Goal: Task Accomplishment & Management: Manage account settings

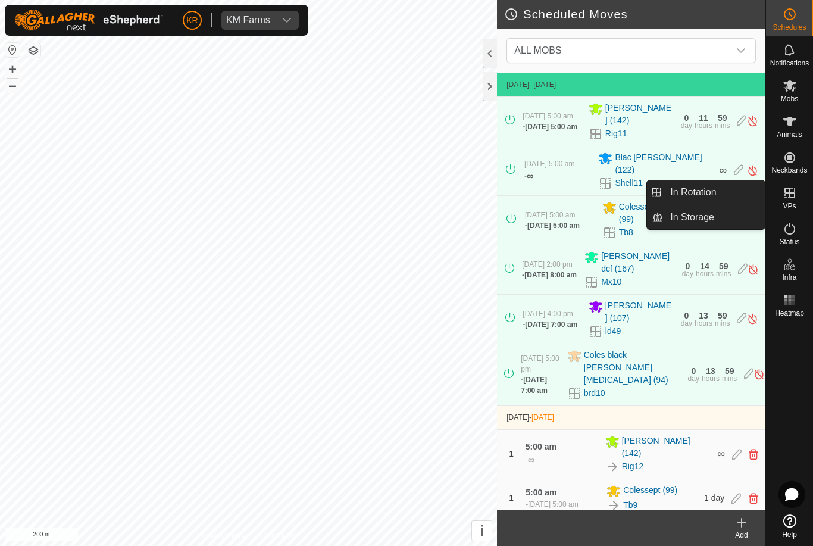
click at [727, 192] on link "In Rotation" at bounding box center [714, 192] width 102 height 24
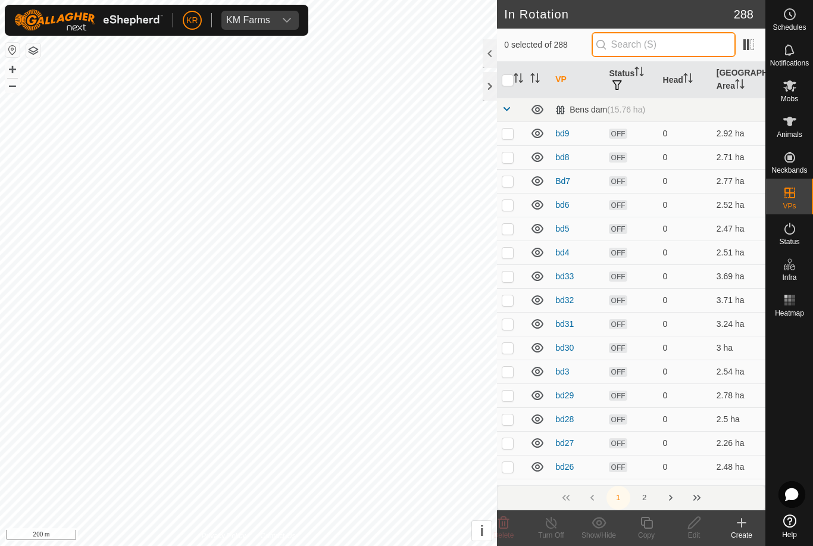
click at [682, 49] on input "text" at bounding box center [664, 44] width 144 height 25
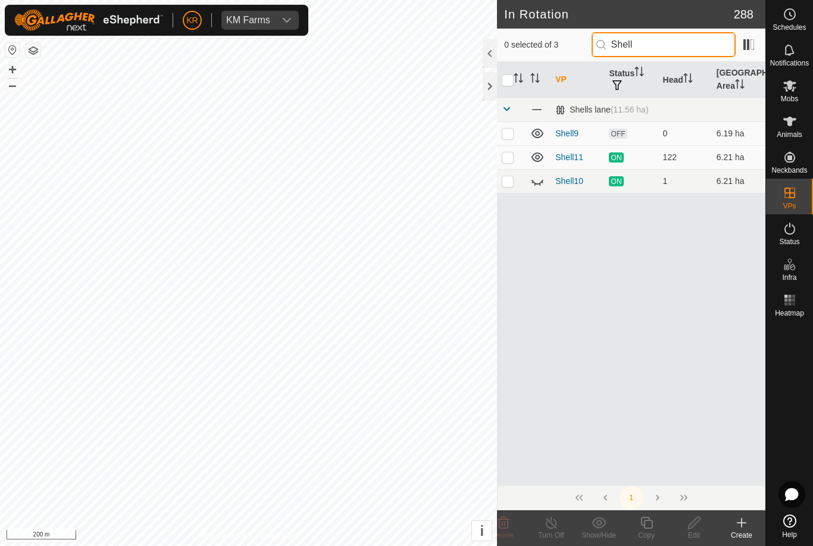
type input "Shell"
click at [516, 160] on td at bounding box center [511, 157] width 29 height 24
checkbox input "true"
click at [544, 182] on icon at bounding box center [538, 181] width 14 height 14
click at [652, 522] on icon at bounding box center [647, 523] width 12 height 12
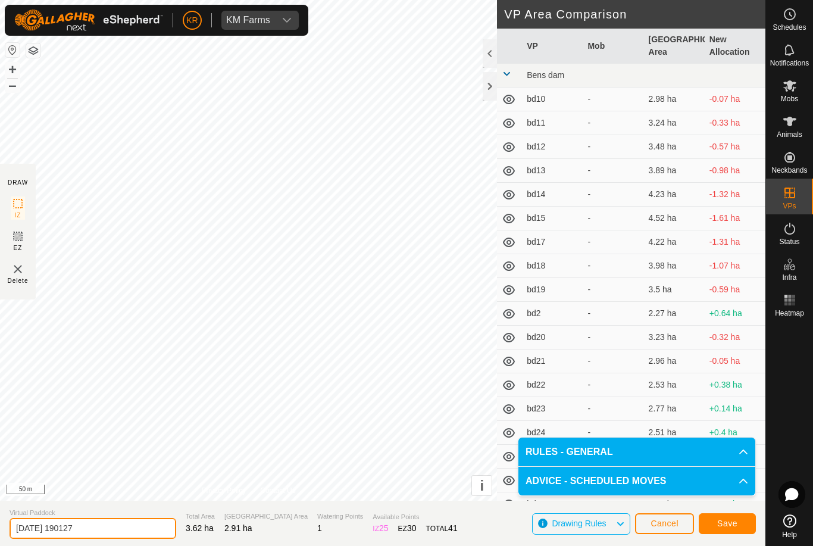
click at [110, 531] on input "[DATE] 190127" at bounding box center [93, 528] width 167 height 21
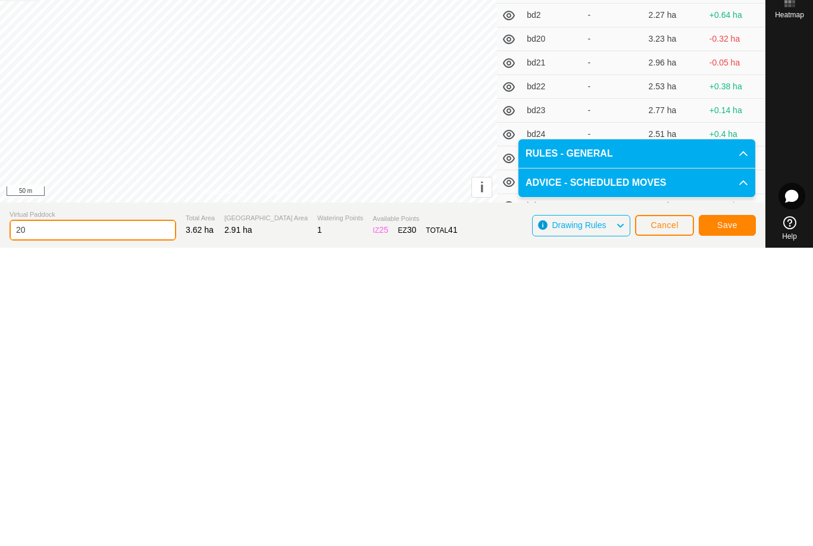
type input "2"
type input "Shell12"
click at [722, 519] on span "Save" at bounding box center [728, 524] width 20 height 10
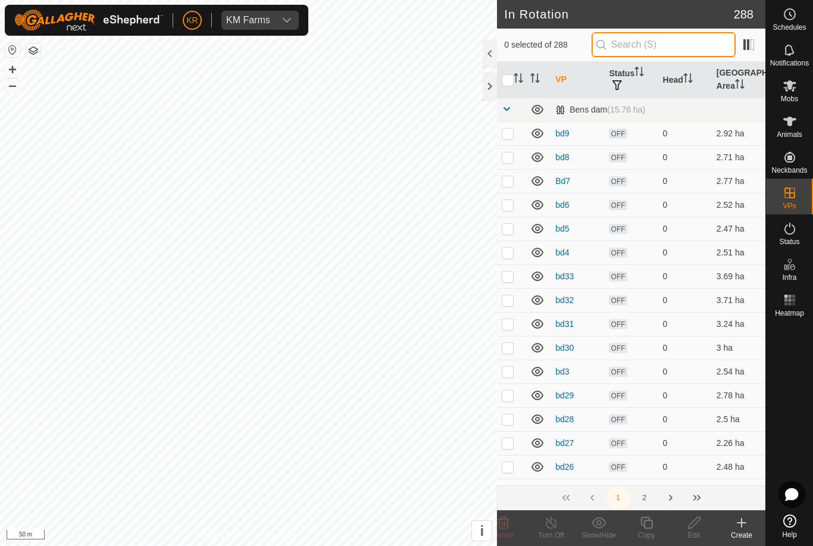
click at [679, 45] on input "text" at bounding box center [664, 44] width 144 height 25
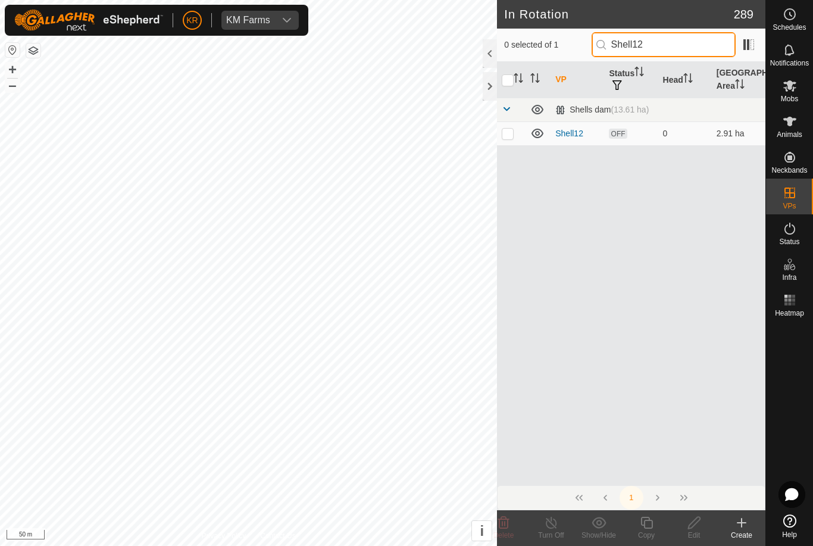
type input "Shell12"
click at [512, 138] on p-checkbox at bounding box center [508, 134] width 12 height 10
checkbox input "true"
click at [649, 525] on icon at bounding box center [647, 523] width 15 height 14
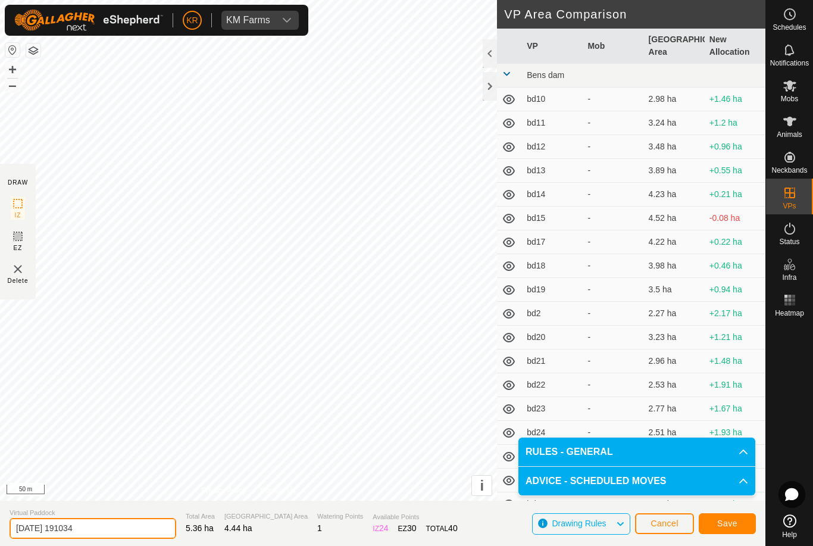
click at [110, 525] on input "[DATE] 191034" at bounding box center [93, 528] width 167 height 21
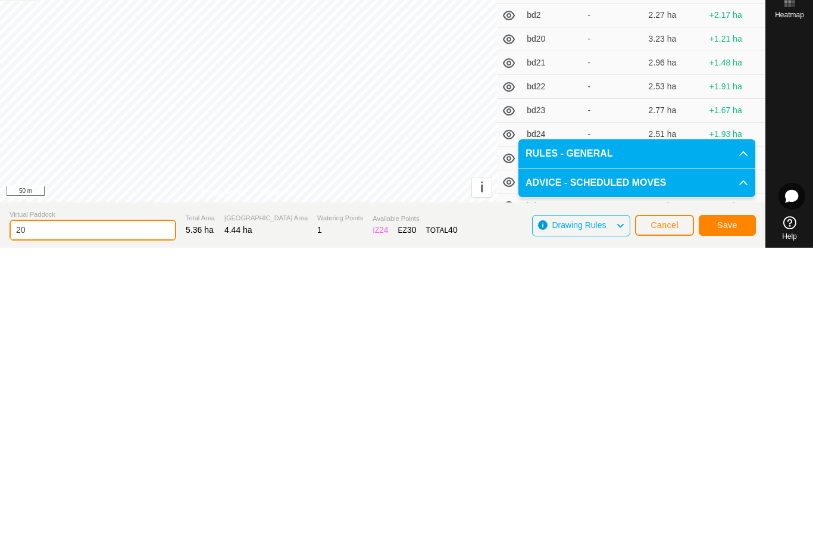
type input "2"
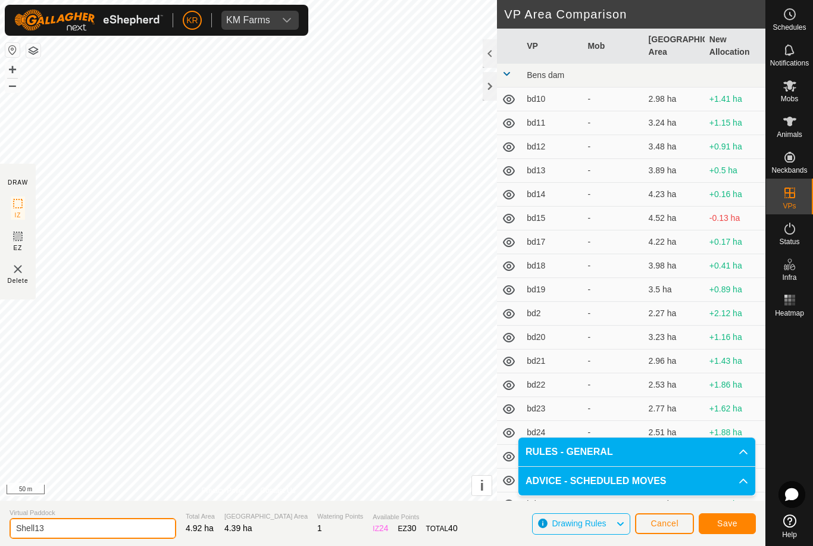
type input "Shell13"
click at [722, 519] on span "Save" at bounding box center [728, 524] width 20 height 10
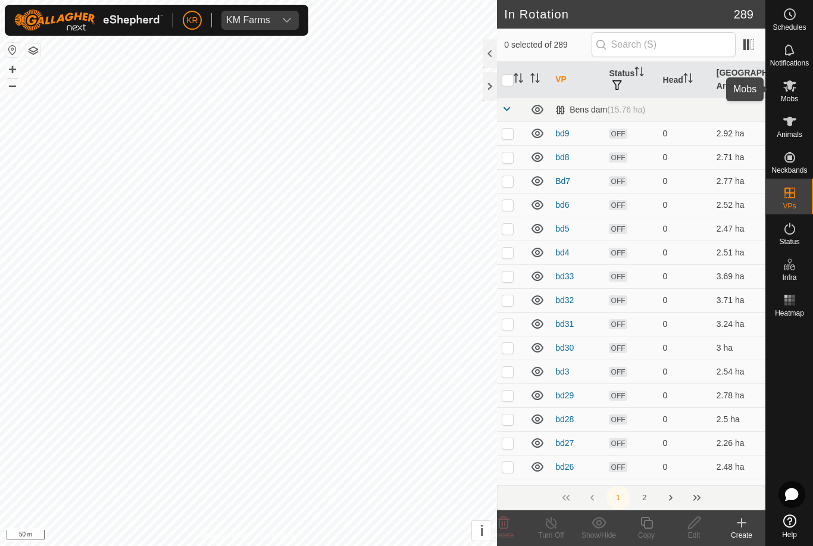
click at [791, 92] on icon at bounding box center [790, 86] width 14 height 14
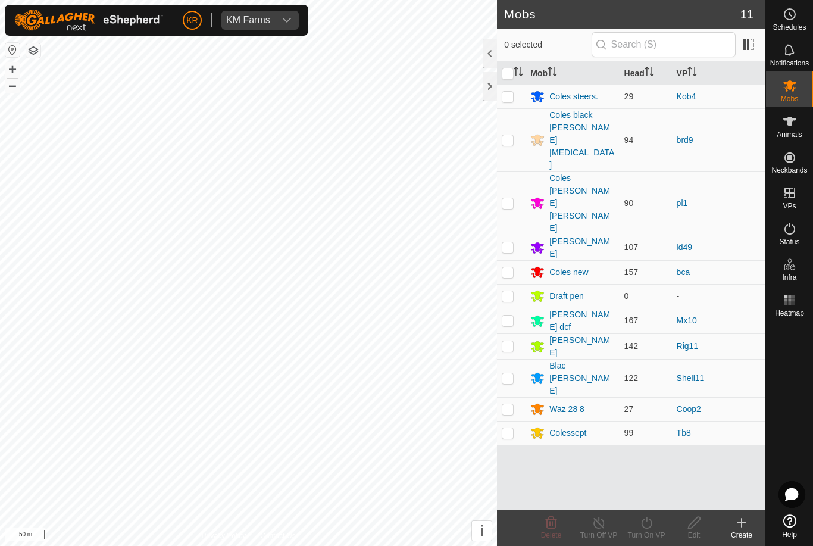
click at [510, 373] on p-checkbox at bounding box center [508, 378] width 12 height 10
checkbox input "true"
click at [649, 526] on icon at bounding box center [647, 523] width 15 height 14
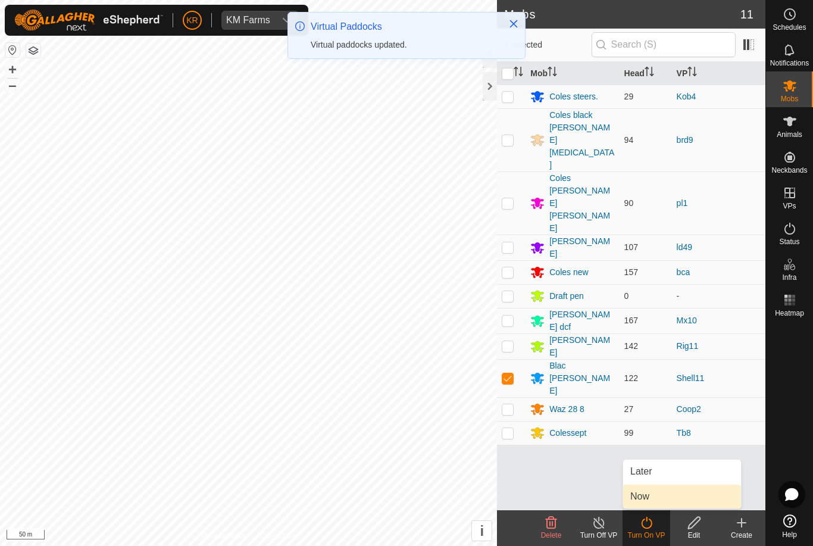
click at [643, 501] on span "Now" at bounding box center [640, 497] width 19 height 14
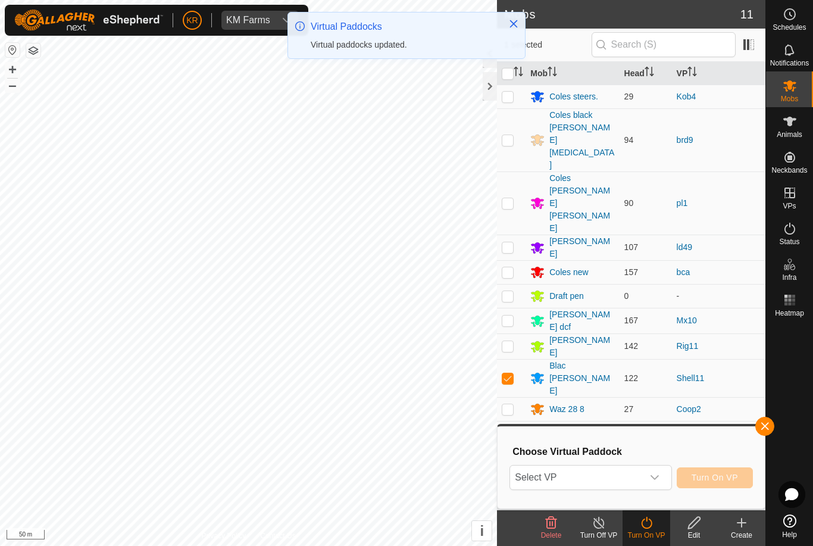
click at [610, 475] on span "Select VP" at bounding box center [576, 478] width 132 height 24
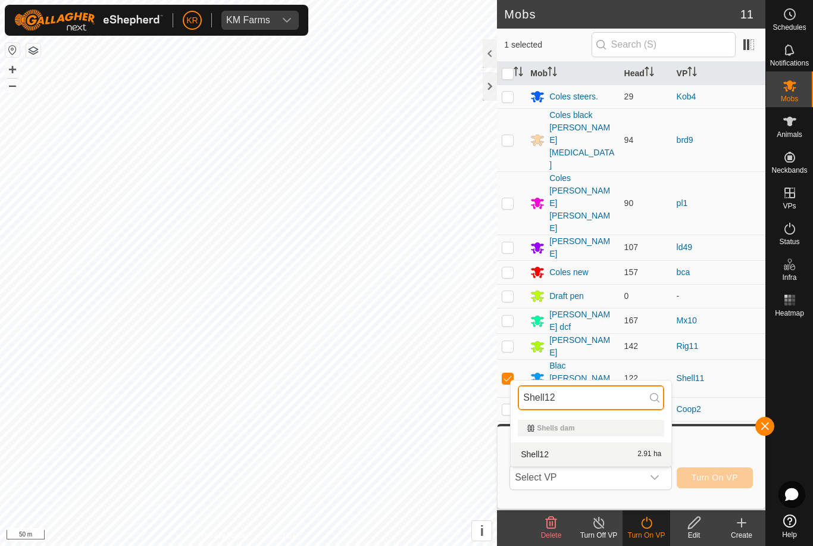
type input "Shell12"
click at [610, 457] on div "Shell12 2.91 ha" at bounding box center [591, 454] width 146 height 14
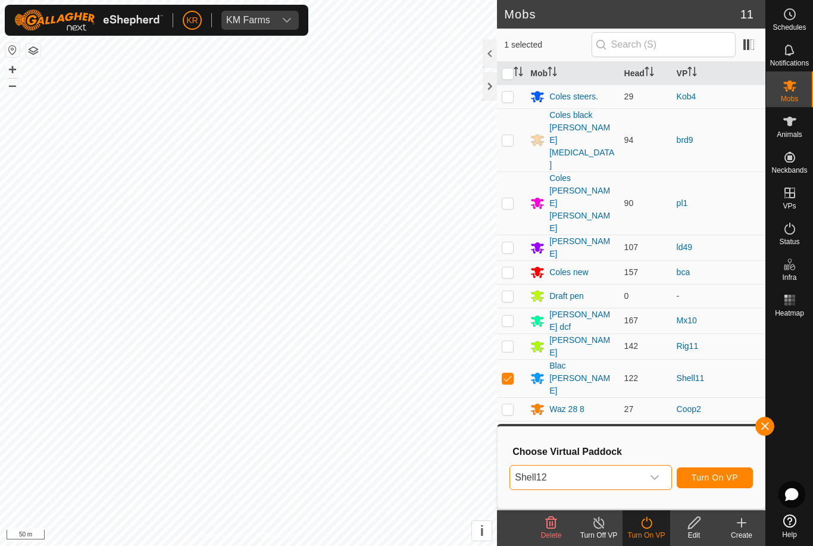
click at [727, 476] on span "Turn On VP" at bounding box center [715, 478] width 46 height 10
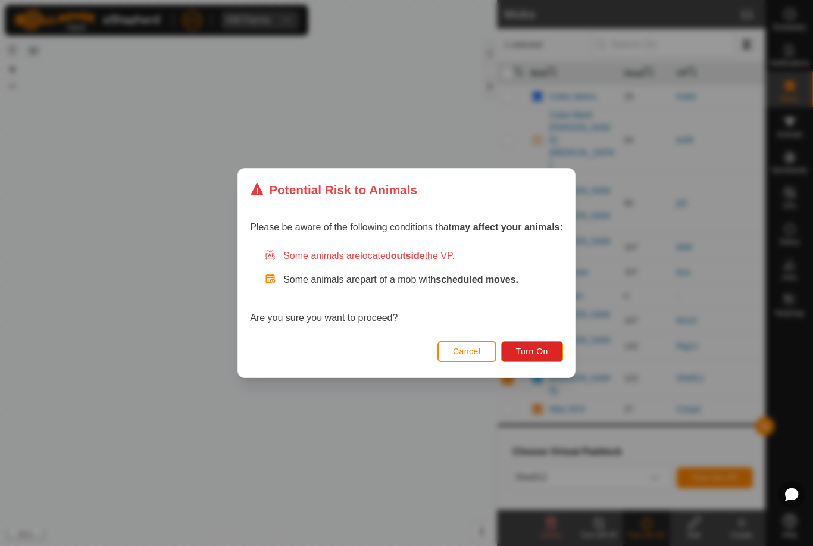
click at [558, 353] on button "Turn On" at bounding box center [532, 351] width 62 height 21
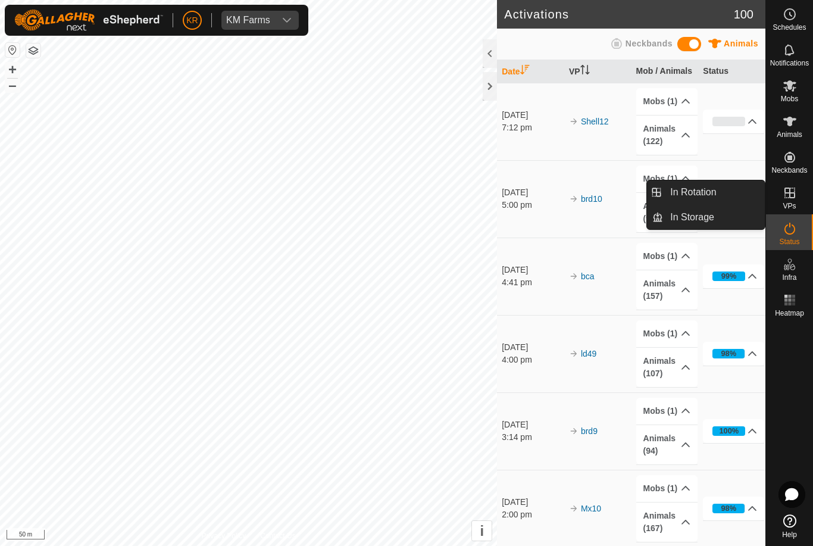
click at [731, 197] on link "In Rotation" at bounding box center [714, 192] width 102 height 24
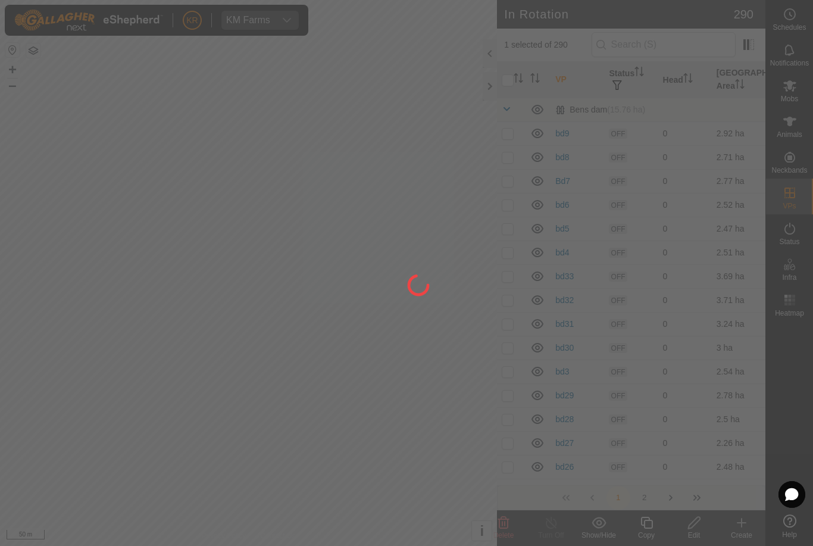
click at [701, 185] on div at bounding box center [406, 273] width 813 height 546
click at [678, 46] on div at bounding box center [406, 273] width 813 height 546
click at [660, 49] on div at bounding box center [406, 273] width 813 height 546
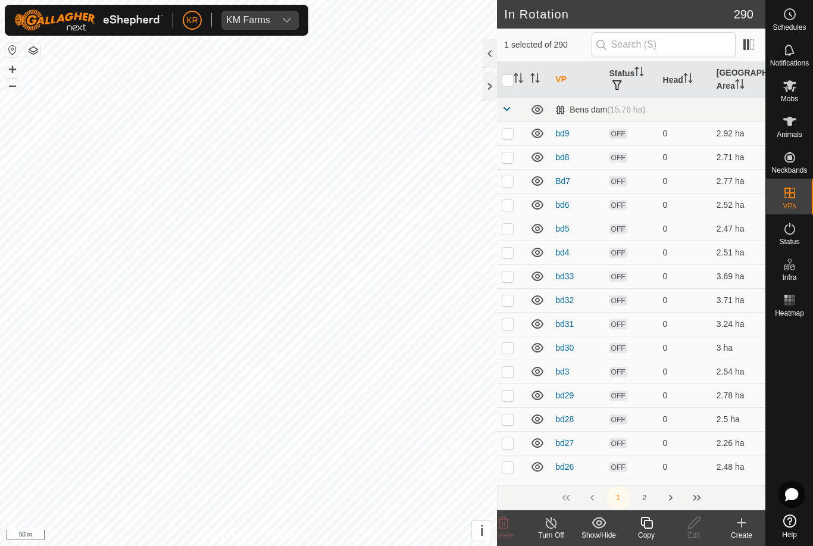
click at [509, 79] on input "checkbox" at bounding box center [508, 80] width 12 height 12
checkbox input "true"
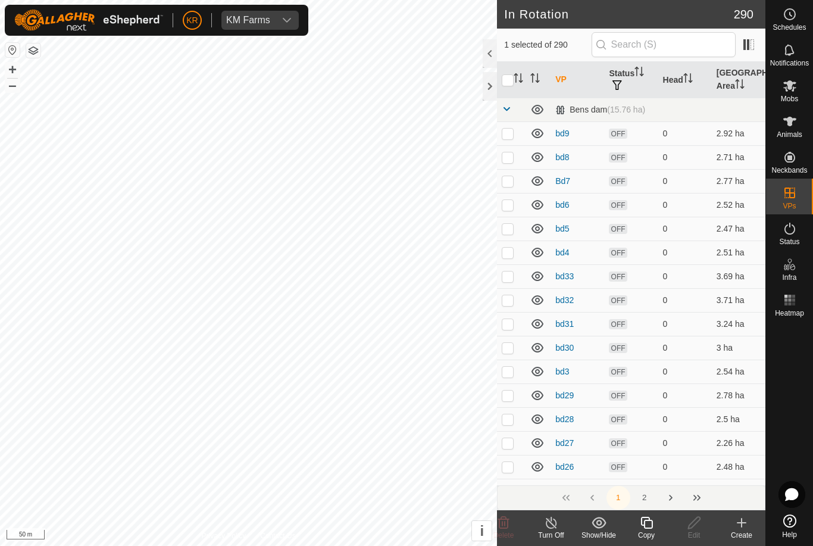
checkbox input "true"
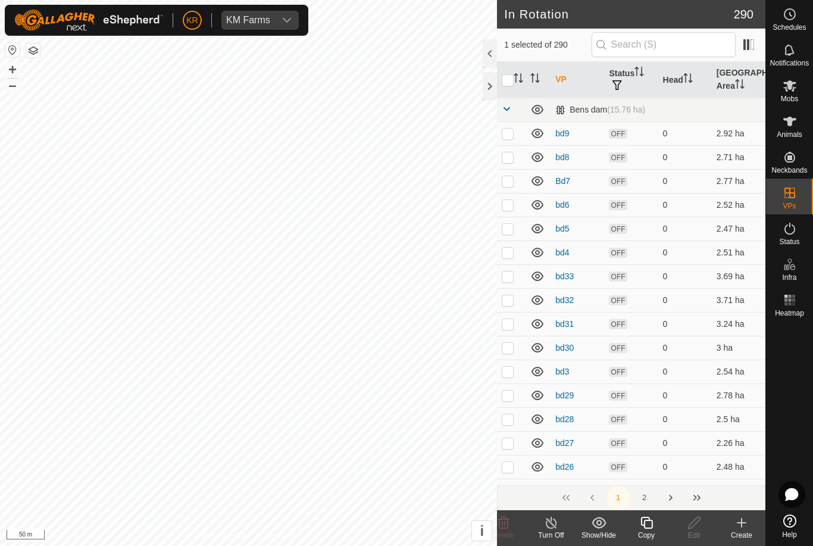
checkbox input "true"
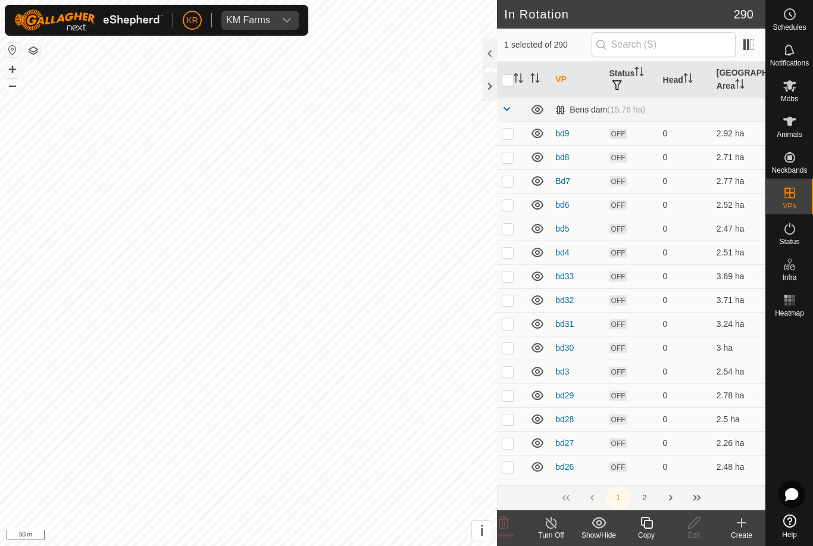
checkbox input "true"
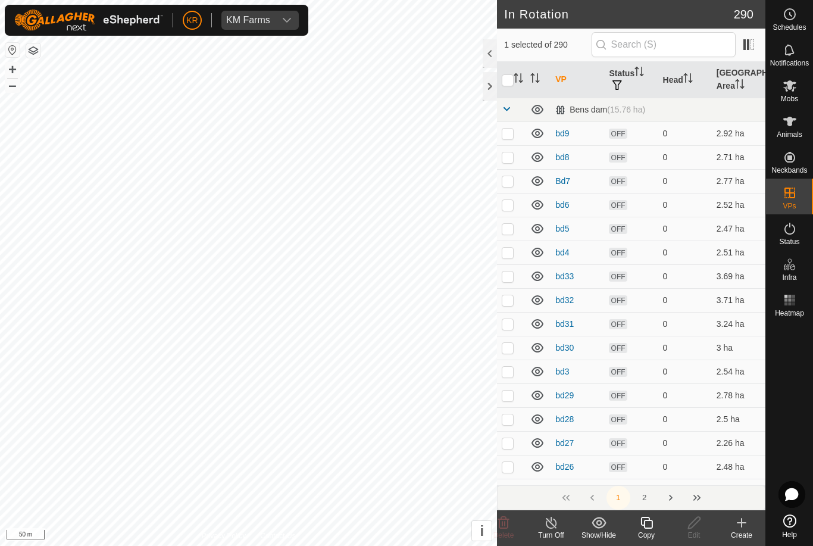
checkbox input "true"
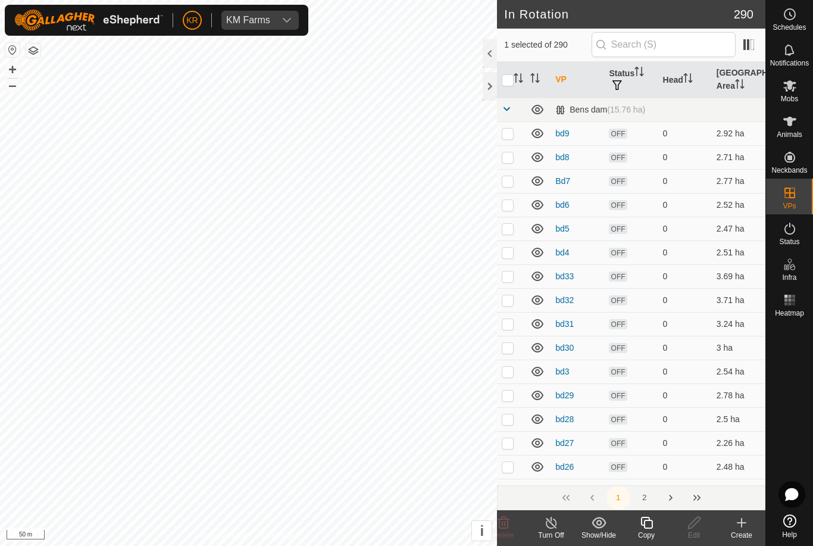
checkbox input "true"
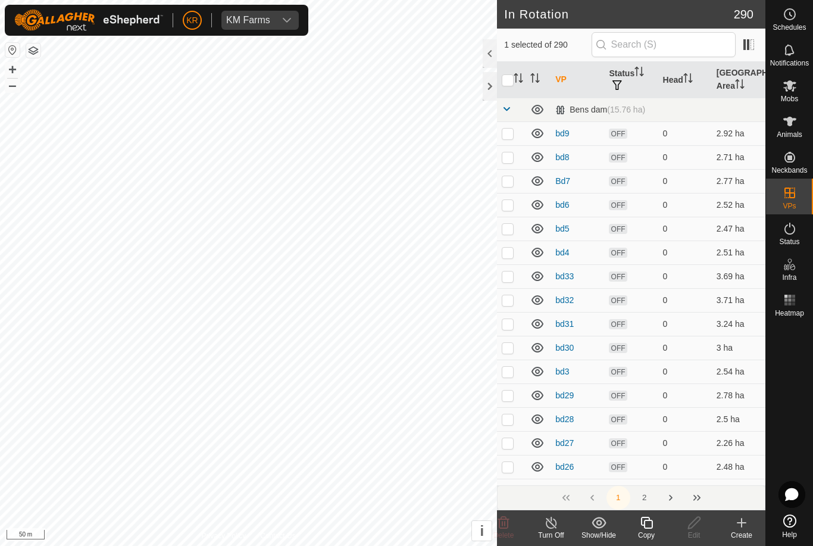
checkbox input "true"
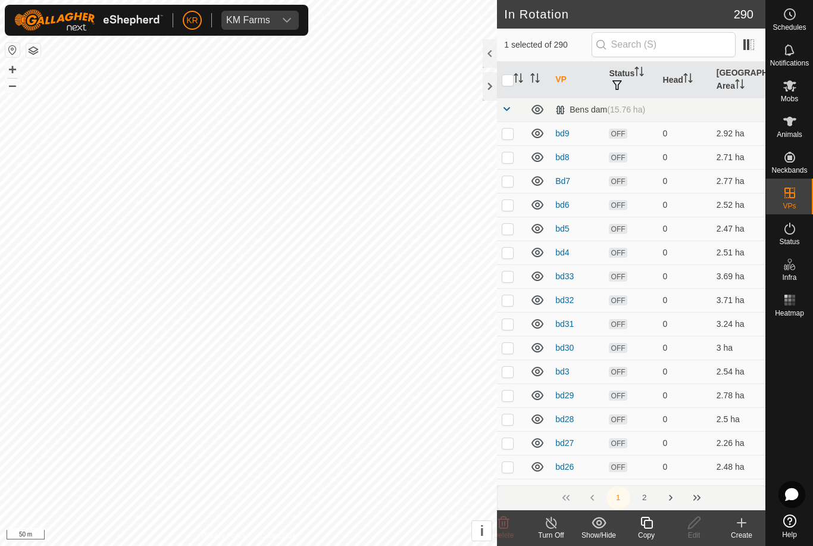
checkbox input "true"
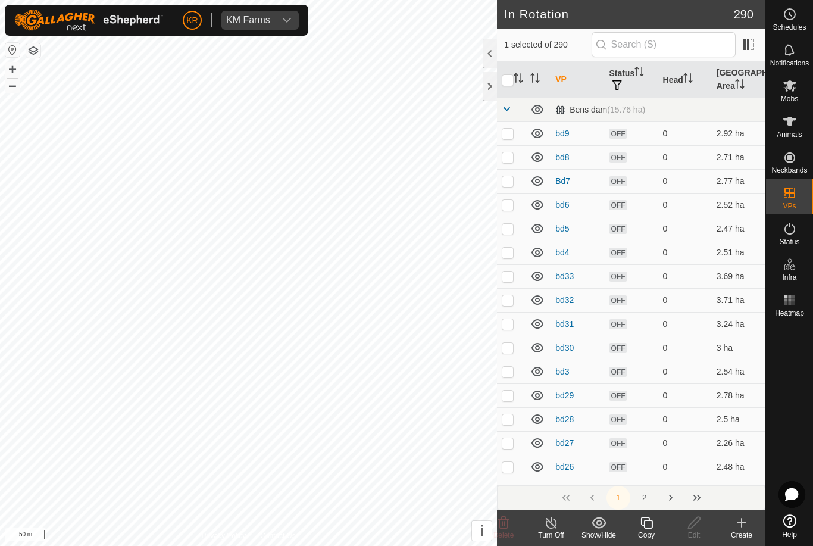
checkbox input "true"
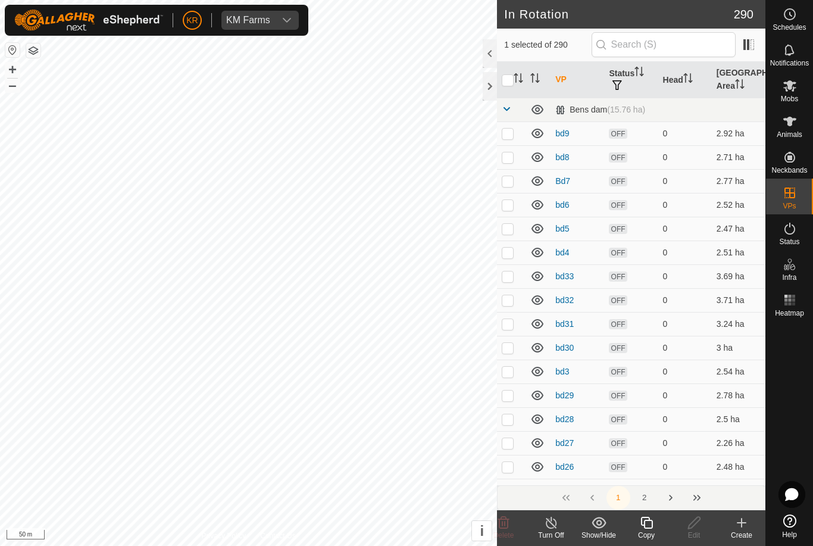
checkbox input "true"
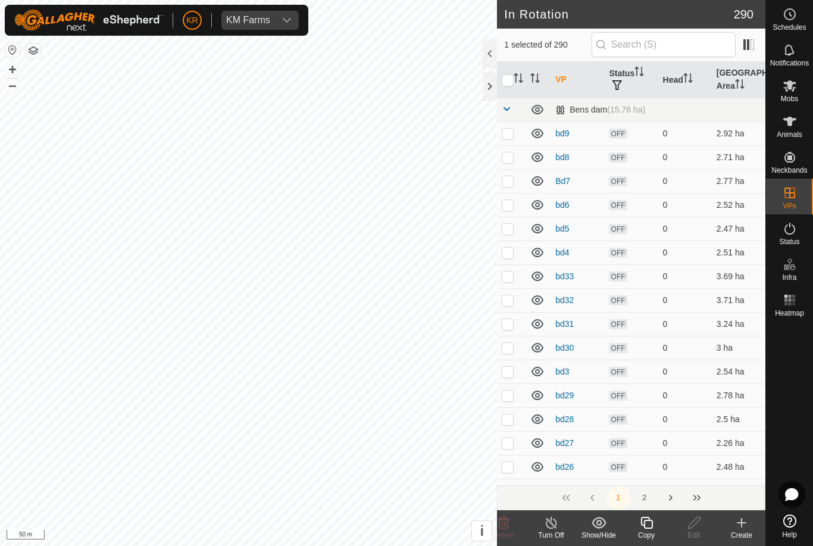
checkbox input "true"
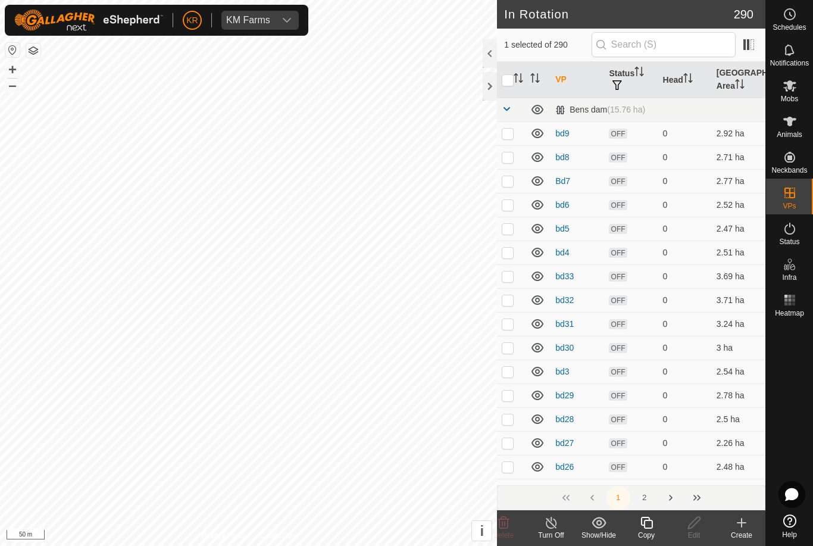
checkbox input "true"
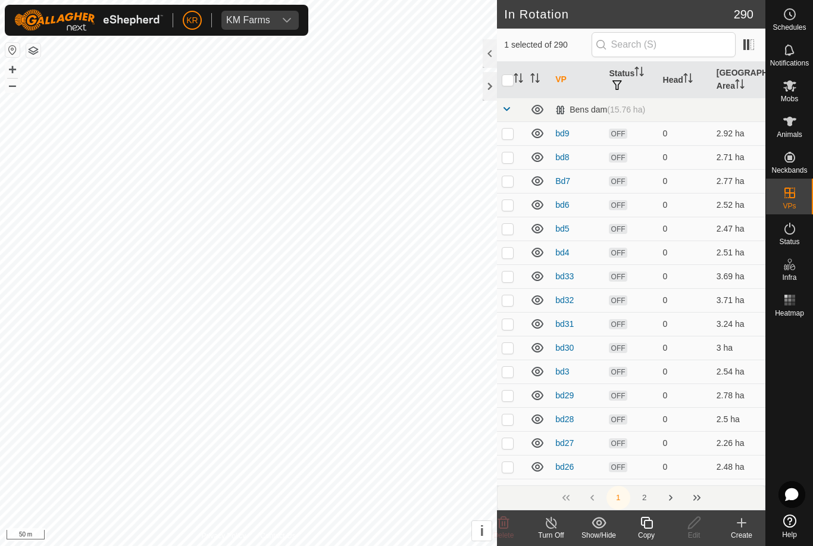
checkbox input "true"
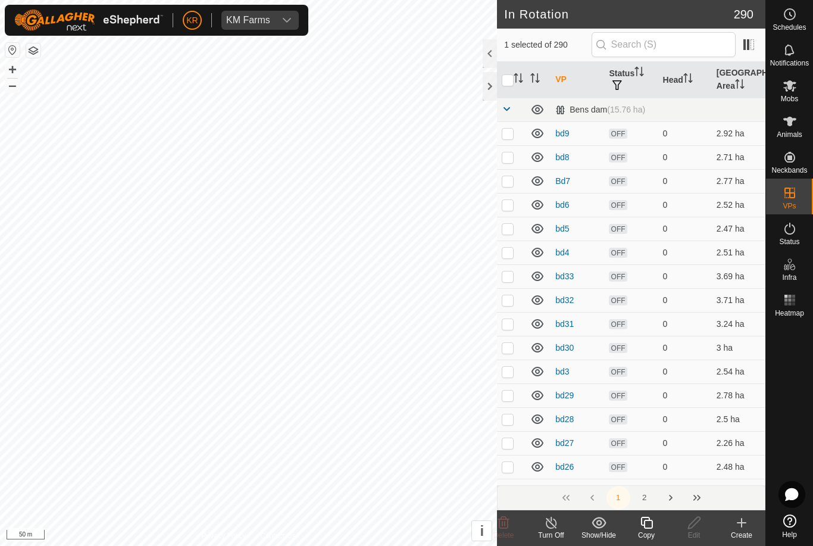
checkbox input "true"
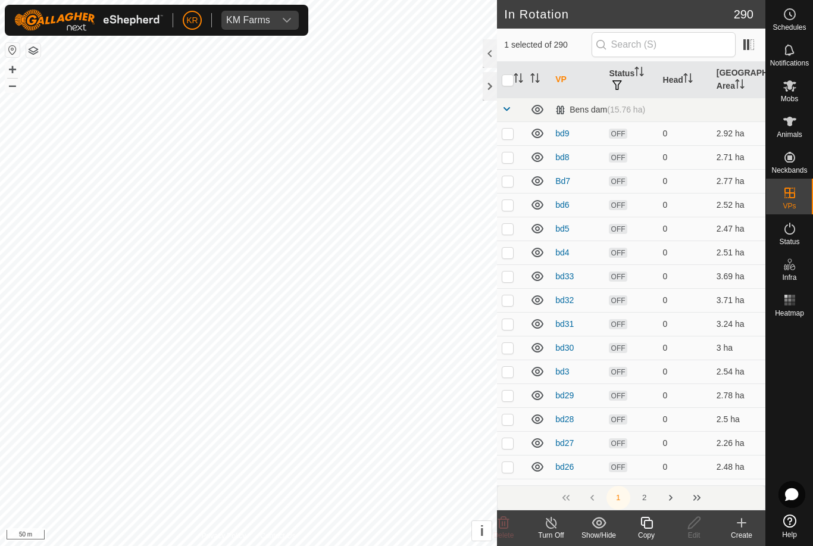
checkbox input "true"
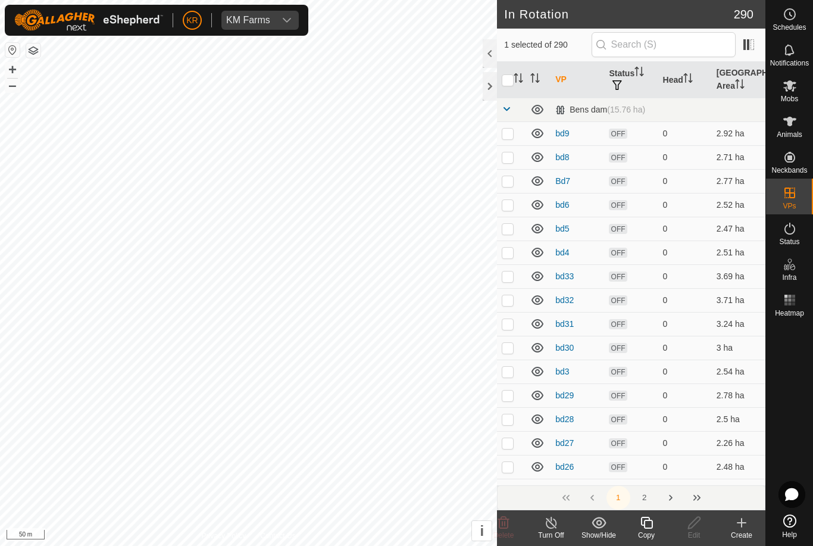
checkbox input "true"
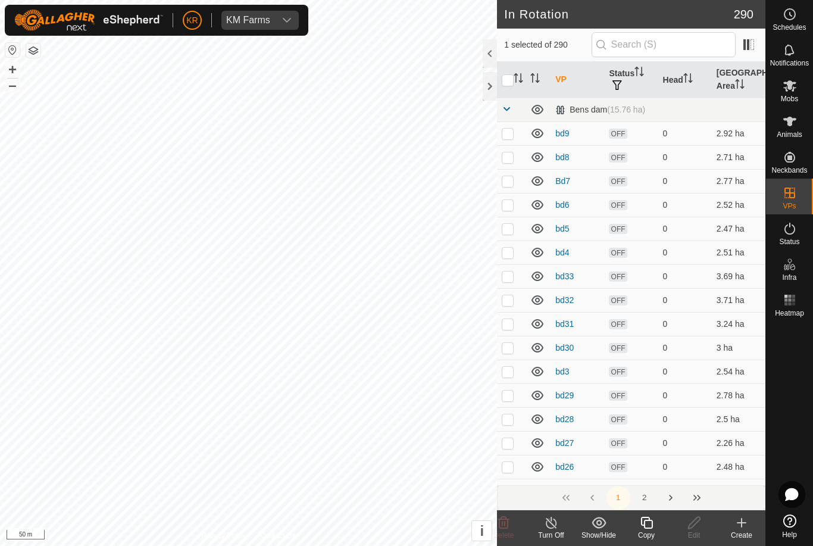
checkbox input "true"
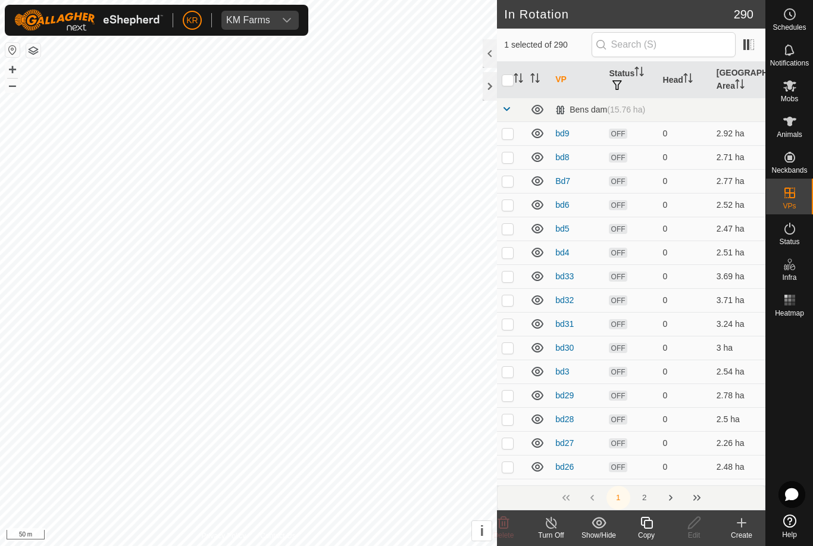
checkbox input "true"
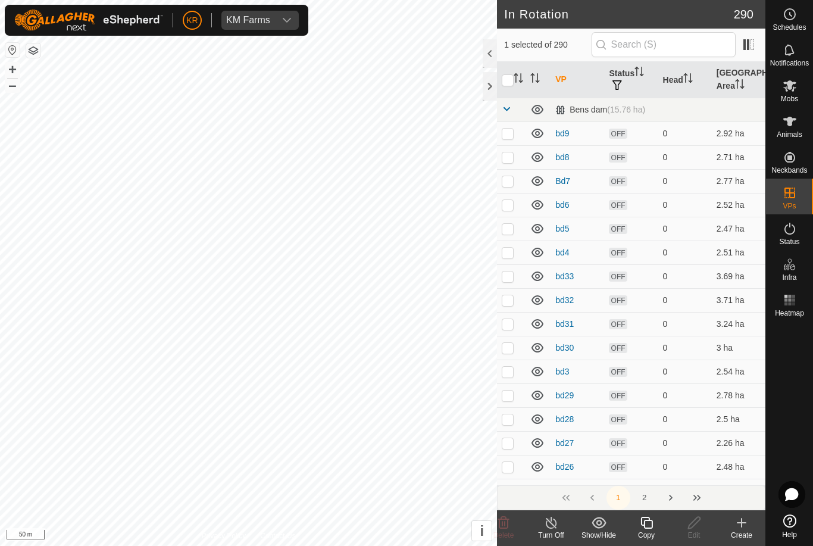
checkbox input "true"
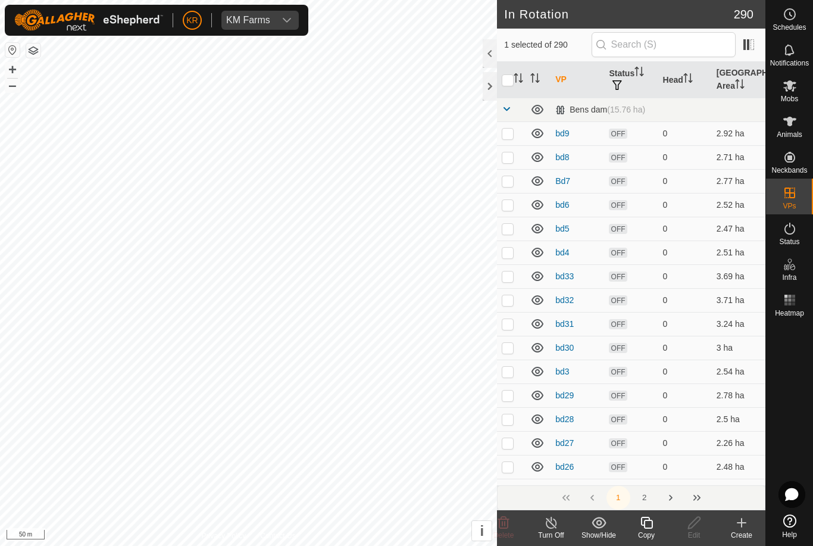
checkbox input "true"
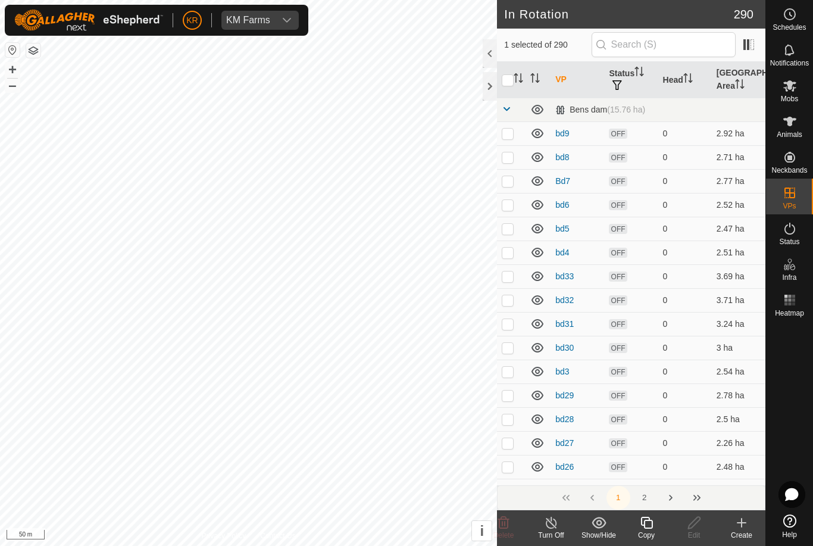
checkbox input "true"
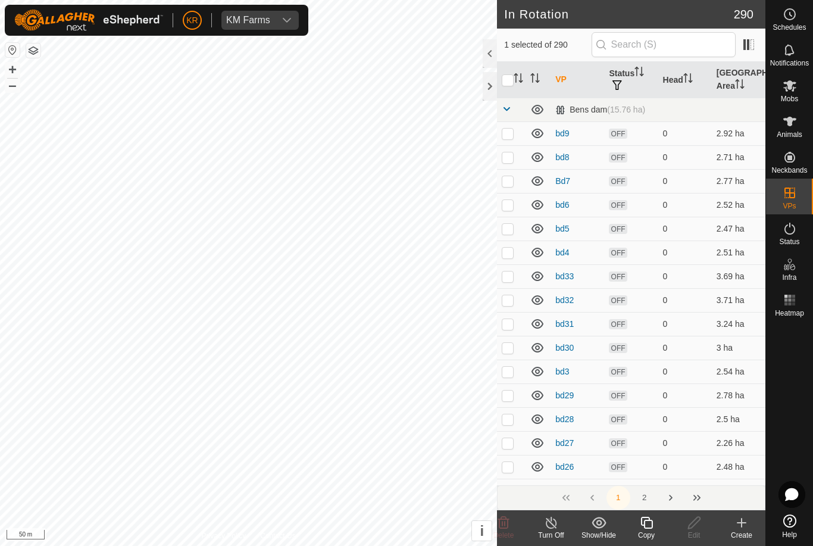
checkbox input "true"
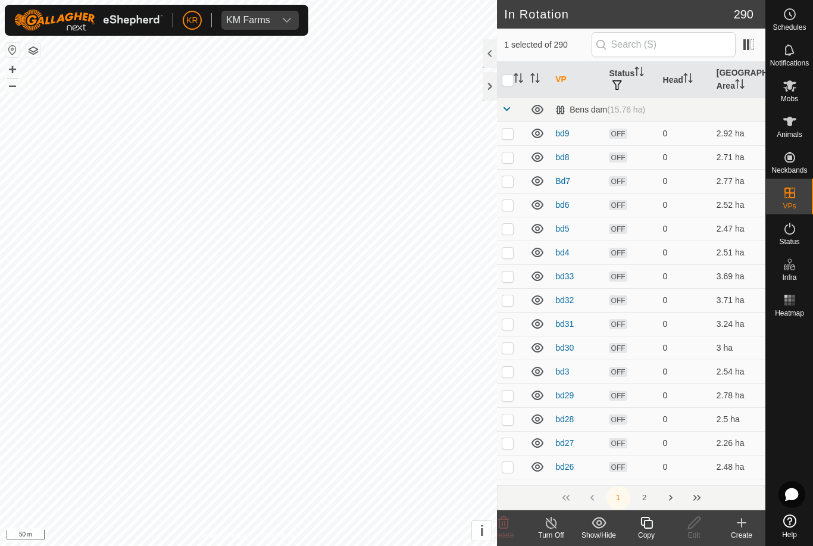
checkbox input "true"
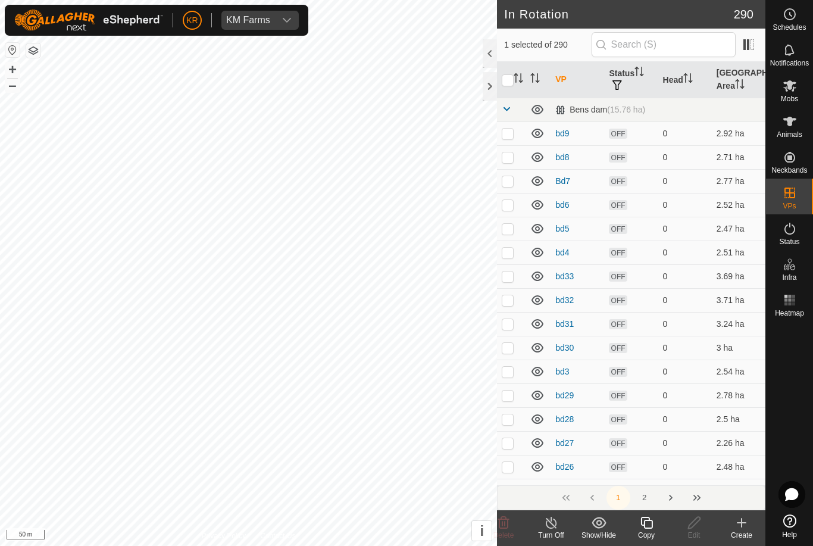
checkbox input "true"
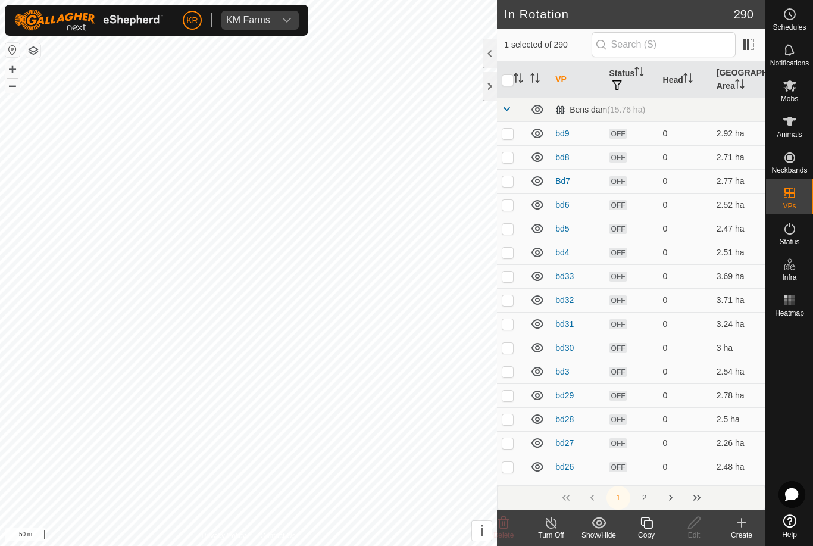
checkbox input "true"
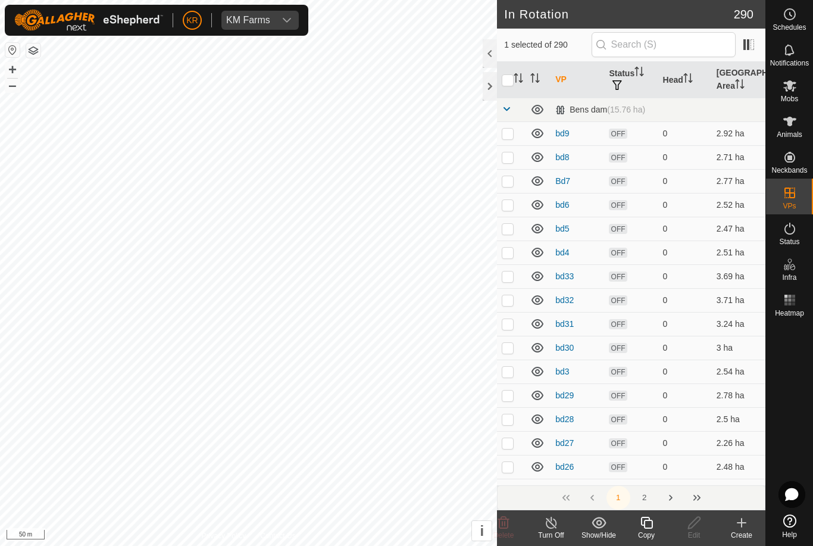
checkbox input "true"
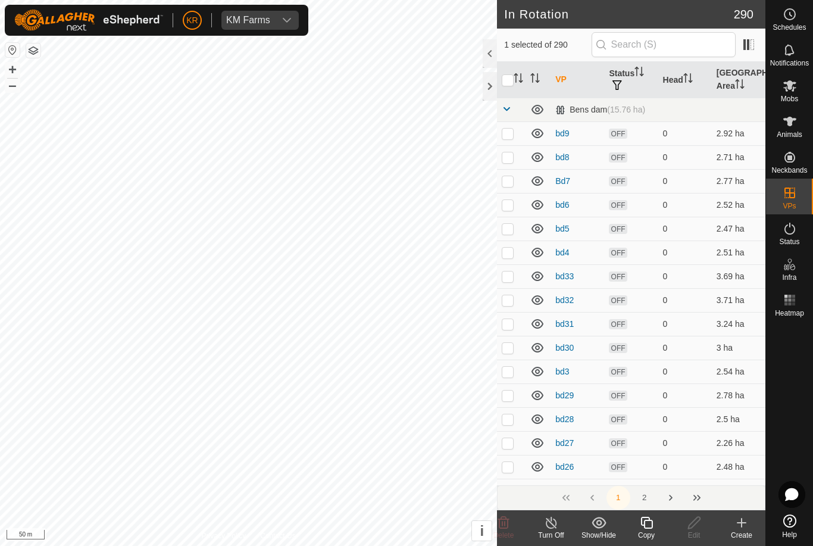
checkbox input "true"
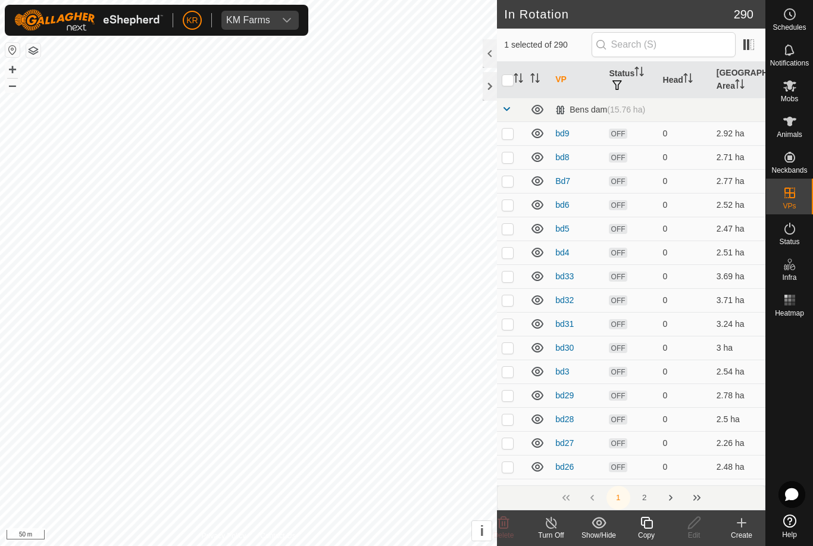
checkbox input "true"
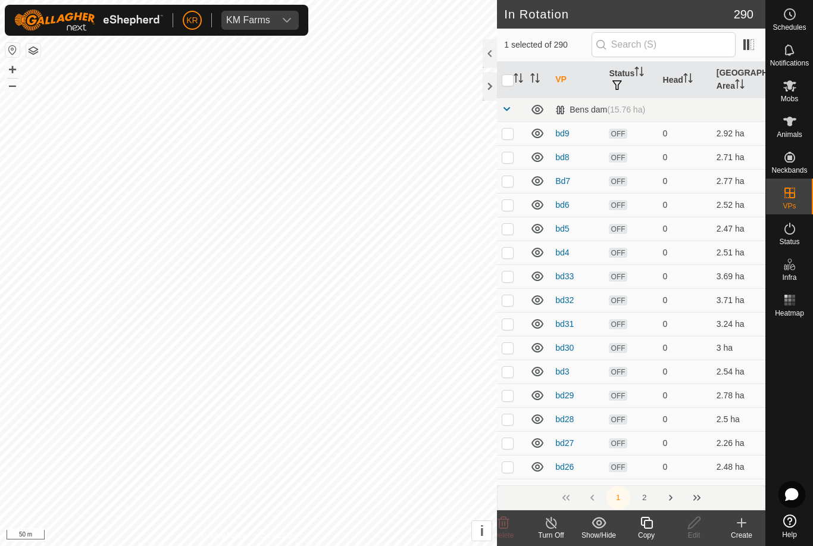
checkbox input "true"
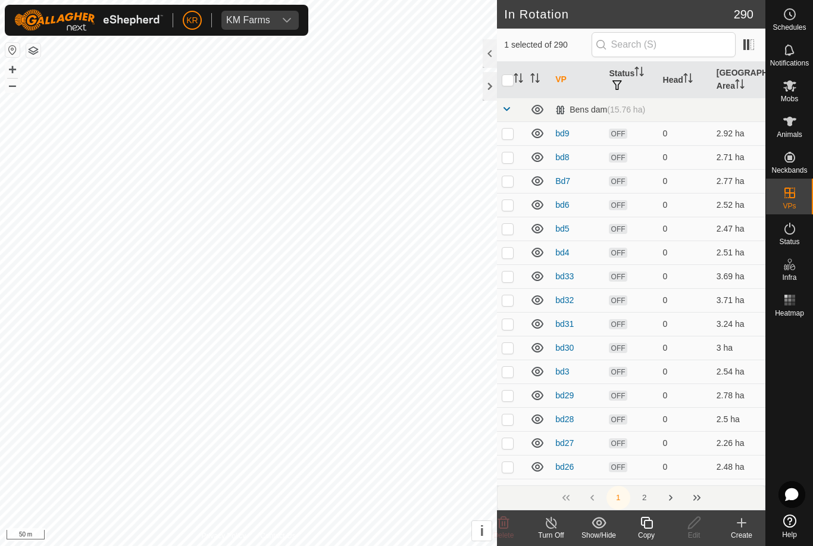
checkbox input "true"
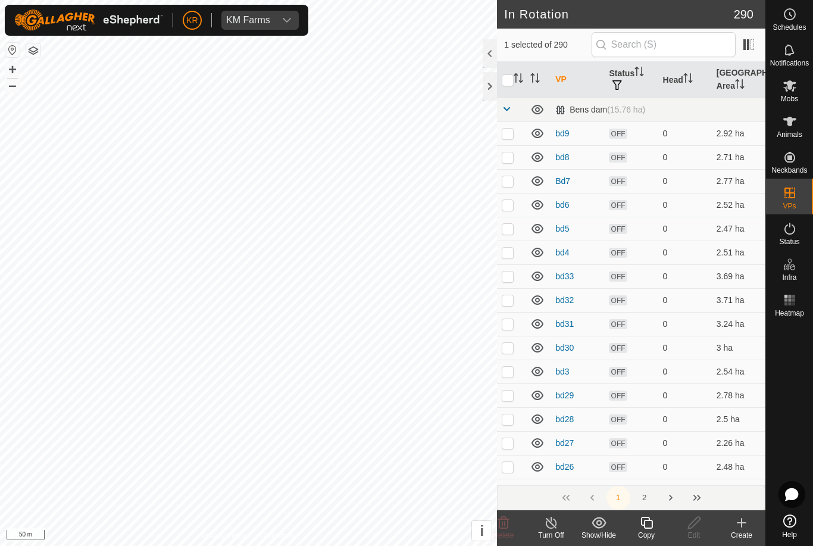
checkbox input "true"
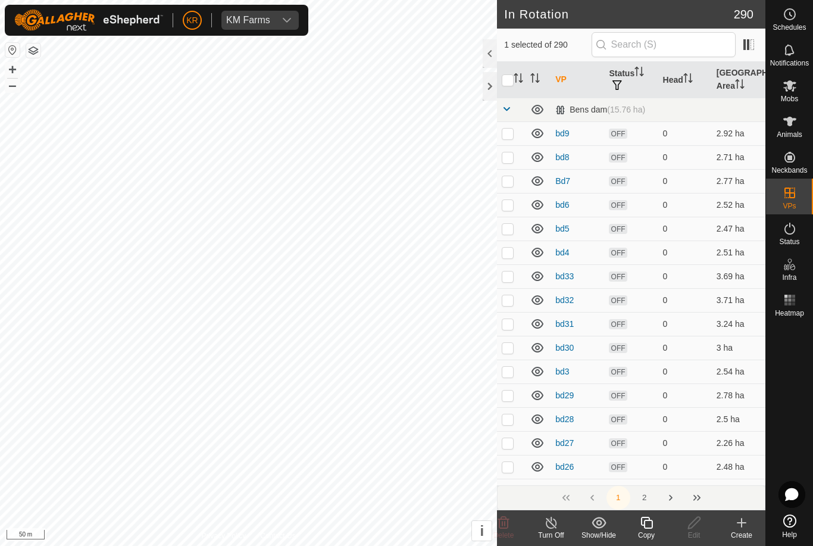
checkbox input "true"
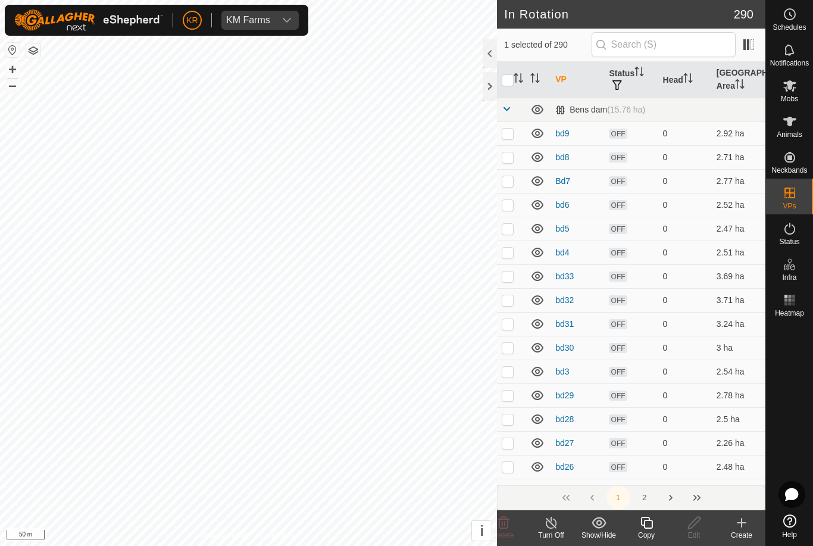
checkbox input "true"
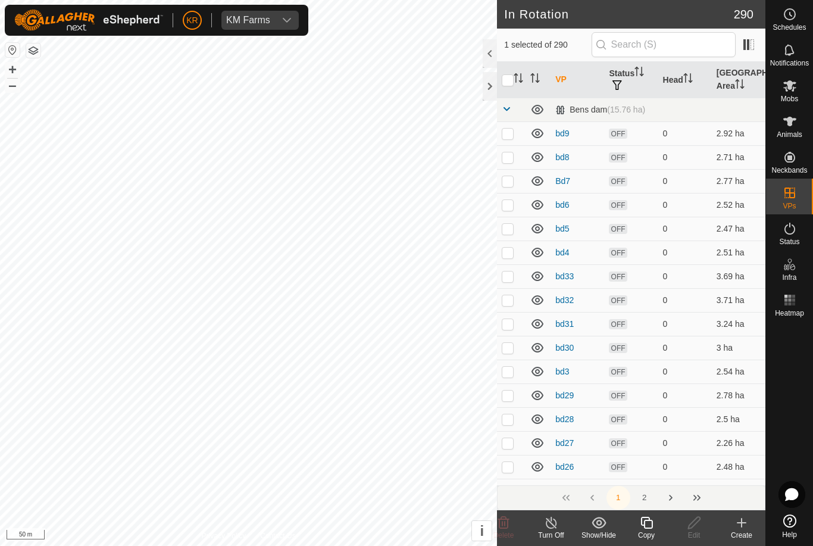
checkbox input "true"
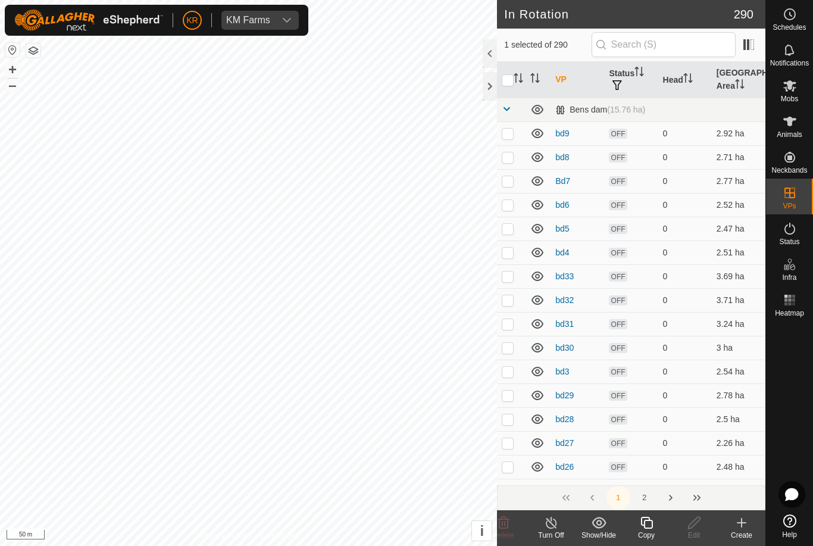
checkbox input "true"
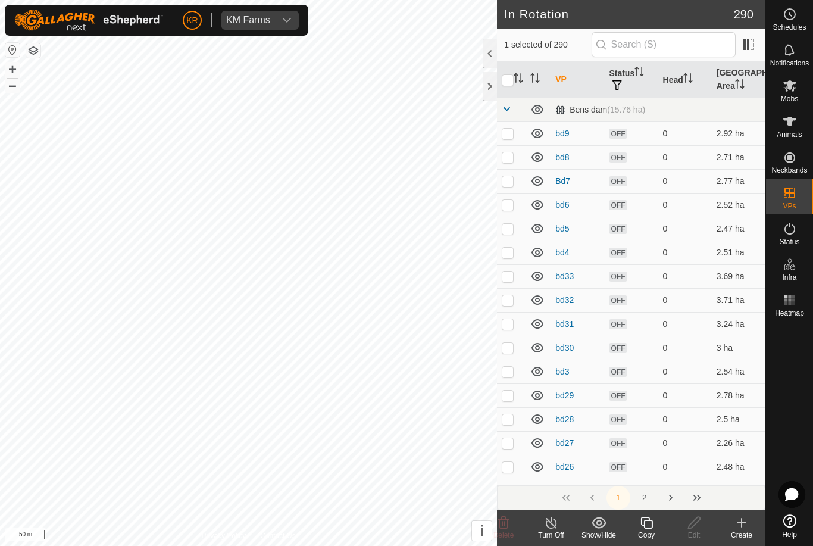
checkbox input "true"
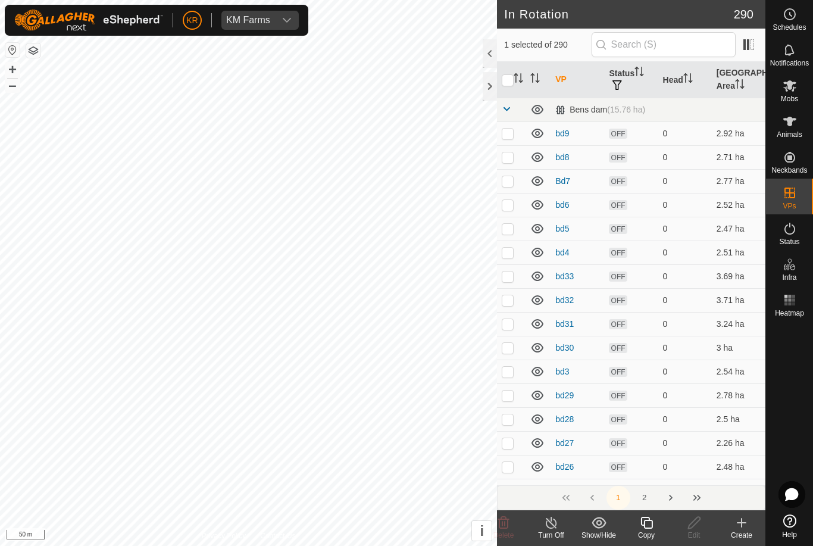
checkbox input "true"
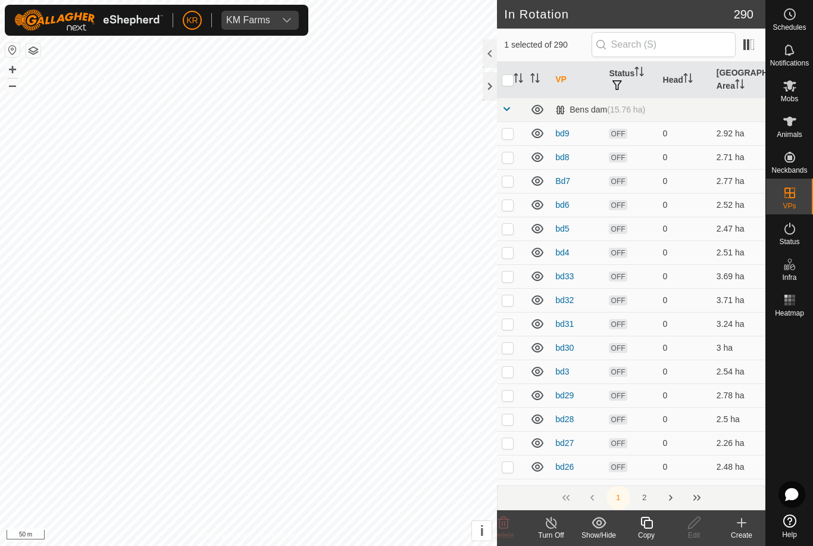
checkbox input "true"
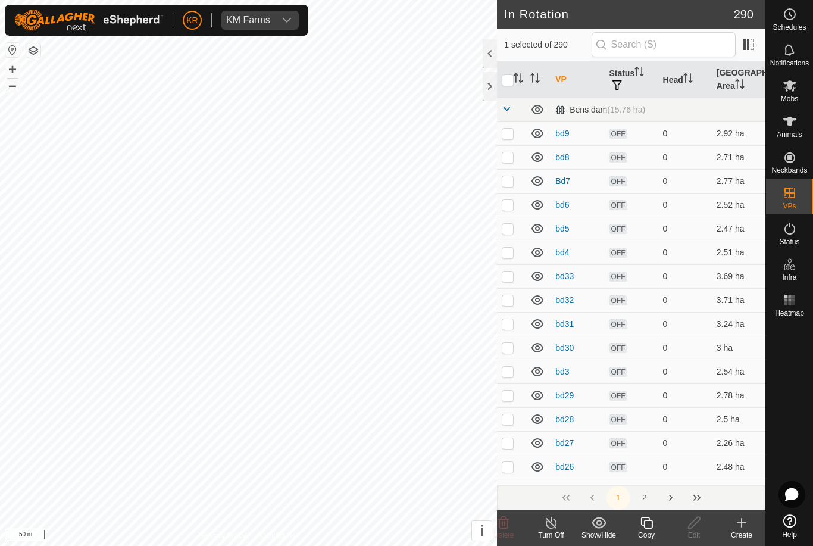
checkbox input "true"
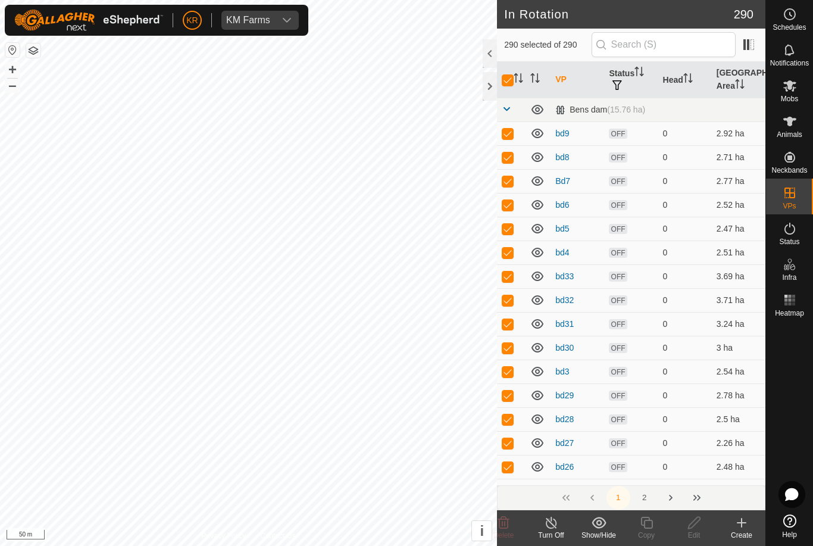
click at [509, 83] on input "checkbox" at bounding box center [508, 80] width 12 height 12
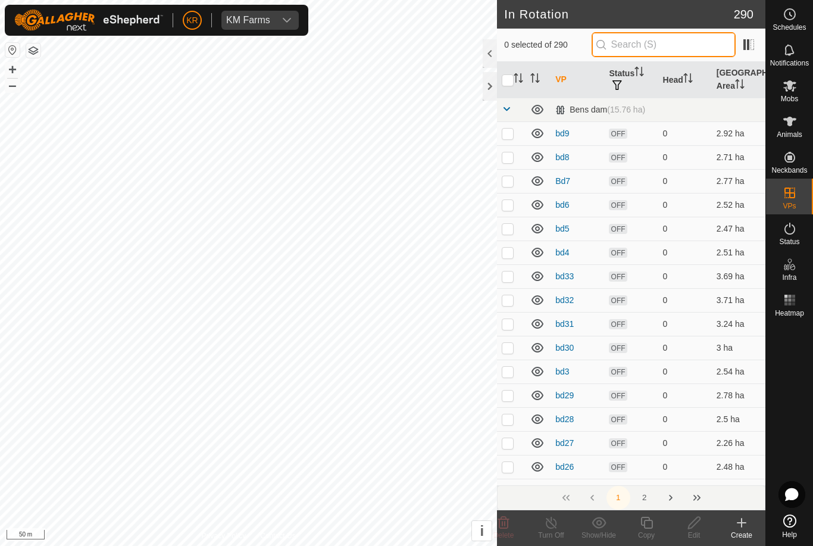
click at [664, 50] on input "text" at bounding box center [664, 44] width 144 height 25
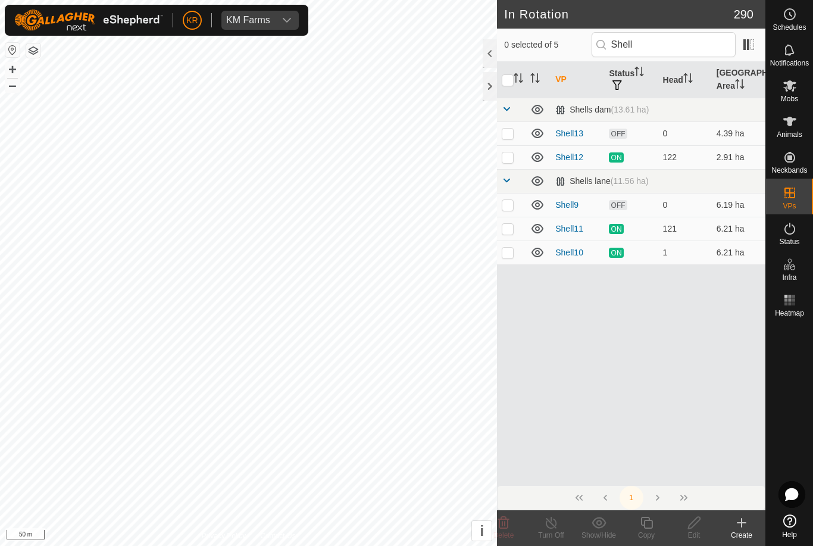
click at [511, 131] on p-checkbox at bounding box center [508, 134] width 12 height 10
click at [652, 520] on icon at bounding box center [647, 523] width 12 height 12
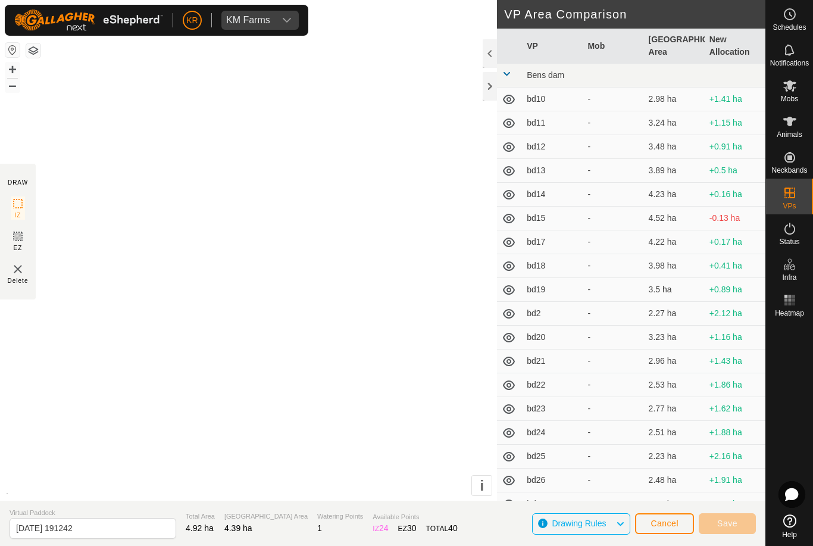
click at [649, 525] on button "Cancel" at bounding box center [664, 523] width 59 height 21
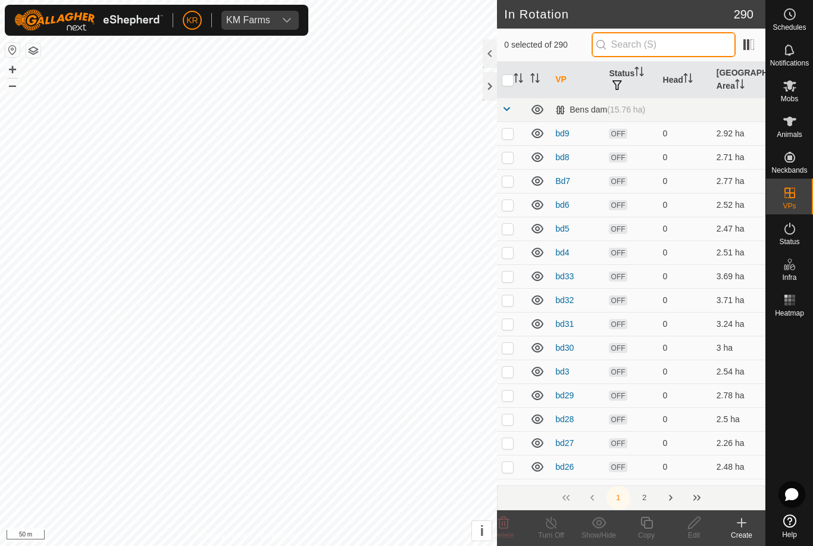
click at [692, 41] on input "text" at bounding box center [664, 44] width 144 height 25
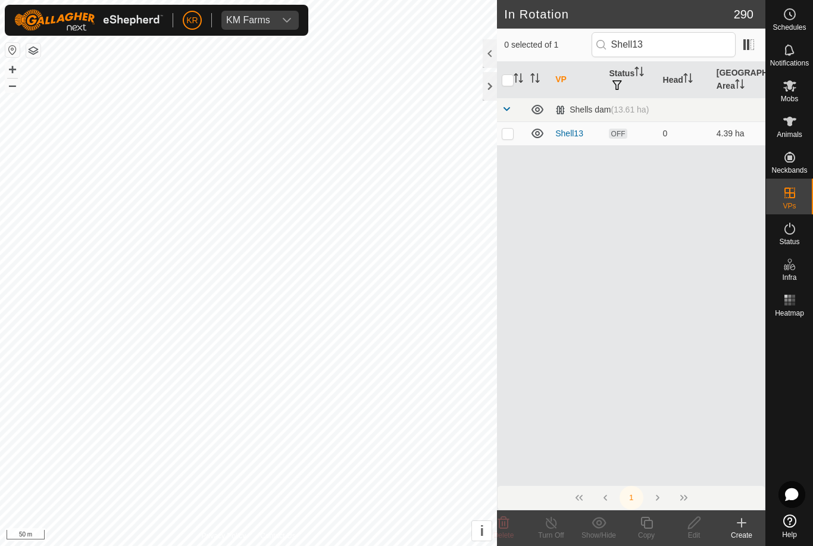
click at [515, 131] on td at bounding box center [511, 133] width 29 height 24
click at [647, 525] on icon at bounding box center [647, 523] width 15 height 14
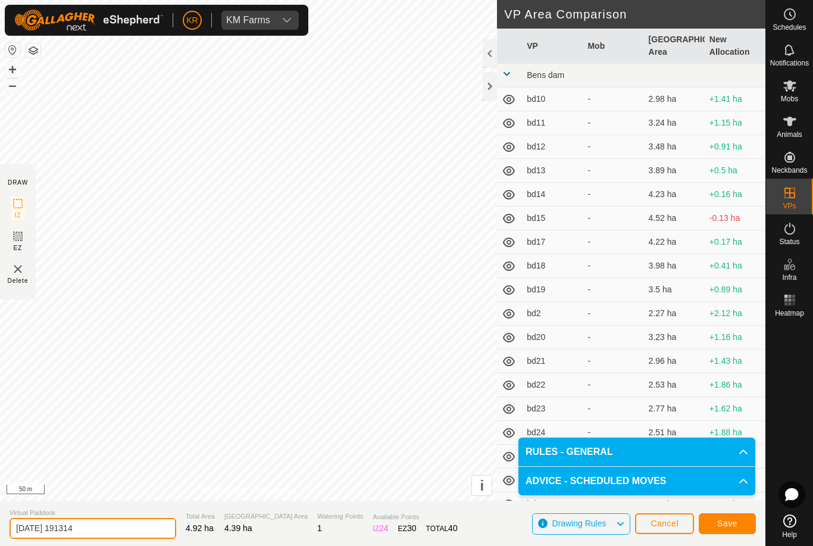
click at [101, 536] on input "[DATE] 191314" at bounding box center [93, 528] width 167 height 21
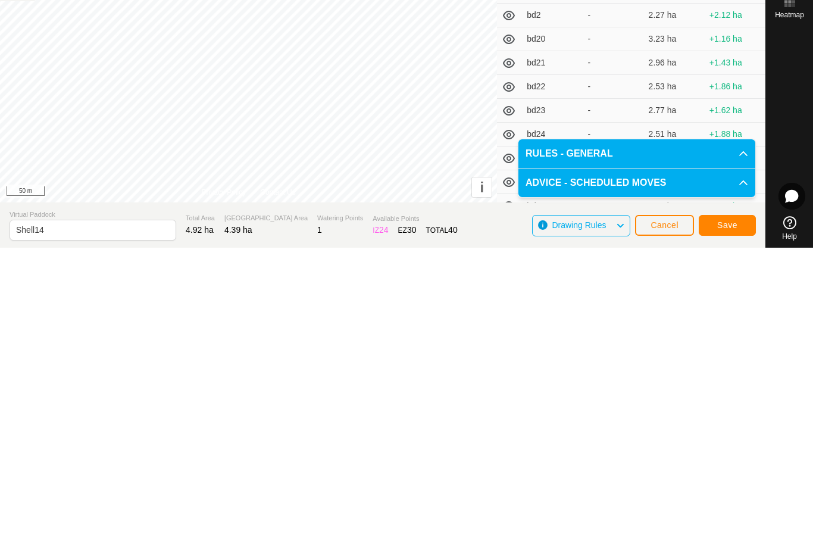
click at [731, 513] on button "Save" at bounding box center [727, 523] width 57 height 21
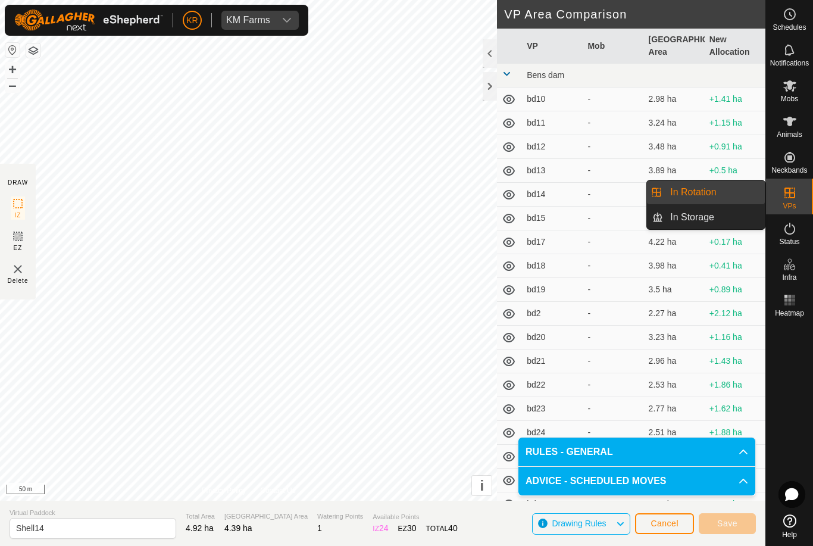
click at [727, 189] on link "In Rotation" at bounding box center [714, 192] width 102 height 24
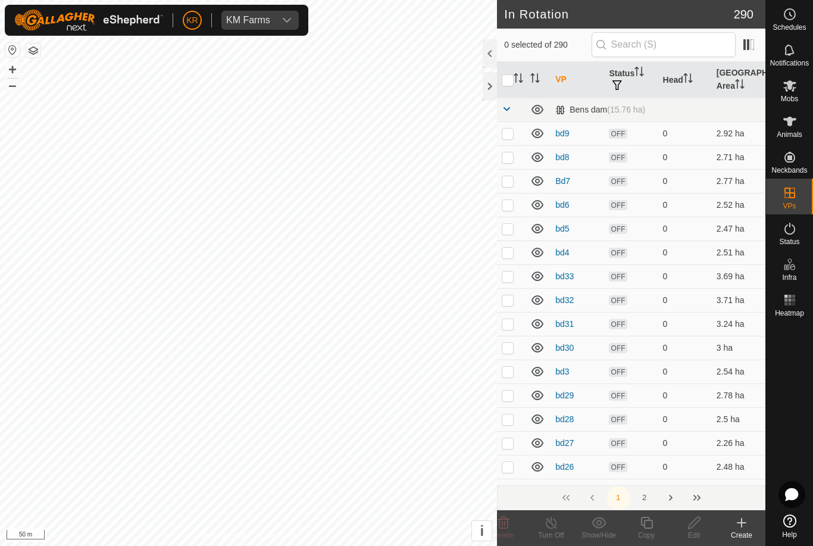
click at [708, 195] on td "0" at bounding box center [686, 205] width 54 height 24
click at [675, 51] on input "text" at bounding box center [664, 44] width 144 height 25
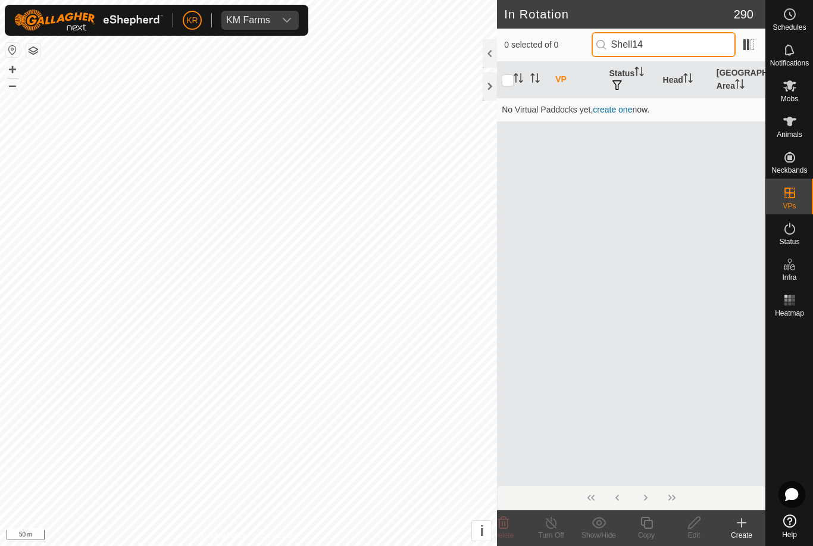
click at [710, 48] on input "Shell14" at bounding box center [664, 44] width 144 height 25
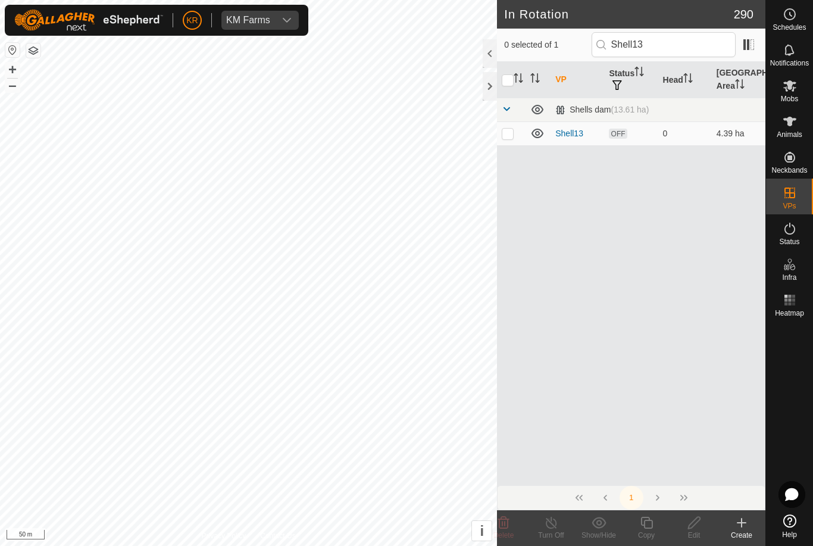
click at [512, 132] on p-checkbox at bounding box center [508, 134] width 12 height 10
click at [650, 529] on icon at bounding box center [647, 523] width 12 height 12
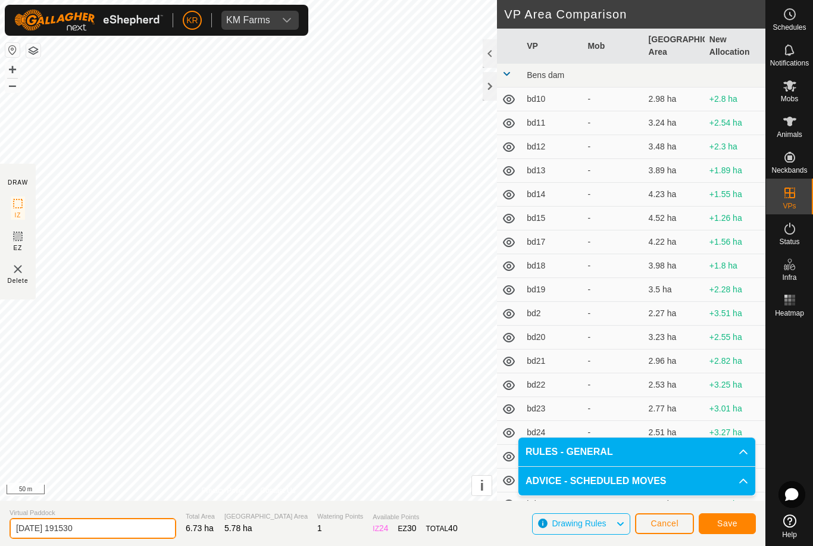
click at [101, 527] on input "[DATE] 191530" at bounding box center [93, 528] width 167 height 21
click at [736, 529] on button "Save" at bounding box center [727, 523] width 57 height 21
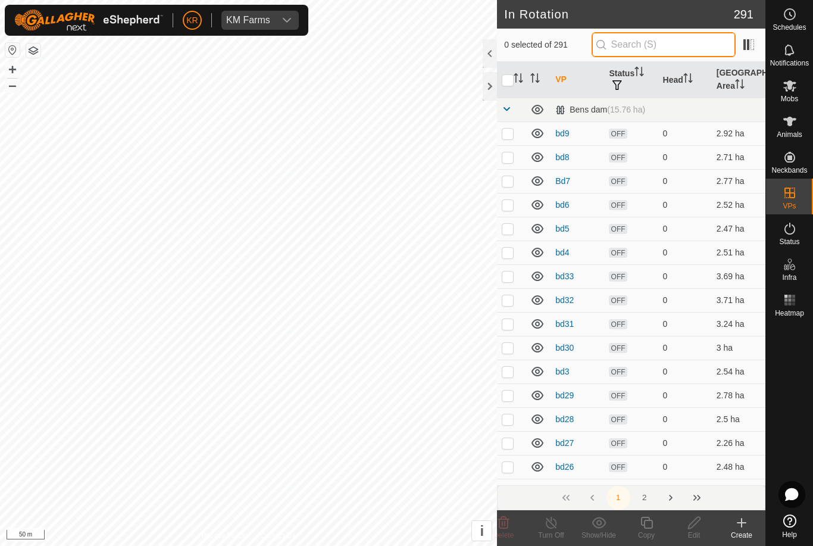
click at [665, 43] on input "text" at bounding box center [664, 44] width 144 height 25
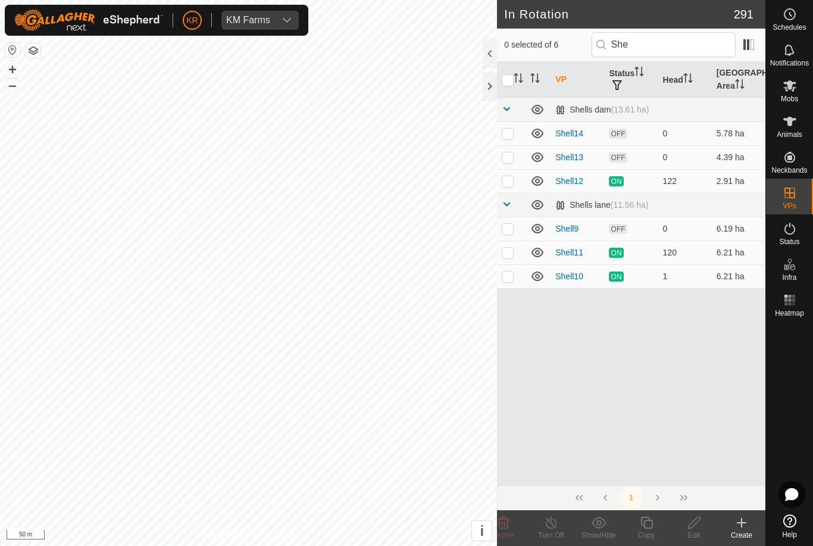
click at [504, 134] on p-checkbox at bounding box center [508, 134] width 12 height 10
click at [653, 528] on icon at bounding box center [647, 523] width 15 height 14
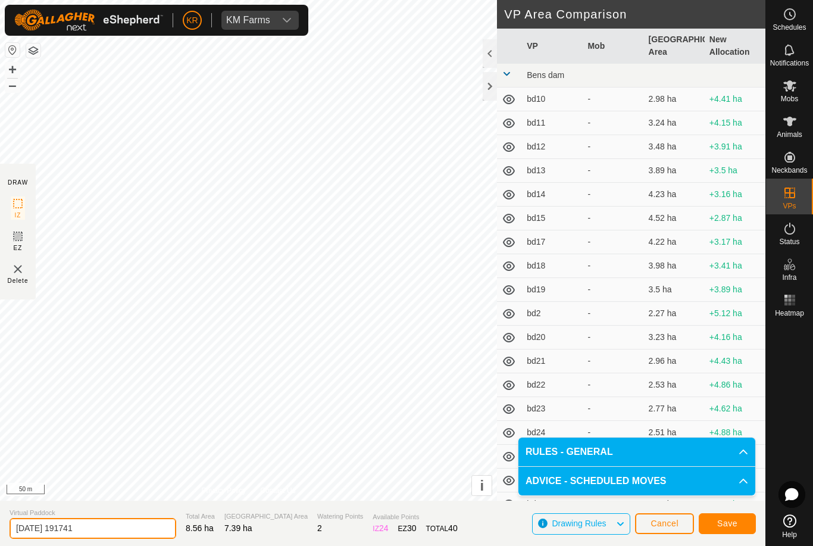
click at [98, 528] on input "[DATE] 191741" at bounding box center [93, 528] width 167 height 21
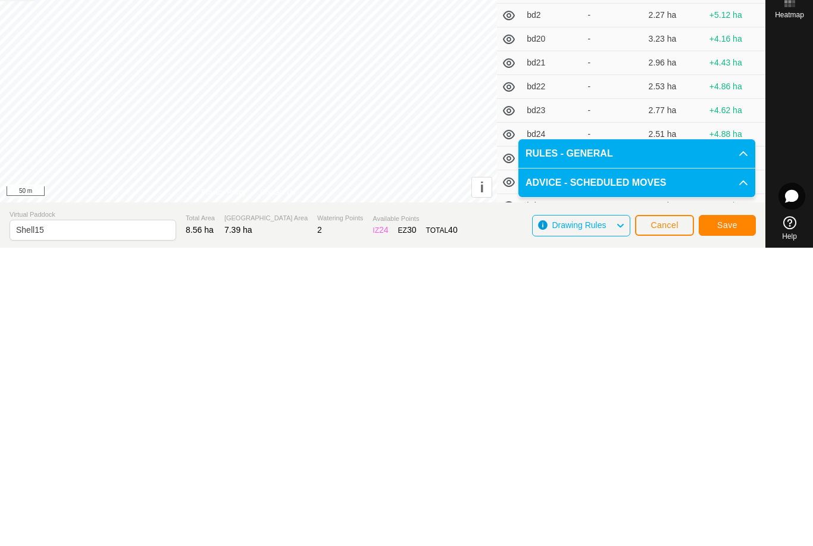
click at [740, 513] on button "Save" at bounding box center [727, 523] width 57 height 21
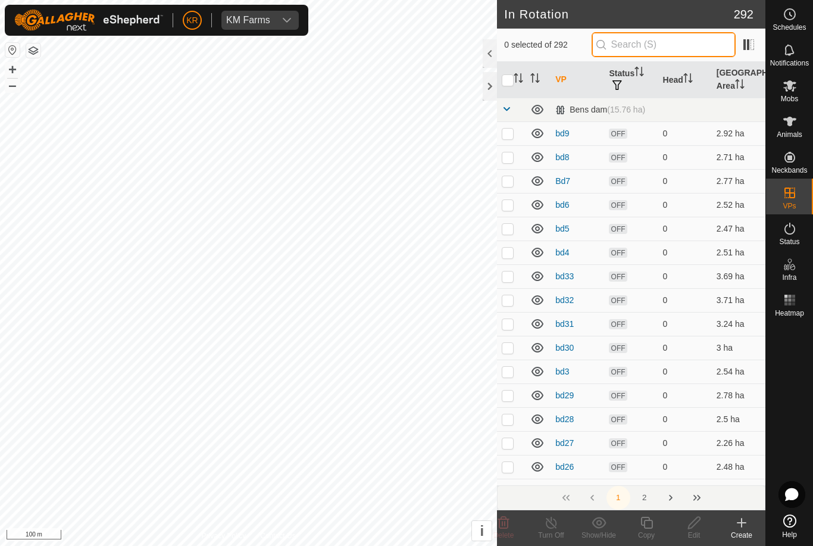
click at [667, 47] on input "text" at bounding box center [664, 44] width 144 height 25
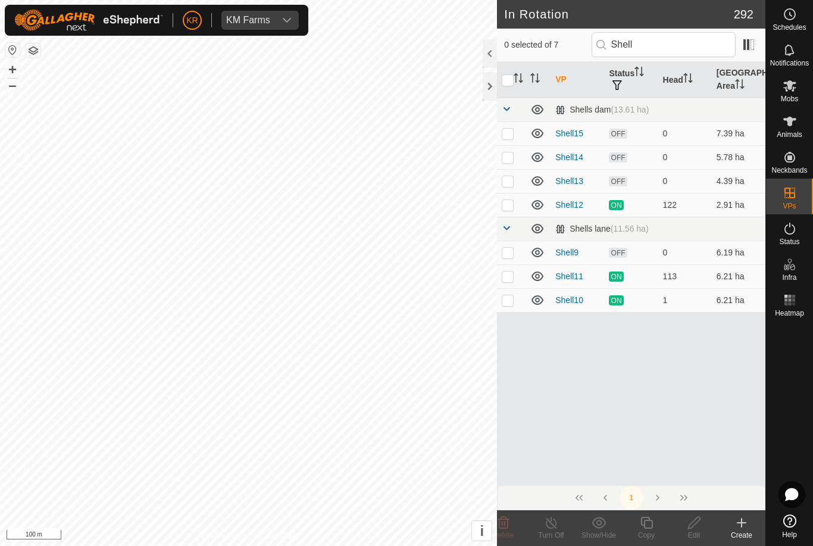
click at [507, 133] on p-checkbox at bounding box center [508, 134] width 12 height 10
click at [647, 524] on icon at bounding box center [647, 523] width 15 height 14
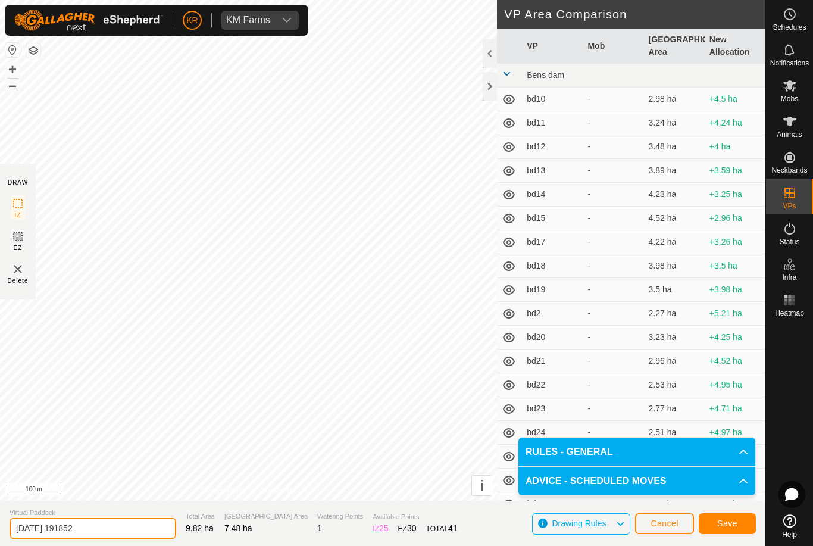
click at [111, 527] on input "[DATE] 191852" at bounding box center [93, 528] width 167 height 21
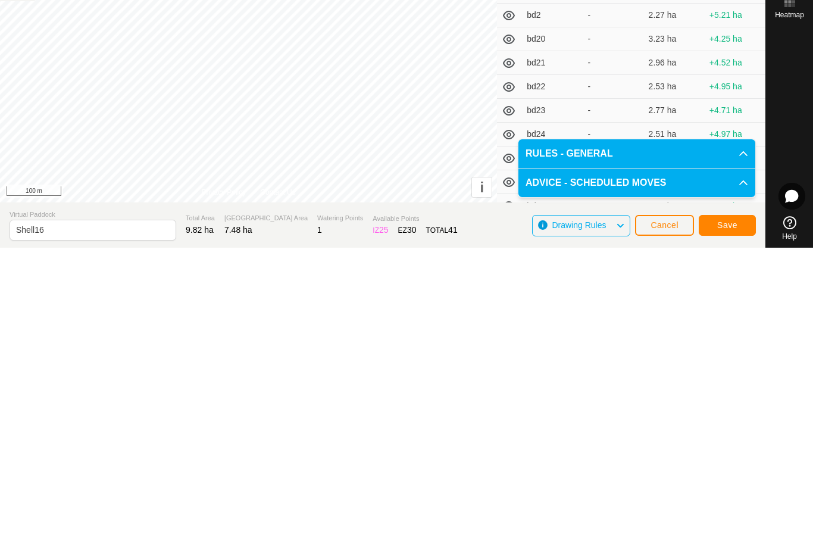
click at [734, 519] on span "Save" at bounding box center [728, 524] width 20 height 10
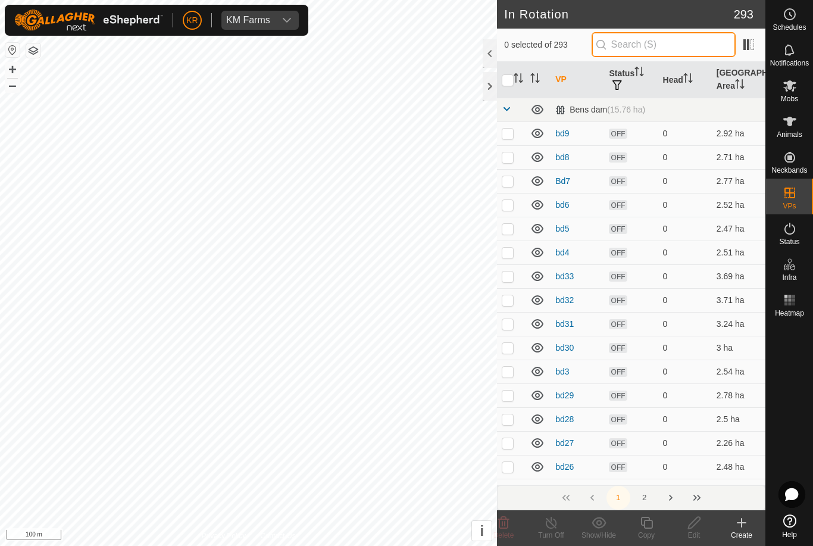
click at [654, 47] on input "text" at bounding box center [664, 44] width 144 height 25
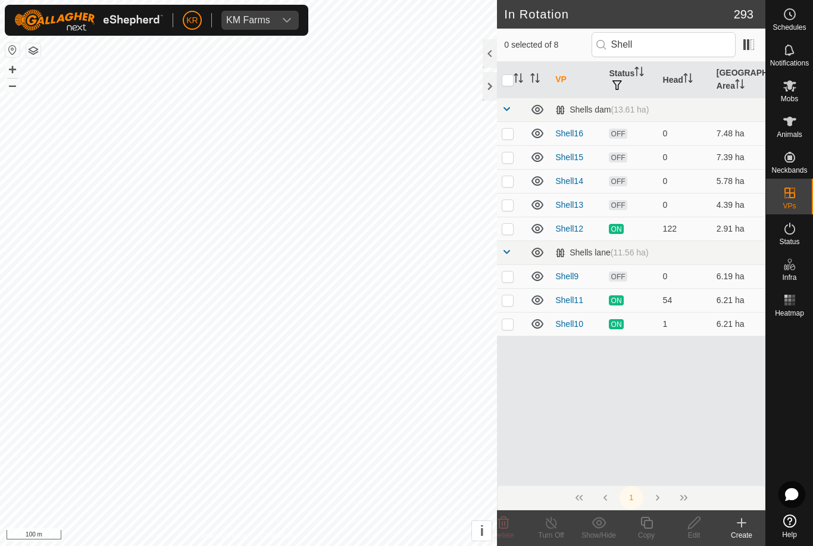
click at [516, 131] on td at bounding box center [511, 133] width 29 height 24
click at [643, 522] on icon at bounding box center [647, 523] width 15 height 14
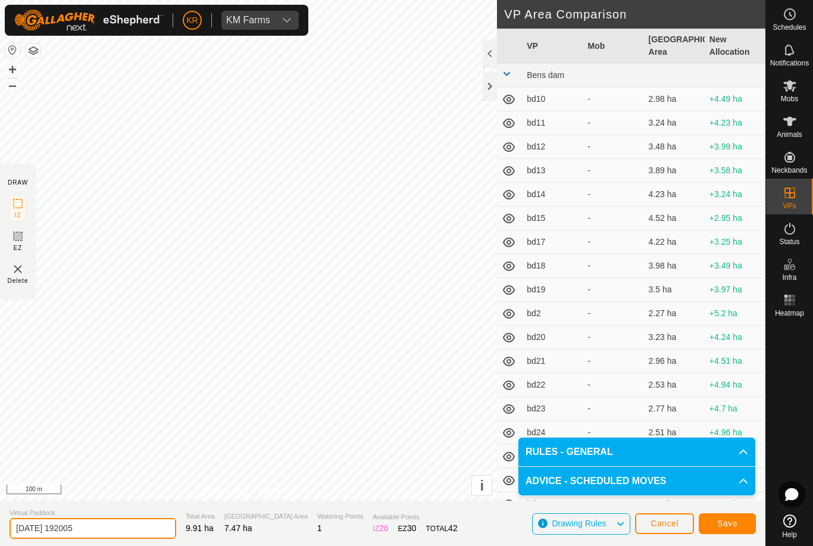
click at [103, 525] on input "[DATE] 192005" at bounding box center [93, 528] width 167 height 21
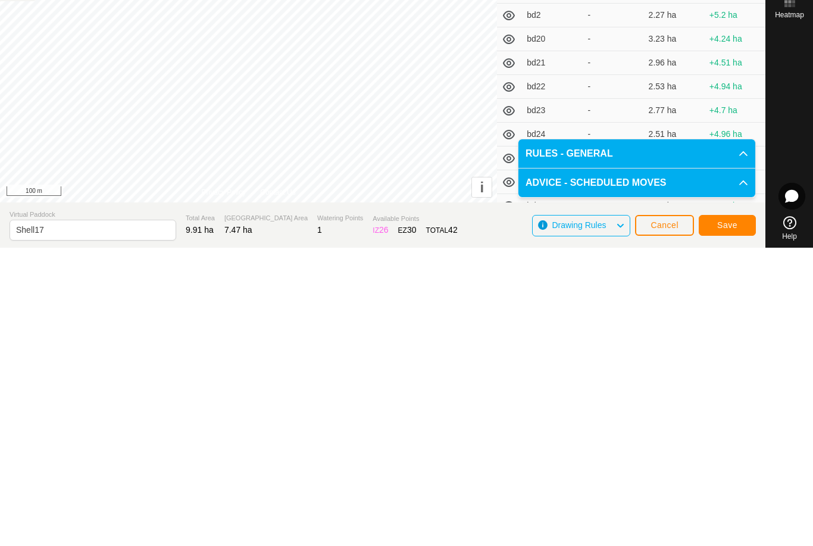
click at [738, 513] on button "Save" at bounding box center [727, 523] width 57 height 21
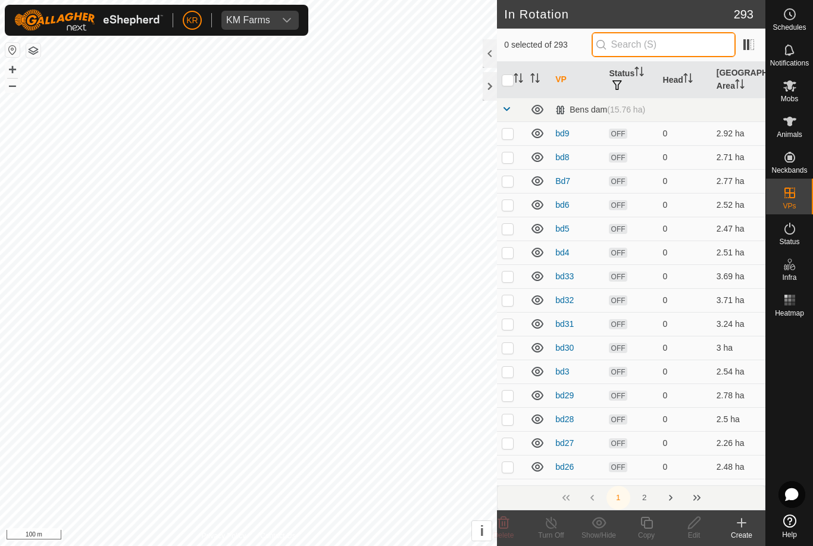
click at [678, 46] on input "text" at bounding box center [664, 44] width 144 height 25
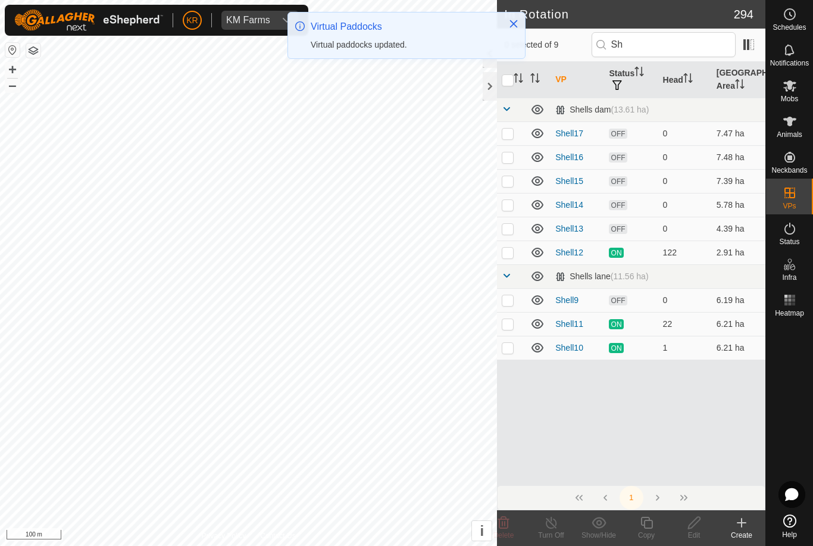
click at [510, 132] on p-checkbox at bounding box center [508, 134] width 12 height 10
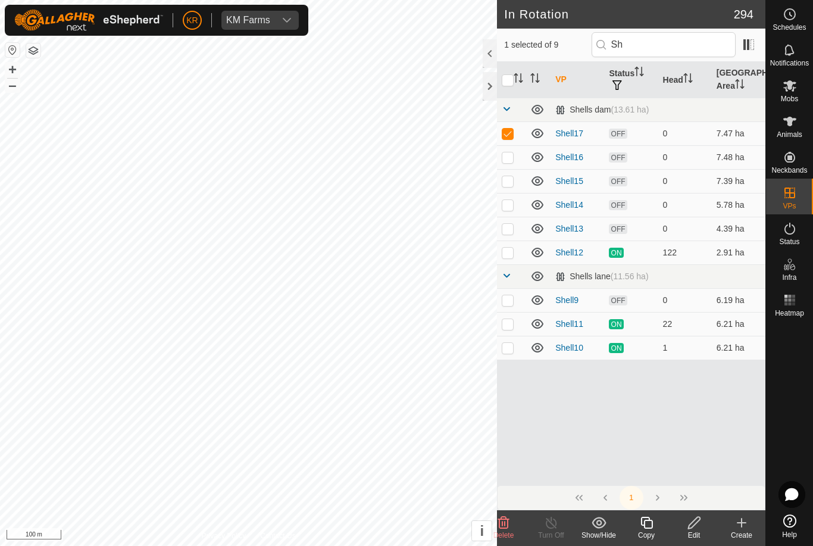
click at [649, 525] on icon at bounding box center [647, 523] width 15 height 14
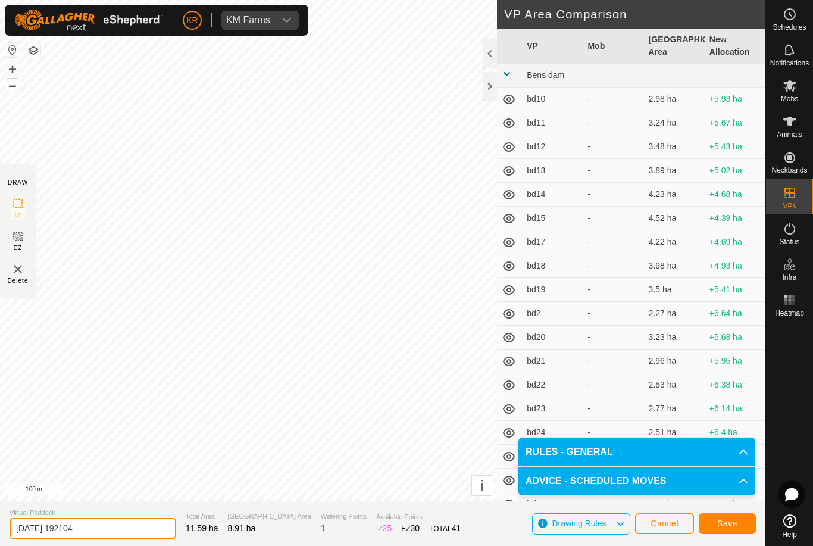
click at [110, 526] on input "[DATE] 192104" at bounding box center [93, 528] width 167 height 21
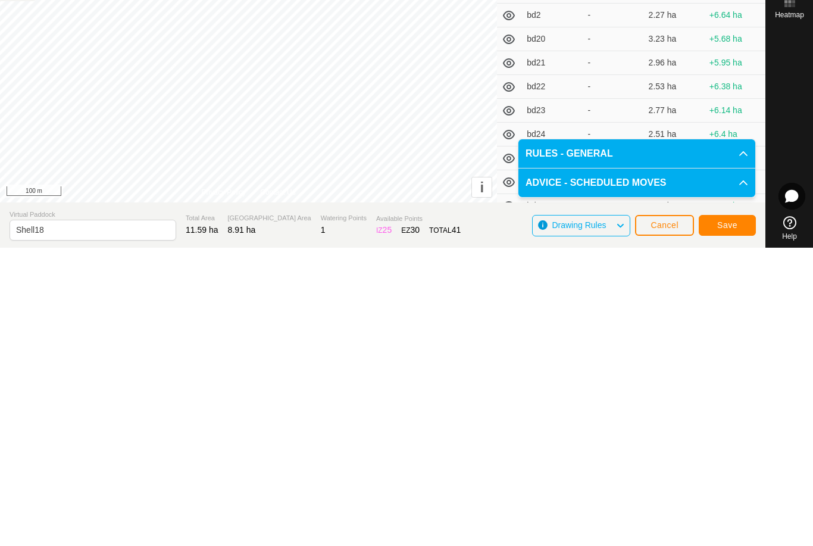
click at [745, 513] on button "Save" at bounding box center [727, 523] width 57 height 21
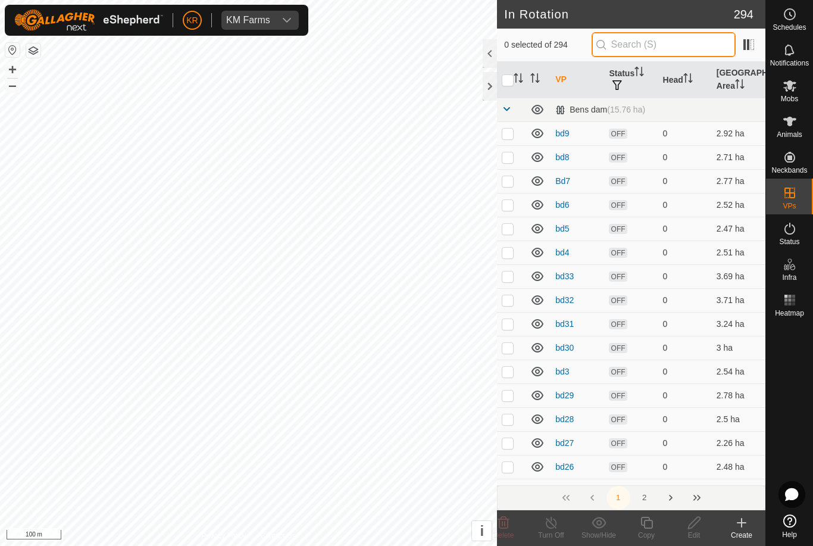
click at [672, 48] on input "text" at bounding box center [664, 44] width 144 height 25
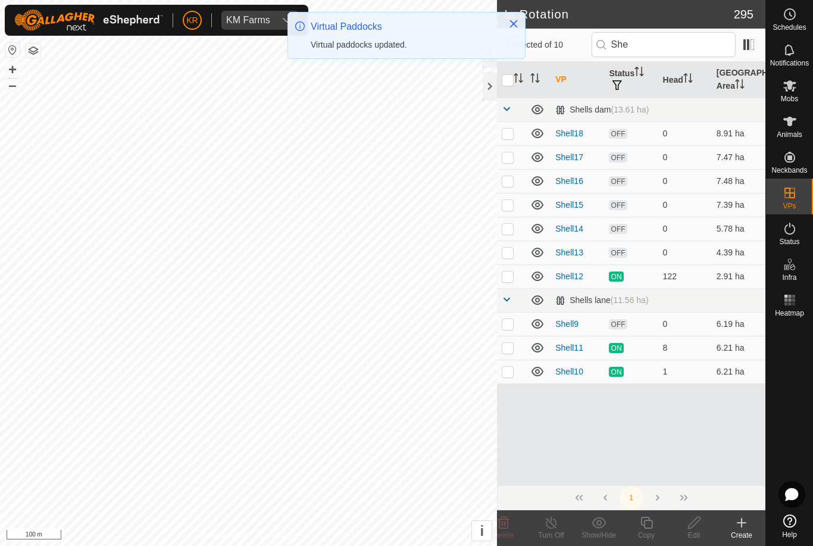
click at [510, 132] on p-checkbox at bounding box center [508, 134] width 12 height 10
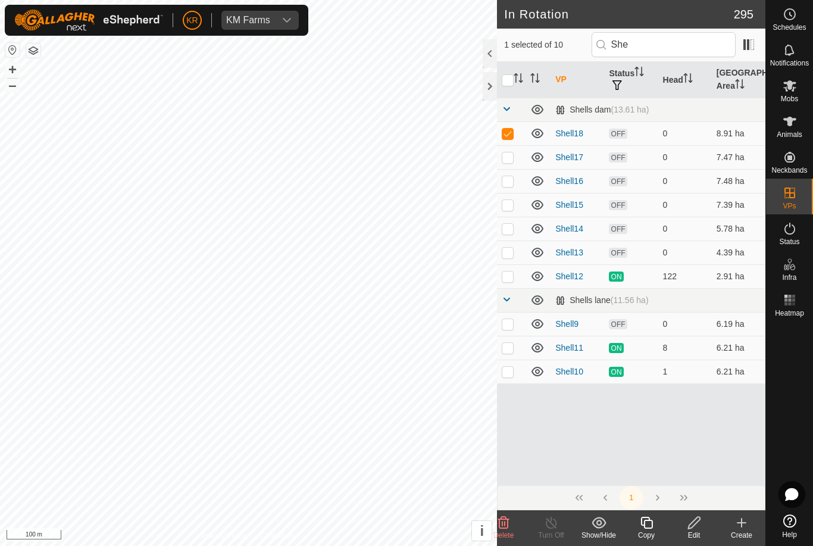
click at [648, 524] on icon at bounding box center [647, 523] width 15 height 14
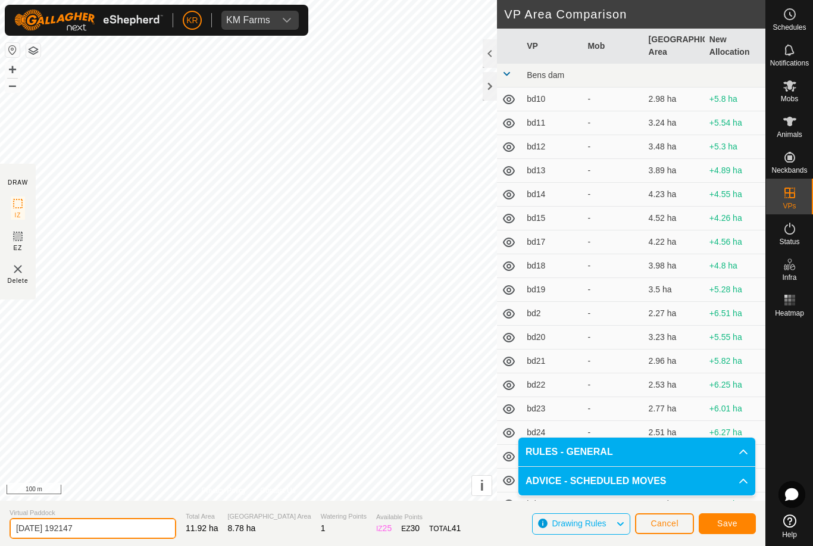
click at [120, 528] on input "[DATE] 192147" at bounding box center [93, 528] width 167 height 21
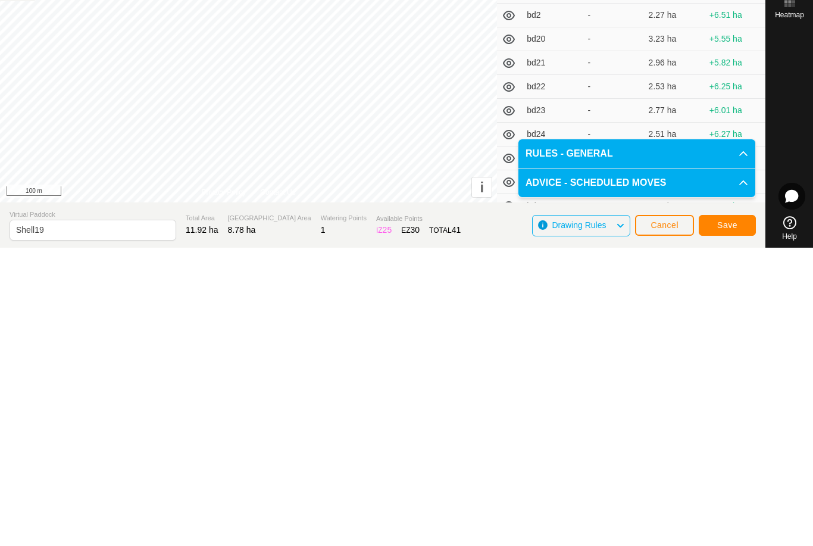
click at [741, 513] on button "Save" at bounding box center [727, 523] width 57 height 21
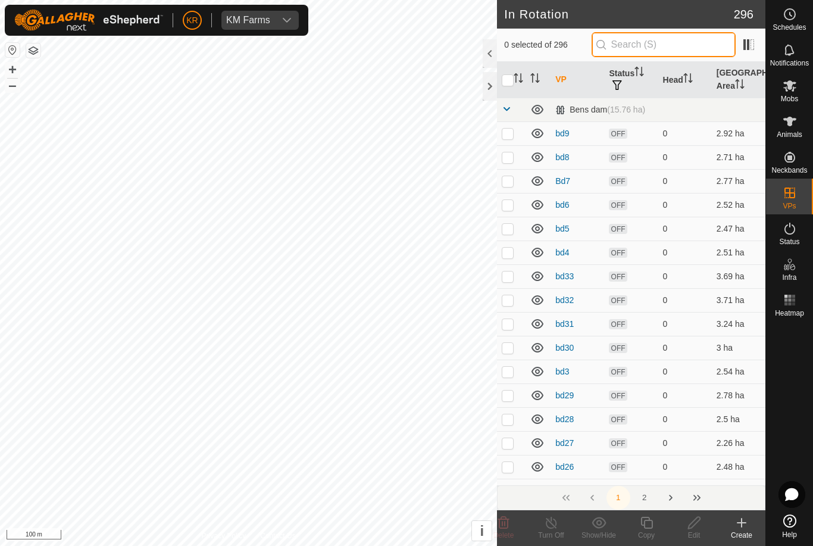
click at [670, 45] on input "text" at bounding box center [664, 44] width 144 height 25
click at [791, 90] on icon at bounding box center [790, 86] width 14 height 14
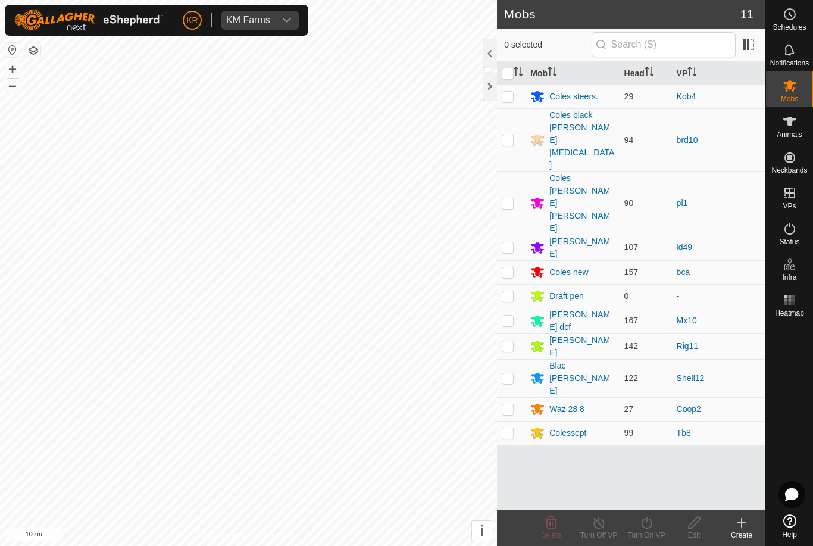
click at [509, 359] on td at bounding box center [511, 378] width 29 height 38
click at [653, 529] on icon at bounding box center [647, 523] width 15 height 14
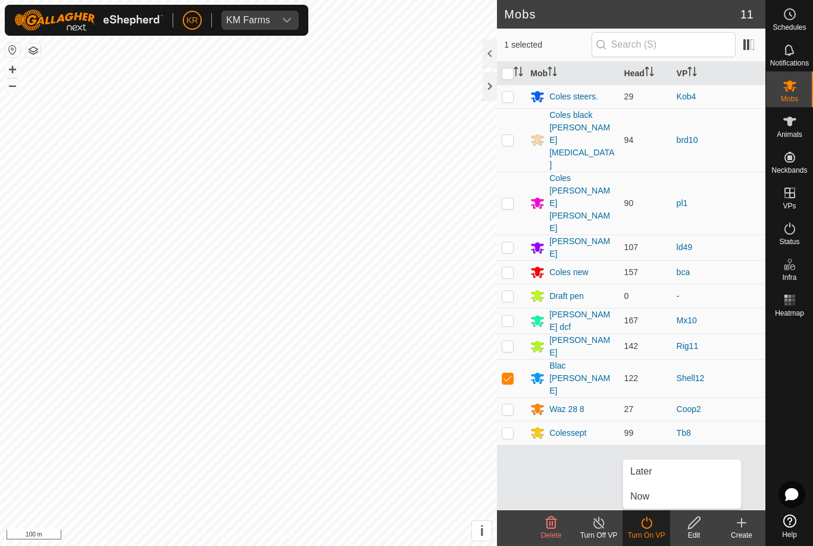
click at [650, 473] on span "Later" at bounding box center [641, 471] width 21 height 14
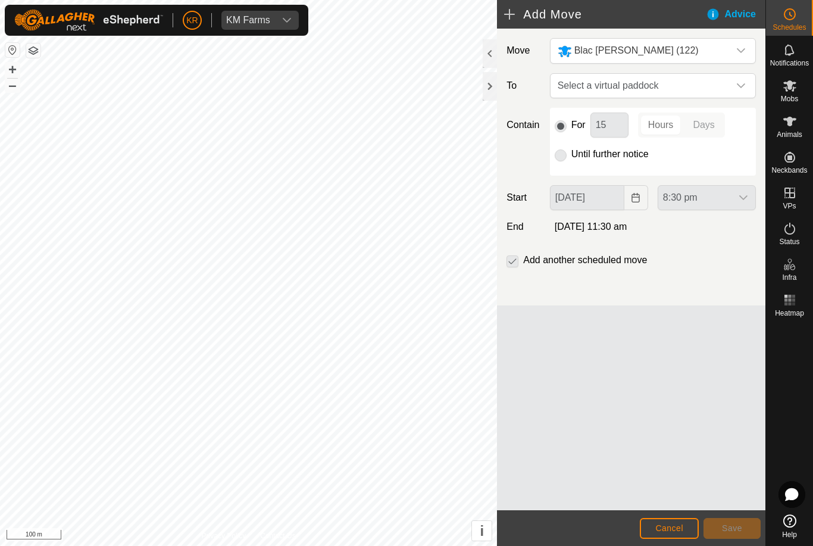
click at [728, 83] on span "Select a virtual paddock" at bounding box center [641, 86] width 176 height 24
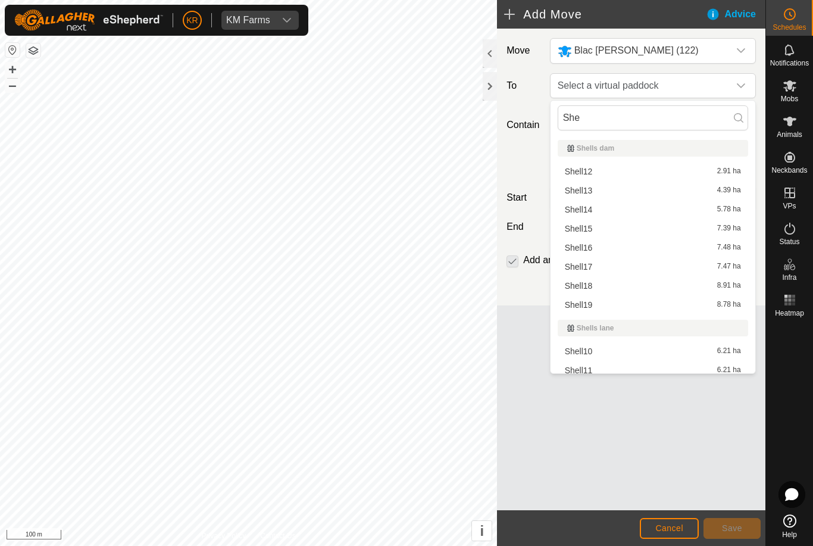
click at [600, 187] on div "Shell13 4.39 ha" at bounding box center [653, 190] width 176 height 8
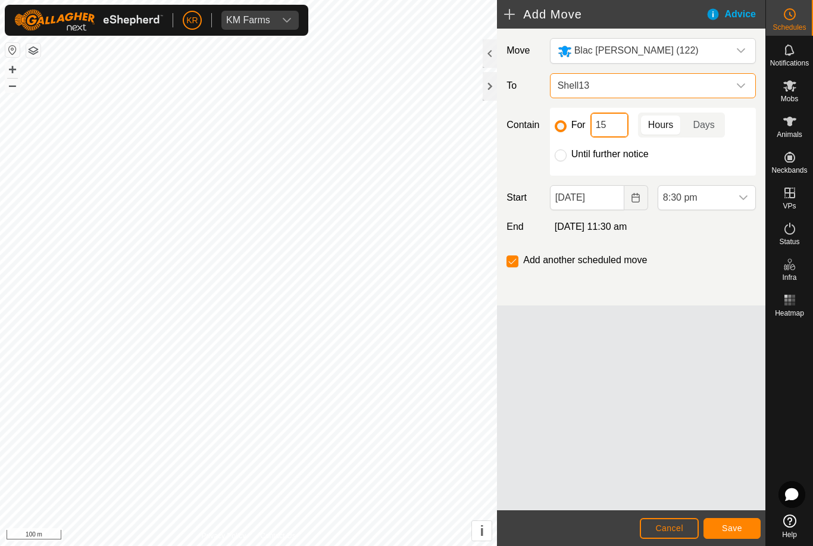
click at [610, 125] on input "15" at bounding box center [610, 125] width 38 height 25
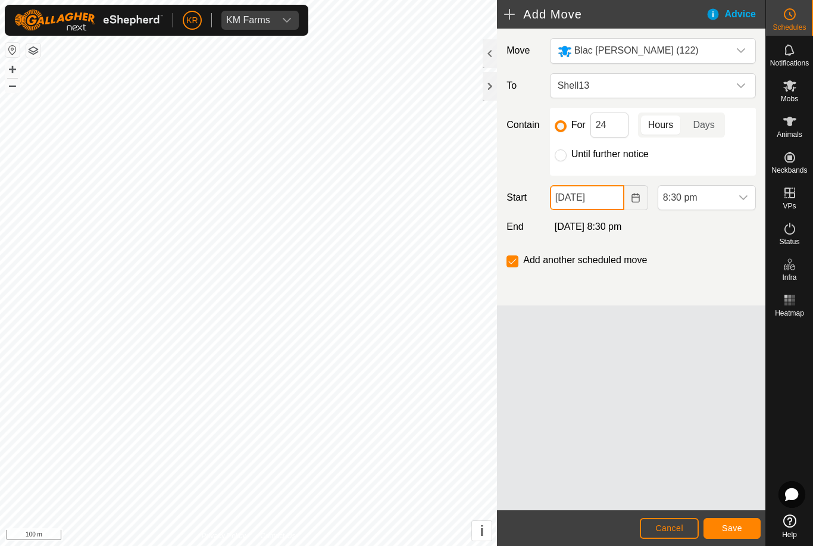
click at [609, 194] on input "[DATE]" at bounding box center [587, 197] width 74 height 25
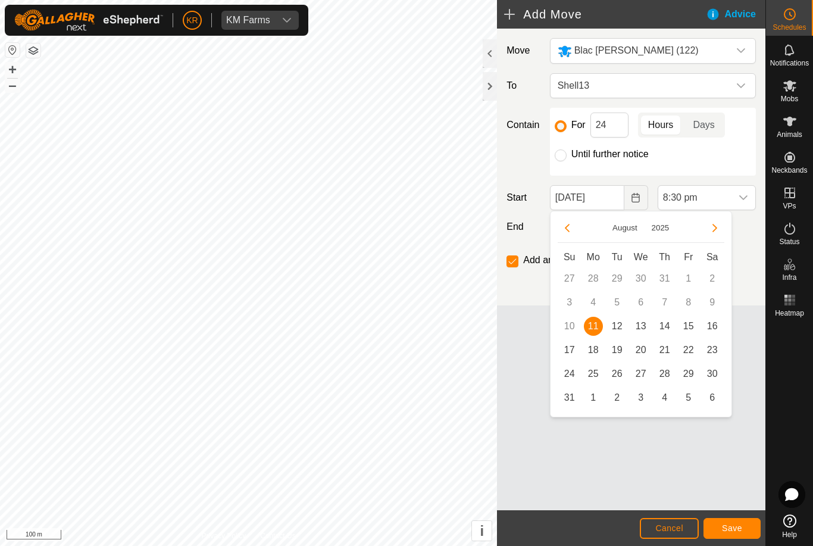
click at [618, 325] on span "12" at bounding box center [617, 326] width 19 height 19
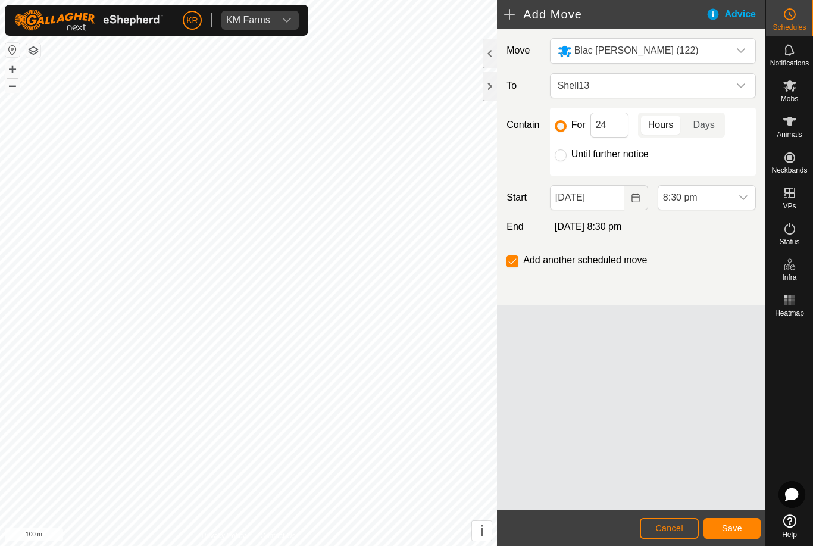
click at [738, 199] on div "dropdown trigger" at bounding box center [744, 198] width 24 height 24
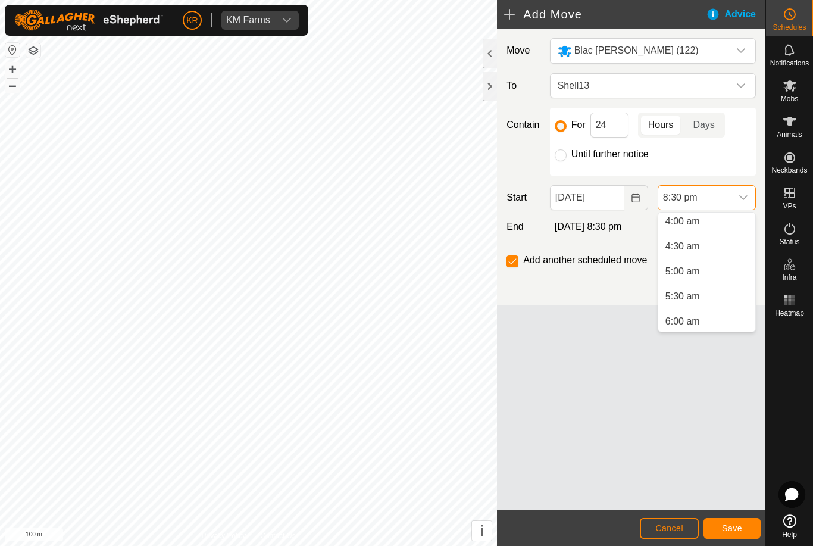
scroll to position [192, 0]
click at [709, 282] on li "5:00 am" at bounding box center [707, 283] width 97 height 24
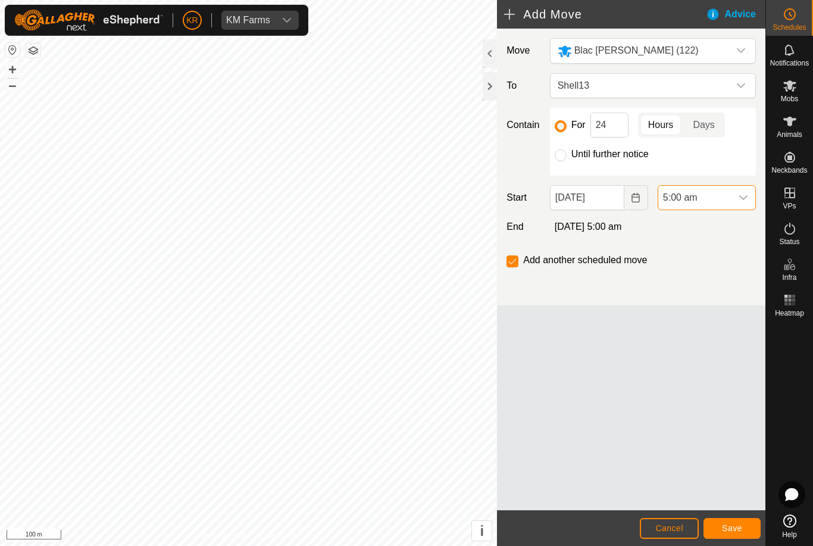
click at [737, 523] on span "Save" at bounding box center [732, 528] width 20 height 10
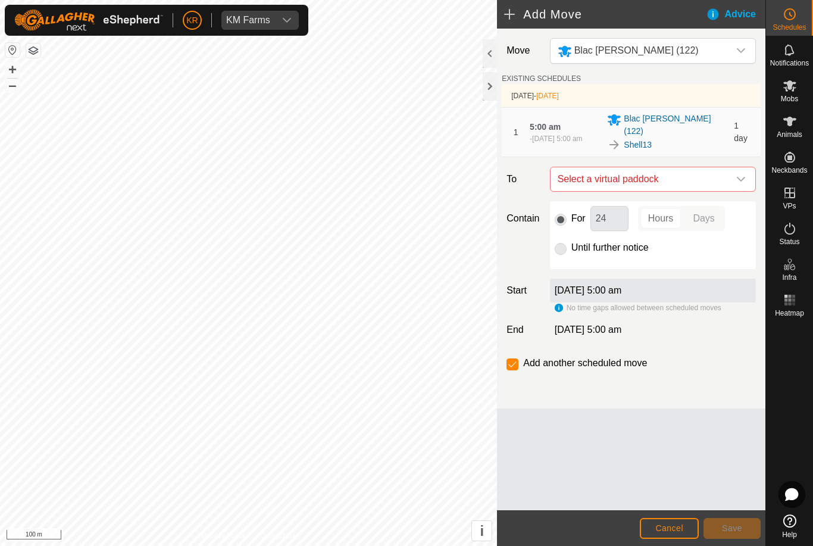
click at [727, 172] on span "Select a virtual paddock" at bounding box center [641, 179] width 176 height 24
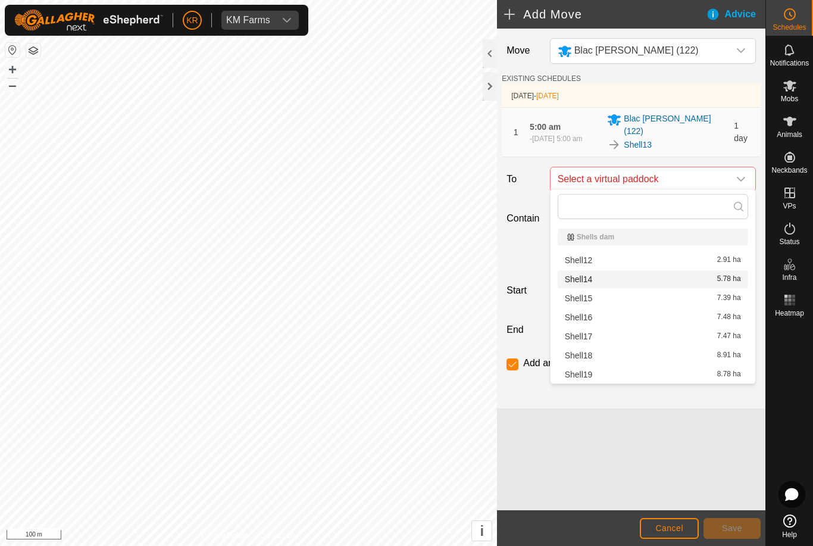
click at [593, 278] on div "Shell14 5.78 ha" at bounding box center [653, 279] width 176 height 8
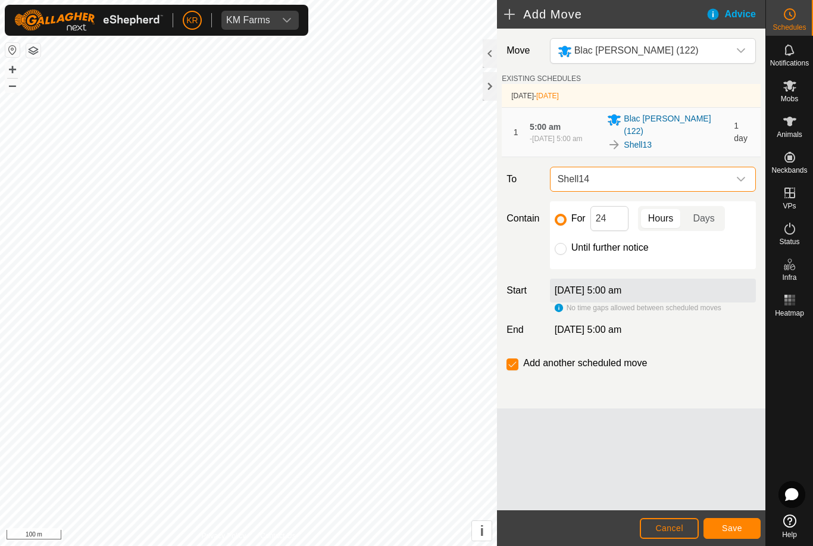
click at [732, 522] on button "Save" at bounding box center [732, 528] width 57 height 21
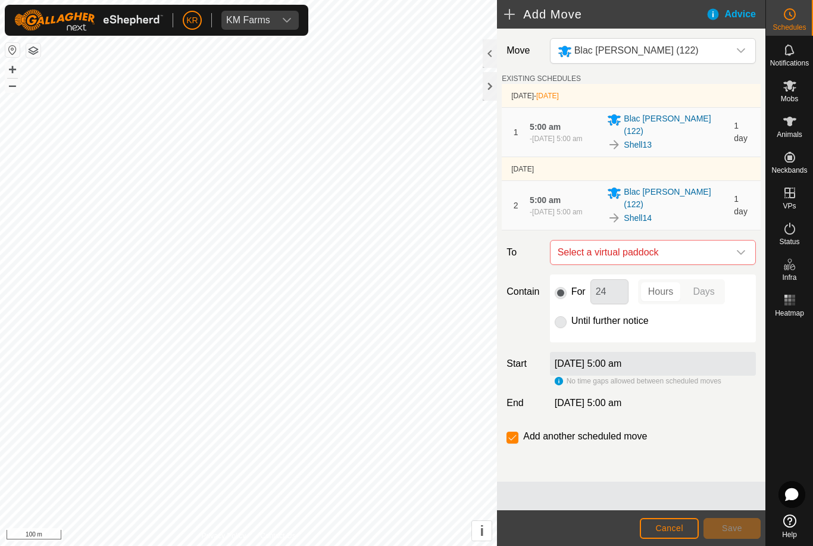
click at [727, 241] on span "Select a virtual paddock" at bounding box center [641, 253] width 176 height 24
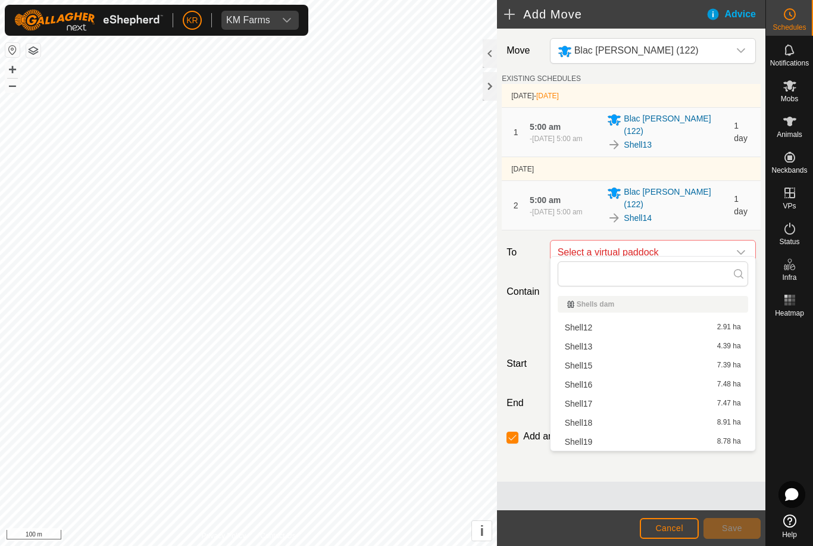
click at [586, 363] on span "Shell15" at bounding box center [579, 365] width 28 height 8
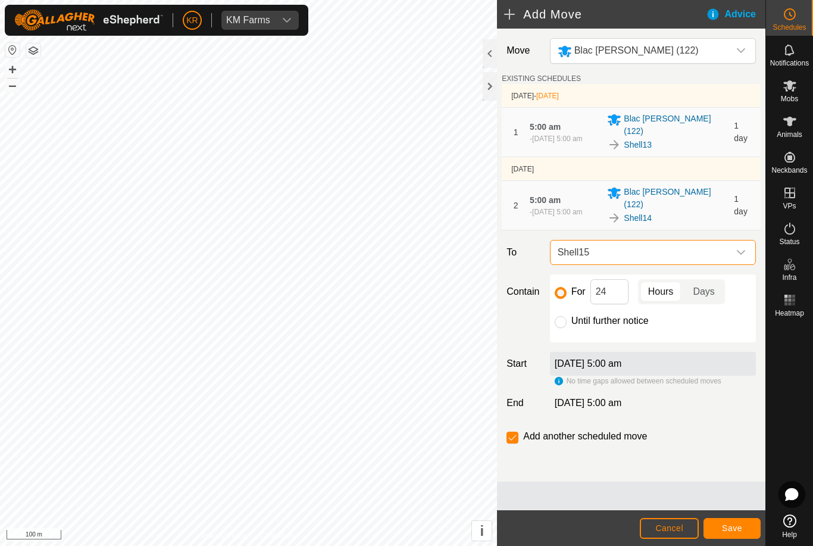
click at [730, 523] on span "Save" at bounding box center [732, 528] width 20 height 10
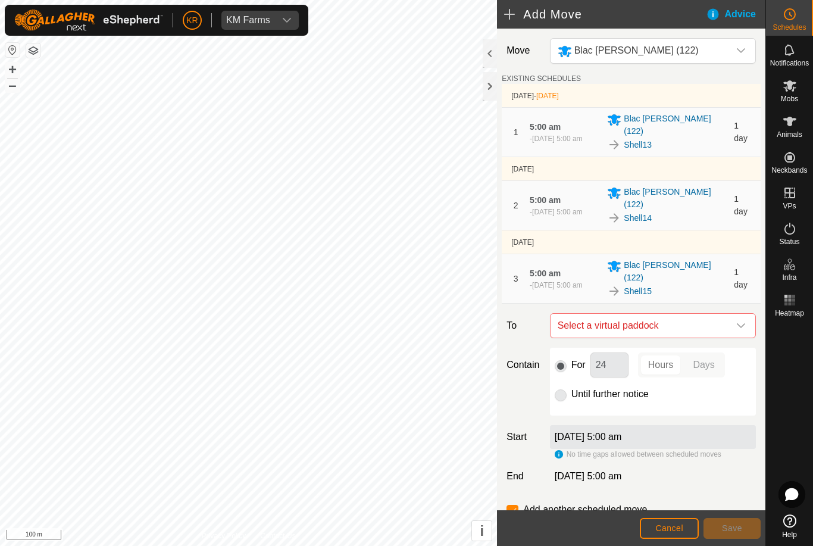
click at [728, 314] on span "Select a virtual paddock" at bounding box center [641, 326] width 176 height 24
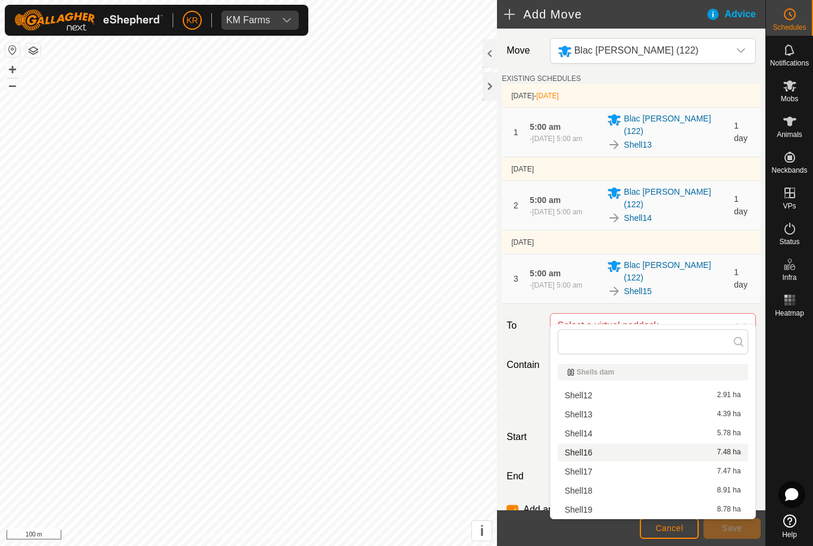
click at [591, 457] on span "Shell16" at bounding box center [579, 452] width 28 height 8
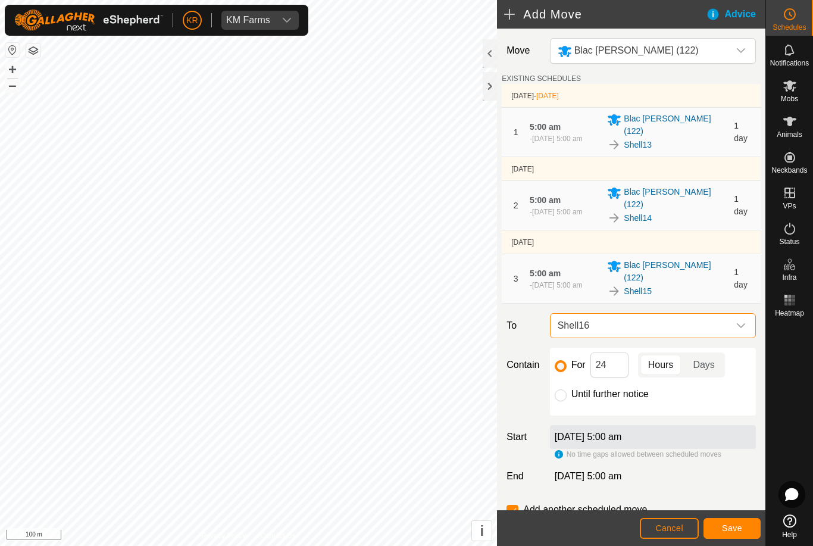
click at [737, 525] on span "Save" at bounding box center [732, 528] width 20 height 10
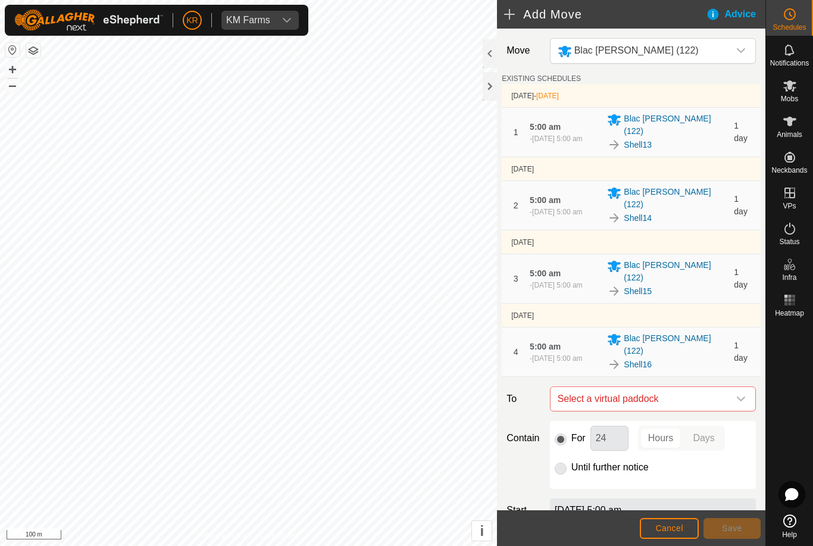
click at [738, 394] on icon "dropdown trigger" at bounding box center [742, 399] width 10 height 10
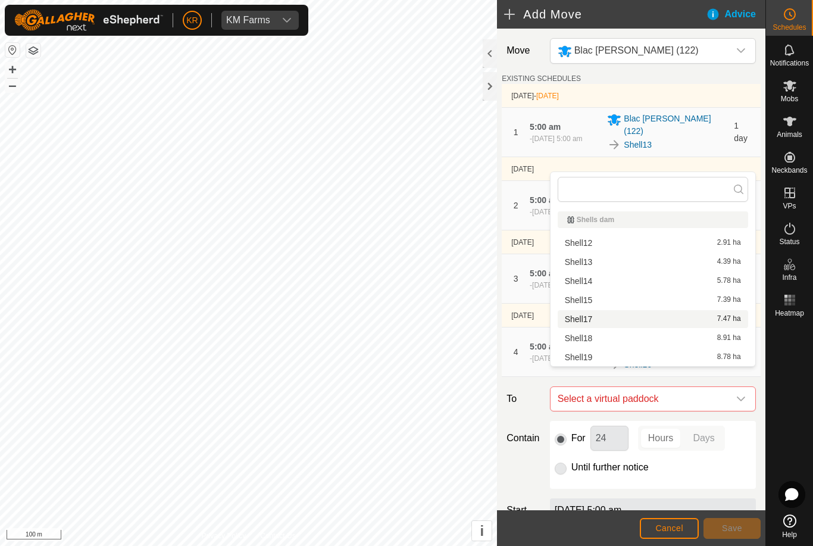
click at [597, 322] on div "Shell17 7.47 ha" at bounding box center [653, 319] width 176 height 8
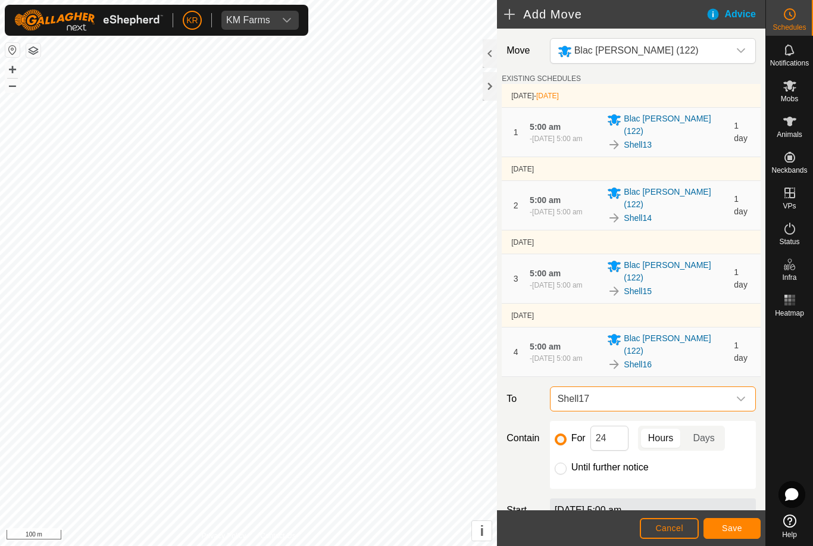
click at [733, 529] on span "Save" at bounding box center [732, 528] width 20 height 10
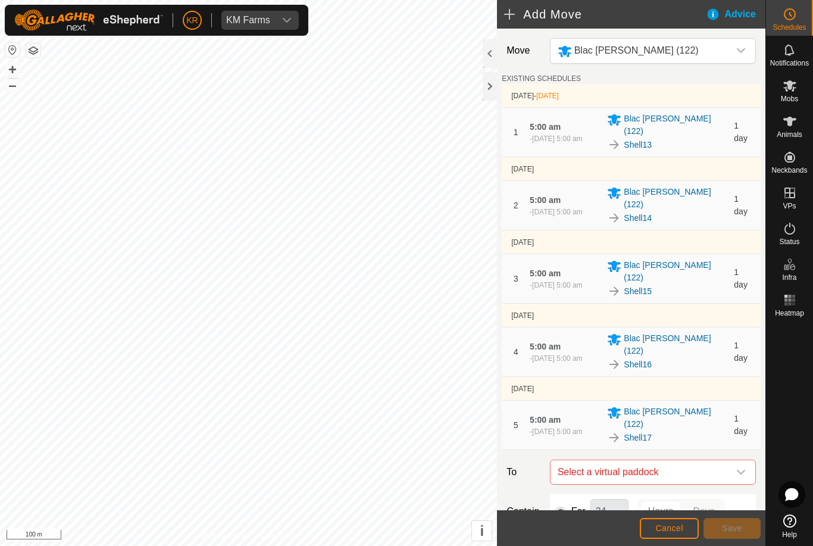
click at [737, 467] on icon "dropdown trigger" at bounding box center [742, 472] width 10 height 10
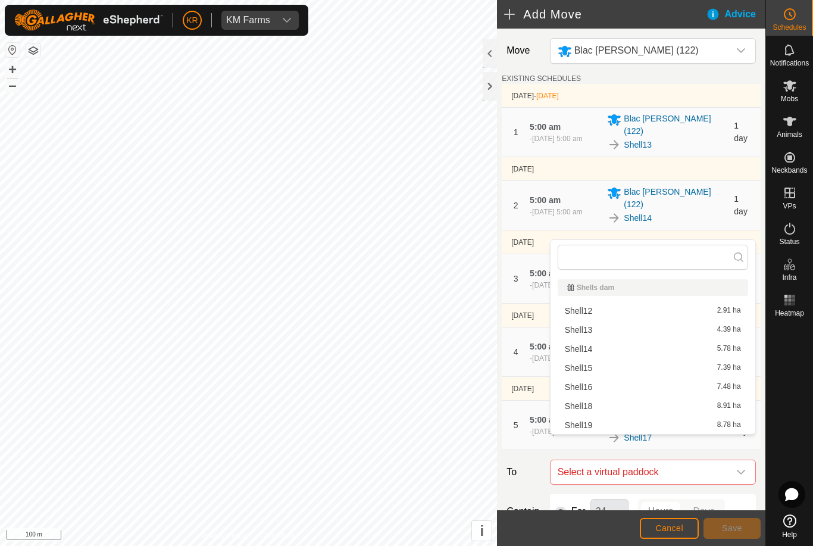
click at [594, 406] on div "Shell18 8.91 ha" at bounding box center [653, 406] width 176 height 8
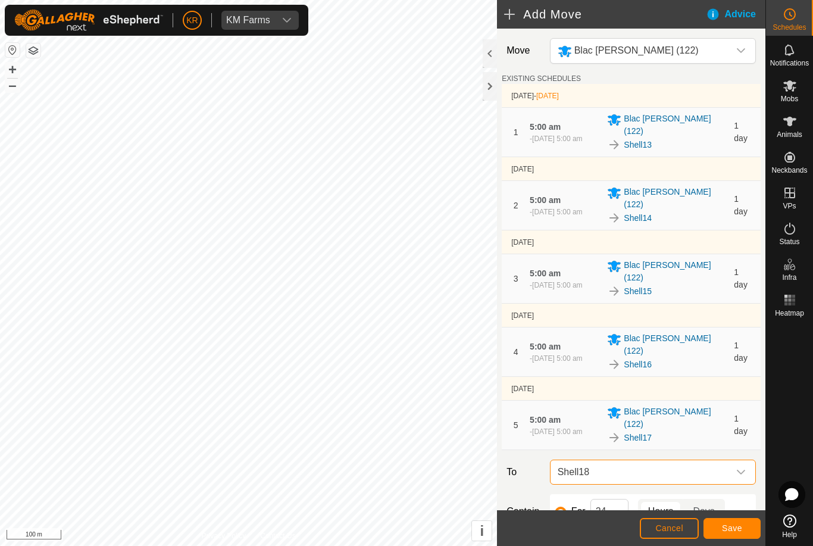
click at [731, 522] on button "Save" at bounding box center [732, 528] width 57 height 21
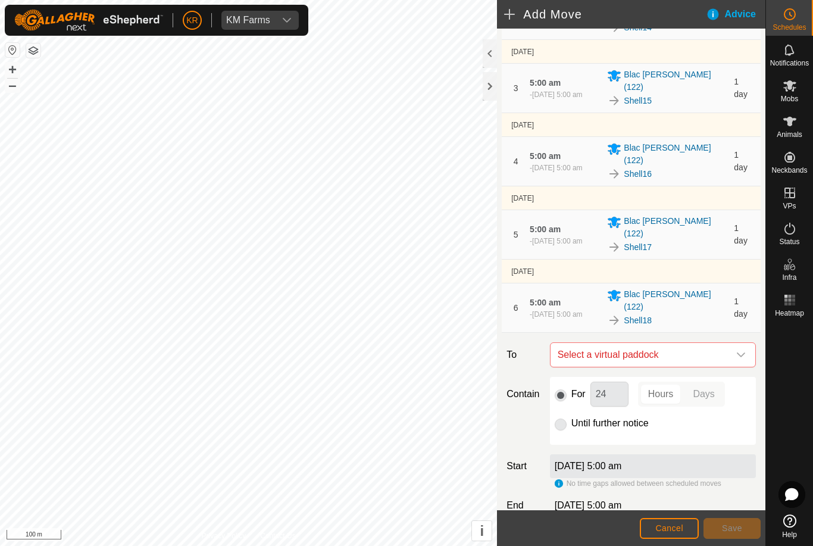
scroll to position [222, 0]
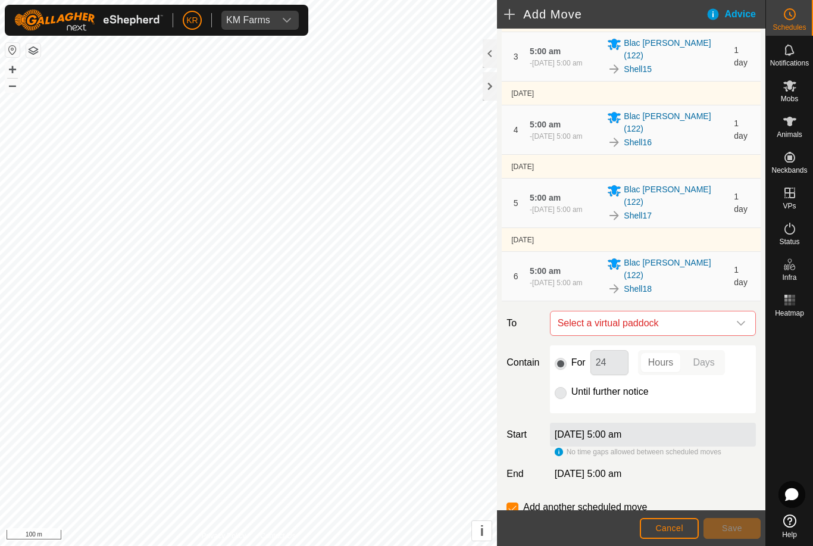
click at [739, 319] on icon "dropdown trigger" at bounding box center [742, 324] width 10 height 10
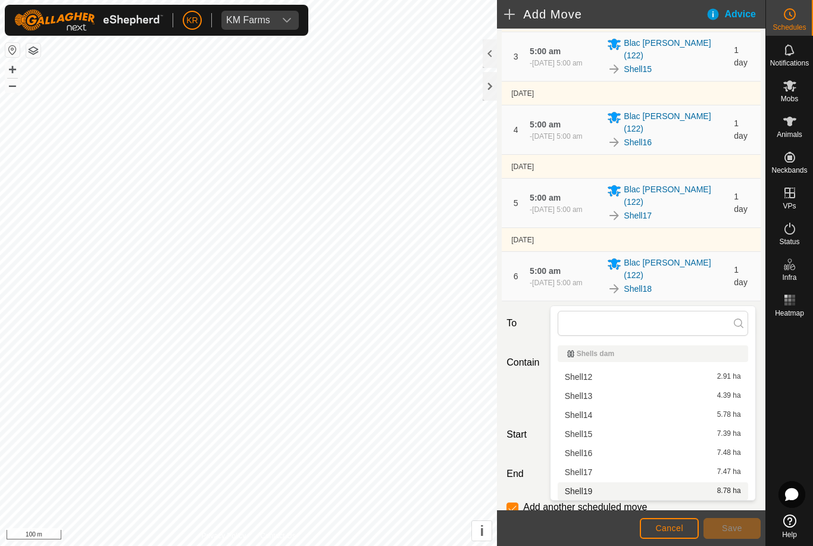
click at [587, 492] on span "Shell19" at bounding box center [579, 491] width 28 height 8
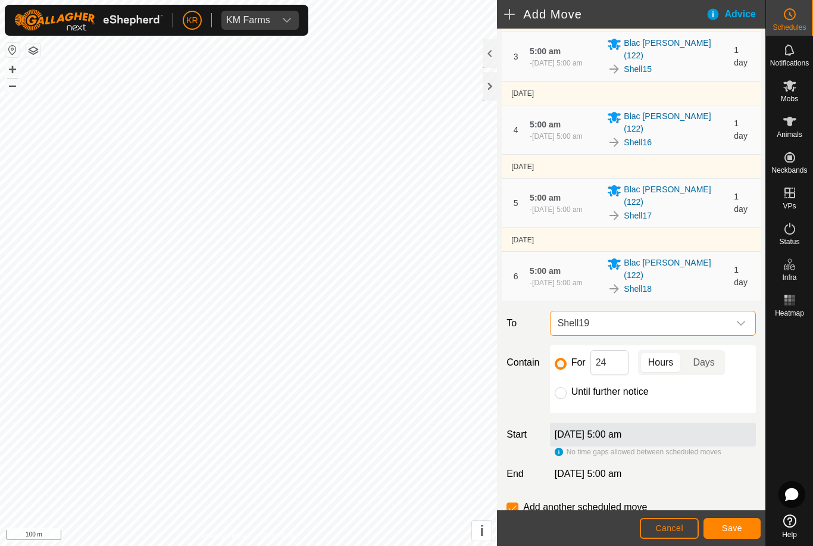
click at [562, 387] on input "Until further notice" at bounding box center [561, 393] width 12 height 12
click at [737, 525] on span "Save" at bounding box center [732, 528] width 20 height 10
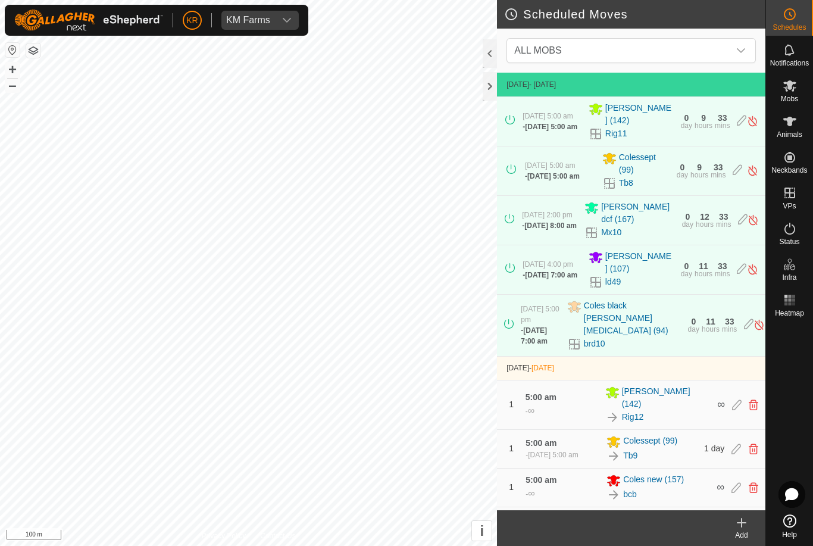
click at [729, 42] on span "ALL MOBS" at bounding box center [620, 51] width 220 height 24
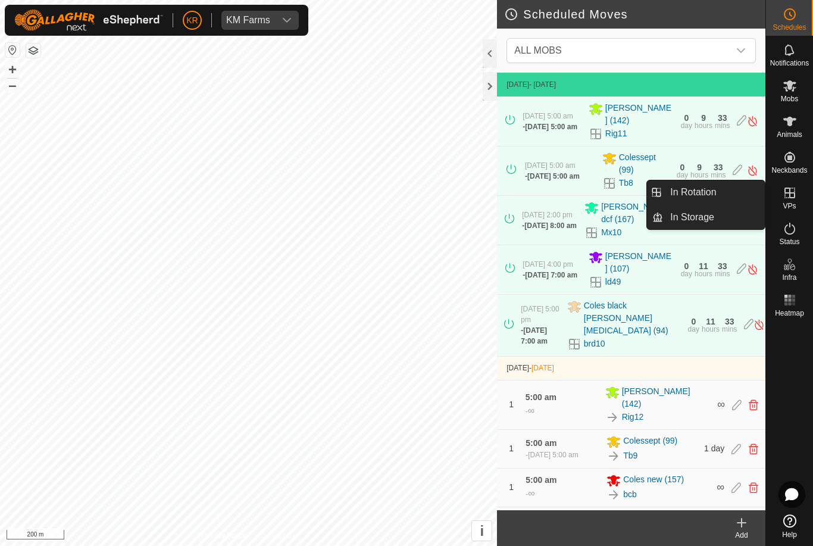
click at [722, 194] on link "In Rotation" at bounding box center [714, 192] width 102 height 24
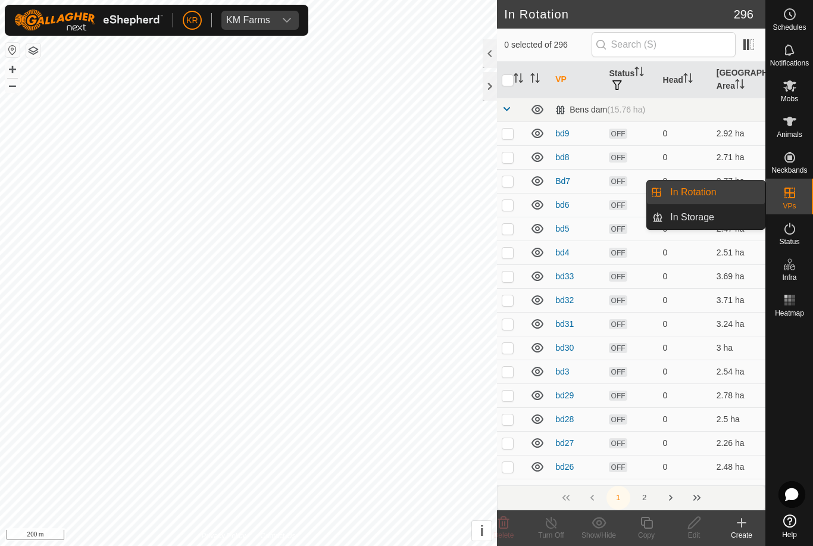
click at [727, 191] on link "In Rotation" at bounding box center [714, 192] width 102 height 24
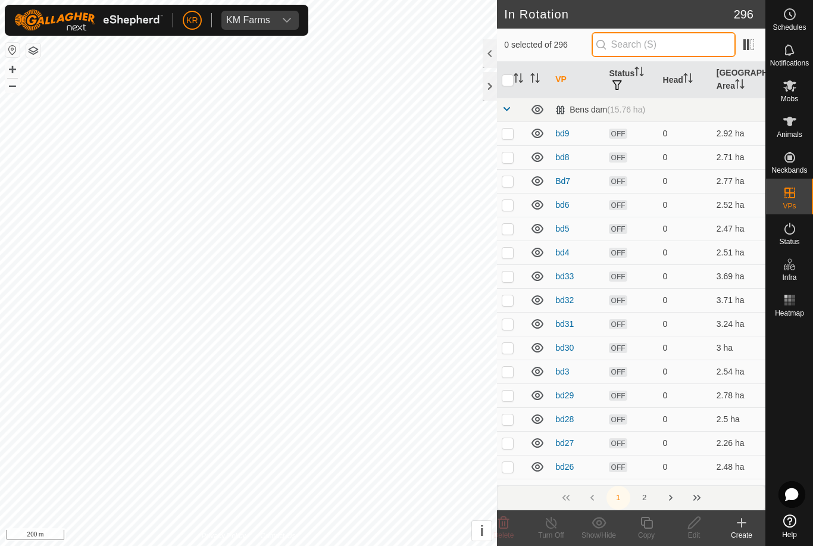
click at [693, 52] on input "text" at bounding box center [664, 44] width 144 height 25
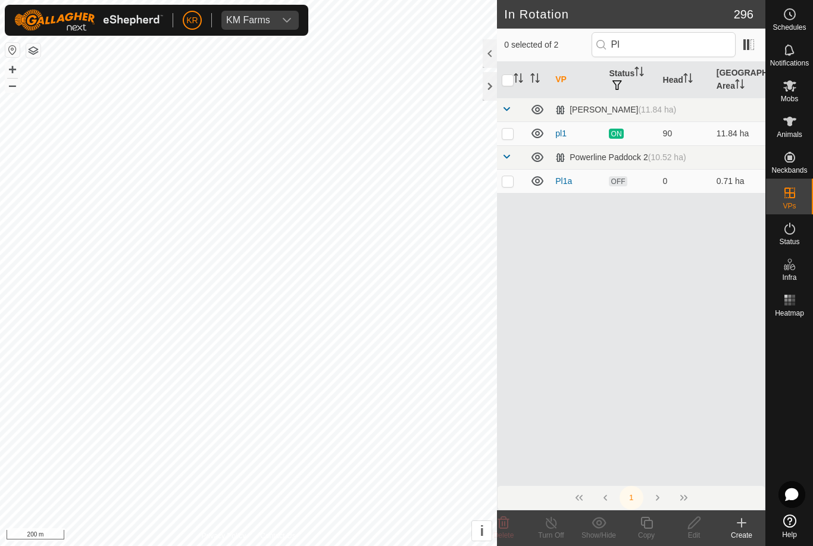
click at [509, 185] on p-checkbox at bounding box center [508, 181] width 12 height 10
click at [792, 96] on span "Mobs" at bounding box center [789, 98] width 17 height 7
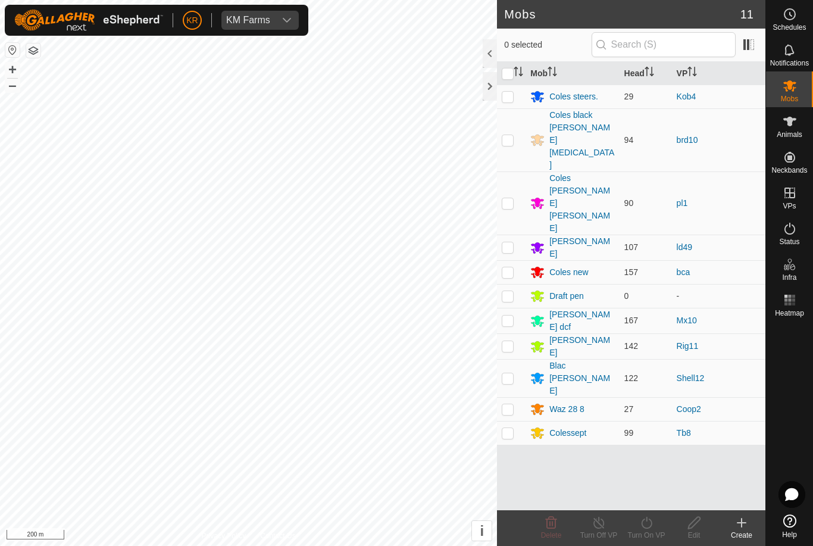
click at [512, 172] on td at bounding box center [511, 203] width 29 height 63
click at [650, 522] on icon at bounding box center [647, 523] width 15 height 14
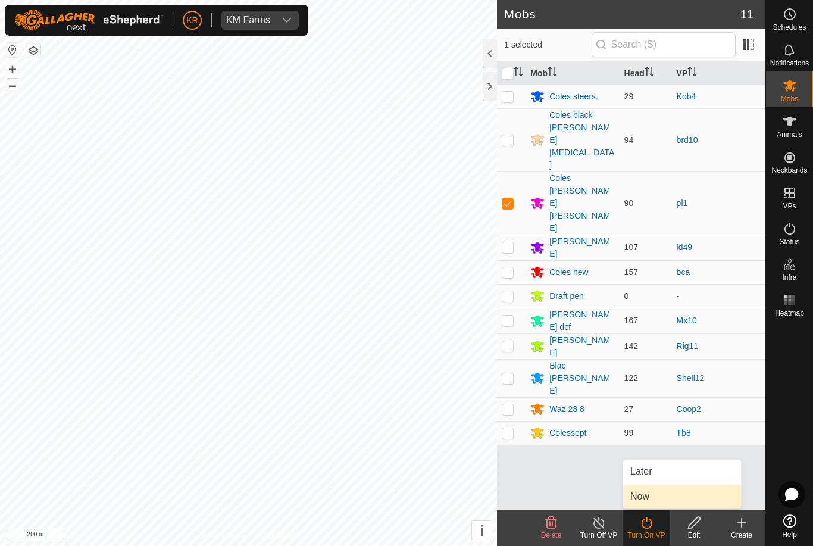
click at [652, 494] on link "Now" at bounding box center [682, 497] width 118 height 24
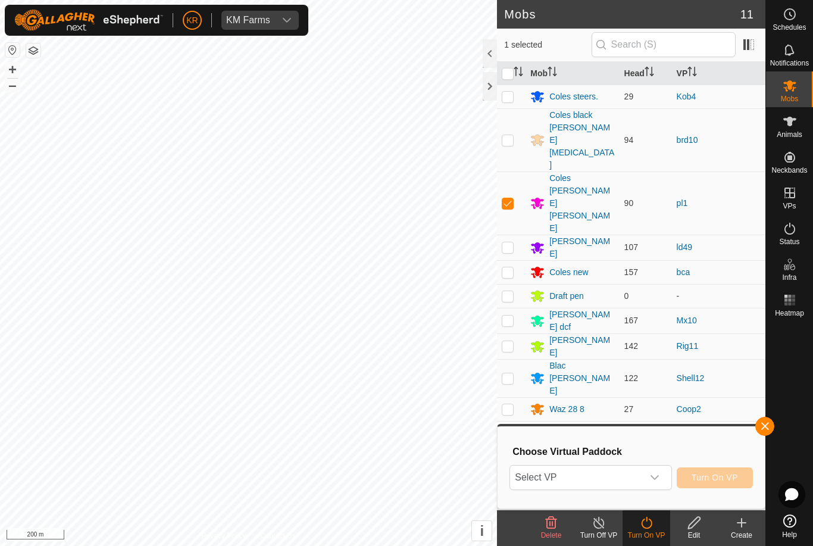
click at [628, 479] on span "Select VP" at bounding box center [576, 478] width 132 height 24
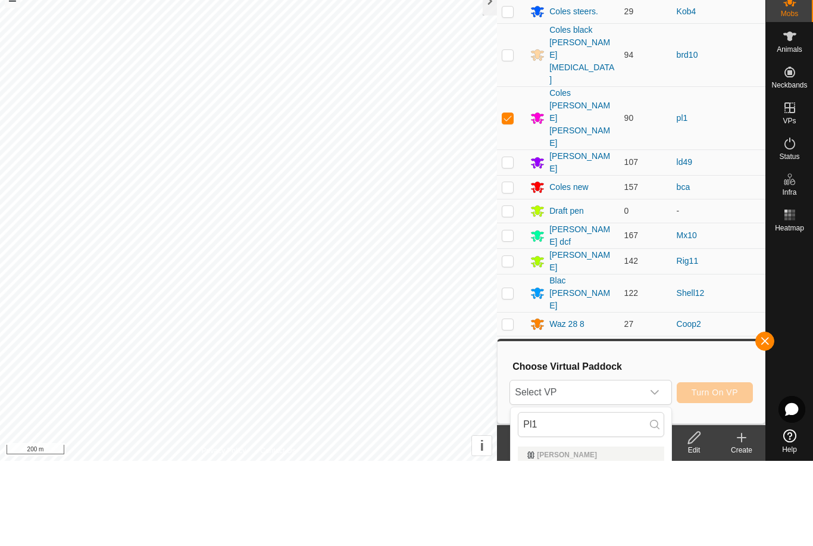
scroll to position [85, 0]
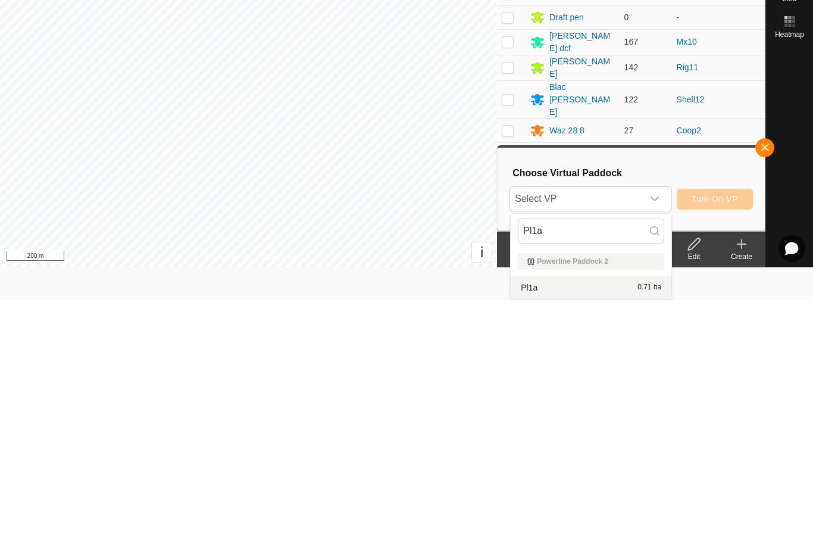
click at [629, 526] on div "Pl1a 0.71 ha" at bounding box center [591, 533] width 146 height 14
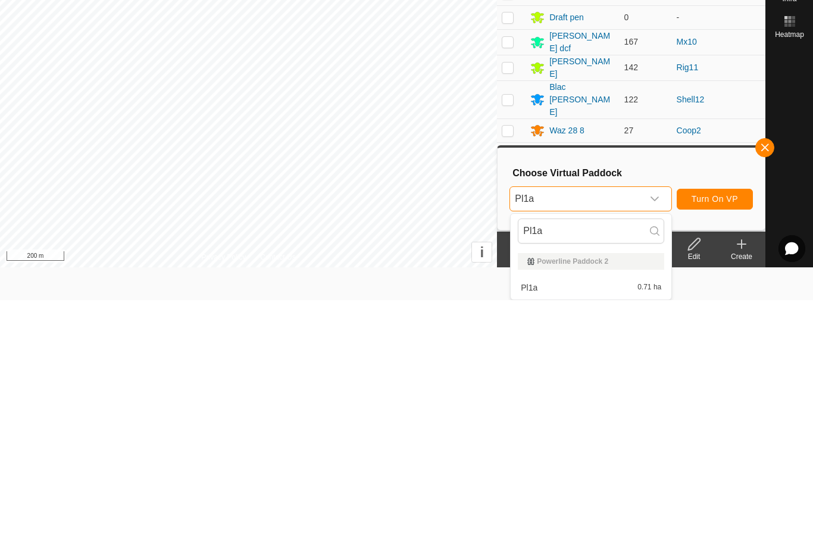
scroll to position [0, 0]
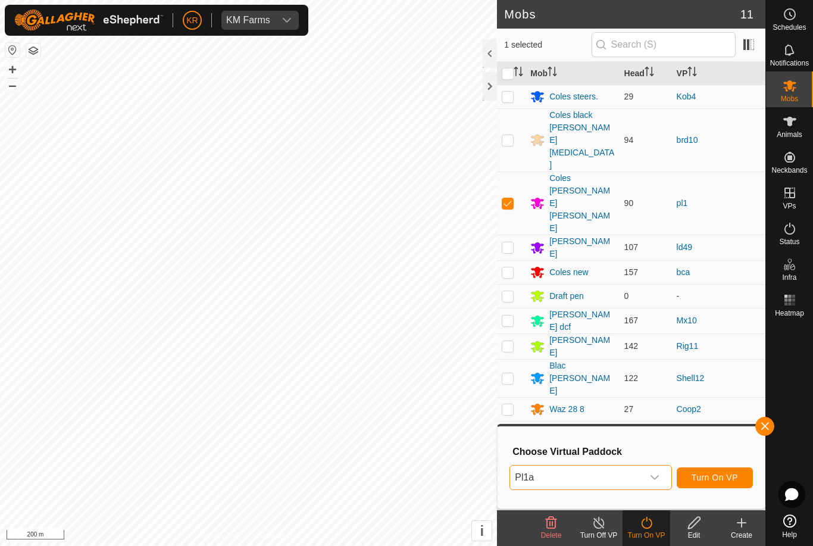
click at [706, 478] on span "Turn On VP" at bounding box center [715, 478] width 46 height 10
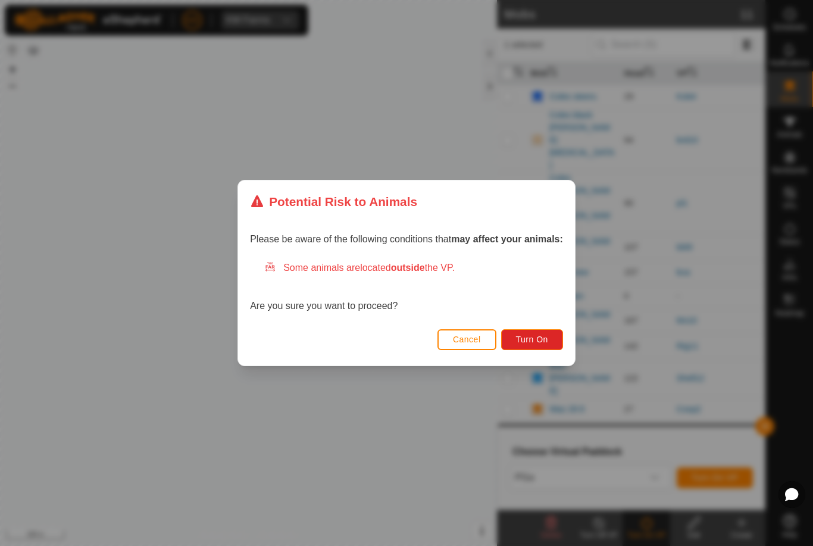
click at [550, 339] on button "Turn On" at bounding box center [532, 339] width 62 height 21
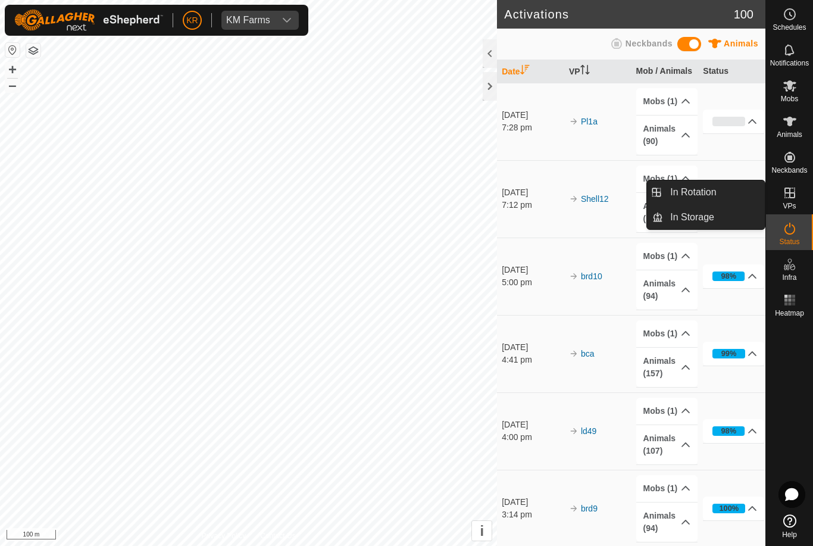
click at [711, 191] on span "In Rotation" at bounding box center [694, 192] width 46 height 14
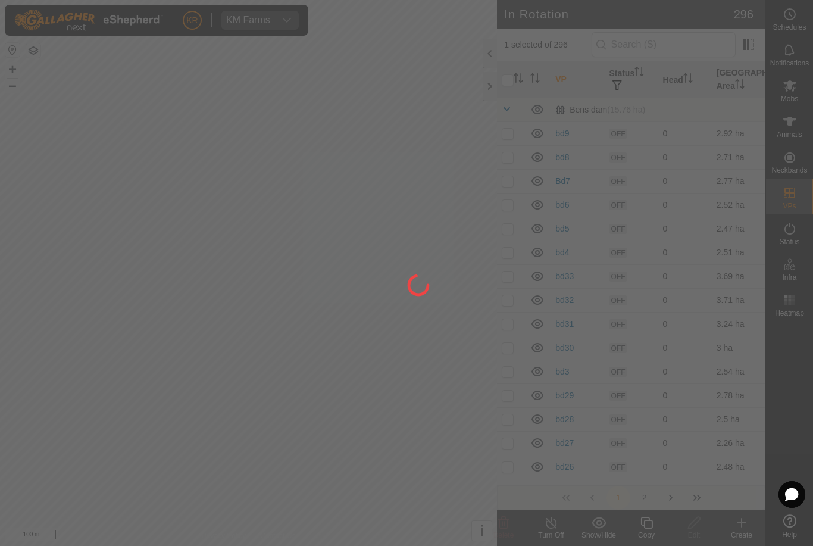
click at [710, 192] on div at bounding box center [406, 273] width 813 height 546
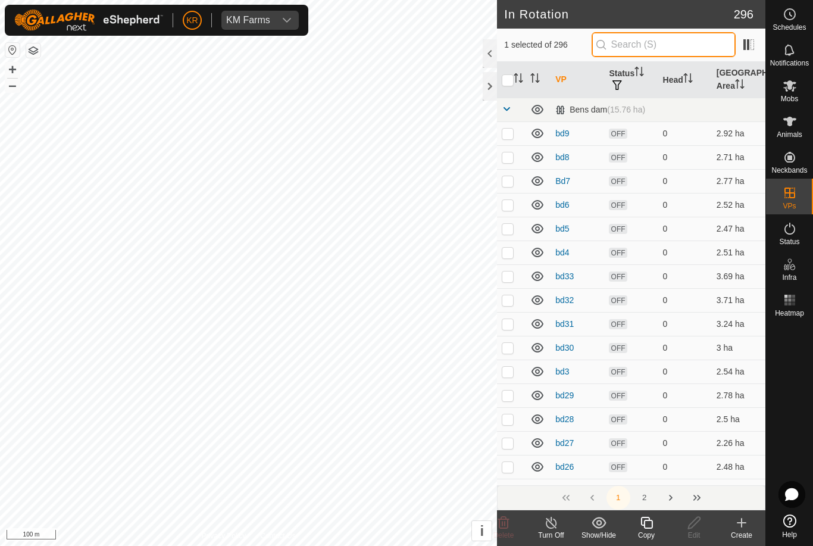
click at [666, 46] on input "text" at bounding box center [664, 44] width 144 height 25
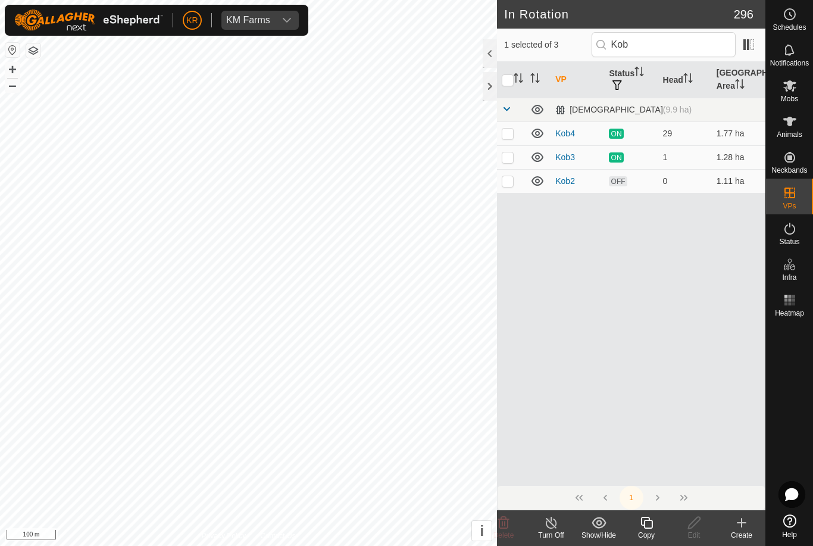
click at [507, 184] on p-checkbox at bounding box center [508, 181] width 12 height 10
click at [506, 182] on p-checkbox at bounding box center [508, 181] width 12 height 10
click at [509, 82] on input "checkbox" at bounding box center [508, 80] width 12 height 12
click at [508, 80] on input "checkbox" at bounding box center [508, 80] width 12 height 12
click at [515, 82] on icon "Activate to sort" at bounding box center [519, 78] width 10 height 10
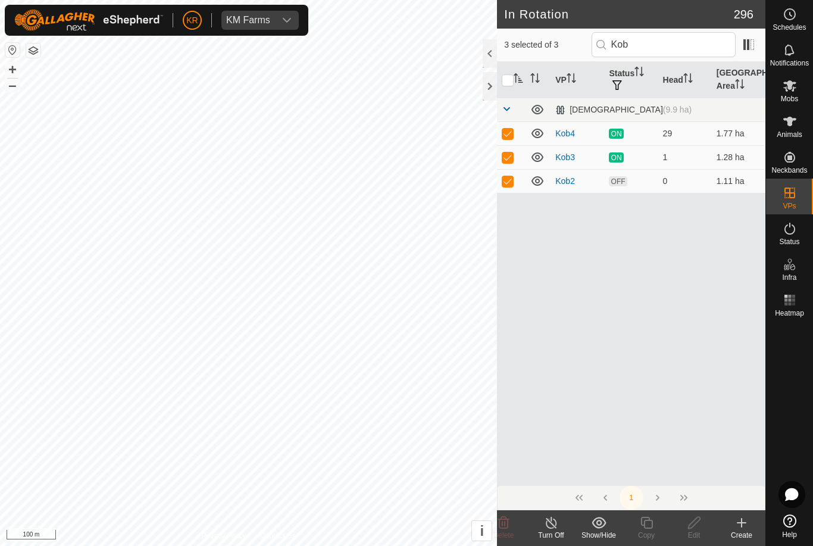
click at [509, 82] on input "checkbox" at bounding box center [508, 80] width 12 height 12
click at [517, 75] on icon "Activate to sort" at bounding box center [518, 78] width 9 height 10
click at [512, 81] on input "checkbox" at bounding box center [508, 80] width 12 height 12
click at [513, 79] on input "checkbox" at bounding box center [508, 80] width 12 height 12
click at [515, 80] on icon "Activate to sort" at bounding box center [519, 78] width 10 height 10
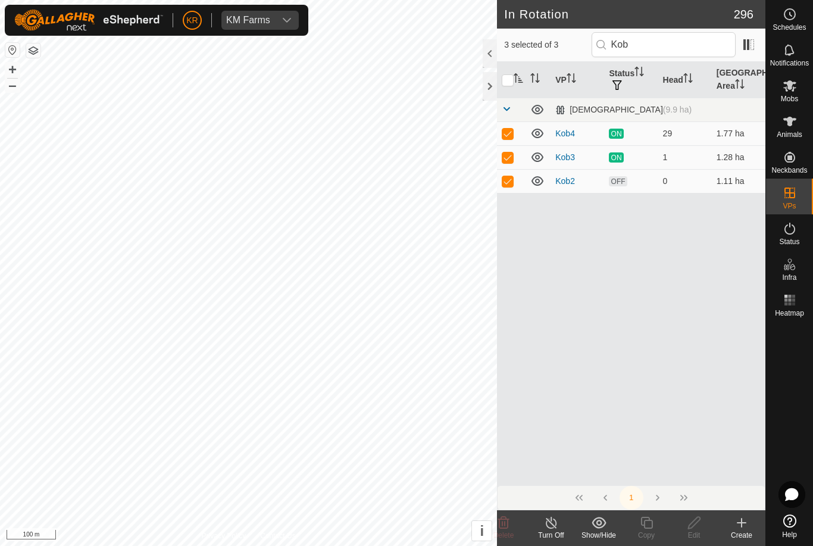
click at [507, 80] on input "checkbox" at bounding box center [508, 80] width 12 height 12
click at [792, 90] on icon at bounding box center [790, 85] width 13 height 11
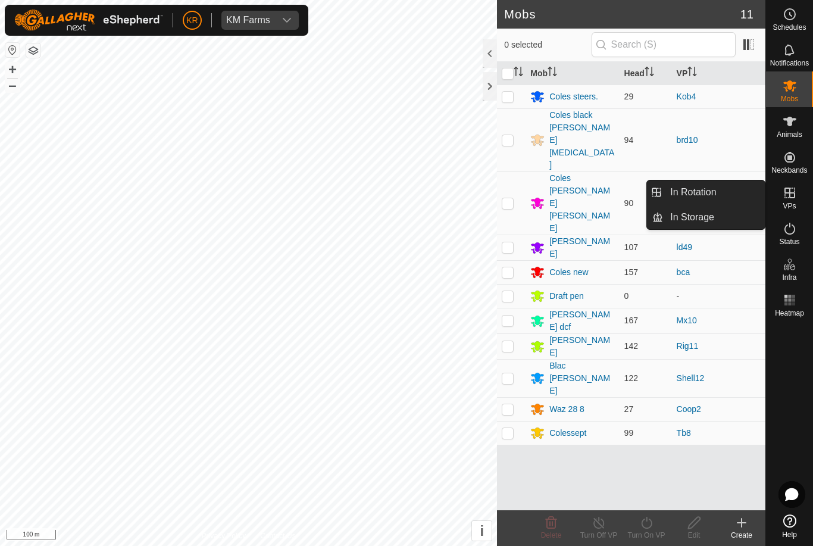
click at [739, 190] on link "In Rotation" at bounding box center [714, 192] width 102 height 24
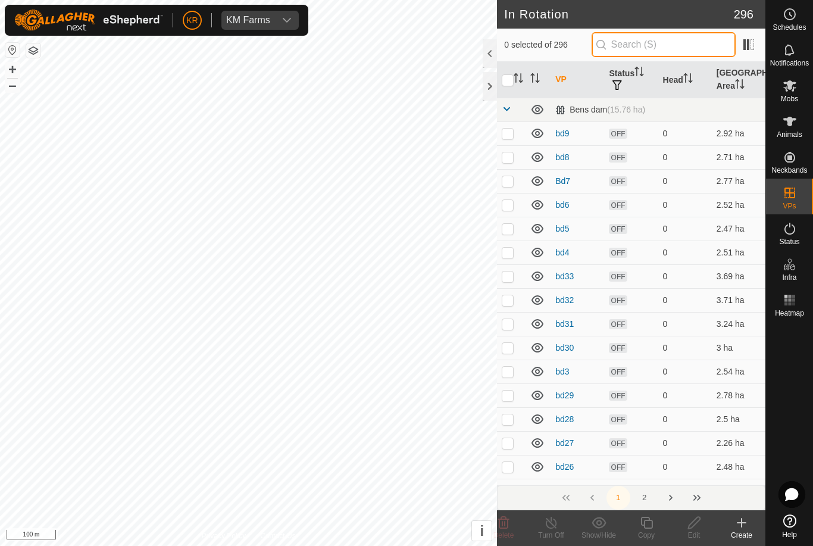
click at [690, 47] on input "text" at bounding box center [664, 44] width 144 height 25
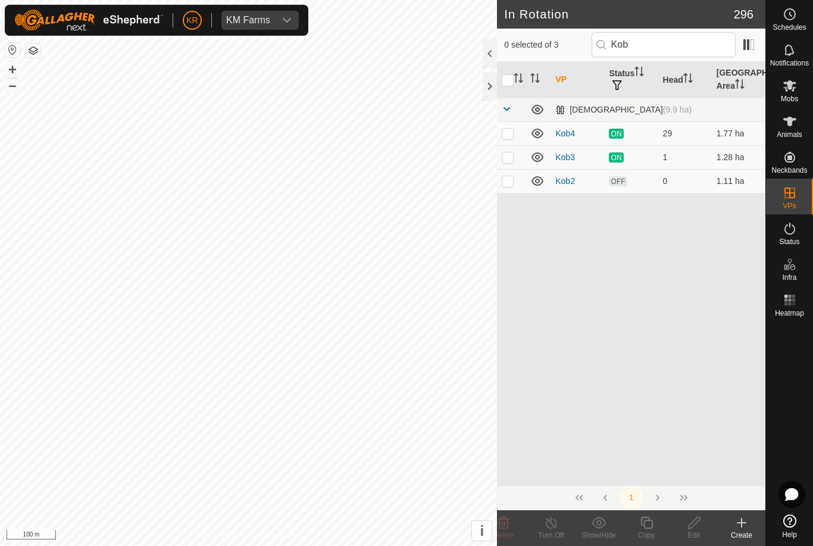
click at [507, 181] on p-checkbox at bounding box center [508, 181] width 12 height 10
click at [653, 526] on icon at bounding box center [647, 523] width 12 height 12
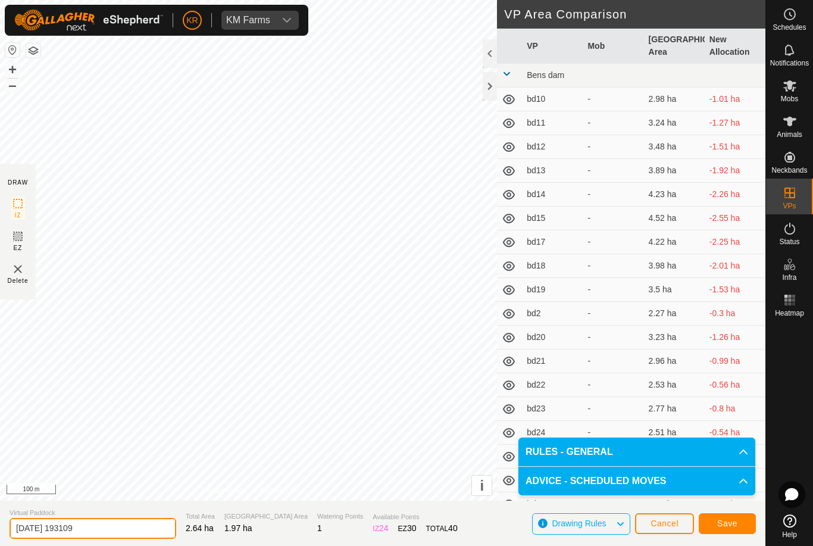
click at [101, 526] on input "[DATE] 193109" at bounding box center [93, 528] width 167 height 21
click at [740, 520] on button "Save" at bounding box center [727, 523] width 57 height 21
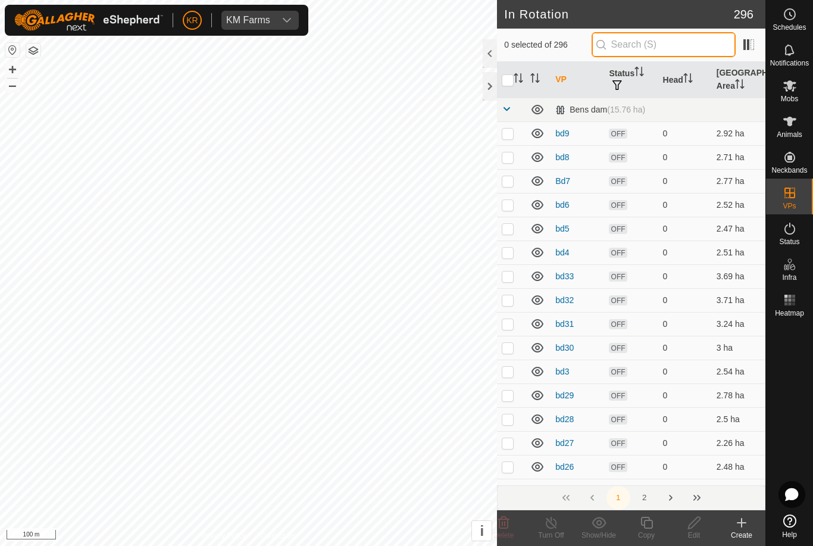
click at [686, 47] on input "text" at bounding box center [664, 44] width 144 height 25
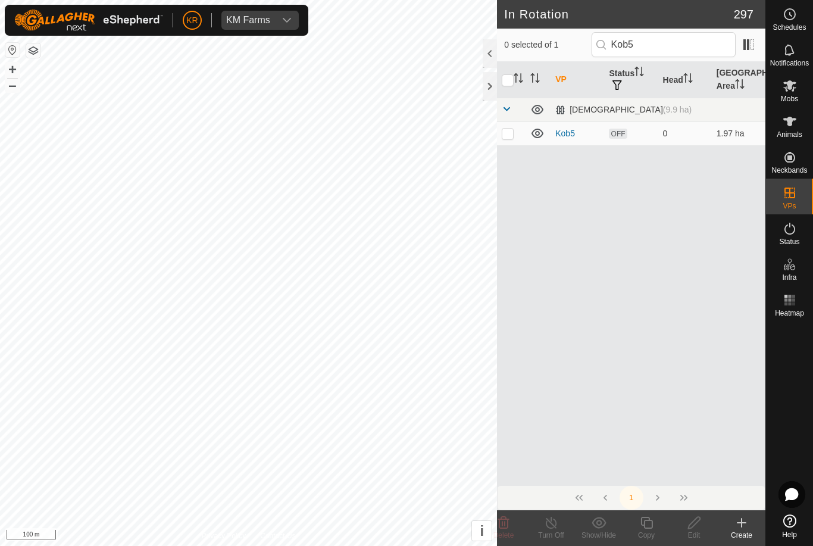
click at [512, 136] on p-checkbox at bounding box center [508, 134] width 12 height 10
click at [650, 523] on icon at bounding box center [647, 523] width 15 height 14
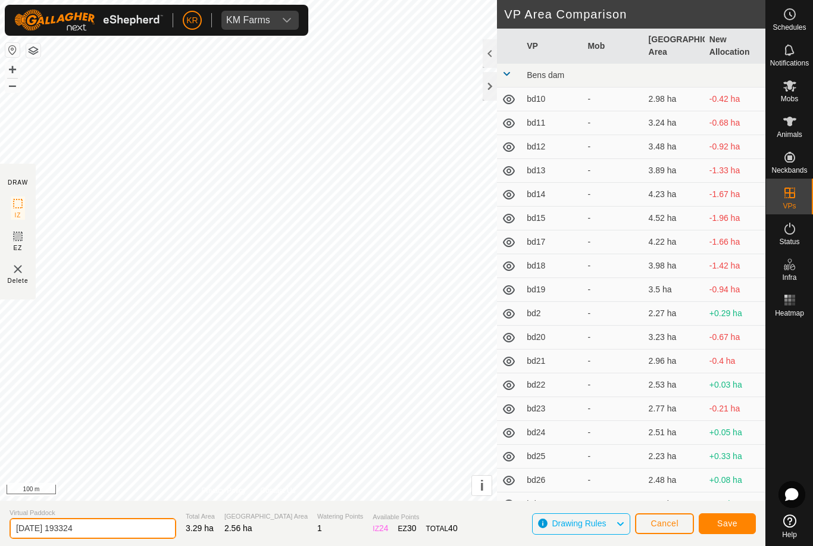
click at [109, 523] on input "[DATE] 193324" at bounding box center [93, 528] width 167 height 21
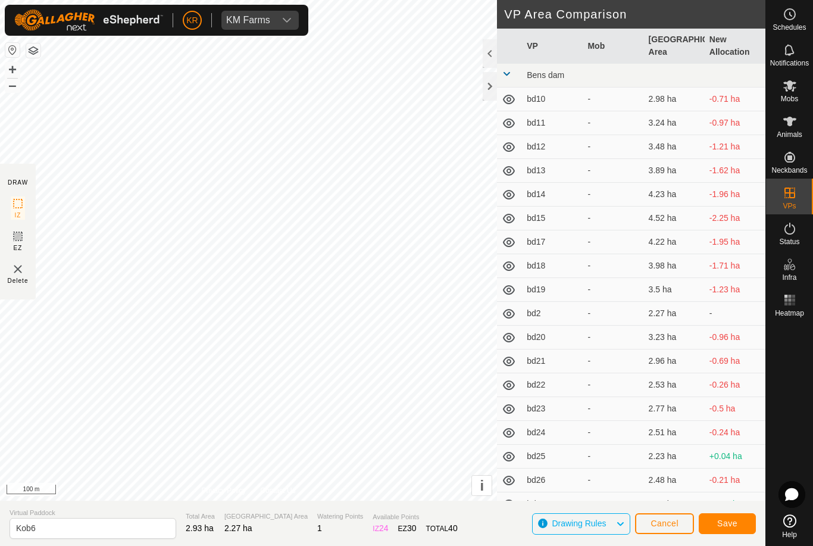
click at [732, 525] on span "Save" at bounding box center [728, 524] width 20 height 10
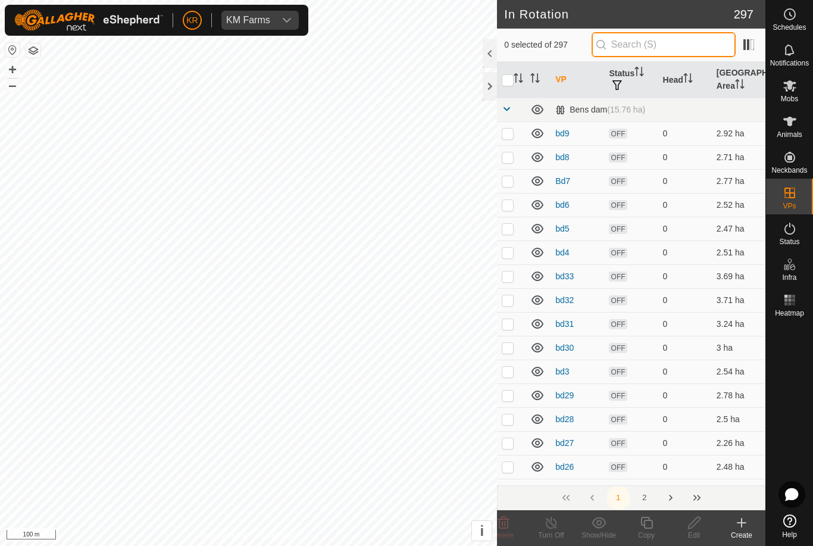
click at [693, 40] on input "text" at bounding box center [664, 44] width 144 height 25
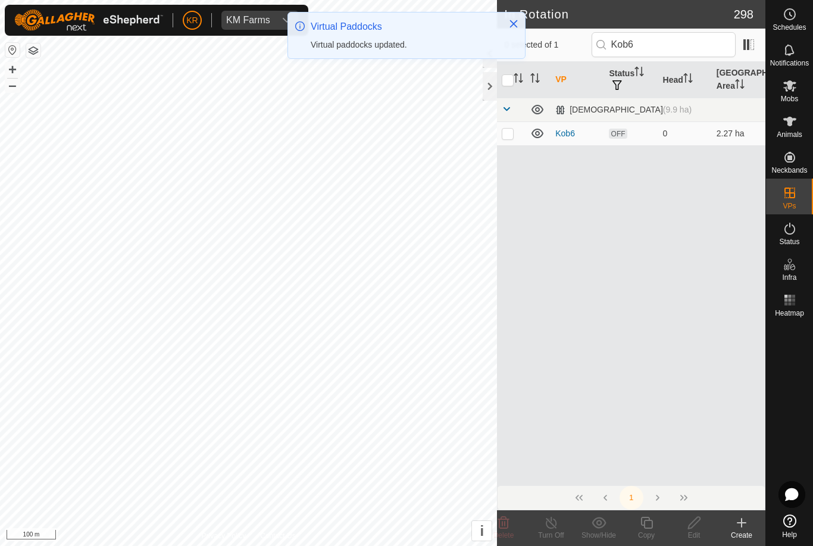
click at [512, 130] on p-checkbox at bounding box center [508, 134] width 12 height 10
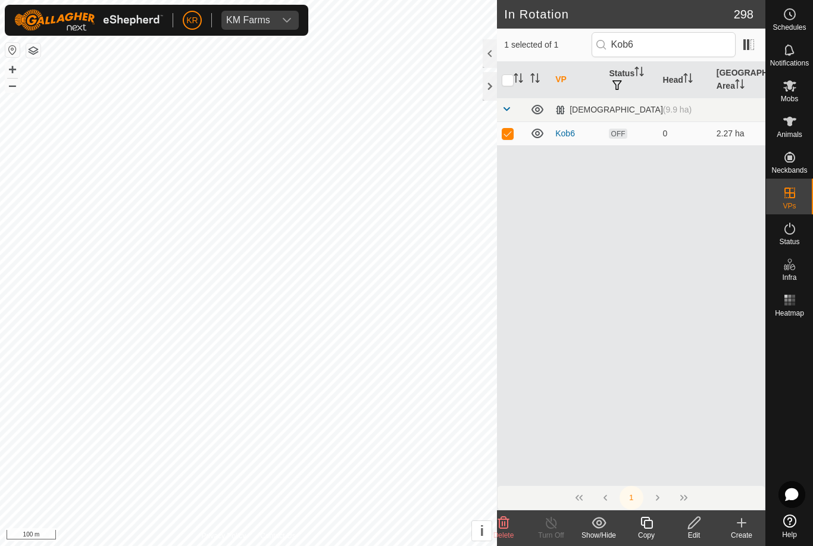
click at [649, 525] on icon at bounding box center [647, 523] width 15 height 14
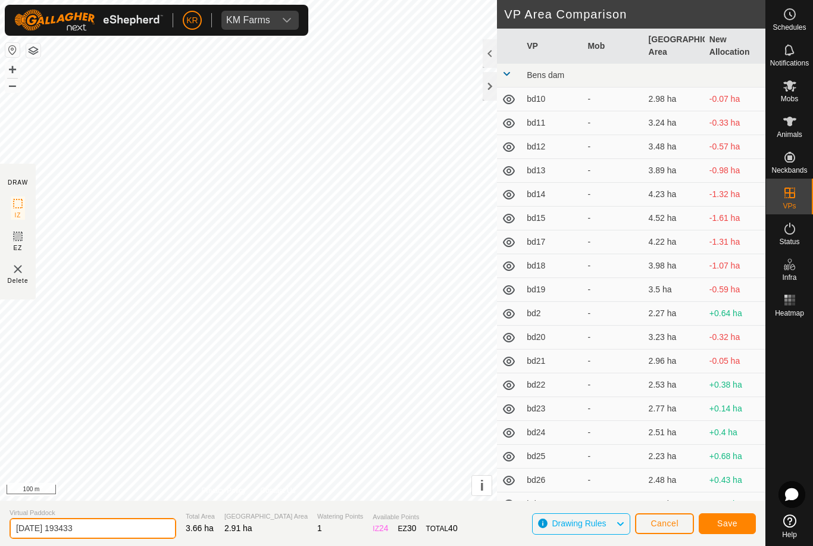
click at [101, 524] on input "[DATE] 193433" at bounding box center [93, 528] width 167 height 21
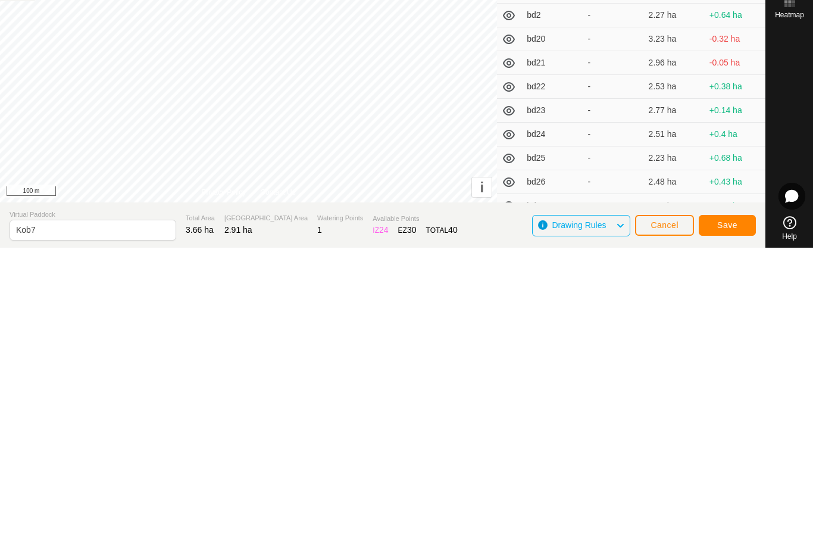
click at [736, 519] on span "Save" at bounding box center [728, 524] width 20 height 10
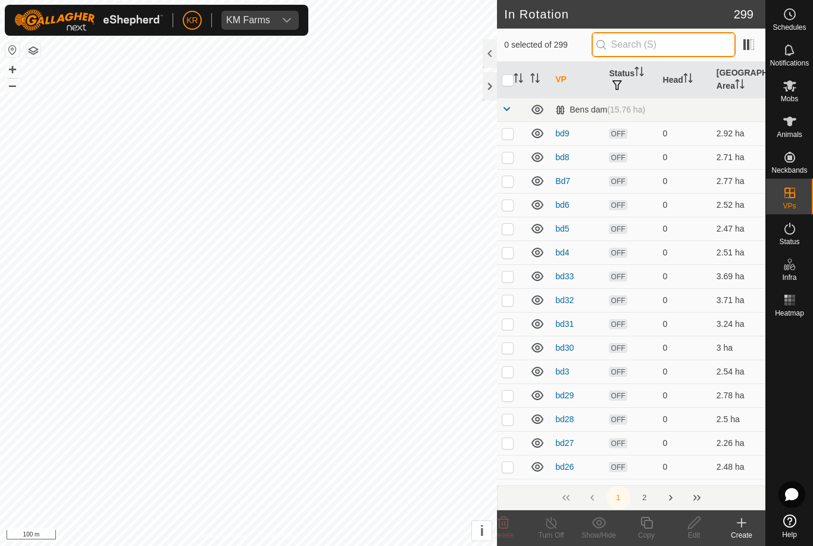
click at [662, 39] on input "text" at bounding box center [664, 44] width 144 height 25
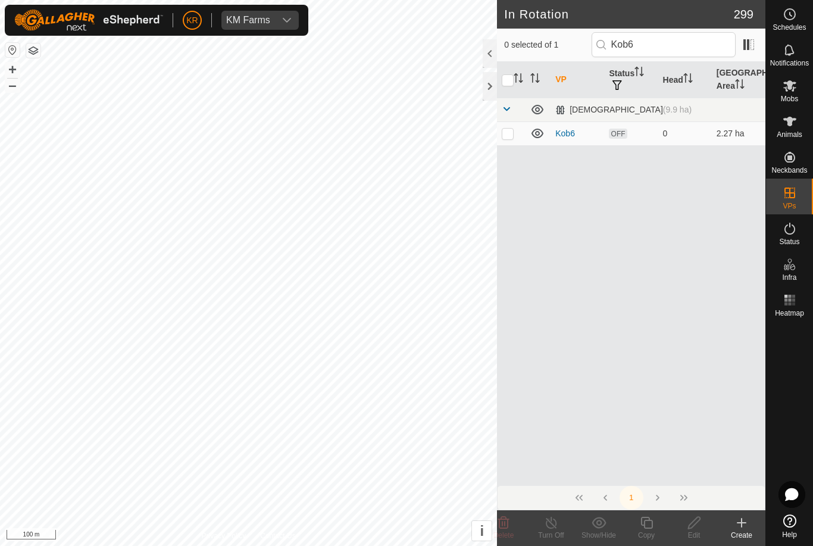
click at [515, 125] on td at bounding box center [511, 133] width 29 height 24
click at [647, 525] on icon at bounding box center [647, 523] width 15 height 14
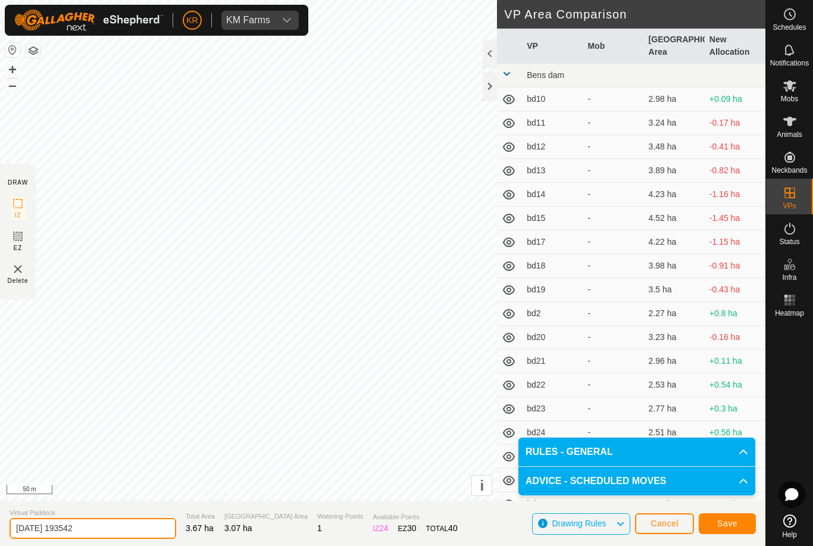
click at [99, 527] on input "[DATE] 193542" at bounding box center [93, 528] width 167 height 21
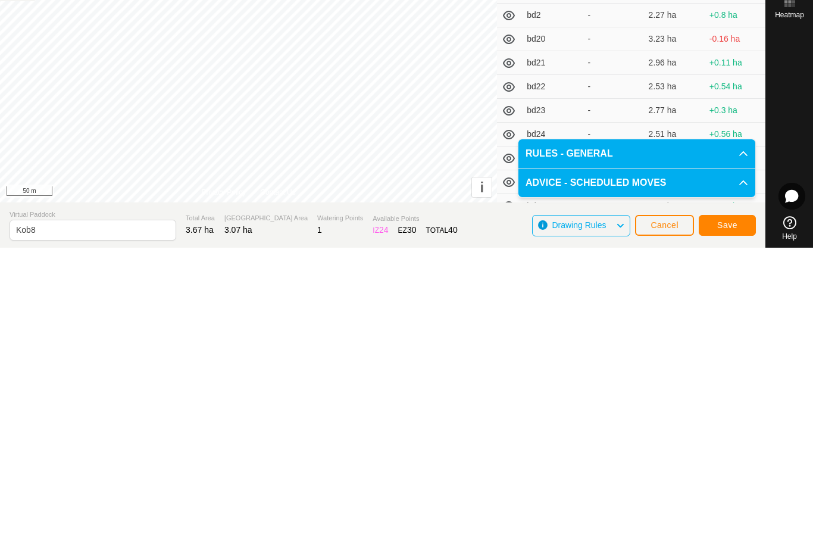
click at [737, 519] on span "Save" at bounding box center [728, 524] width 20 height 10
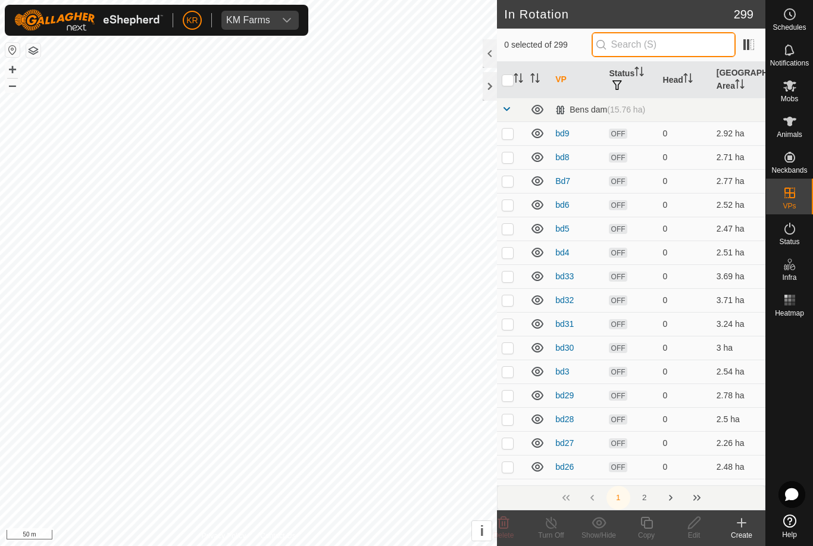
click at [675, 49] on input "text" at bounding box center [664, 44] width 144 height 25
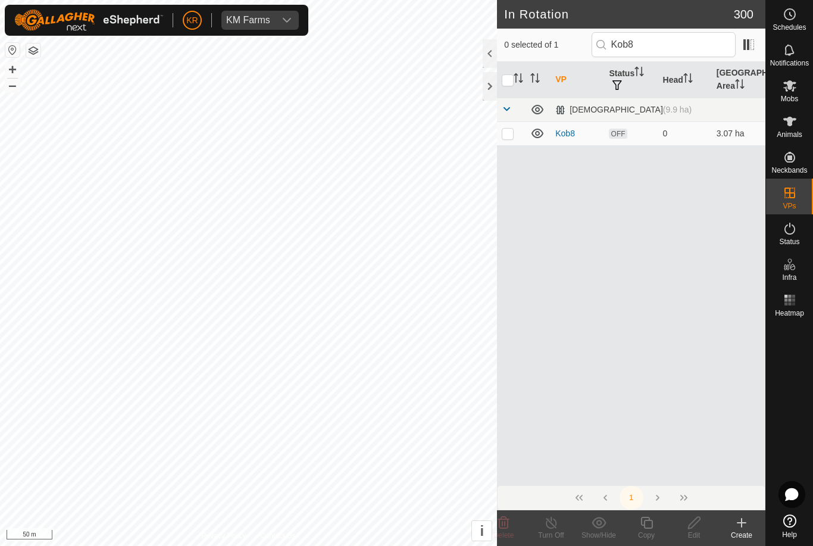
click at [509, 133] on p-checkbox at bounding box center [508, 134] width 12 height 10
click at [646, 527] on icon at bounding box center [647, 523] width 15 height 14
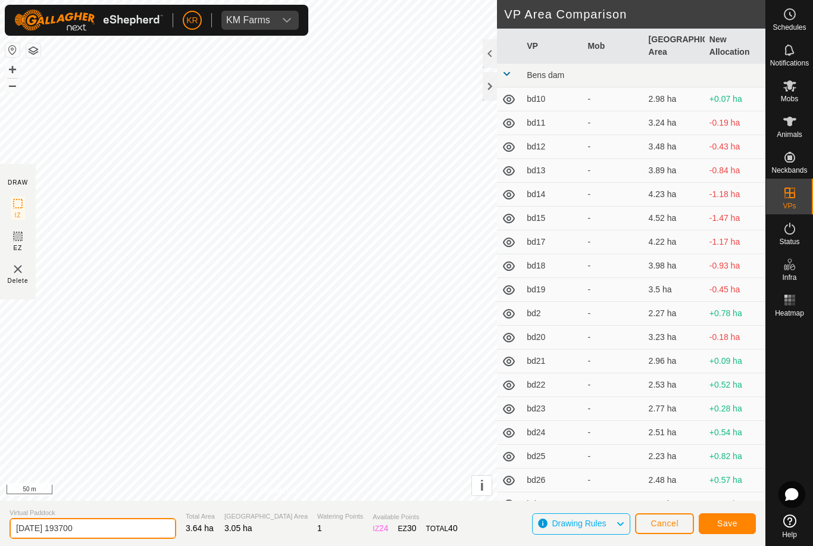
click at [108, 537] on input "[DATE] 193700" at bounding box center [93, 528] width 167 height 21
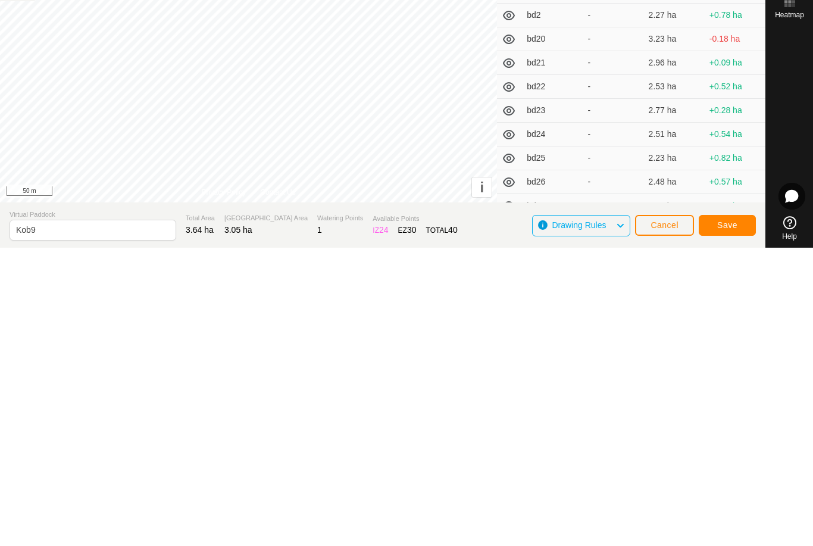
click at [738, 513] on button "Save" at bounding box center [727, 523] width 57 height 21
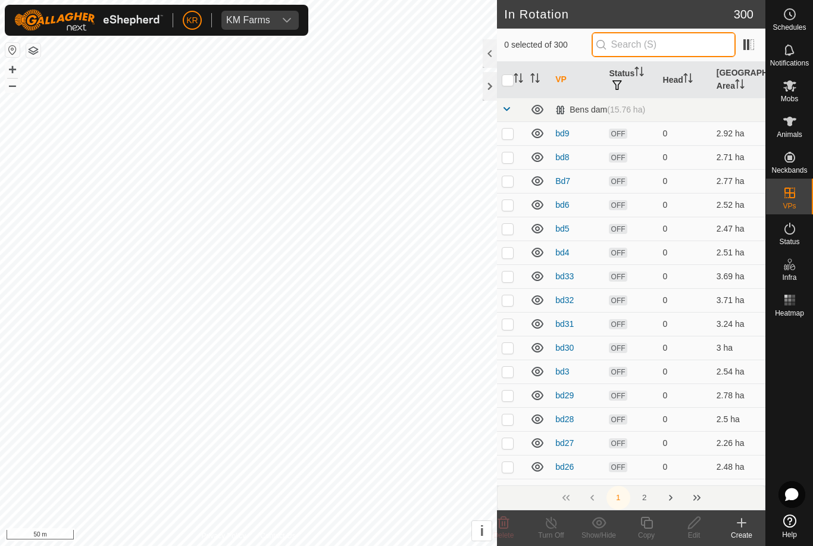
click at [669, 44] on input "text" at bounding box center [664, 44] width 144 height 25
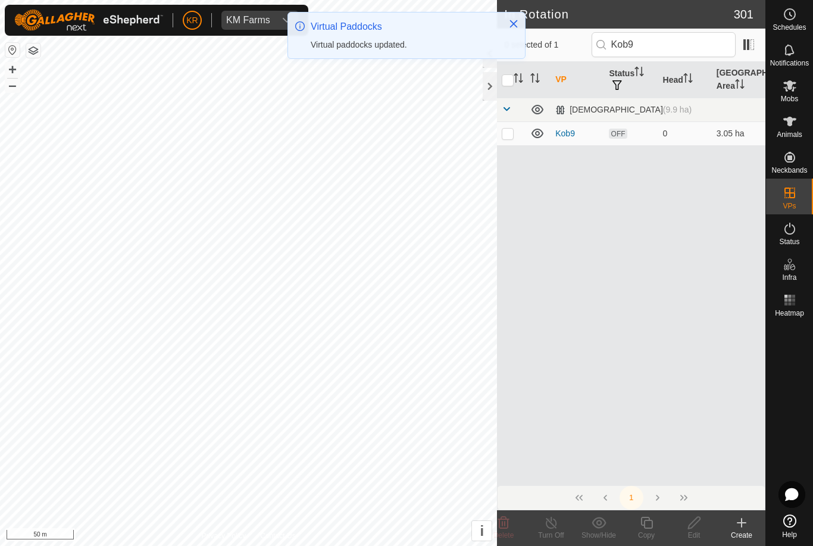
click at [506, 134] on p-checkbox at bounding box center [508, 134] width 12 height 10
click at [644, 526] on icon at bounding box center [647, 523] width 12 height 12
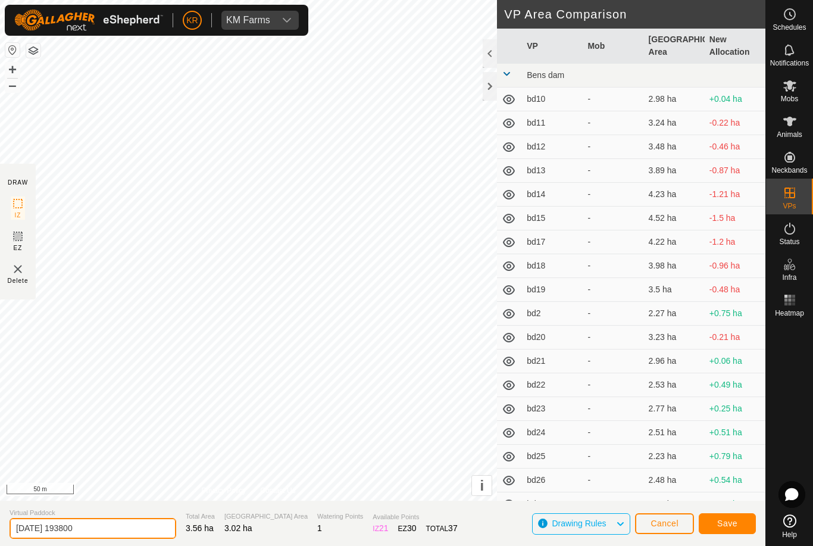
click at [105, 526] on input "[DATE] 193800" at bounding box center [93, 528] width 167 height 21
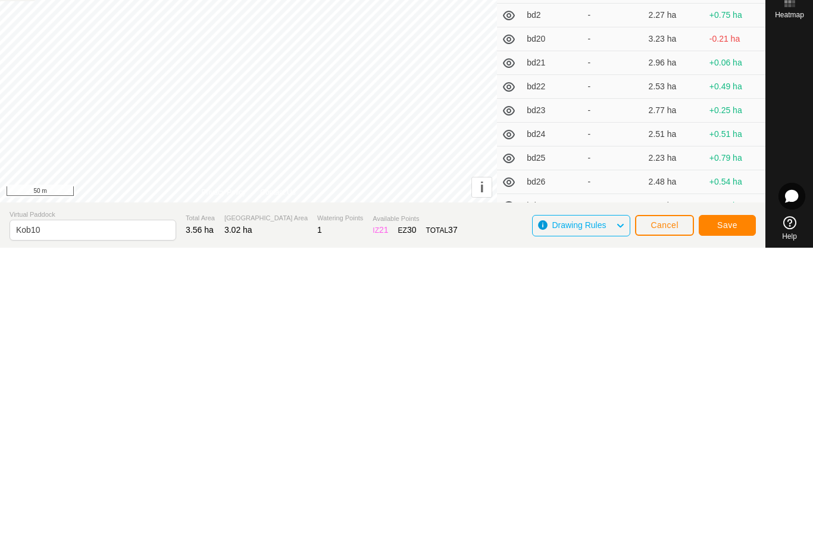
click at [732, 513] on button "Save" at bounding box center [727, 523] width 57 height 21
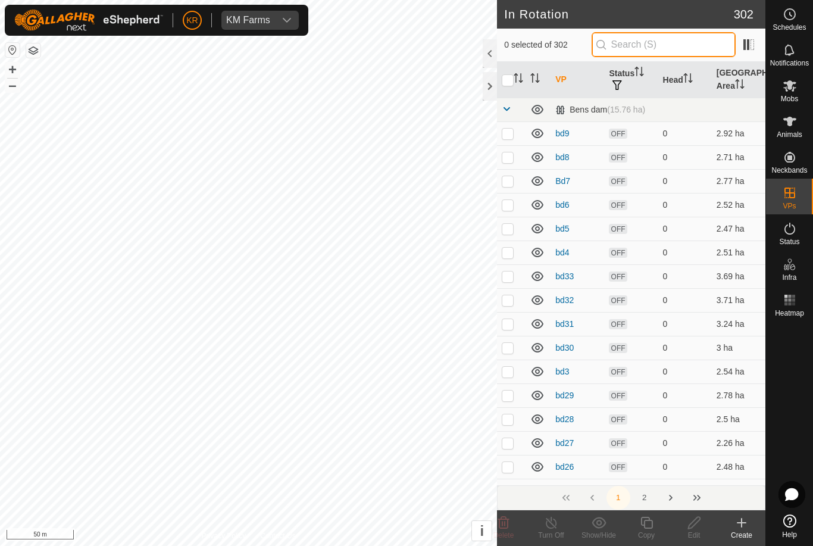
click at [671, 46] on input "text" at bounding box center [664, 44] width 144 height 25
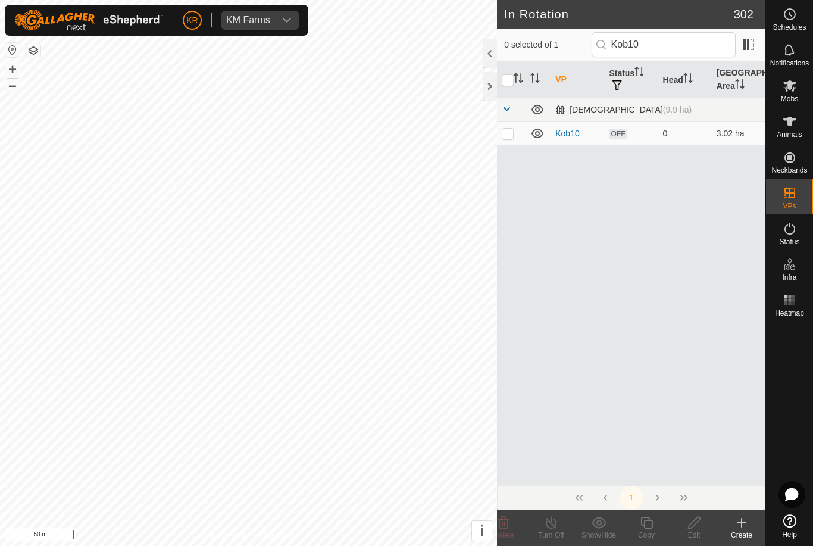
click at [507, 135] on p-checkbox at bounding box center [508, 134] width 12 height 10
click at [650, 522] on icon at bounding box center [647, 523] width 15 height 14
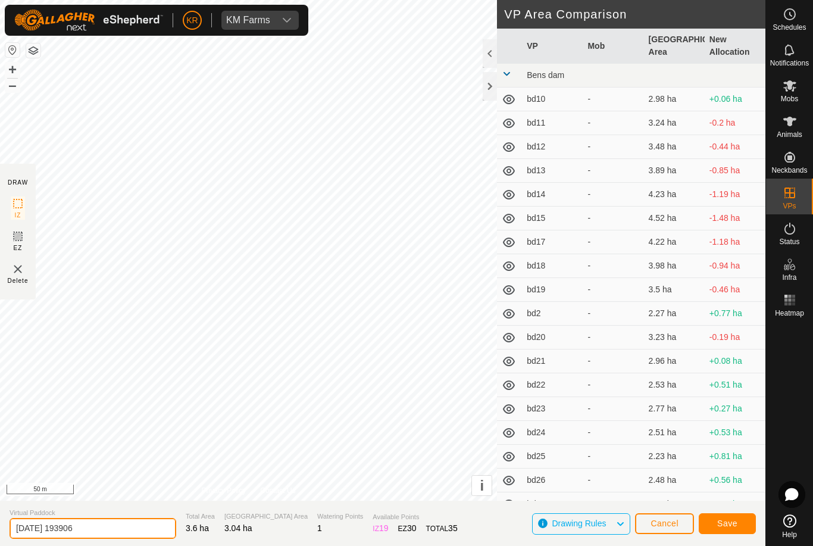
click at [102, 530] on input "[DATE] 193906" at bounding box center [93, 528] width 167 height 21
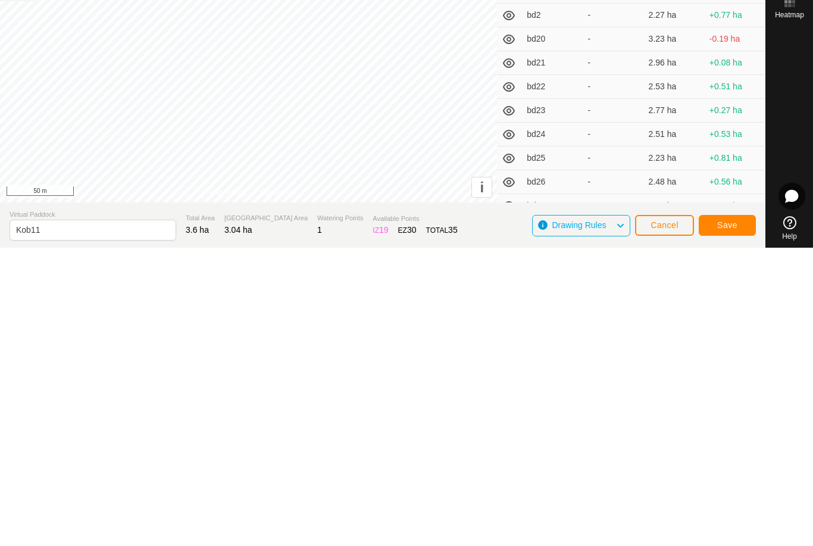
click at [735, 513] on button "Save" at bounding box center [727, 523] width 57 height 21
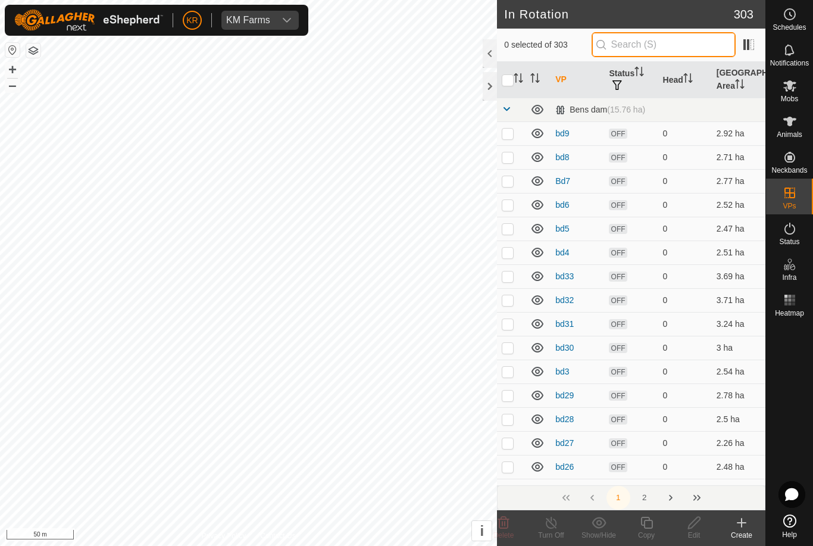
click at [679, 46] on input "text" at bounding box center [664, 44] width 144 height 25
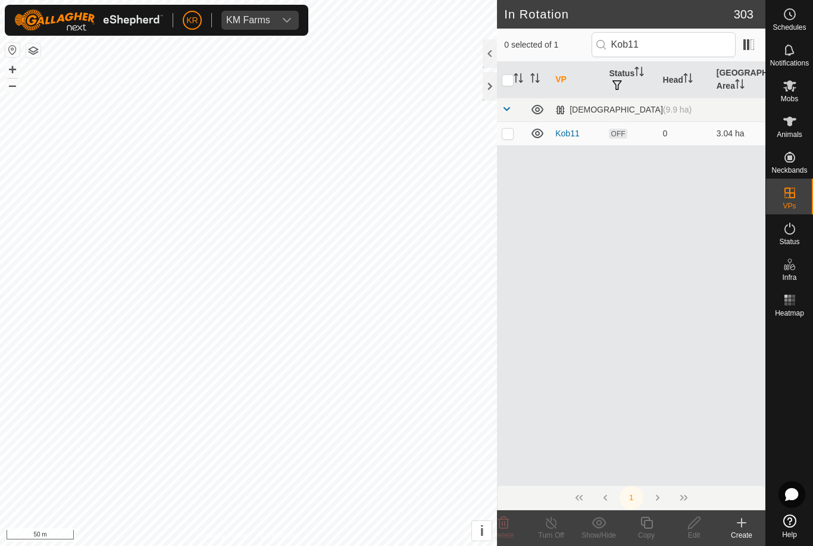
click at [512, 132] on p-checkbox at bounding box center [508, 134] width 12 height 10
click at [649, 522] on icon at bounding box center [647, 523] width 15 height 14
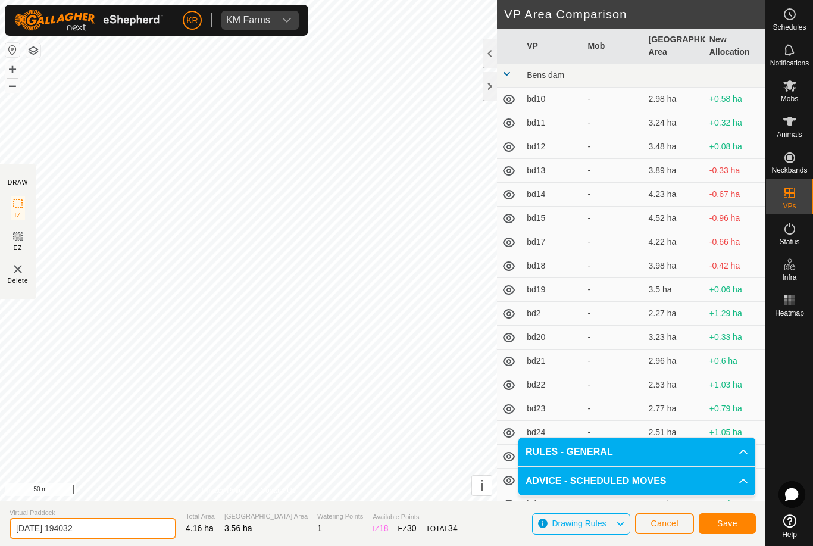
click at [110, 525] on input "[DATE] 194032" at bounding box center [93, 528] width 167 height 21
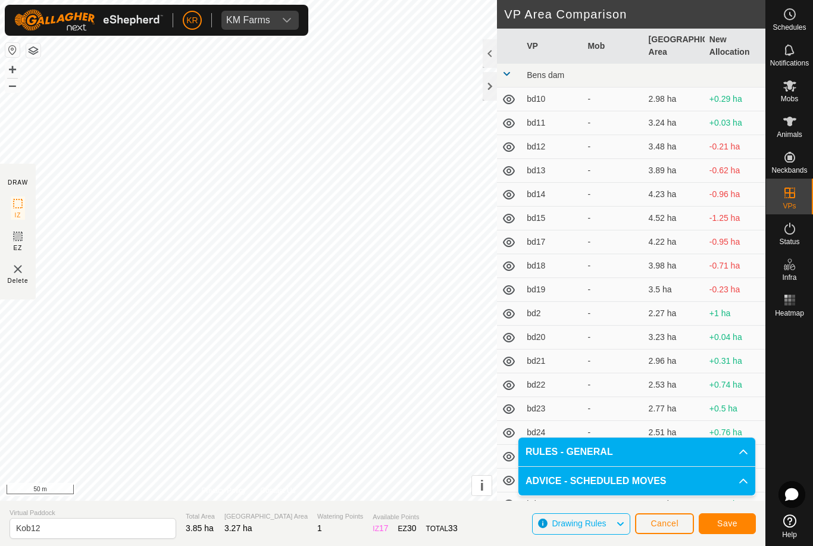
click at [732, 522] on span "Save" at bounding box center [728, 524] width 20 height 10
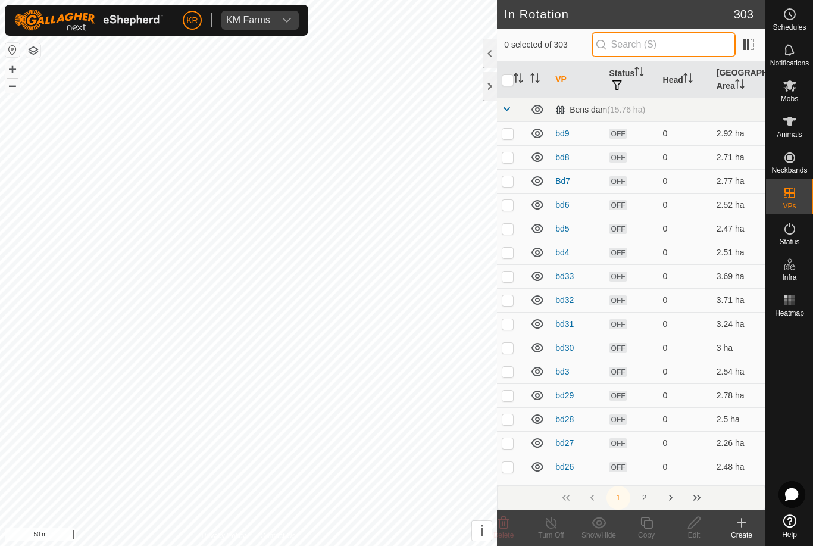
click at [669, 46] on input "text" at bounding box center [664, 44] width 144 height 25
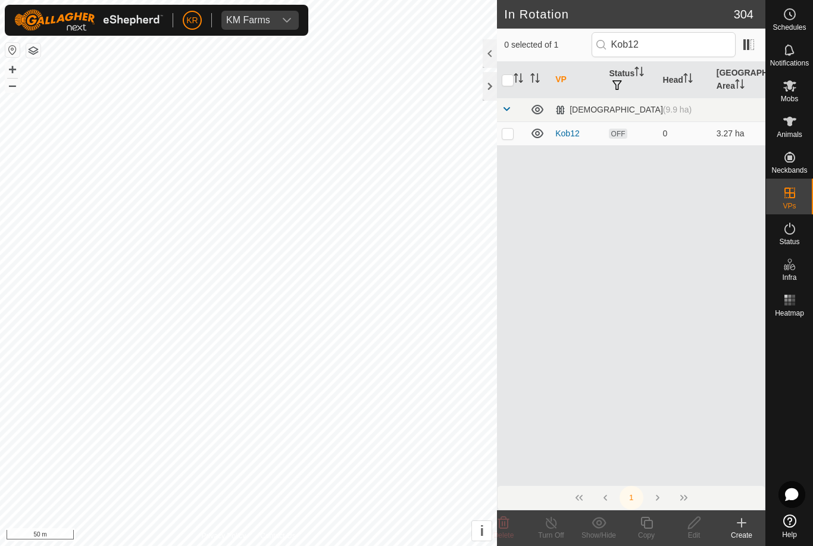
click at [512, 134] on p-checkbox at bounding box center [508, 134] width 12 height 10
click at [648, 526] on icon at bounding box center [647, 523] width 15 height 14
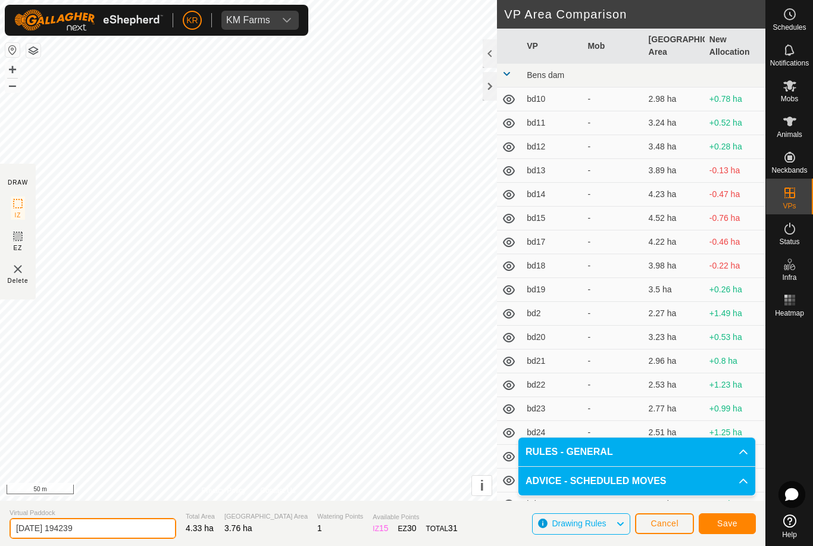
click at [108, 528] on input "[DATE] 194239" at bounding box center [93, 528] width 167 height 21
click at [735, 521] on span "Save" at bounding box center [728, 524] width 20 height 10
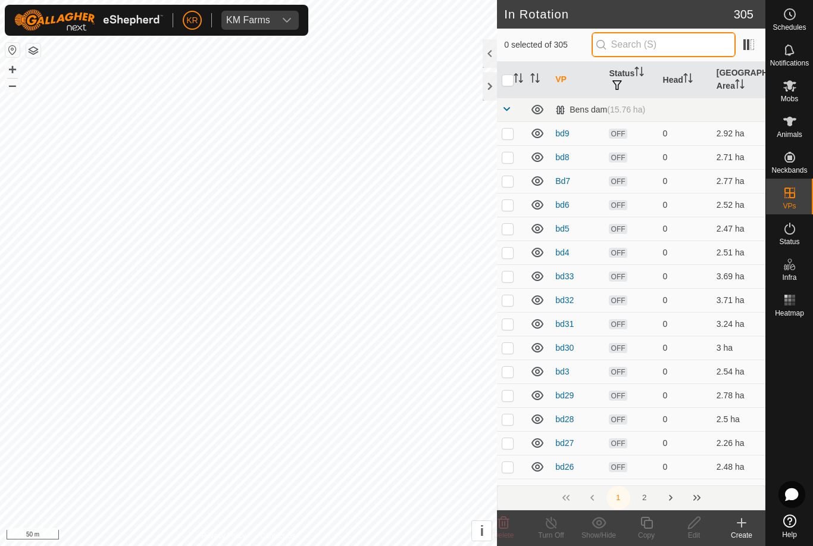
click at [678, 45] on input "text" at bounding box center [664, 44] width 144 height 25
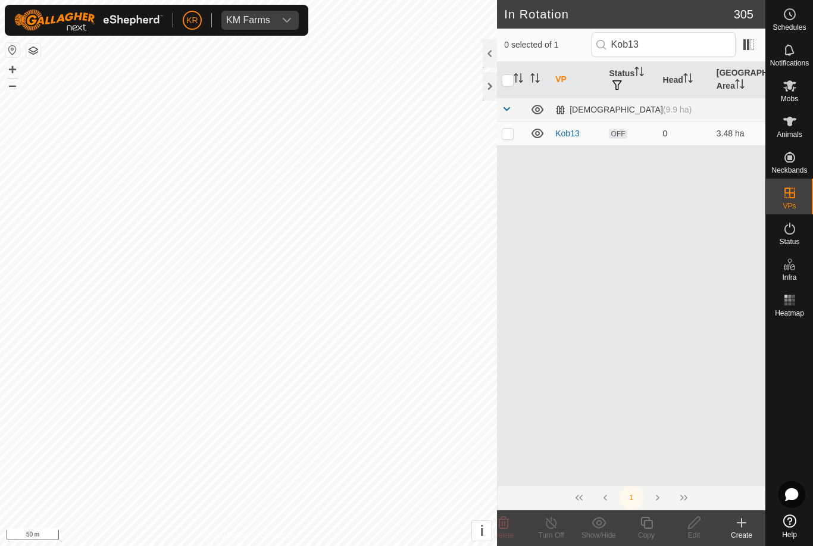
click at [512, 131] on p-checkbox at bounding box center [508, 134] width 12 height 10
click at [653, 526] on icon at bounding box center [647, 523] width 12 height 12
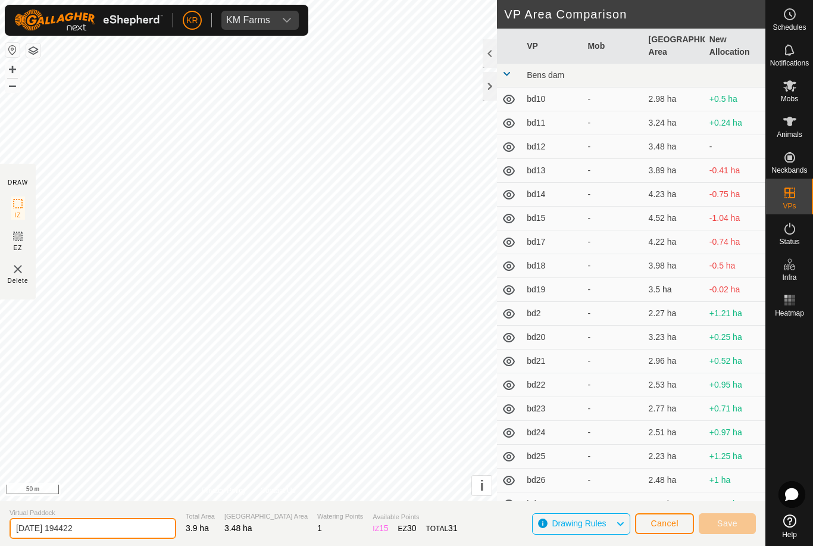
click at [110, 525] on input "[DATE] 194422" at bounding box center [93, 528] width 167 height 21
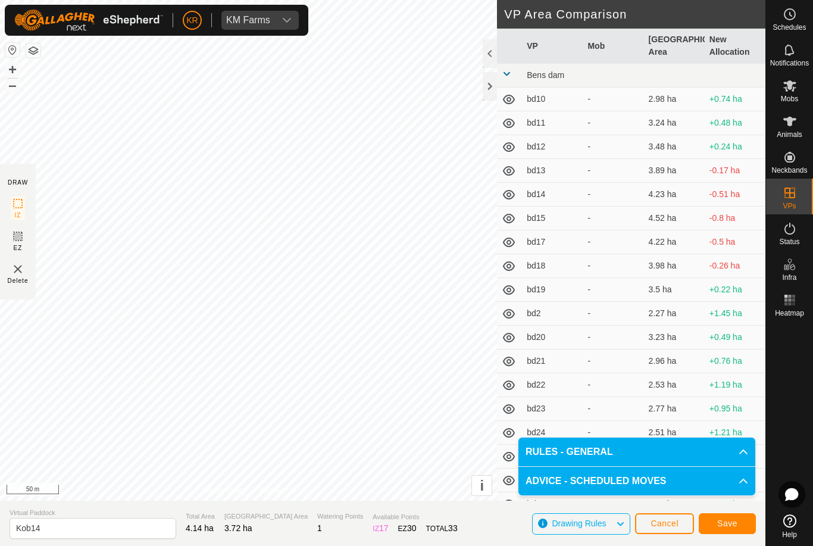
click at [721, 514] on button "Save" at bounding box center [727, 523] width 57 height 21
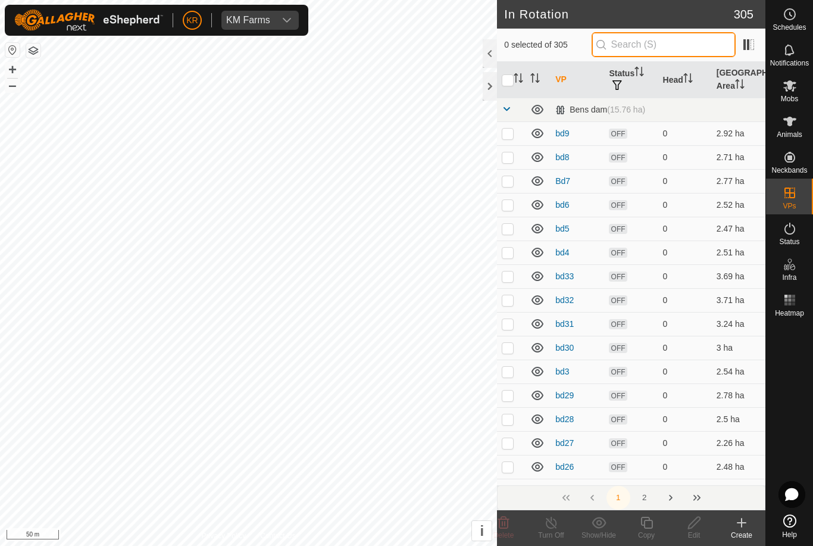
click at [675, 48] on input "text" at bounding box center [664, 44] width 144 height 25
click at [671, 49] on input "text" at bounding box center [664, 44] width 144 height 25
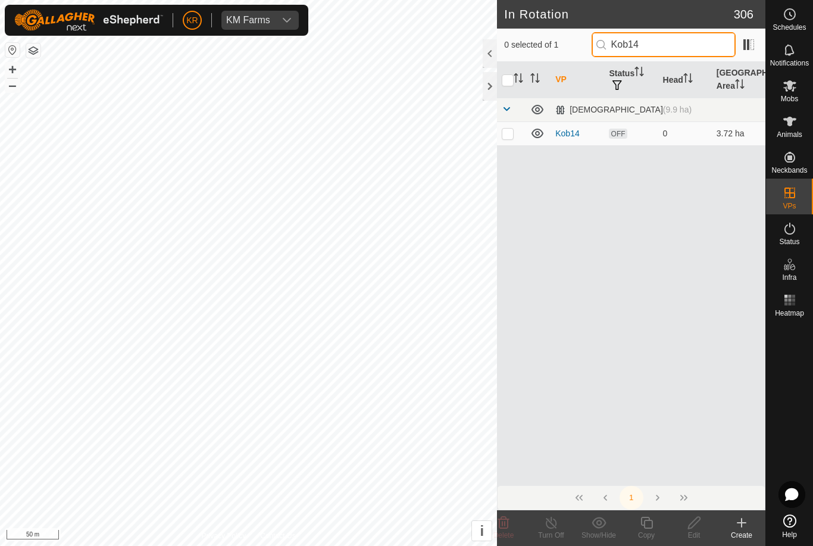
type input "Kob14"
click at [503, 133] on p-checkbox at bounding box center [508, 134] width 12 height 10
checkbox input "true"
click at [650, 520] on icon at bounding box center [647, 523] width 12 height 12
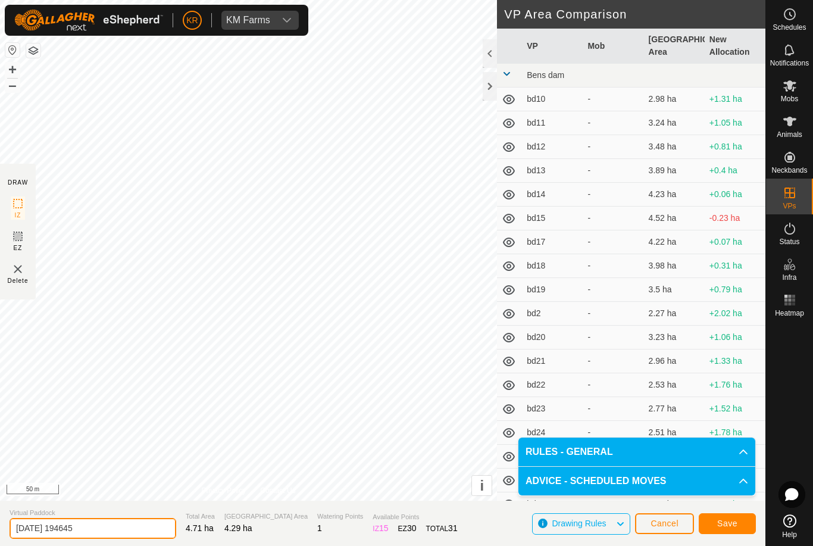
click at [113, 536] on input "2025-08-11 194645" at bounding box center [93, 528] width 167 height 21
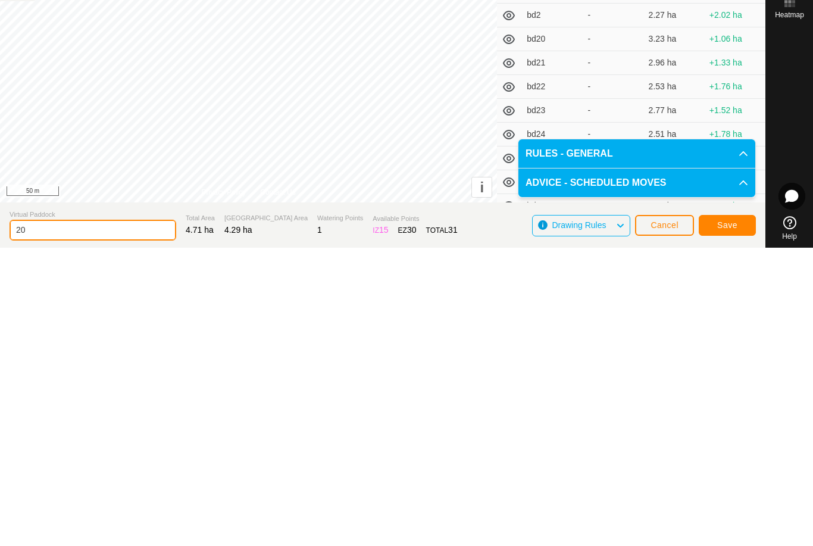
type input "2"
type input "Kob15"
click at [722, 519] on span "Save" at bounding box center [728, 524] width 20 height 10
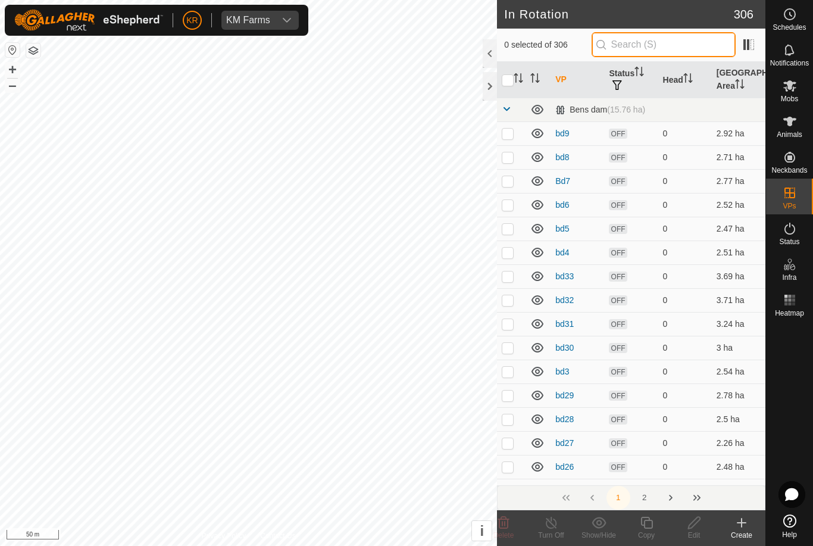
click at [676, 48] on input "text" at bounding box center [664, 44] width 144 height 25
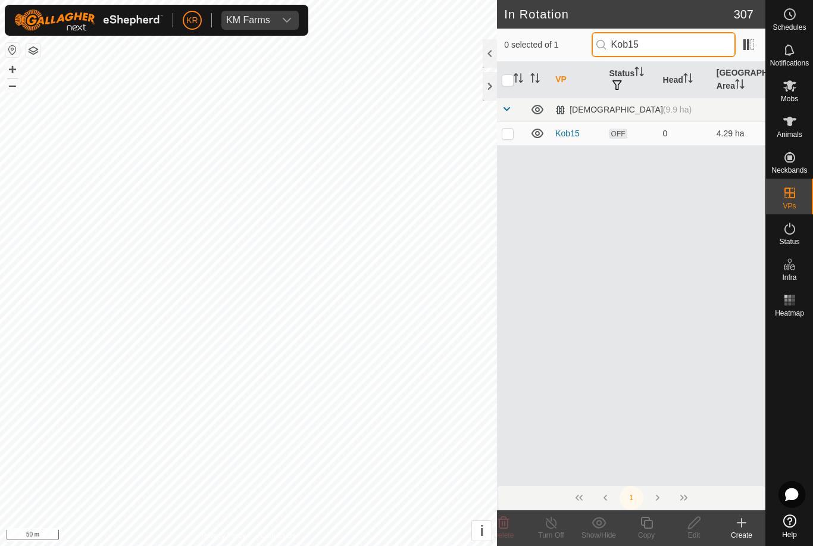
type input "Kob15"
click at [509, 135] on p-checkbox at bounding box center [508, 134] width 12 height 10
checkbox input "true"
click at [650, 523] on icon at bounding box center [647, 523] width 15 height 14
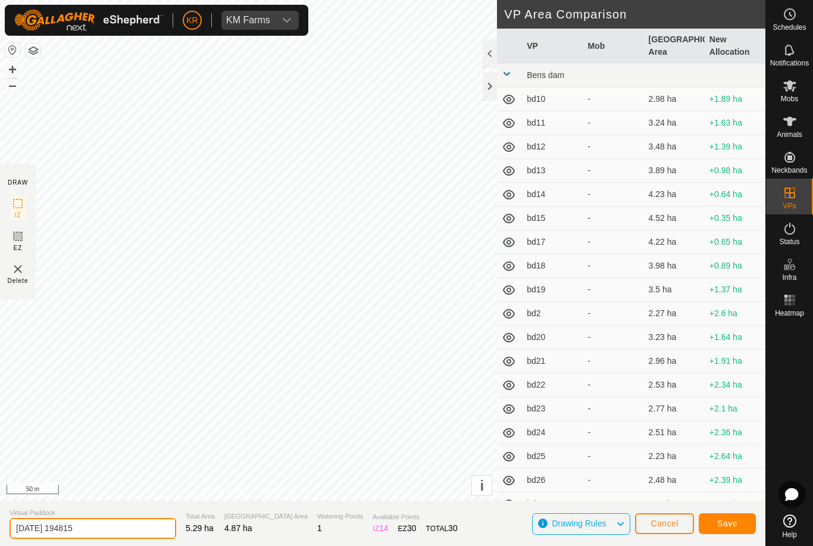
click at [101, 529] on input "2025-08-11 194815" at bounding box center [93, 528] width 167 height 21
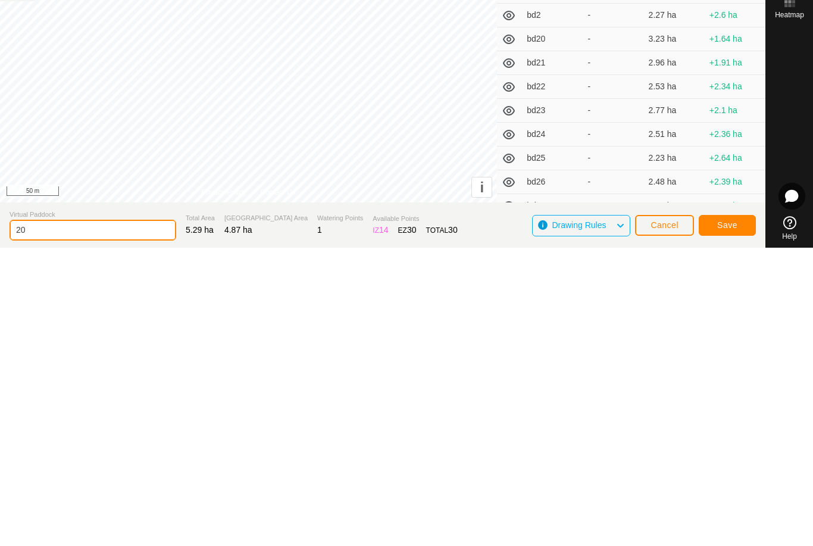
type input "2"
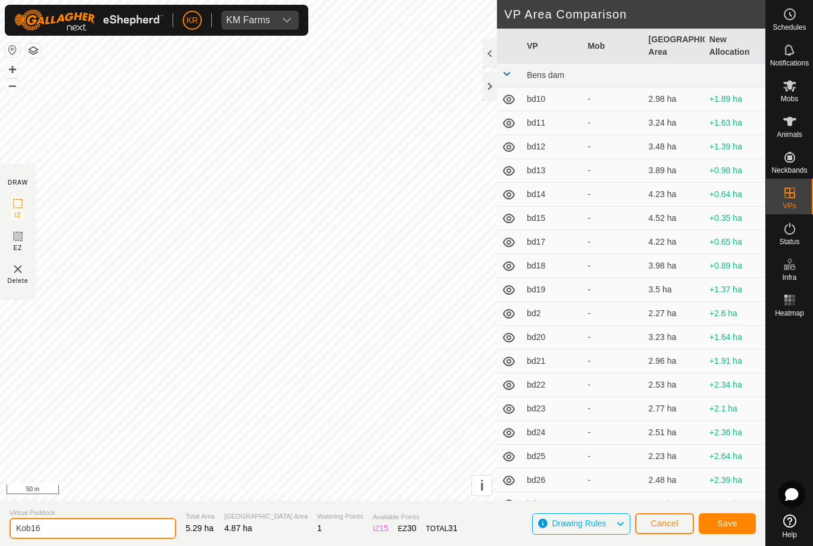
type input "Kob16"
click at [737, 519] on span "Save" at bounding box center [728, 524] width 20 height 10
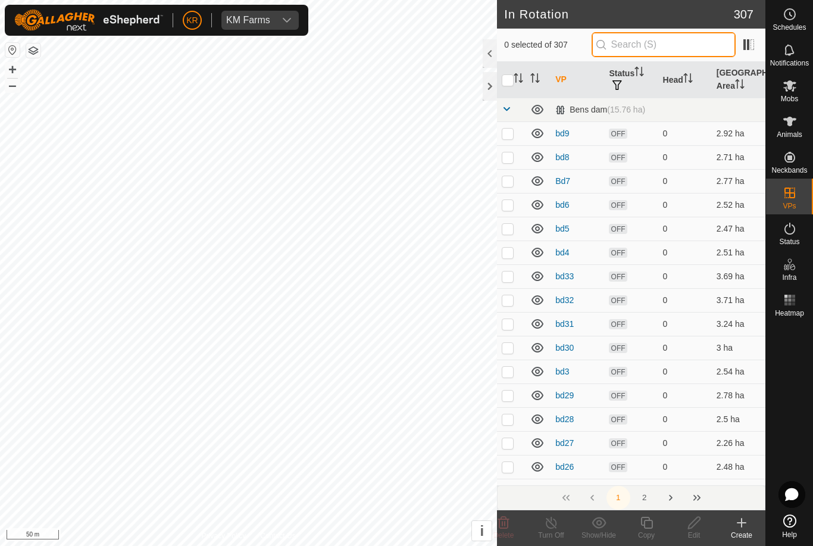
click at [667, 47] on input "text" at bounding box center [664, 44] width 144 height 25
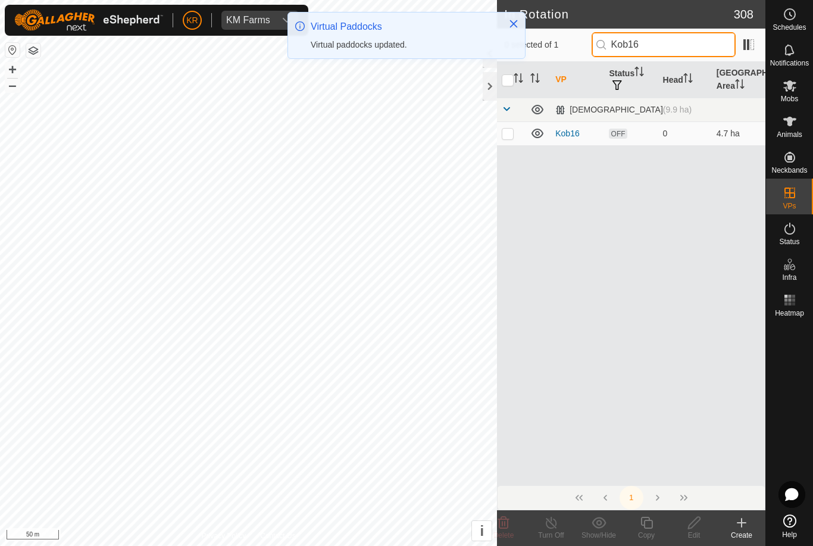
type input "Kob16"
click at [509, 134] on p-checkbox at bounding box center [508, 134] width 12 height 10
checkbox input "true"
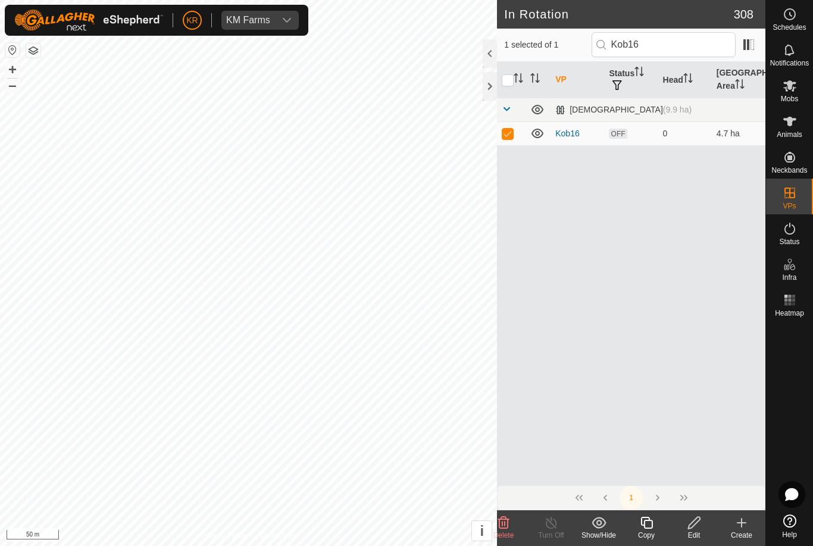
click at [647, 520] on icon at bounding box center [647, 523] width 12 height 12
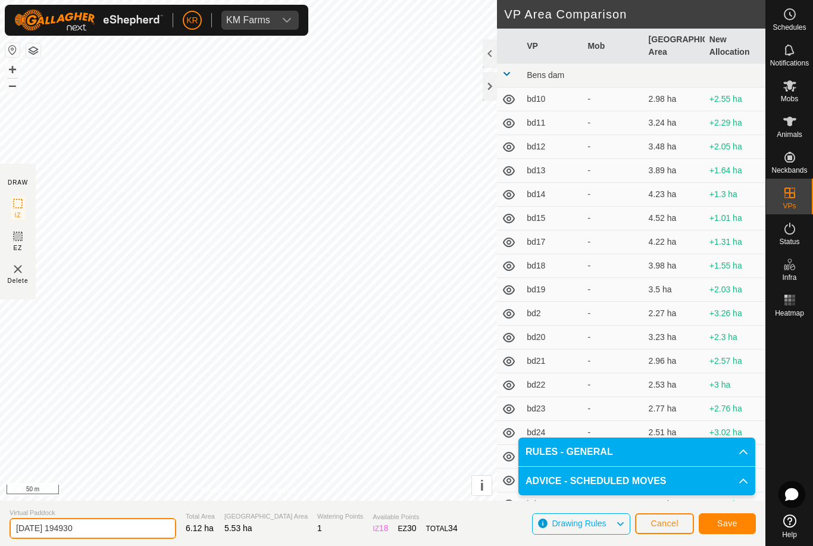
click at [101, 535] on input "2025-08-11 194930" at bounding box center [93, 528] width 167 height 21
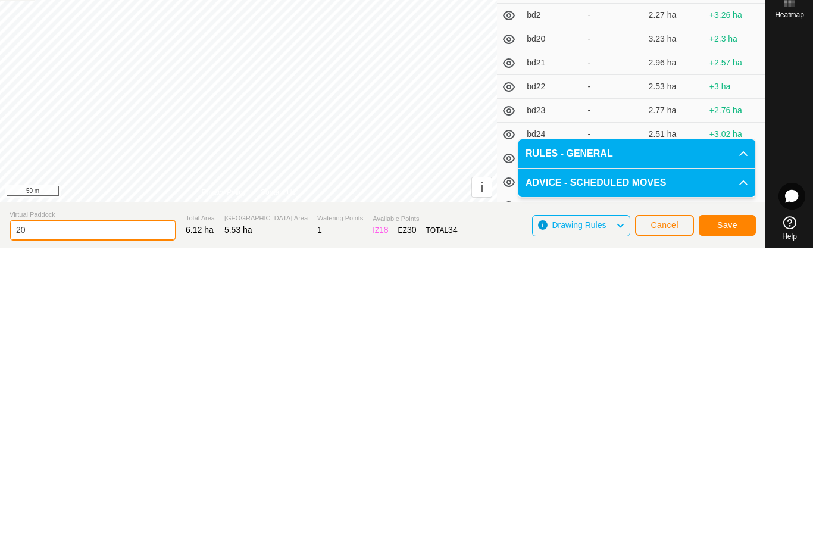
type input "2"
type input "Kob17"
click at [733, 519] on span "Save" at bounding box center [728, 524] width 20 height 10
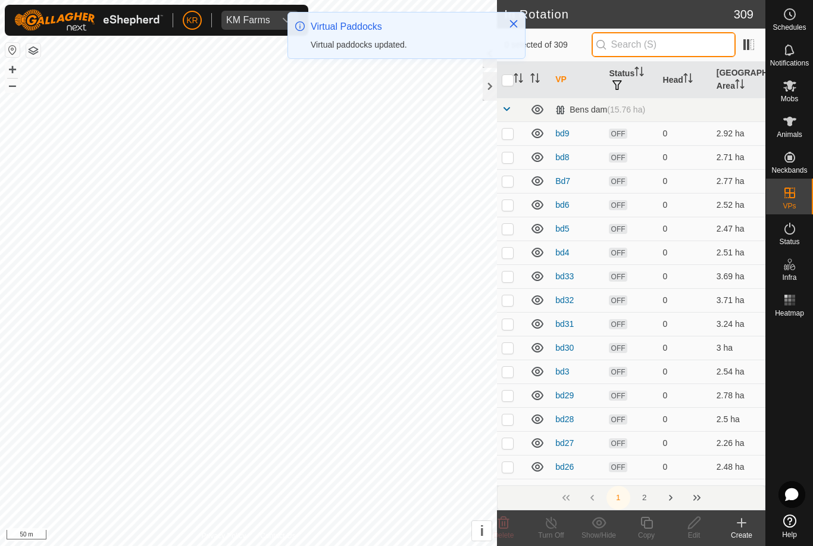
click at [673, 46] on input "text" at bounding box center [664, 44] width 144 height 25
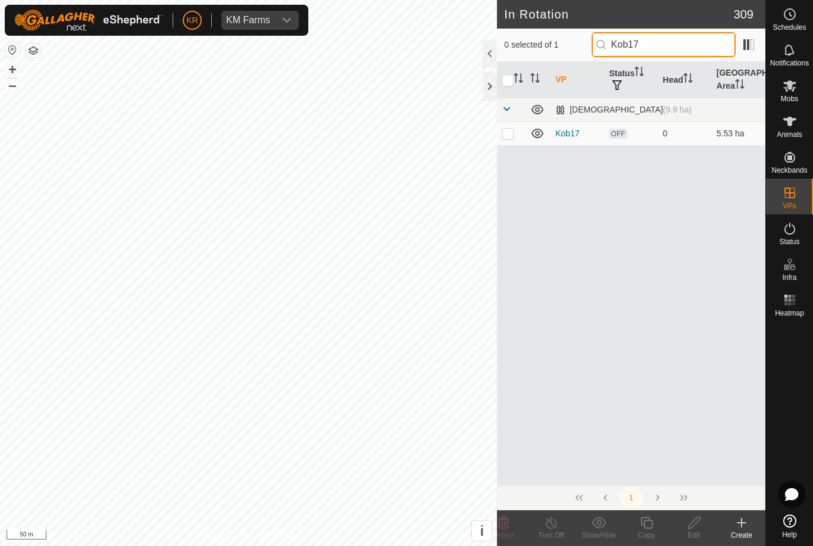
type input "Kob17"
click at [510, 136] on p-checkbox at bounding box center [508, 134] width 12 height 10
checkbox input "true"
click at [698, 525] on icon at bounding box center [694, 523] width 15 height 14
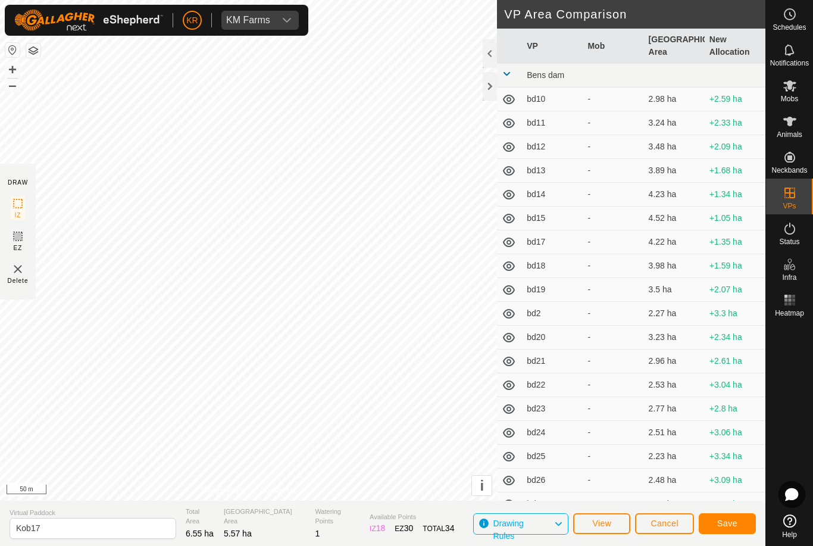
click at [732, 521] on span "Save" at bounding box center [728, 524] width 20 height 10
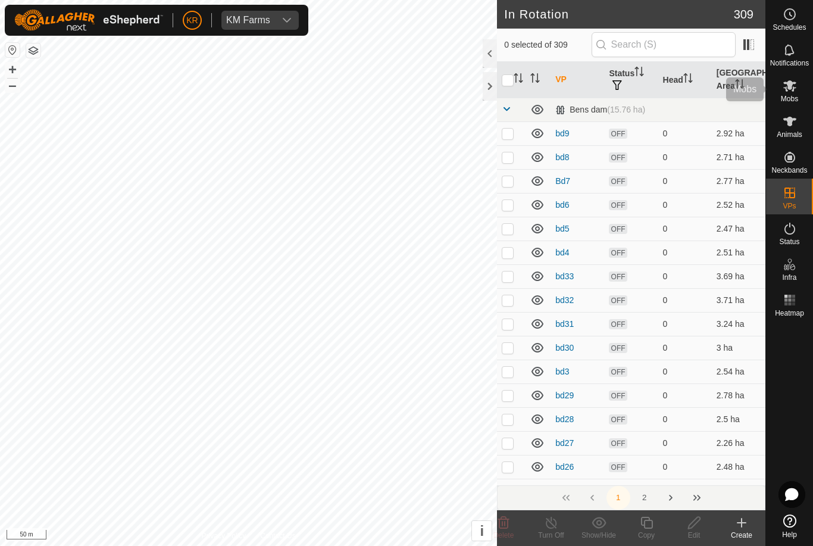
click at [799, 89] on es-mob-svg-icon at bounding box center [790, 85] width 21 height 19
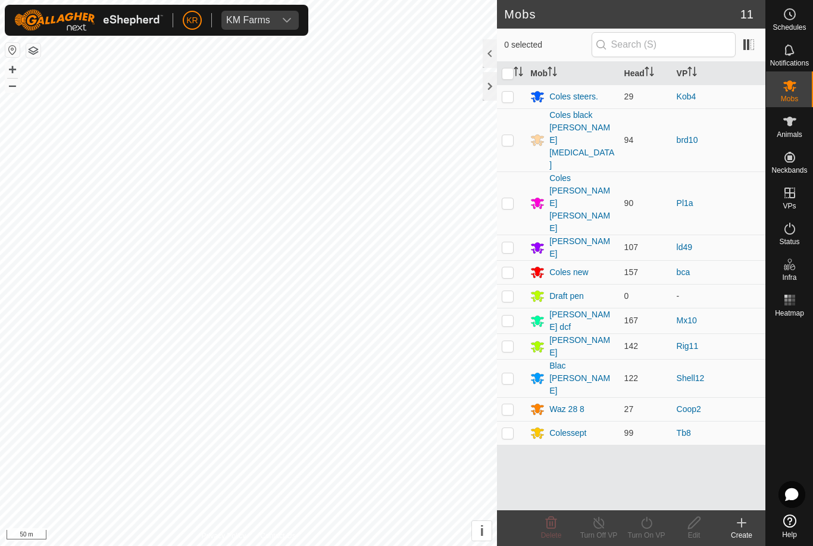
click at [510, 101] on p-checkbox at bounding box center [508, 97] width 12 height 10
checkbox input "true"
click at [648, 528] on icon at bounding box center [647, 523] width 15 height 14
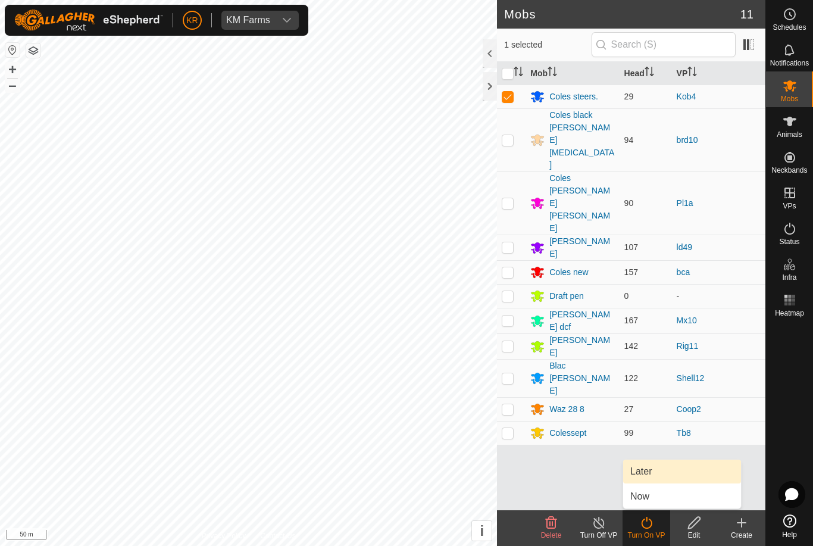
click at [652, 470] on span "Later" at bounding box center [641, 471] width 21 height 14
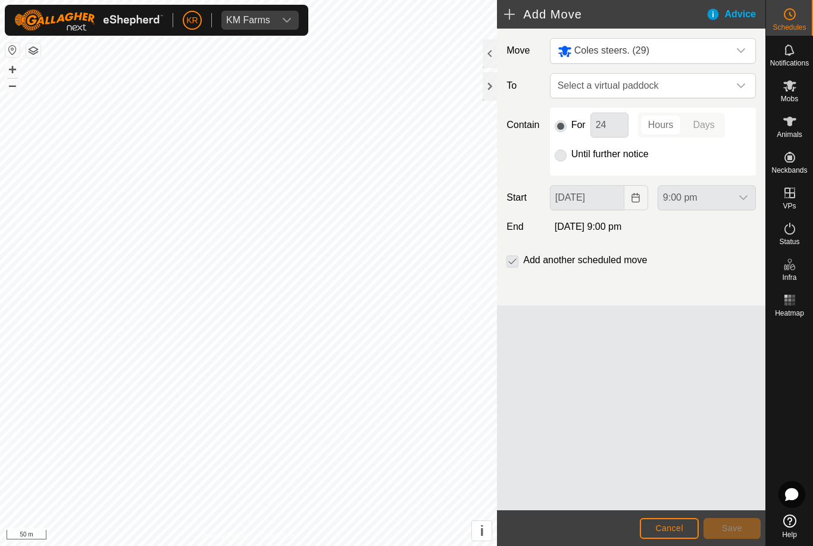
click at [727, 85] on span "Select a virtual paddock" at bounding box center [641, 86] width 176 height 24
type input "Kob5"
click at [683, 172] on div "Kob5 1.97 ha" at bounding box center [653, 171] width 176 height 8
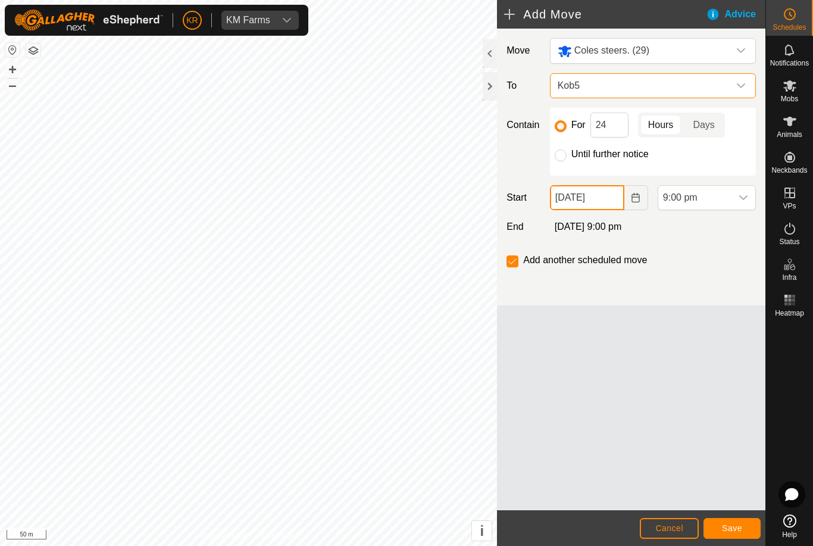
click at [605, 200] on input "[DATE]" at bounding box center [587, 197] width 74 height 25
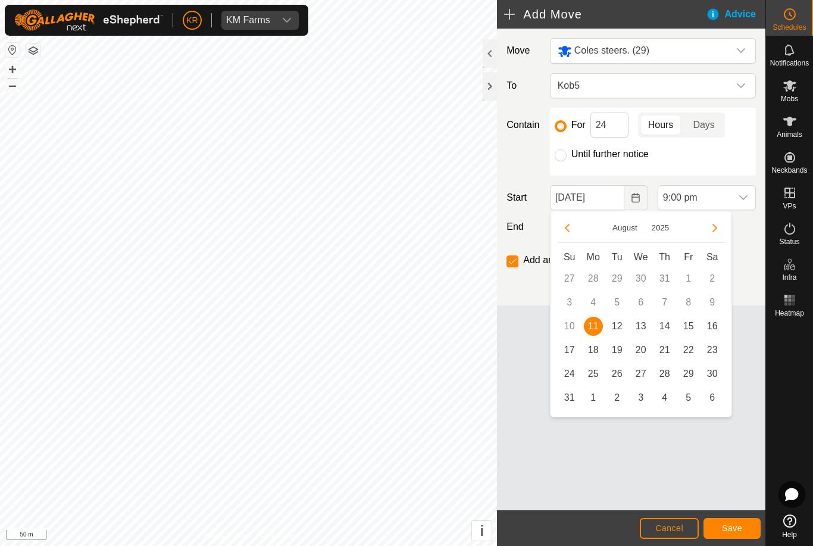
click at [619, 329] on span "12" at bounding box center [617, 326] width 19 height 19
type input "[DATE]"
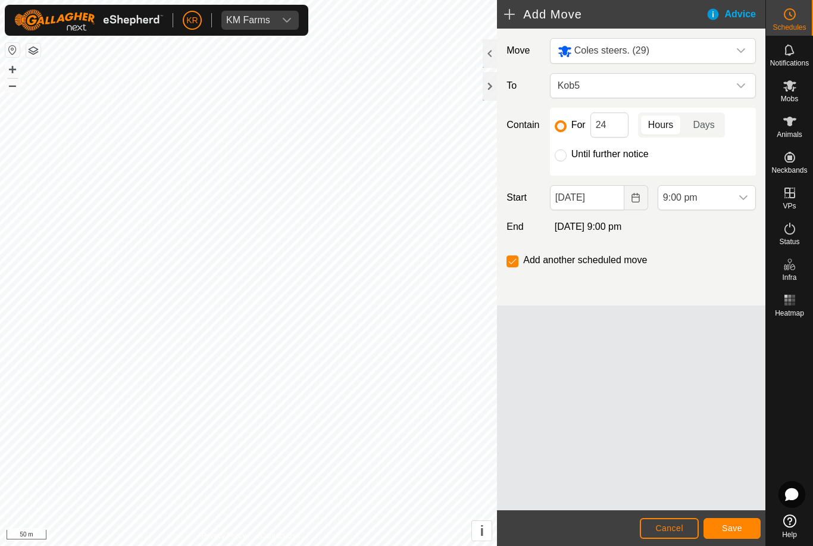
click at [743, 203] on div "dropdown trigger" at bounding box center [744, 198] width 24 height 24
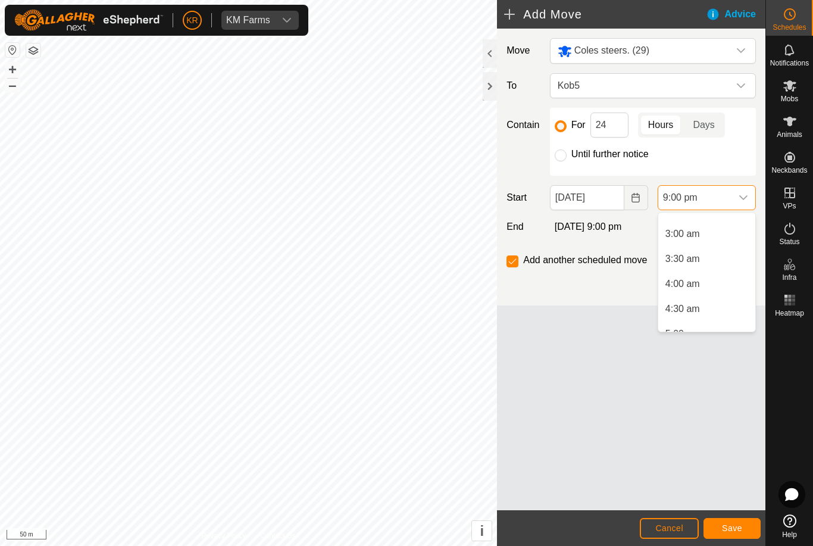
scroll to position [157, 0]
click at [690, 317] on span "5:00 am" at bounding box center [683, 317] width 35 height 14
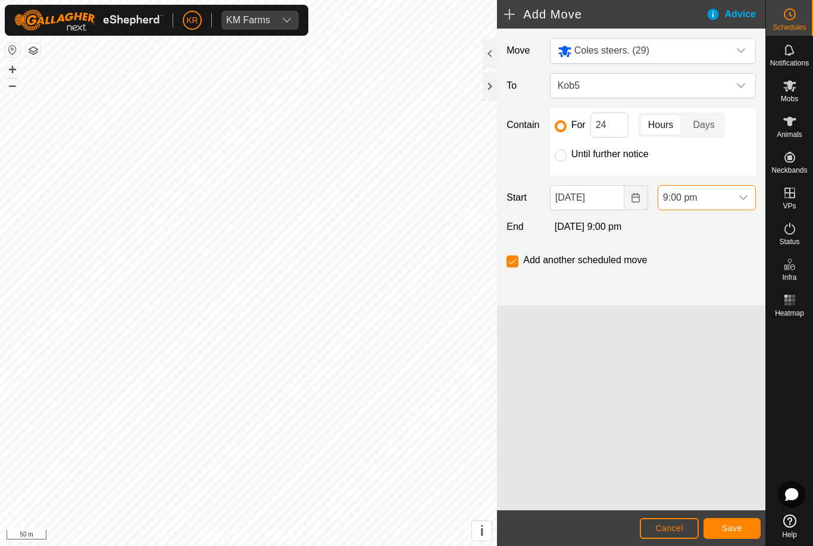
scroll to position [955, 0]
click at [732, 528] on span "Save" at bounding box center [732, 528] width 20 height 10
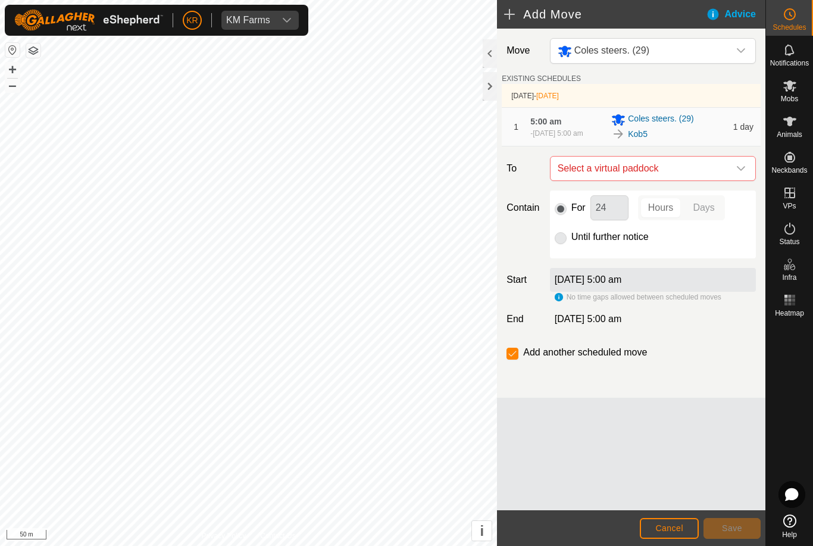
click at [740, 172] on icon "dropdown trigger" at bounding box center [742, 169] width 10 height 10
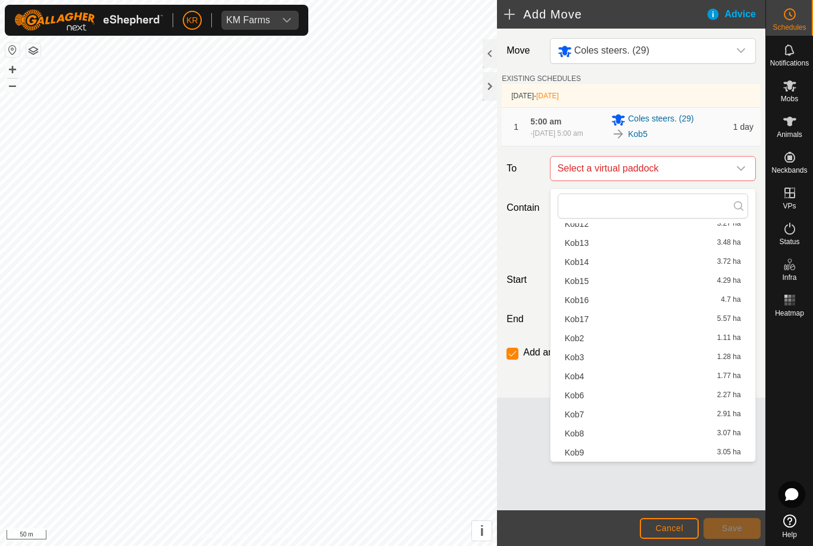
scroll to position [74, 0]
click at [582, 395] on span "Kob6" at bounding box center [575, 395] width 20 height 8
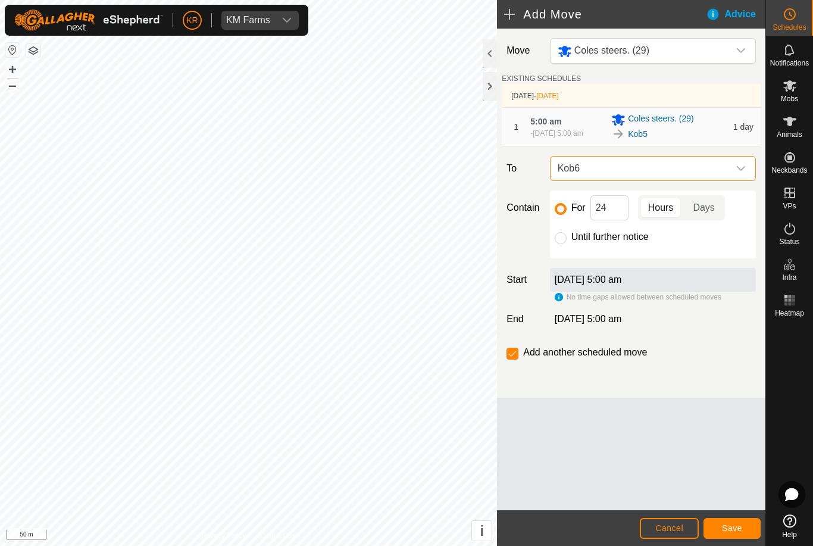
click at [740, 523] on span "Save" at bounding box center [732, 528] width 20 height 10
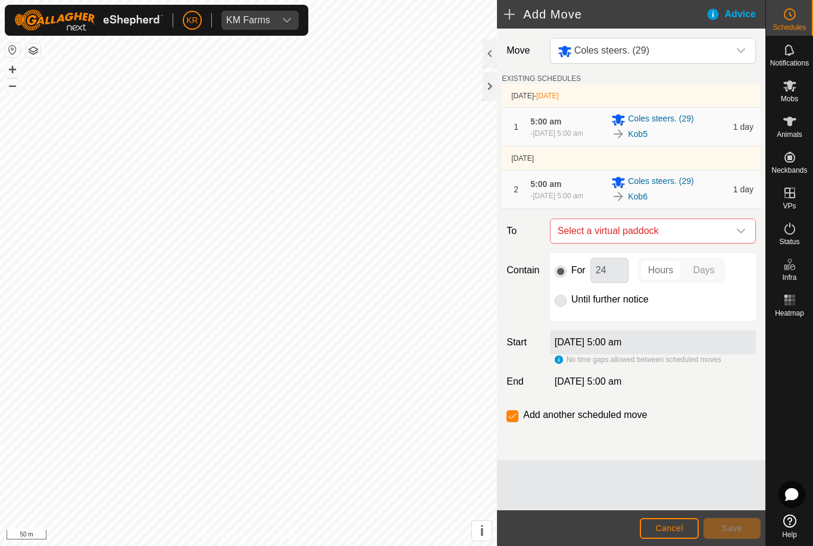
click at [727, 236] on span "Select a virtual paddock" at bounding box center [641, 231] width 176 height 24
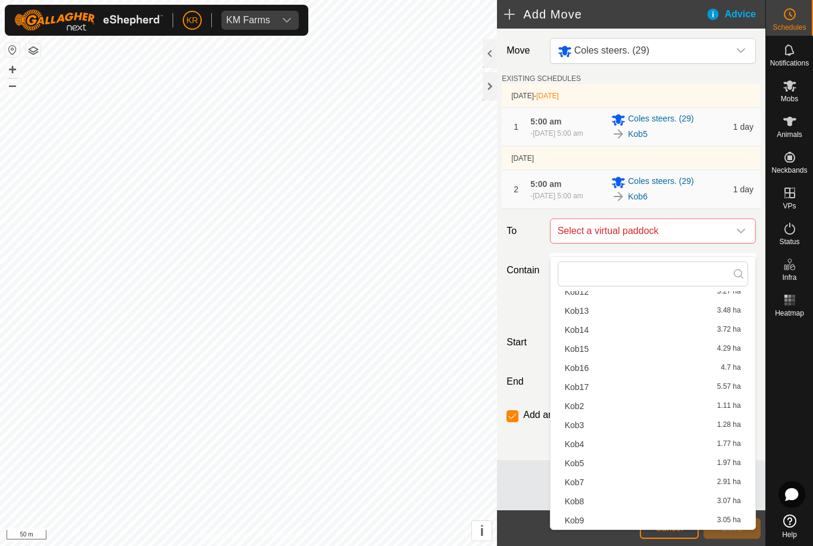
click at [578, 482] on span "Kob7" at bounding box center [575, 482] width 20 height 8
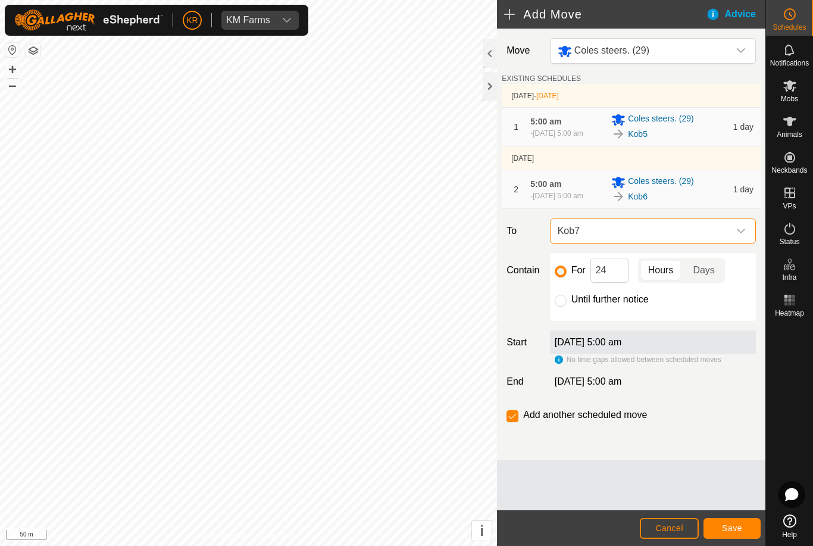
click at [735, 525] on span "Save" at bounding box center [732, 528] width 20 height 10
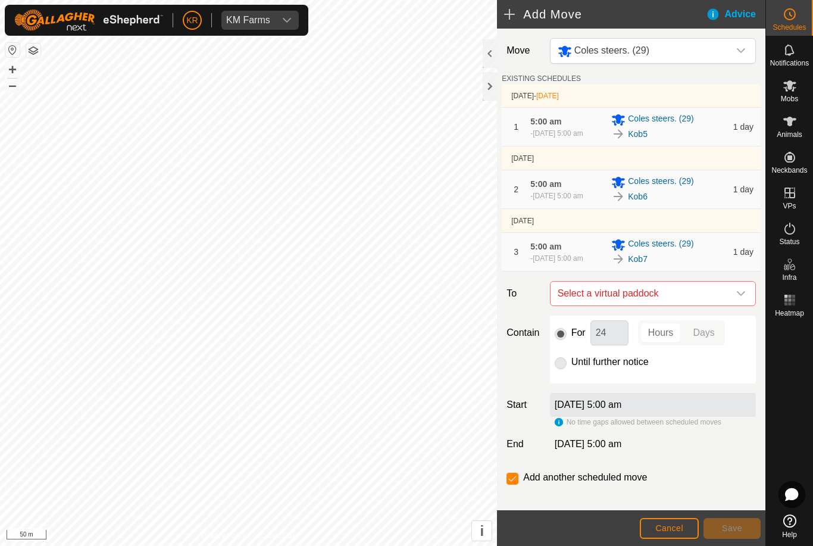
click at [737, 298] on icon "dropdown trigger" at bounding box center [742, 294] width 10 height 10
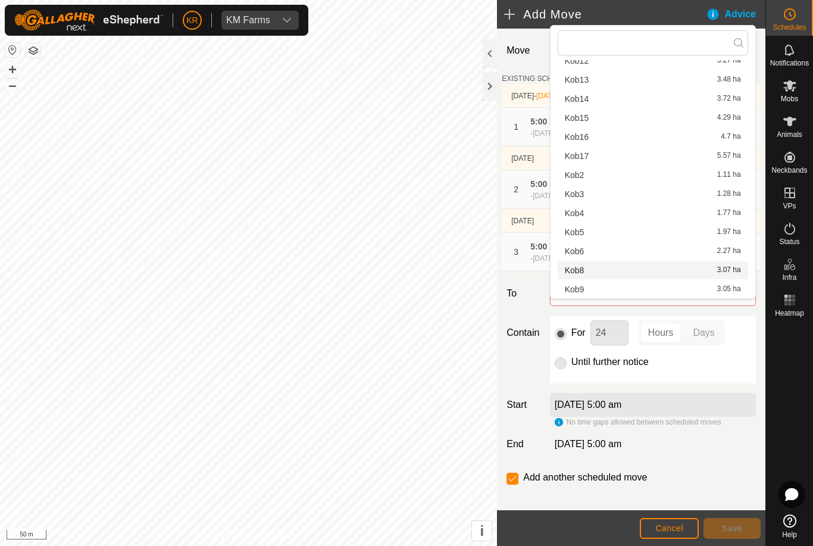
click at [582, 272] on span "Kob8" at bounding box center [575, 270] width 20 height 8
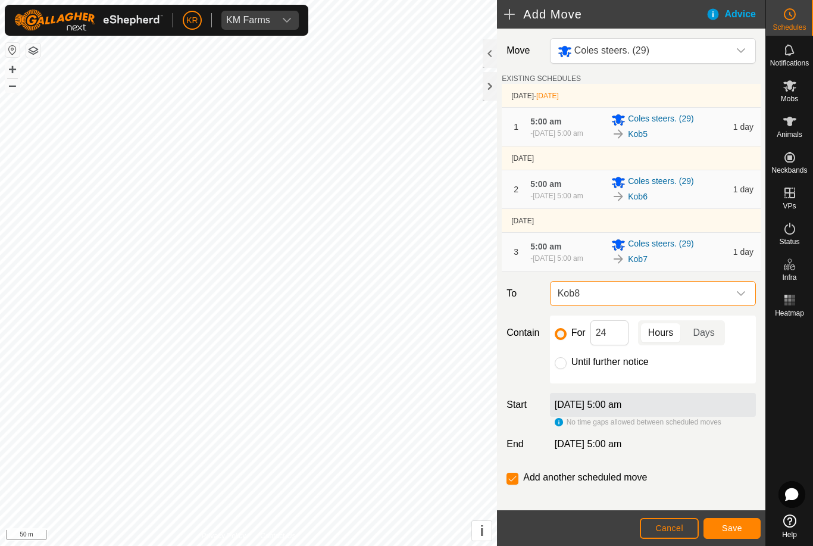
click at [743, 522] on button "Save" at bounding box center [732, 528] width 57 height 21
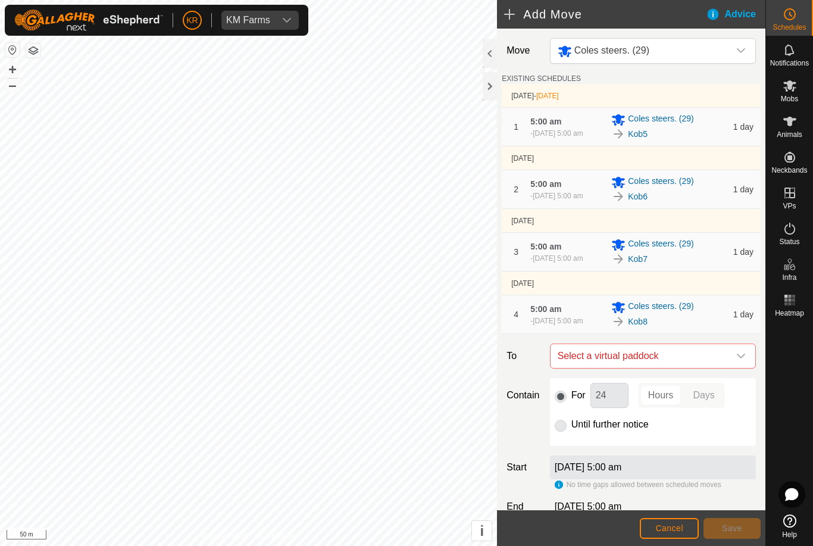
click at [728, 368] on span "Select a virtual paddock" at bounding box center [641, 356] width 176 height 24
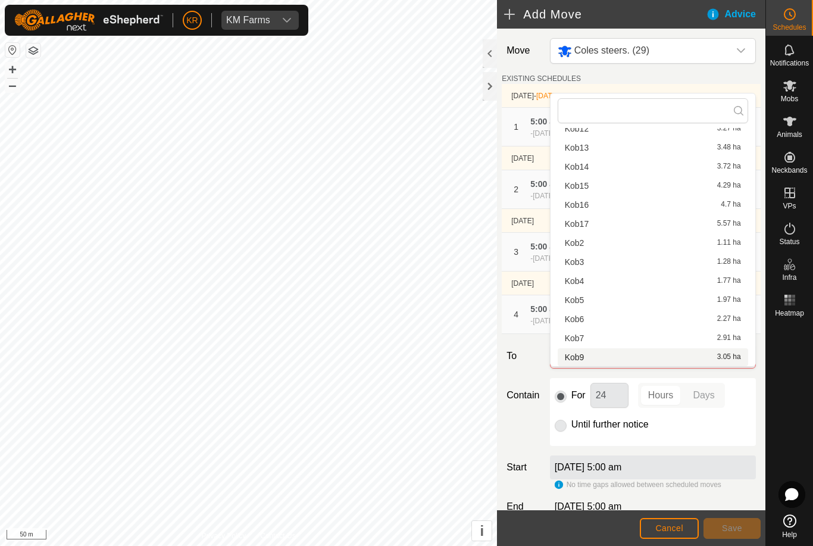
click at [593, 358] on div "Kob9 3.05 ha" at bounding box center [653, 357] width 176 height 8
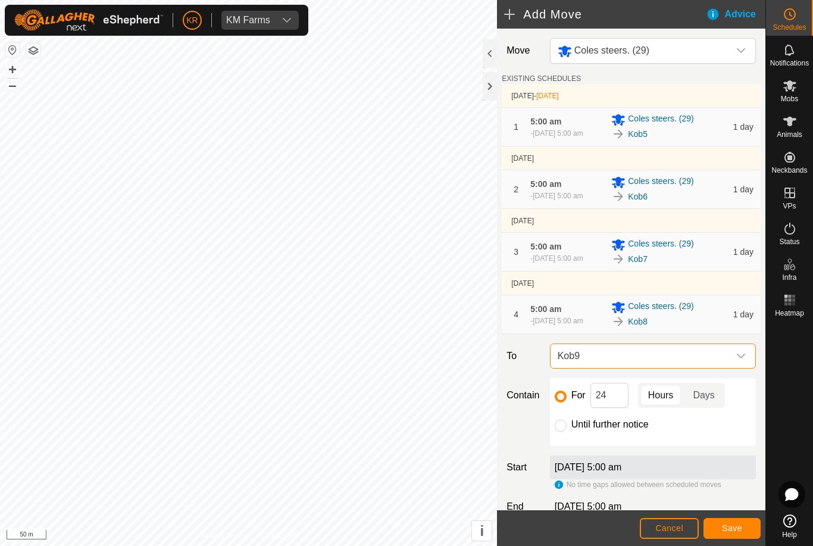
click at [734, 526] on span "Save" at bounding box center [732, 528] width 20 height 10
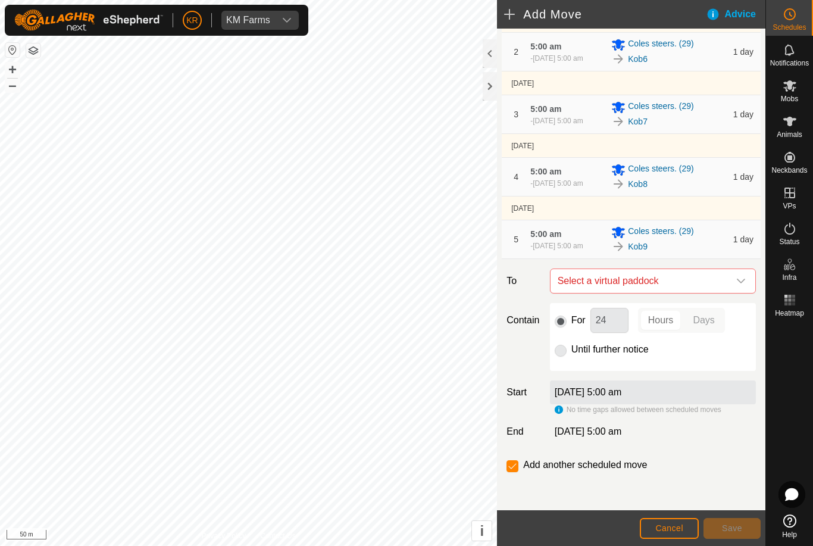
scroll to position [165, 0]
click at [727, 273] on span "Select a virtual paddock" at bounding box center [641, 281] width 176 height 24
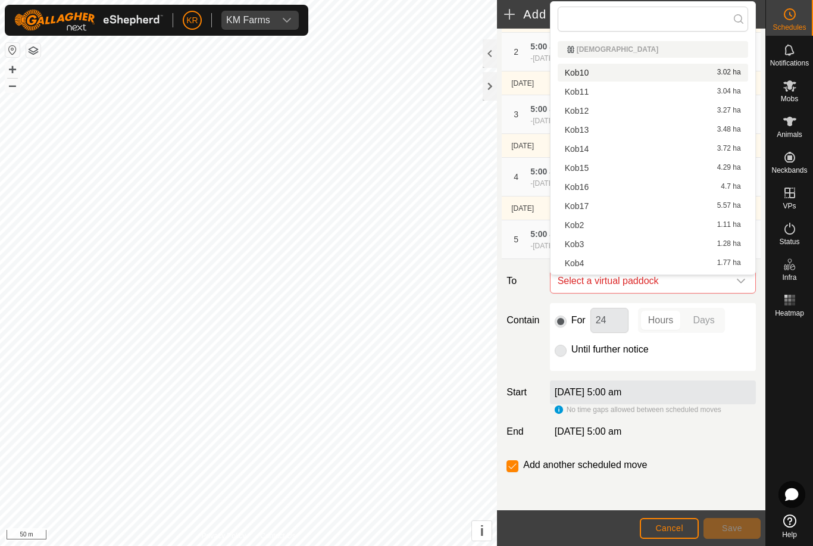
click at [582, 74] on span "Kob10" at bounding box center [577, 72] width 24 height 8
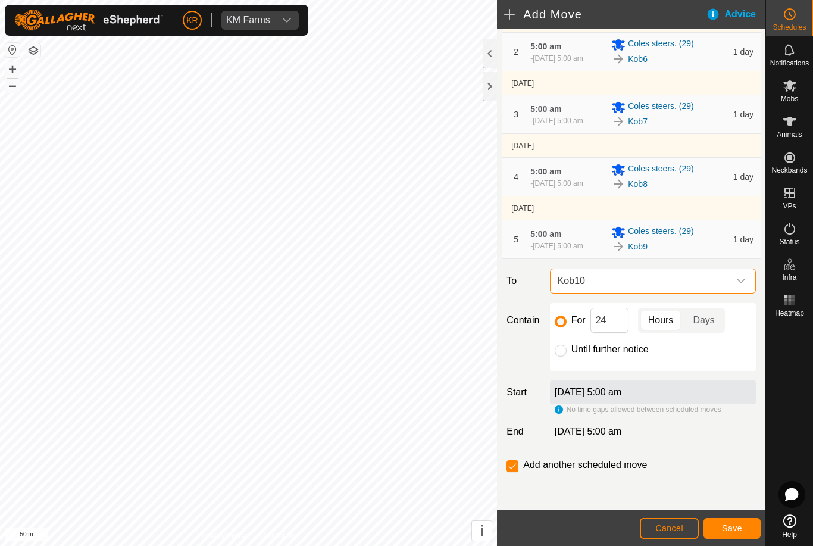
click at [743, 528] on button "Save" at bounding box center [732, 528] width 57 height 21
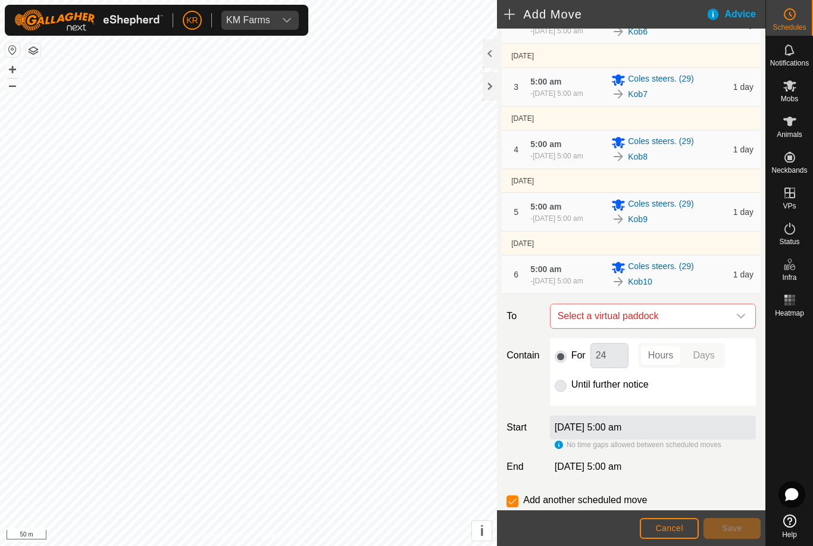
click at [728, 328] on span "Select a virtual paddock" at bounding box center [641, 316] width 176 height 24
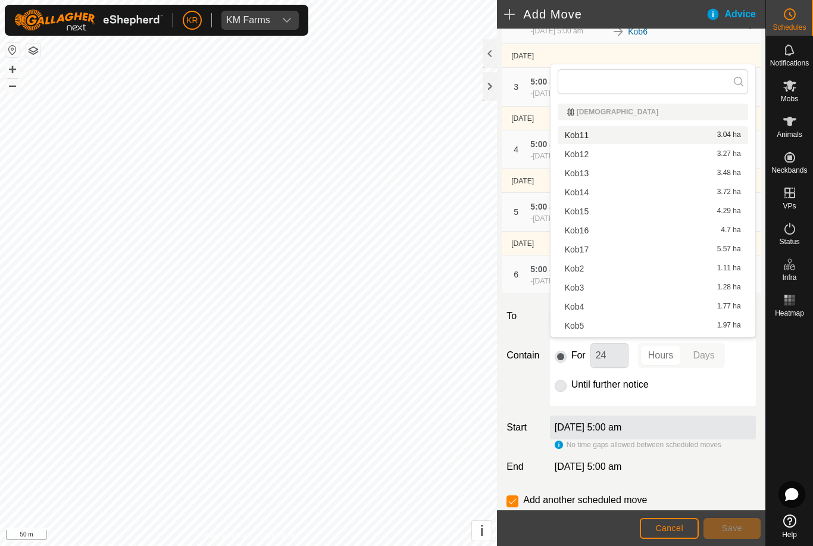
click at [584, 136] on span "Kob11" at bounding box center [577, 135] width 24 height 8
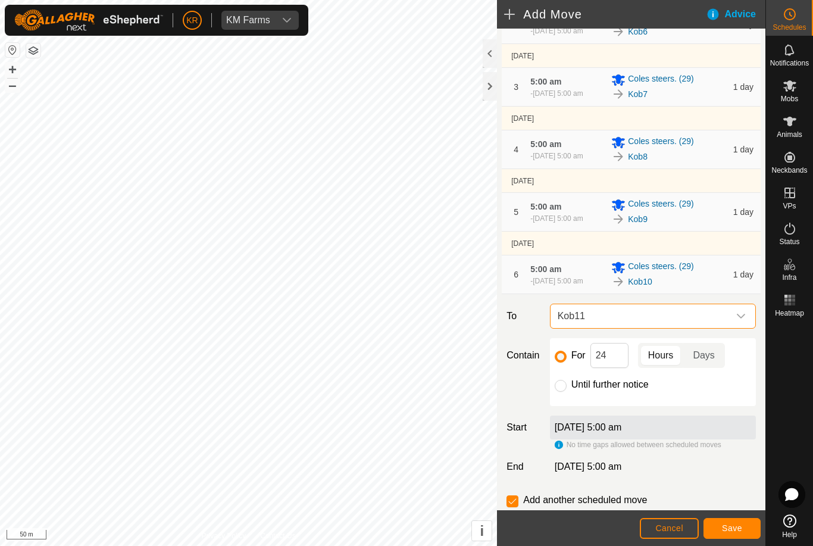
click at [724, 526] on span "Save" at bounding box center [732, 528] width 20 height 10
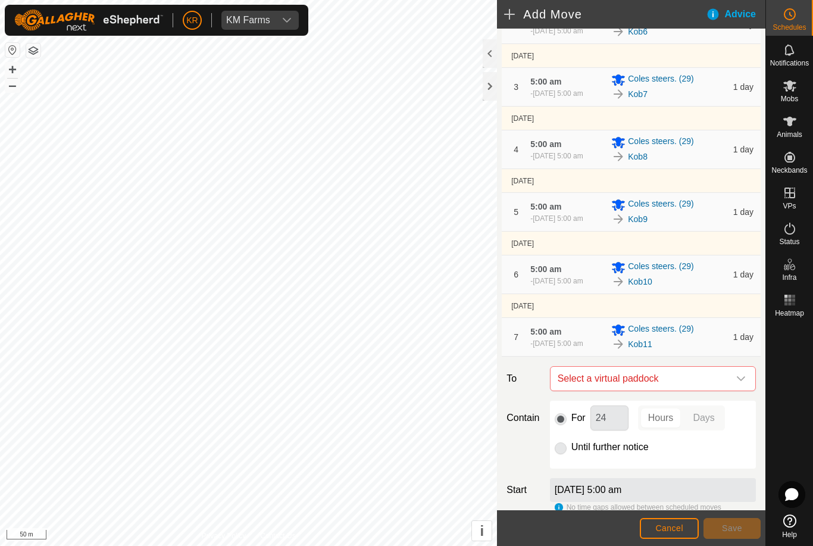
click at [735, 391] on div "dropdown trigger" at bounding box center [741, 379] width 24 height 24
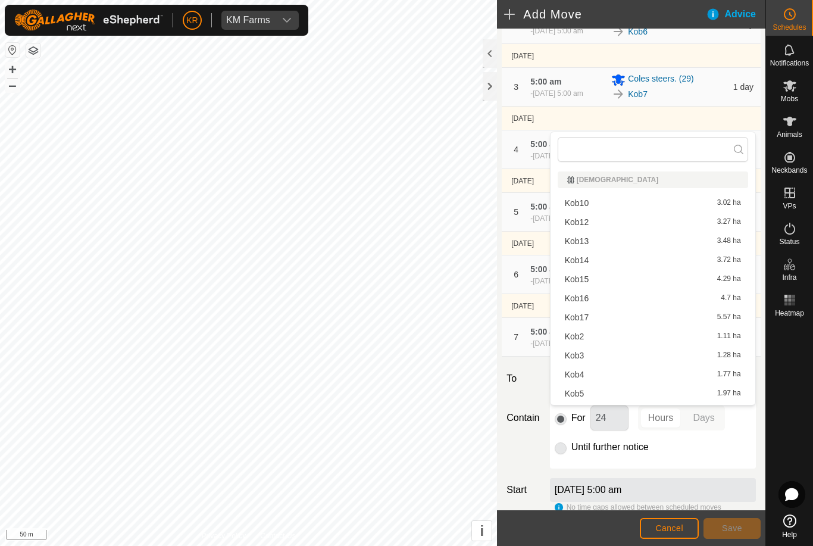
click at [590, 226] on div "Kob12 3.27 ha" at bounding box center [653, 222] width 176 height 8
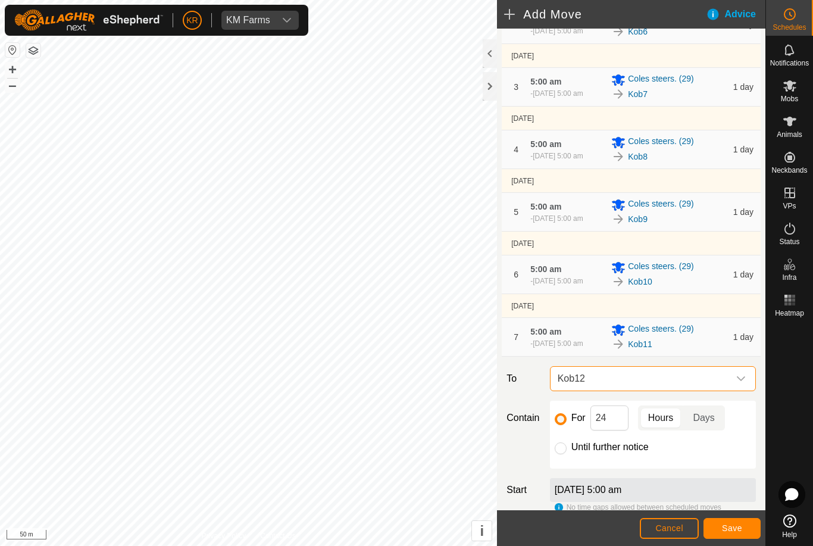
click at [748, 525] on button "Save" at bounding box center [732, 528] width 57 height 21
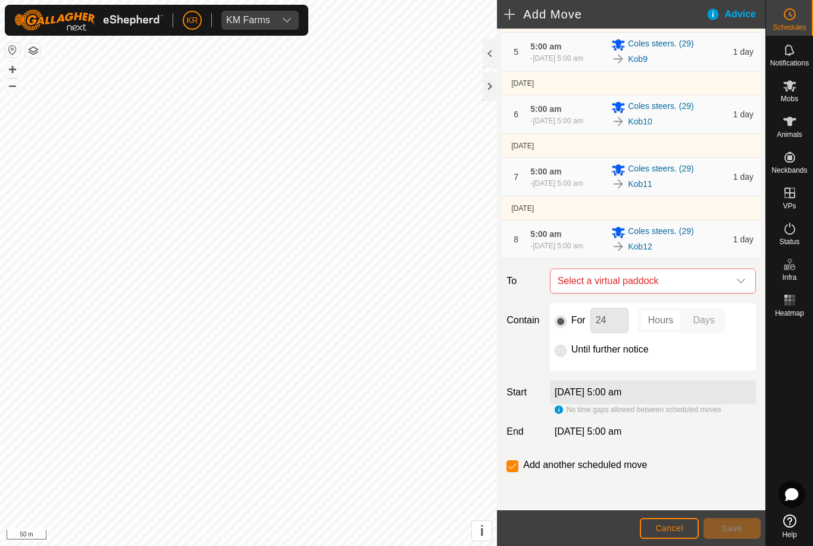
scroll to position [366, 0]
click at [744, 281] on icon "dropdown trigger" at bounding box center [742, 281] width 10 height 10
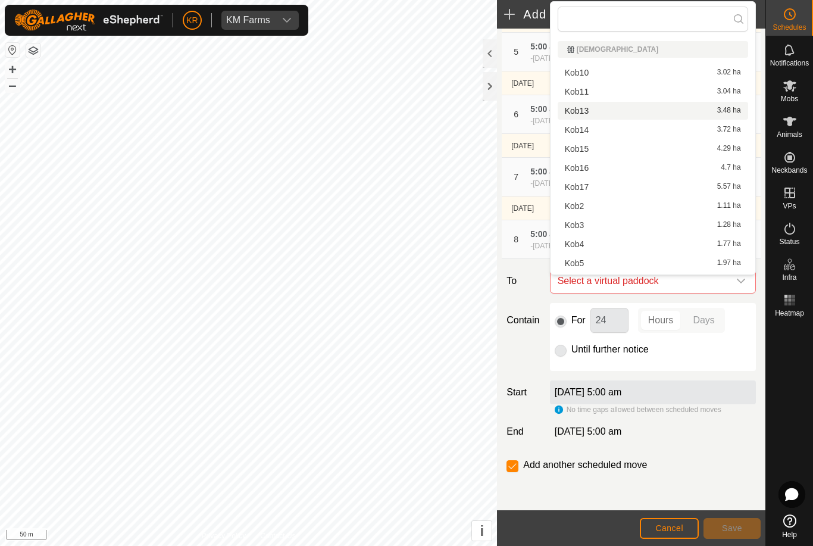
click at [588, 107] on span "Kob13" at bounding box center [577, 111] width 24 height 8
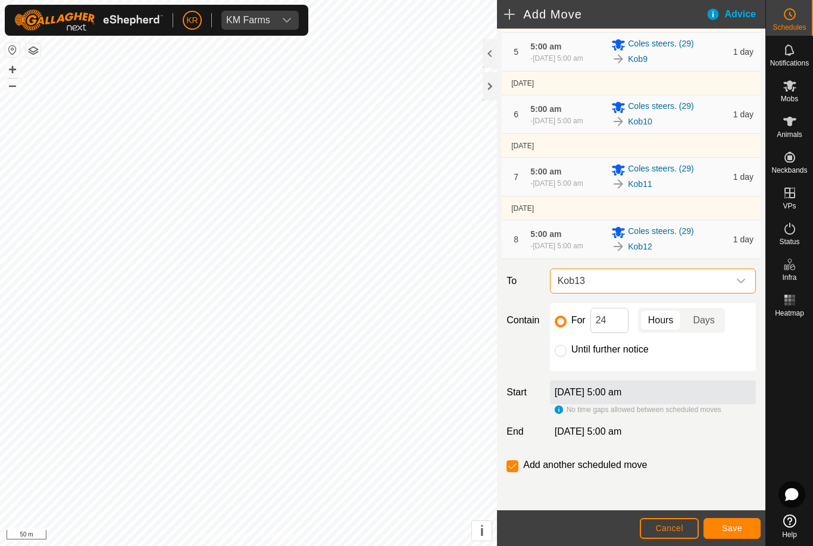
click at [740, 528] on span "Save" at bounding box center [732, 528] width 20 height 10
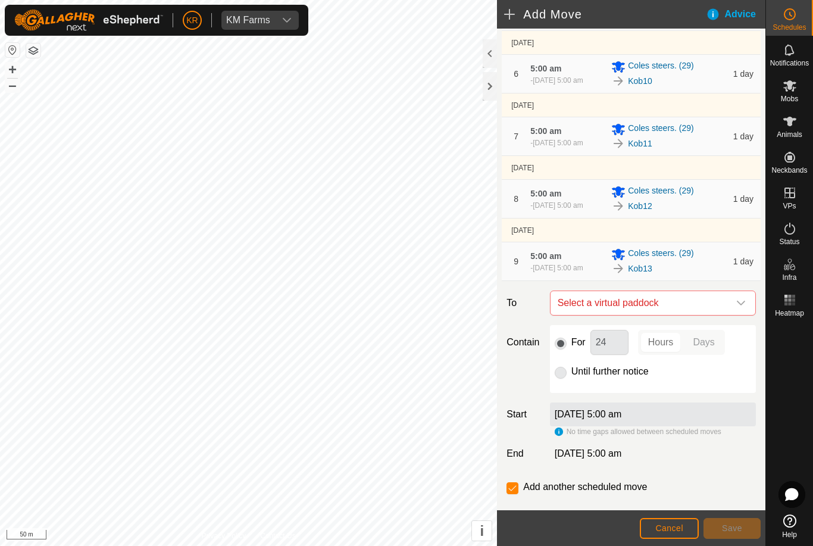
click at [738, 308] on icon "dropdown trigger" at bounding box center [742, 303] width 10 height 10
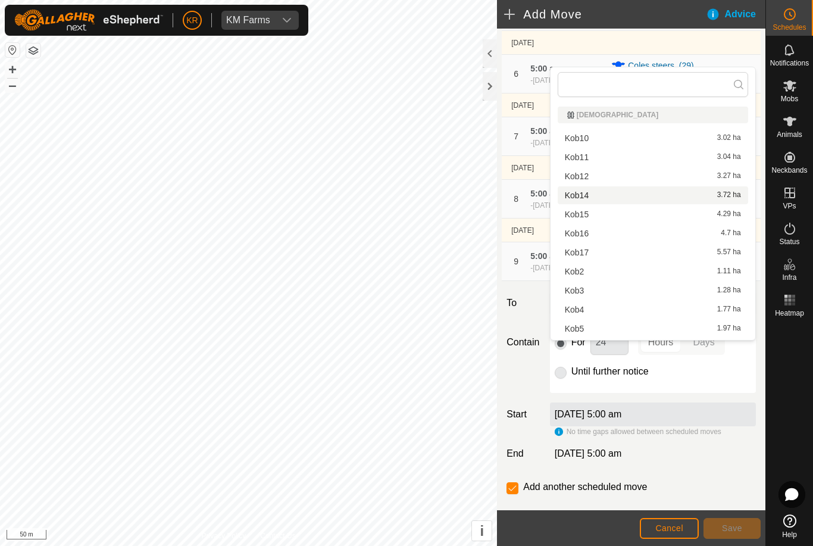
click at [587, 192] on span "Kob14" at bounding box center [577, 195] width 24 height 8
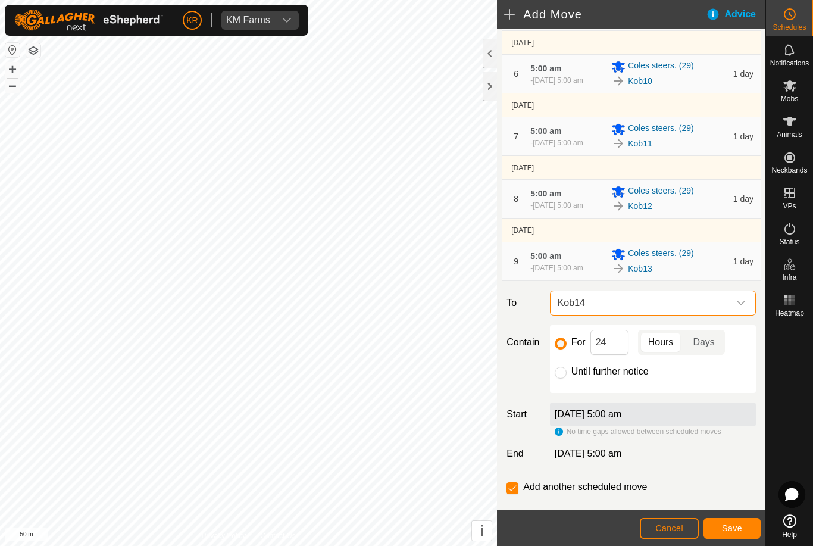
click at [740, 524] on span "Save" at bounding box center [732, 528] width 20 height 10
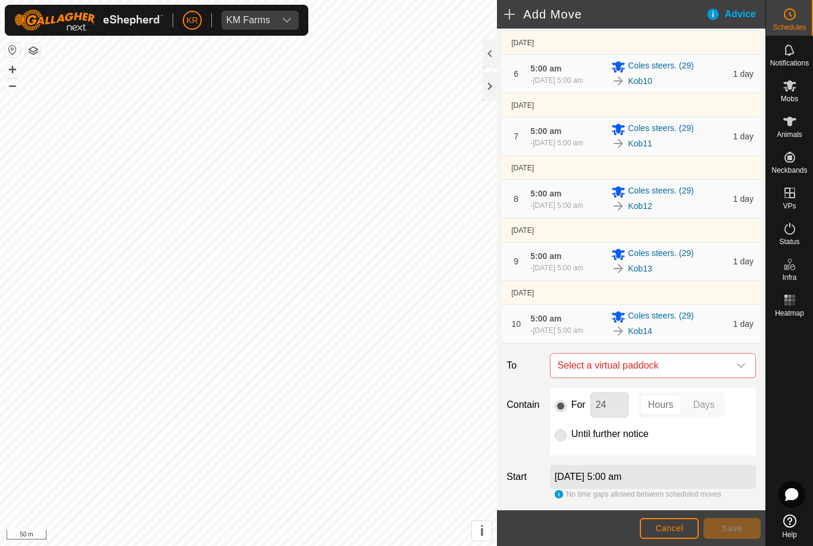
click at [739, 370] on icon "dropdown trigger" at bounding box center [742, 366] width 10 height 10
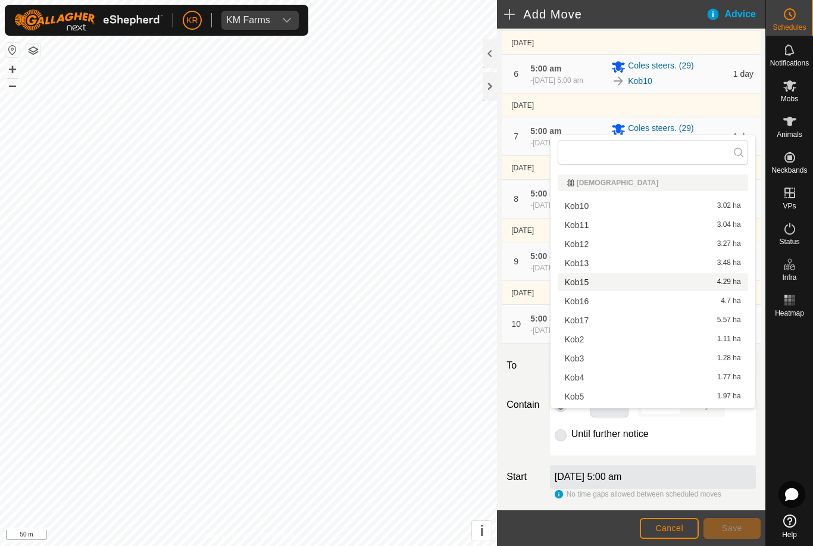
click at [588, 284] on span "Kob15" at bounding box center [577, 282] width 24 height 8
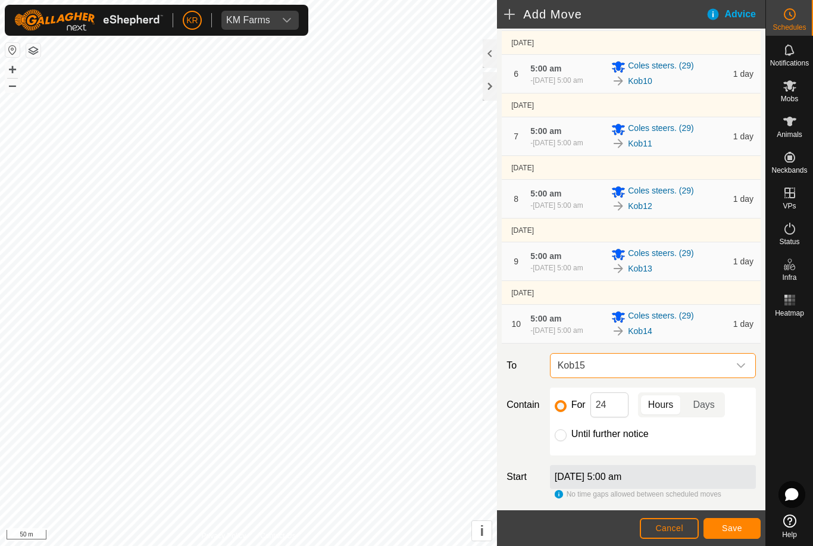
click at [734, 525] on span "Save" at bounding box center [732, 528] width 20 height 10
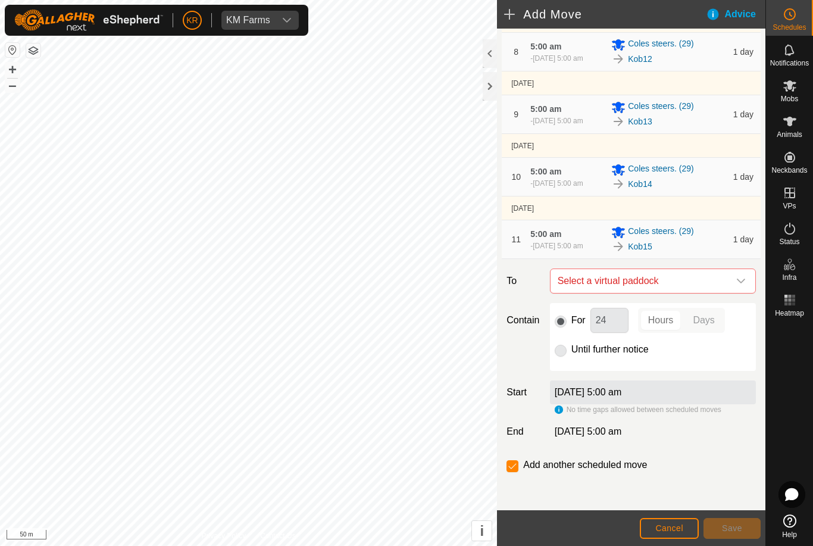
scroll to position [572, 0]
click at [737, 280] on icon "dropdown trigger" at bounding box center [742, 281] width 10 height 10
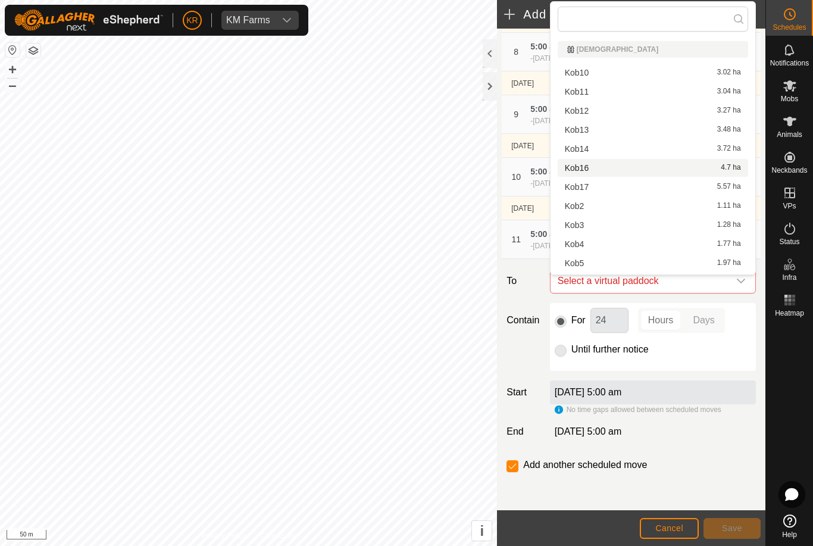
click at [592, 166] on div "Kob16 4.7 ha" at bounding box center [653, 168] width 176 height 8
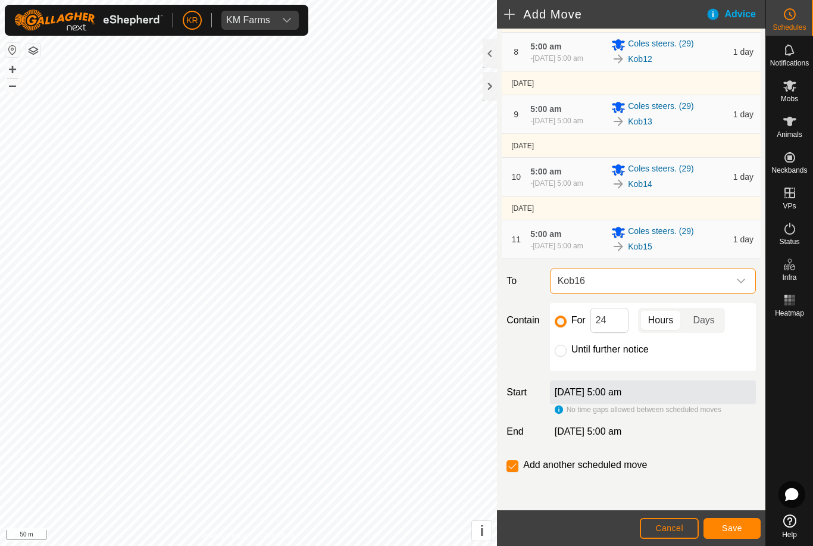
click at [737, 529] on span "Save" at bounding box center [732, 528] width 20 height 10
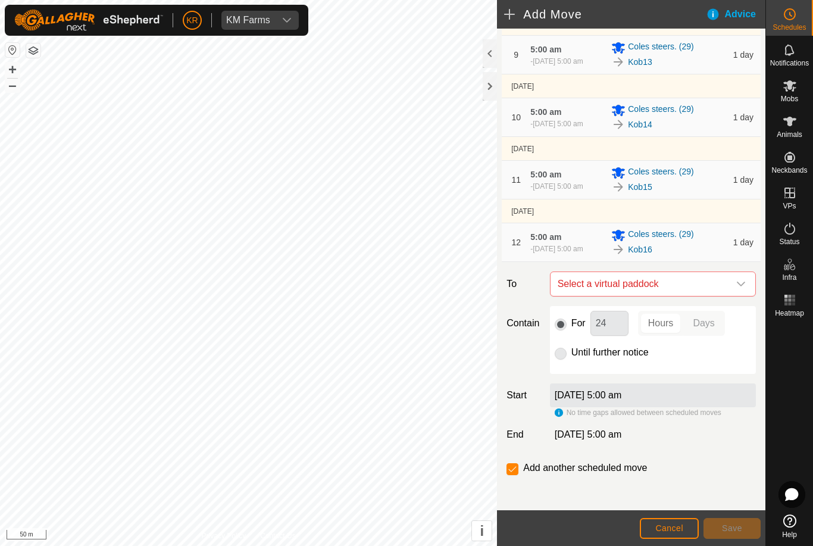
click at [738, 289] on icon "dropdown trigger" at bounding box center [742, 284] width 10 height 10
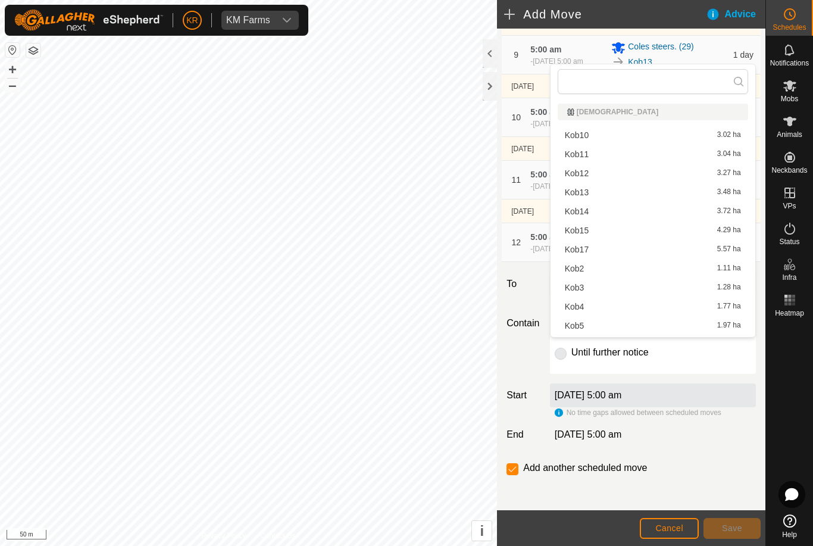
click at [588, 245] on span "Kob17" at bounding box center [577, 249] width 24 height 8
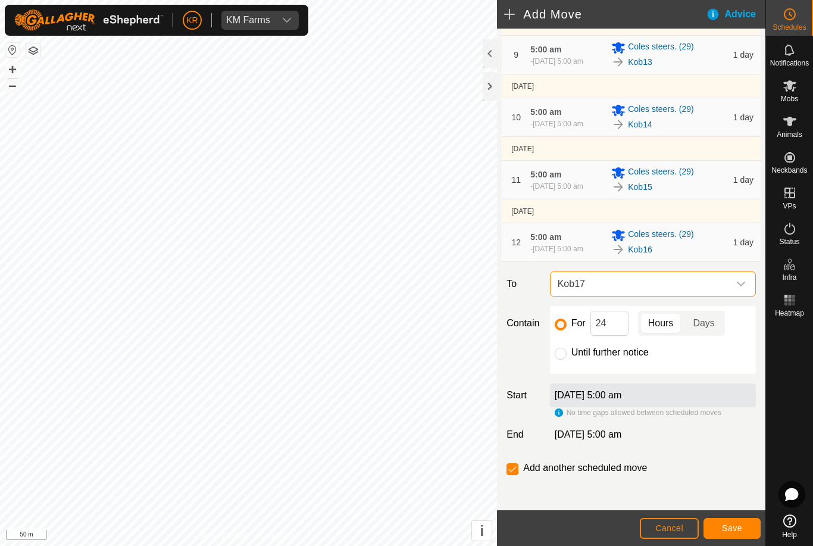
click at [565, 360] on input "Until further notice" at bounding box center [561, 354] width 12 height 12
radio input "true"
checkbox input "false"
click at [739, 524] on span "Save" at bounding box center [732, 528] width 20 height 10
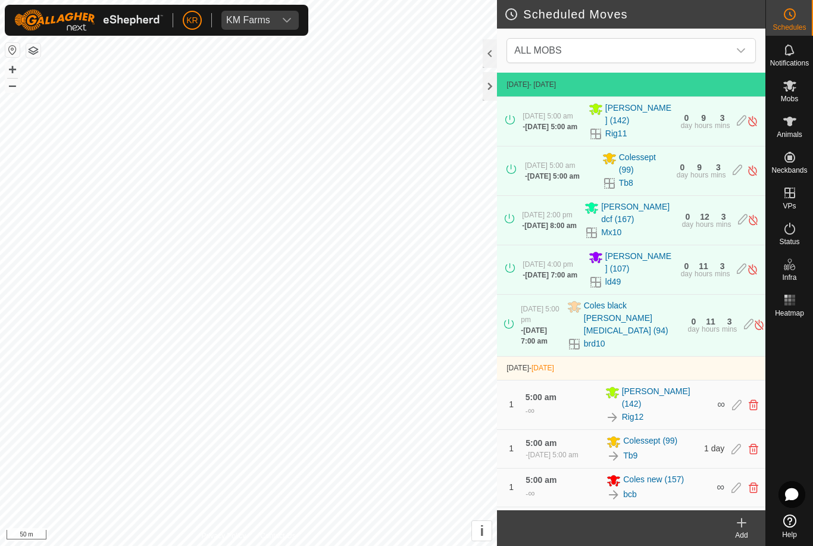
click at [728, 43] on span "ALL MOBS" at bounding box center [620, 51] width 220 height 24
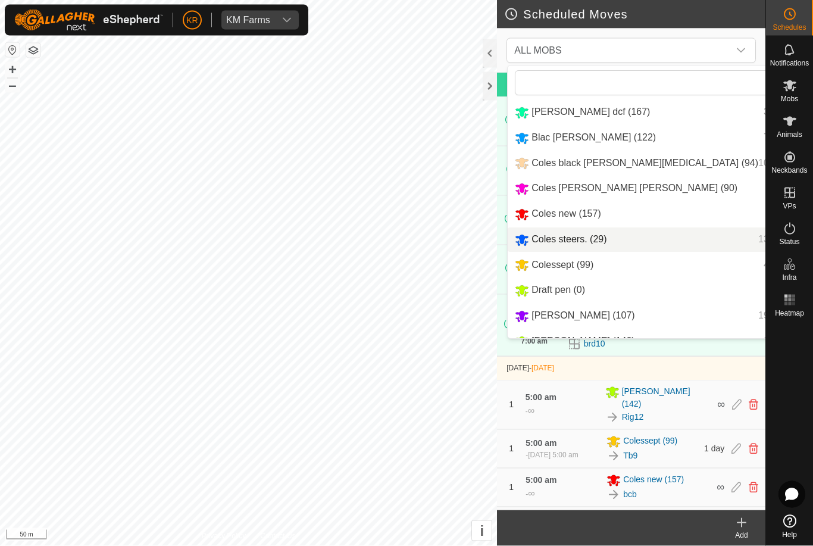
click at [585, 235] on span "Coles steers. (29)" at bounding box center [569, 239] width 75 height 10
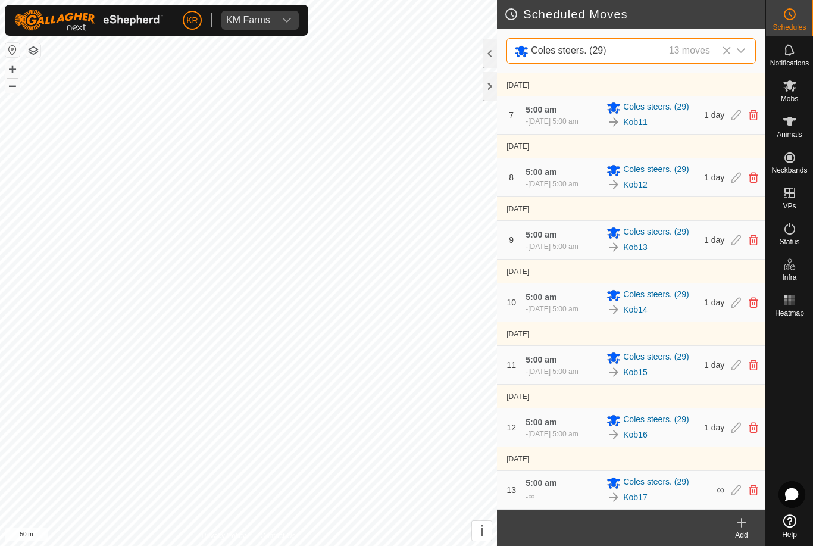
scroll to position [441, 0]
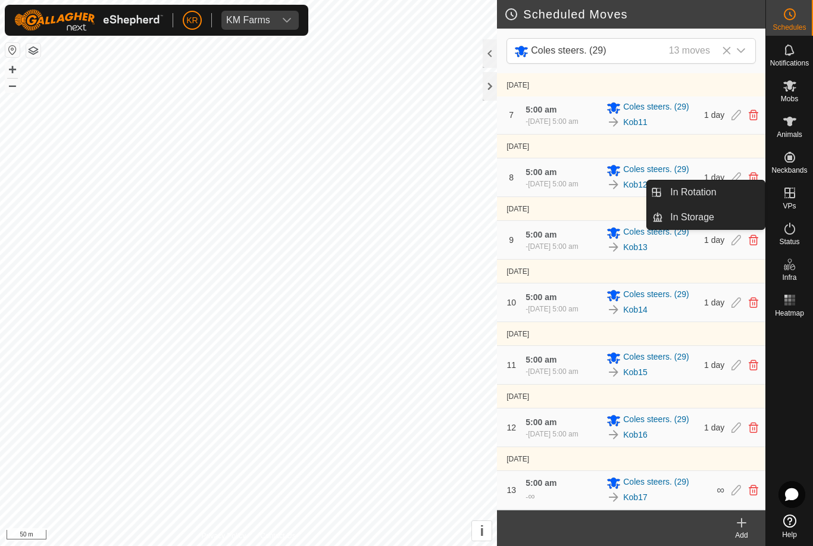
click at [716, 192] on span "In Rotation" at bounding box center [694, 192] width 46 height 14
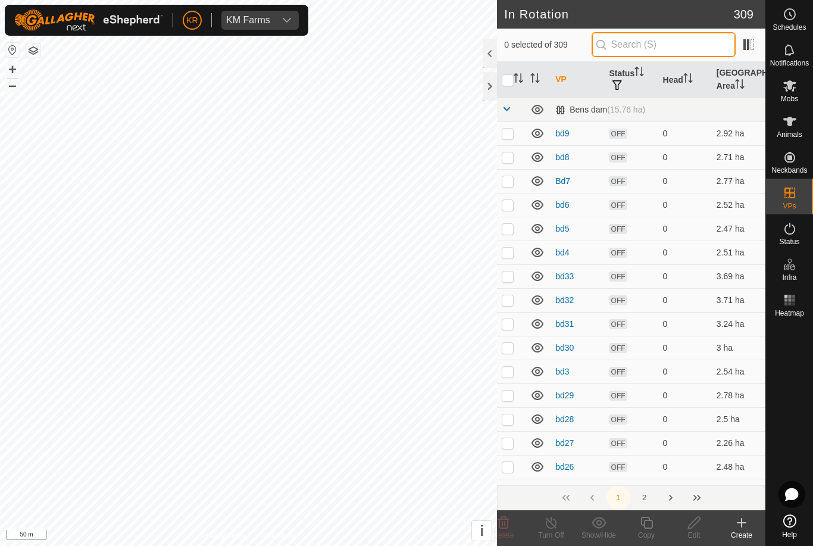
click at [678, 51] on input "text" at bounding box center [664, 44] width 144 height 25
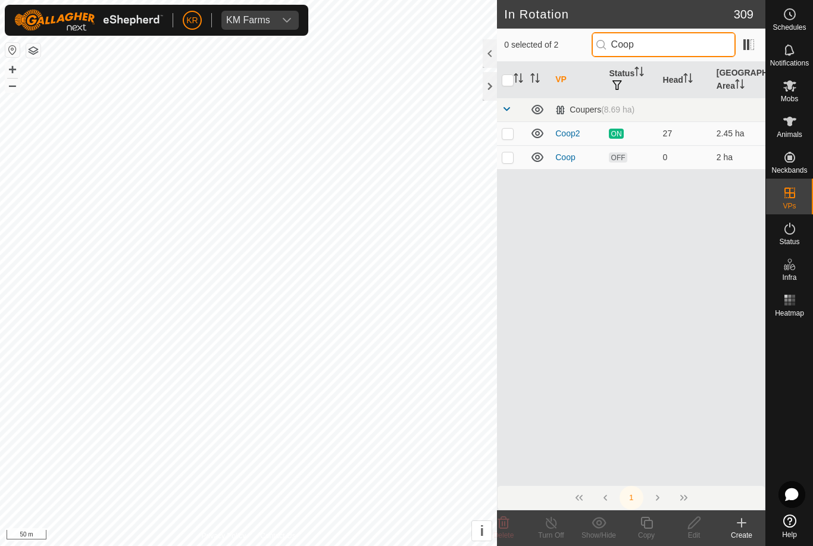
type input "Coop"
click at [512, 160] on p-checkbox at bounding box center [508, 157] width 12 height 10
checkbox input "true"
click at [654, 529] on copy-svg-icon at bounding box center [647, 523] width 48 height 14
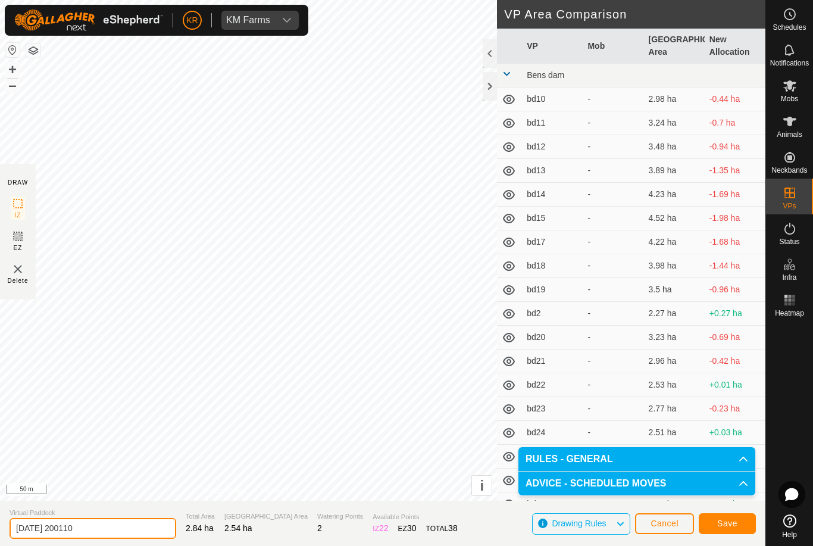
click at [114, 529] on input "2025-08-11 200110" at bounding box center [93, 528] width 167 height 21
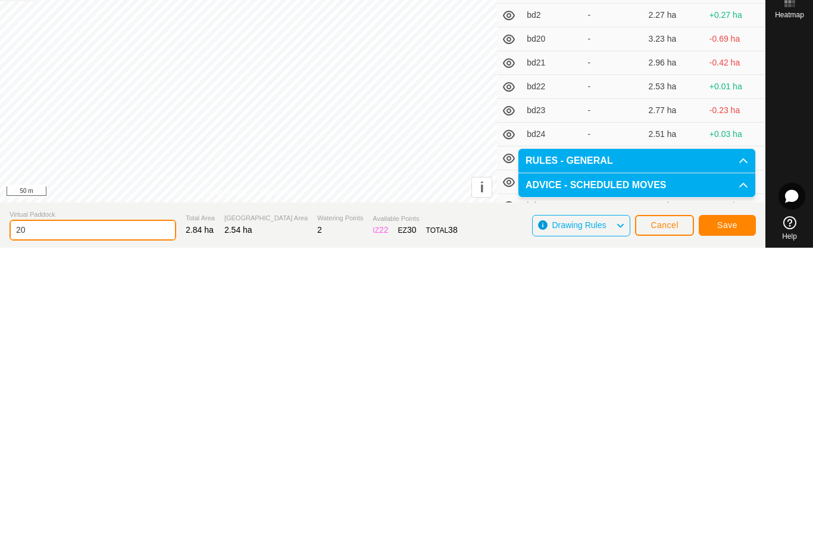
type input "2"
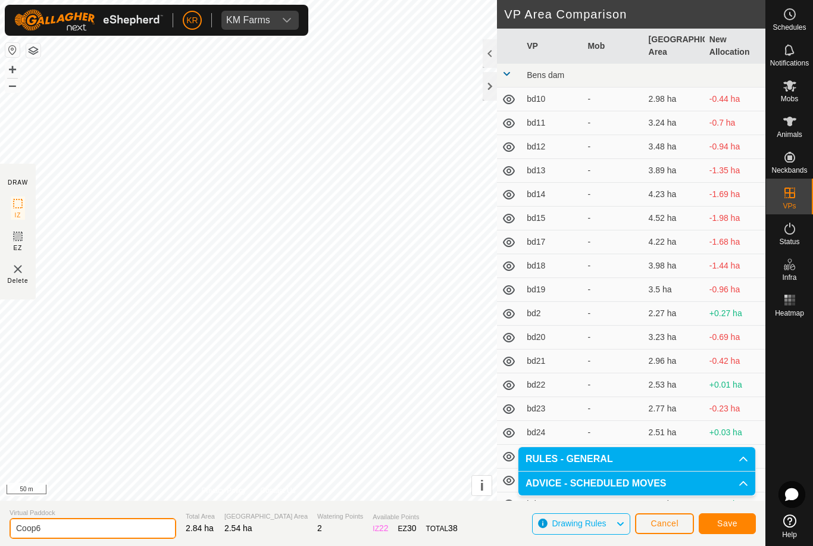
click at [80, 532] on input "Coop6" at bounding box center [93, 528] width 167 height 21
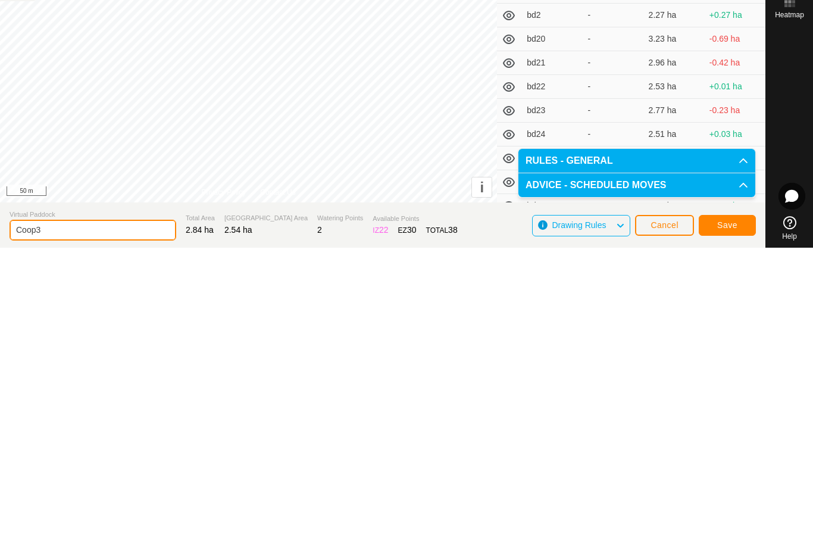
type input "Coop3"
click at [730, 519] on span "Save" at bounding box center [728, 524] width 20 height 10
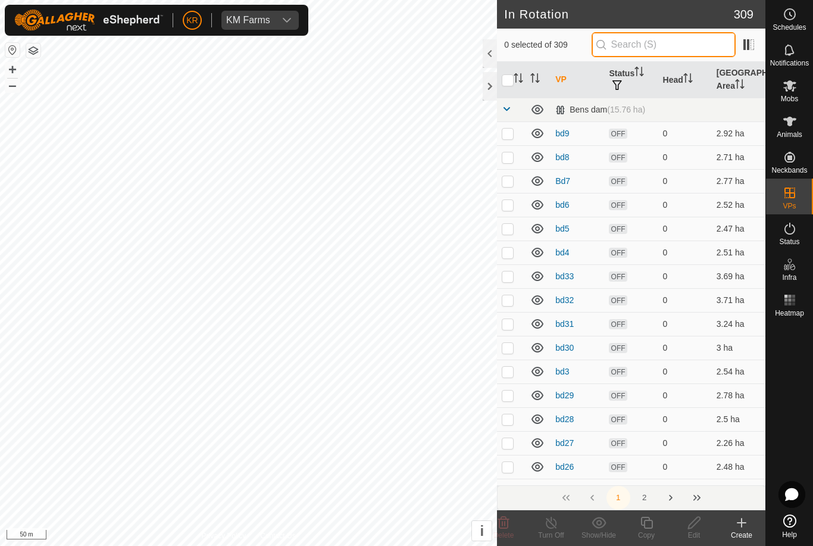
click at [675, 54] on input "text" at bounding box center [664, 44] width 144 height 25
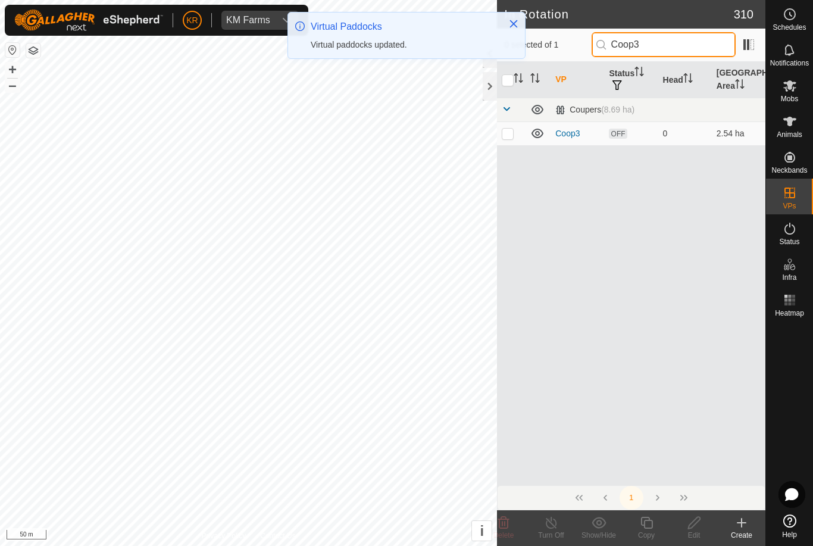
type input "Coop3"
click at [506, 130] on p-checkbox at bounding box center [508, 134] width 12 height 10
checkbox input "true"
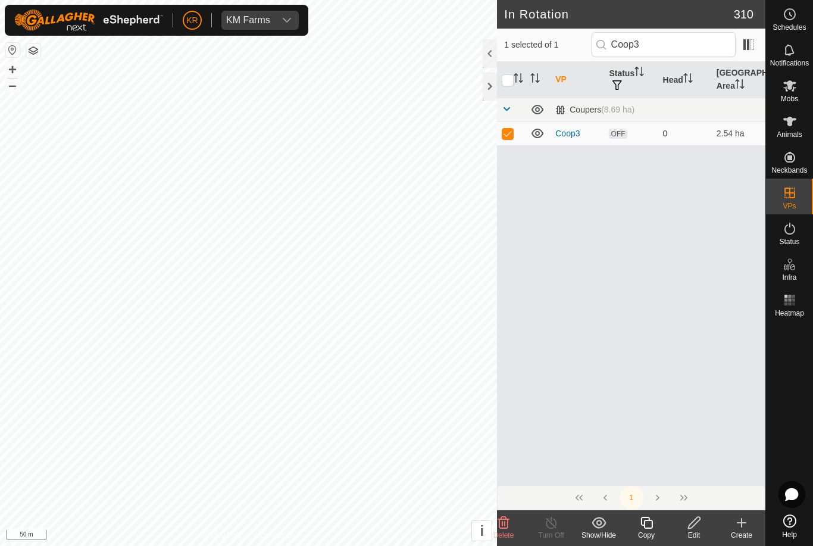
click at [648, 528] on icon at bounding box center [647, 523] width 12 height 12
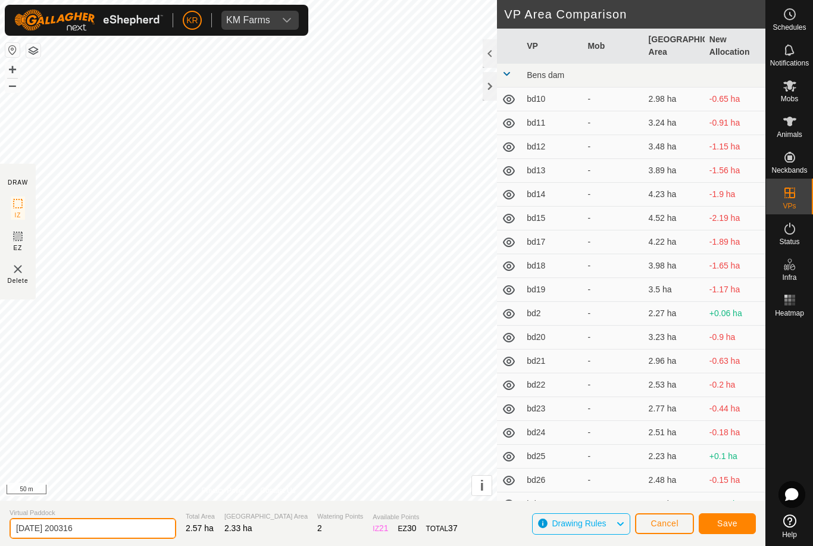
click at [111, 528] on input "2025-08-11 200316" at bounding box center [93, 528] width 167 height 21
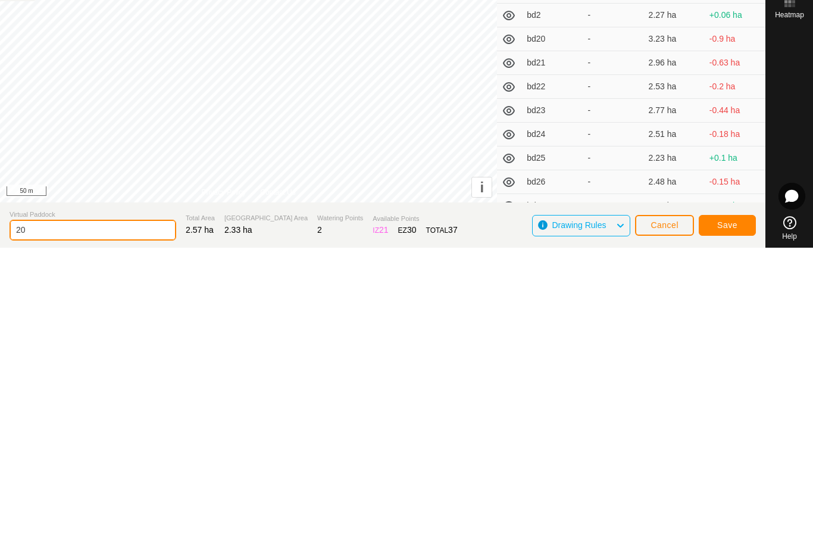
type input "2"
type input "Coop4"
click at [737, 519] on span "Save" at bounding box center [728, 524] width 20 height 10
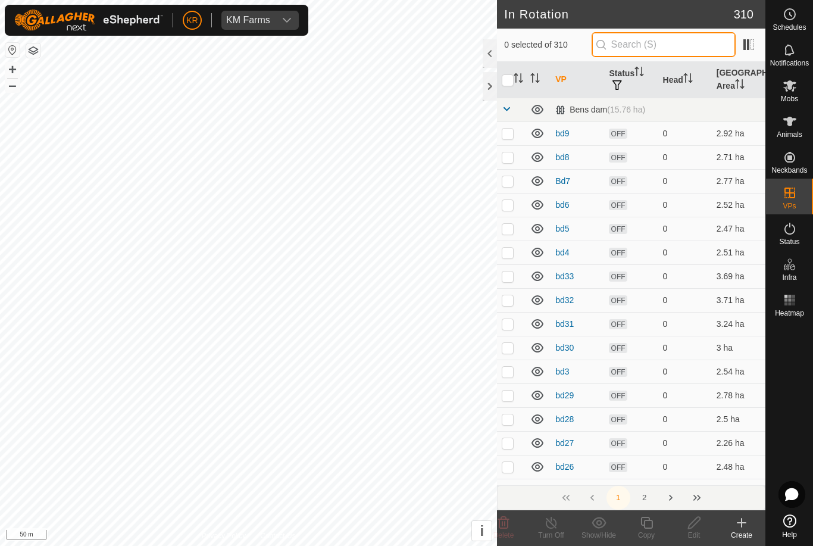
click at [672, 47] on input "text" at bounding box center [664, 44] width 144 height 25
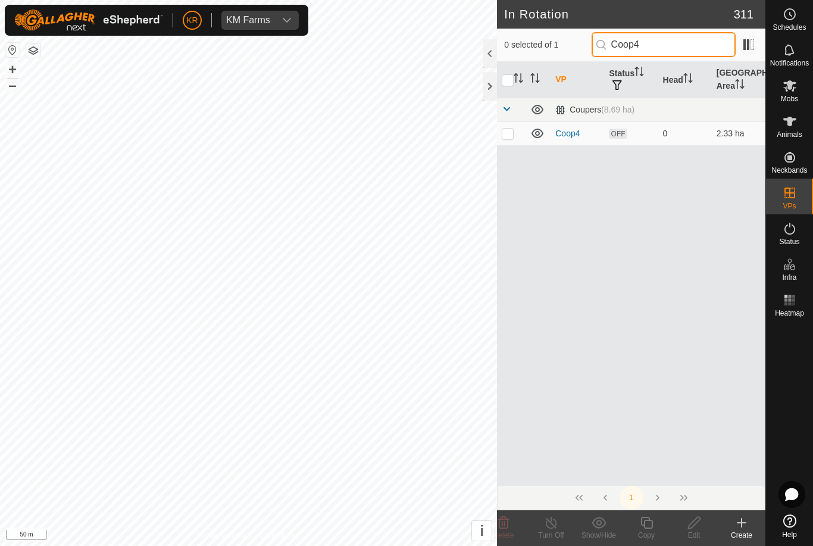
type input "Coop4"
click at [508, 133] on p-checkbox at bounding box center [508, 134] width 12 height 10
checkbox input "true"
click at [650, 528] on icon at bounding box center [647, 523] width 12 height 12
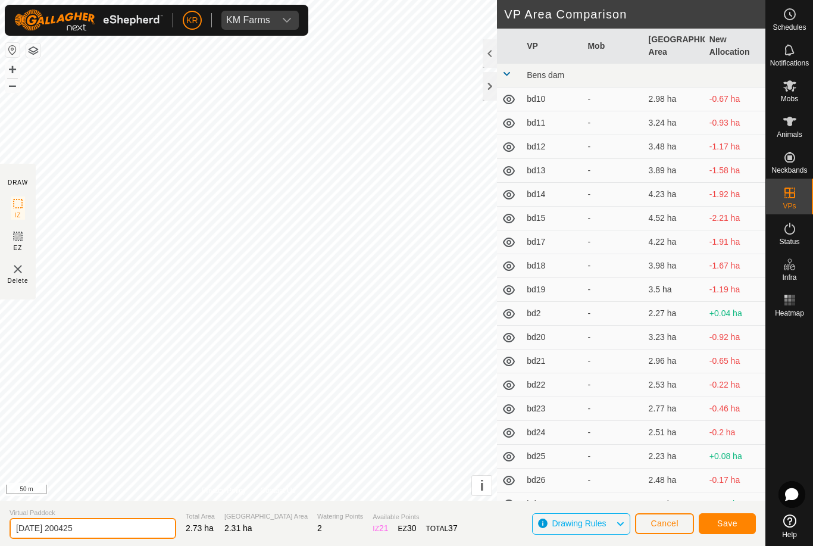
click at [109, 525] on input "2025-08-11 200425" at bounding box center [93, 528] width 167 height 21
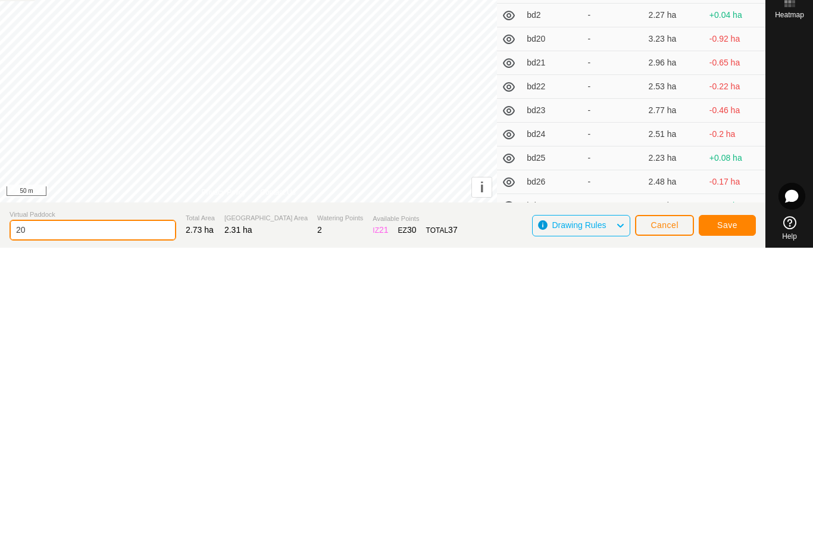
type input "2"
type input "Coop5"
click at [729, 519] on span "Save" at bounding box center [728, 524] width 20 height 10
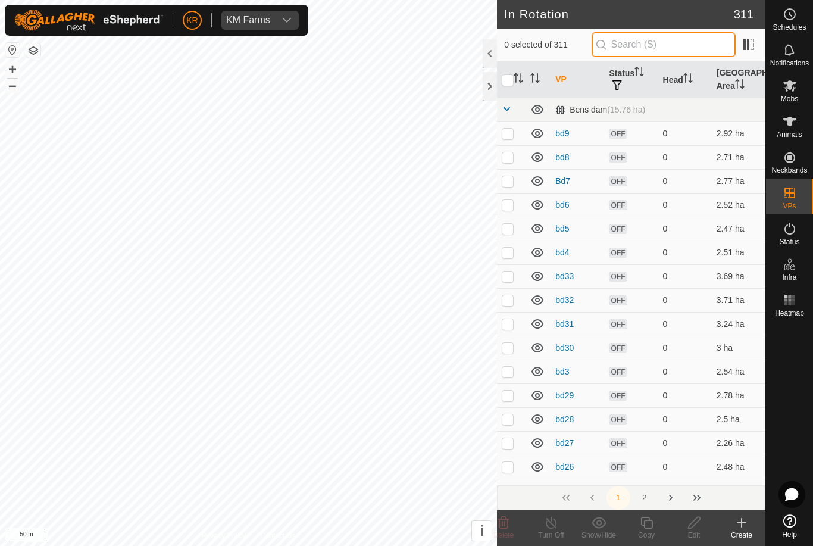
click at [675, 42] on input "text" at bounding box center [664, 44] width 144 height 25
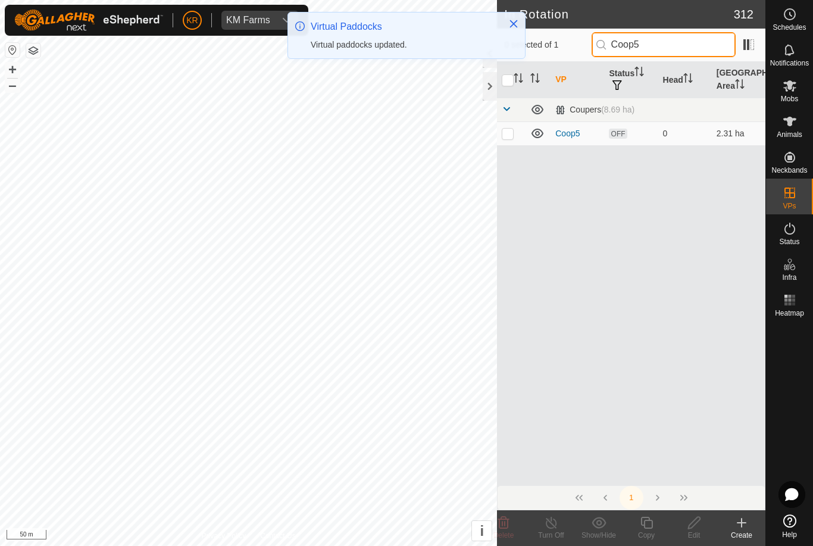
type input "Coop5"
click at [506, 136] on p-checkbox at bounding box center [508, 134] width 12 height 10
checkbox input "true"
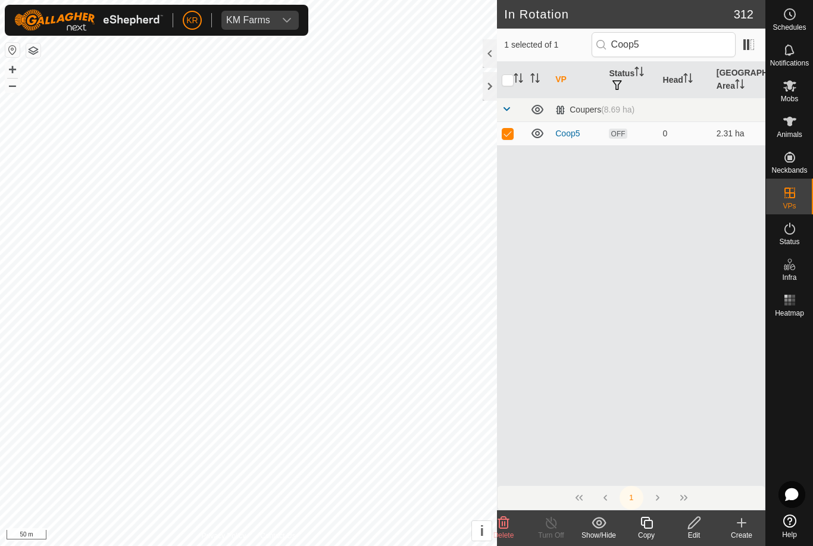
click at [651, 523] on icon at bounding box center [647, 523] width 15 height 14
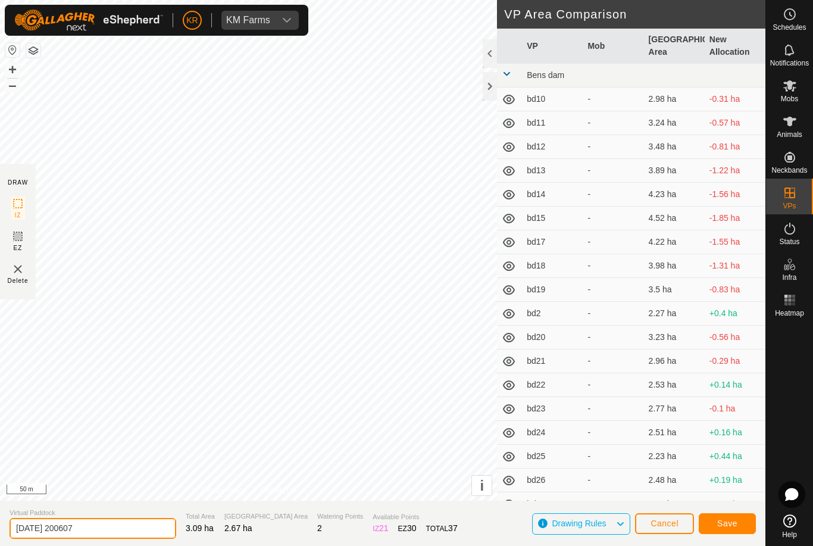
click at [106, 528] on input "2025-08-11 200607" at bounding box center [93, 528] width 167 height 21
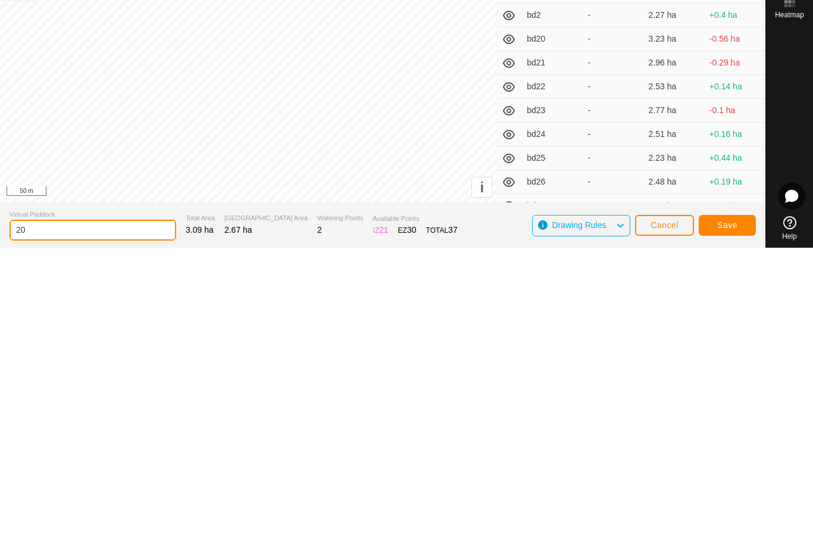
type input "2"
type input "Coop6"
click at [729, 513] on button "Save" at bounding box center [727, 523] width 57 height 21
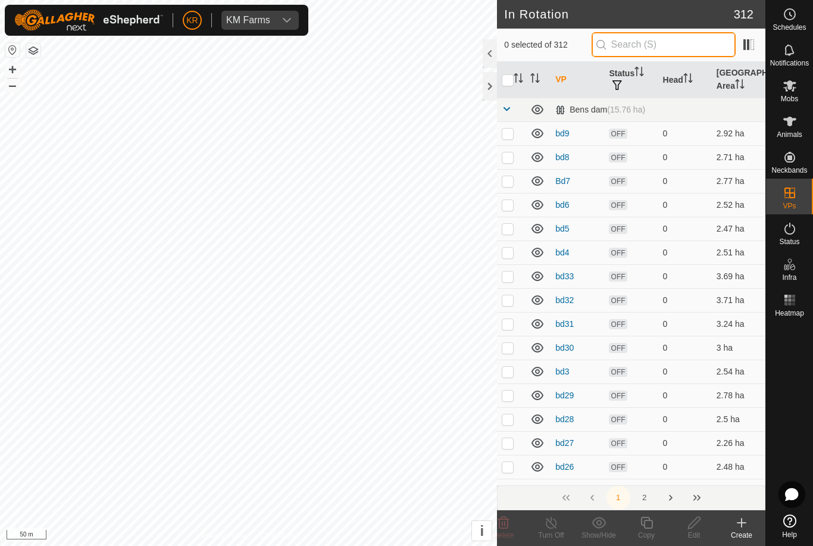
click at [666, 48] on input "text" at bounding box center [664, 44] width 144 height 25
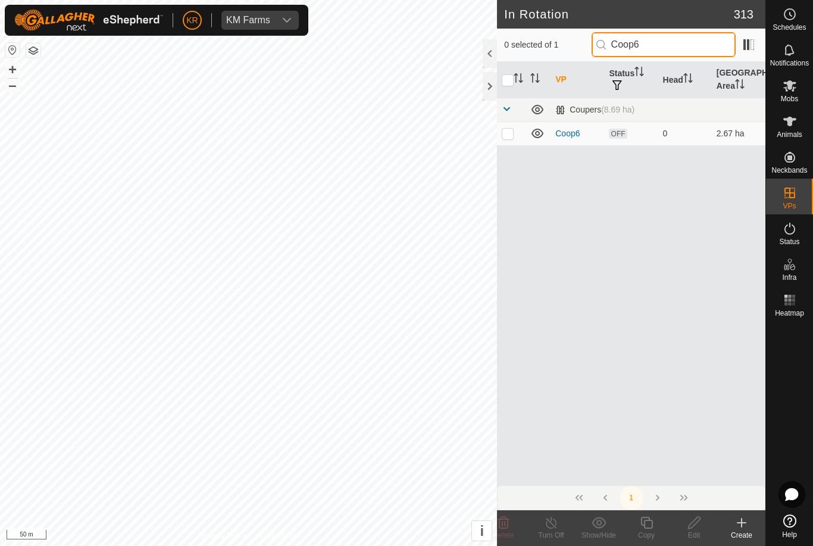
type input "Coop6"
click at [512, 129] on p-checkbox at bounding box center [508, 134] width 12 height 10
checkbox input "true"
click at [642, 528] on icon at bounding box center [647, 523] width 15 height 14
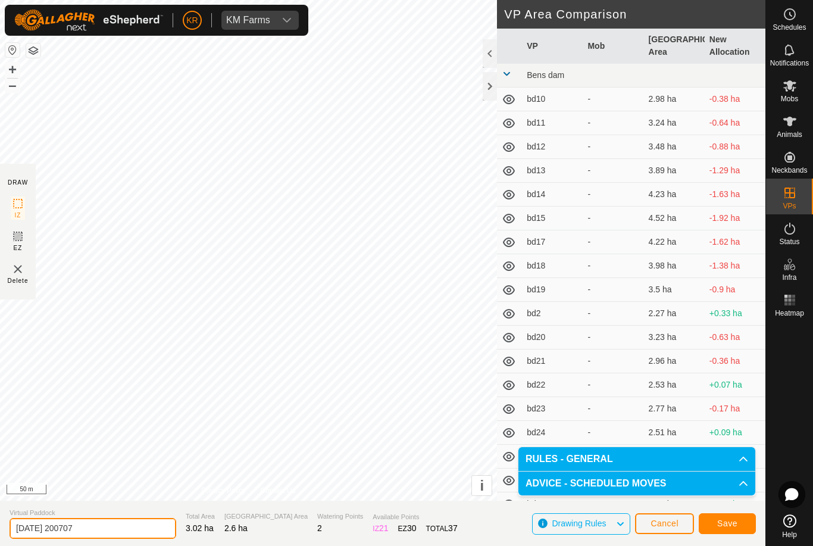
click at [103, 529] on input "2025-08-11 200707" at bounding box center [93, 528] width 167 height 21
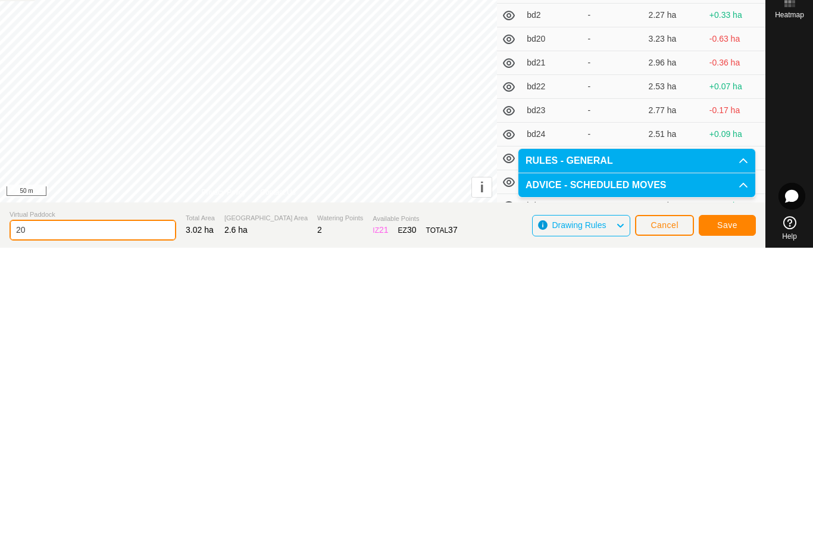
type input "2"
type input "Coop7"
click at [733, 513] on button "Save" at bounding box center [727, 523] width 57 height 21
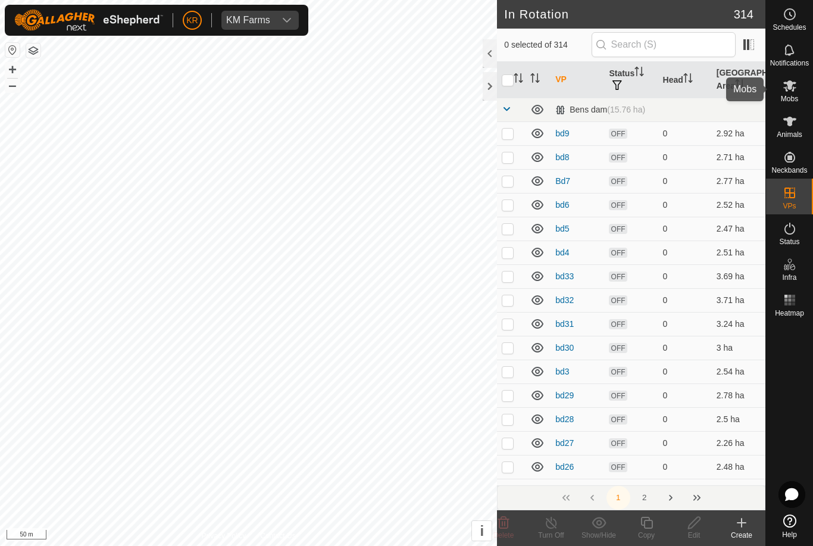
click at [795, 93] on es-mob-svg-icon at bounding box center [790, 85] width 21 height 19
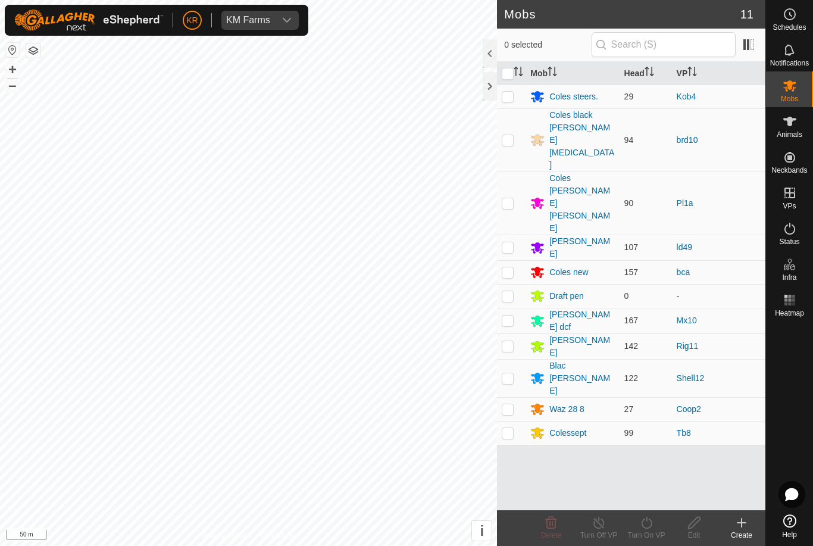
click at [517, 397] on td at bounding box center [511, 409] width 29 height 24
checkbox input "true"
click at [654, 535] on div "Turn On VP" at bounding box center [647, 535] width 48 height 11
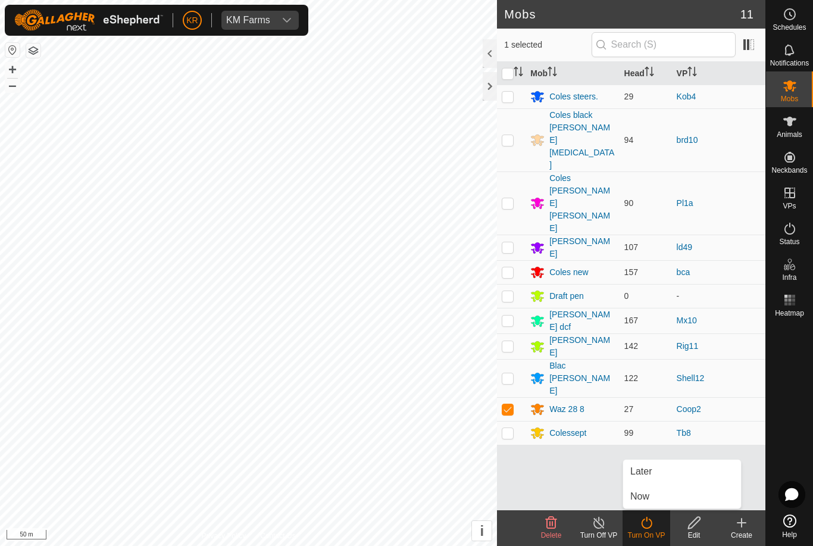
click at [653, 472] on link "Later" at bounding box center [682, 472] width 118 height 24
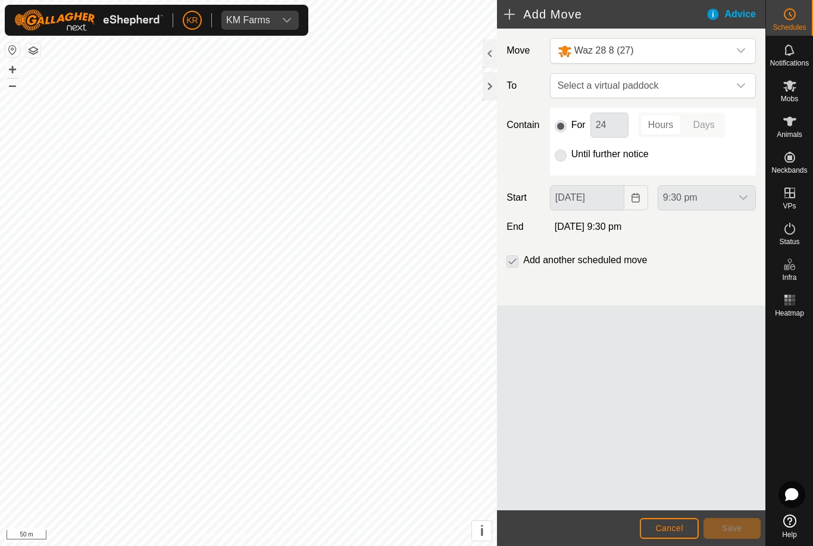
click at [740, 84] on icon "dropdown trigger" at bounding box center [742, 86] width 10 height 10
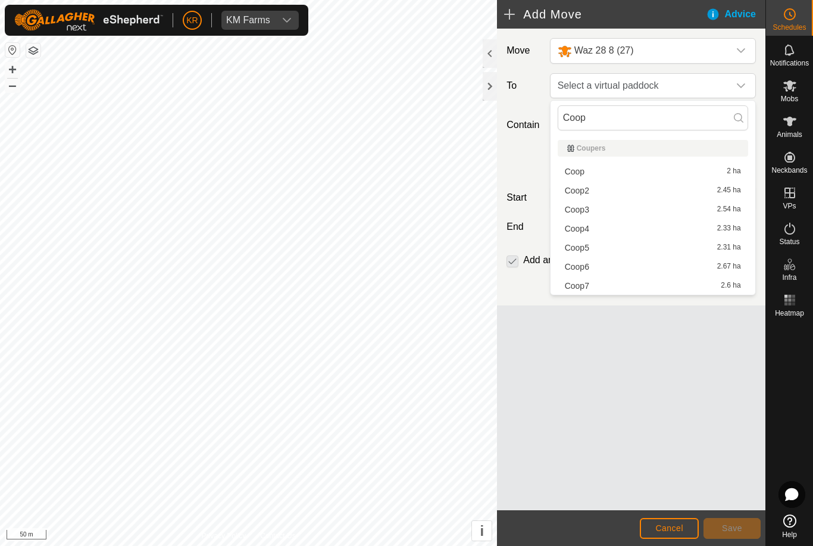
type input "Coop"
click at [594, 205] on div "Coop3 2.54 ha" at bounding box center [653, 209] width 176 height 8
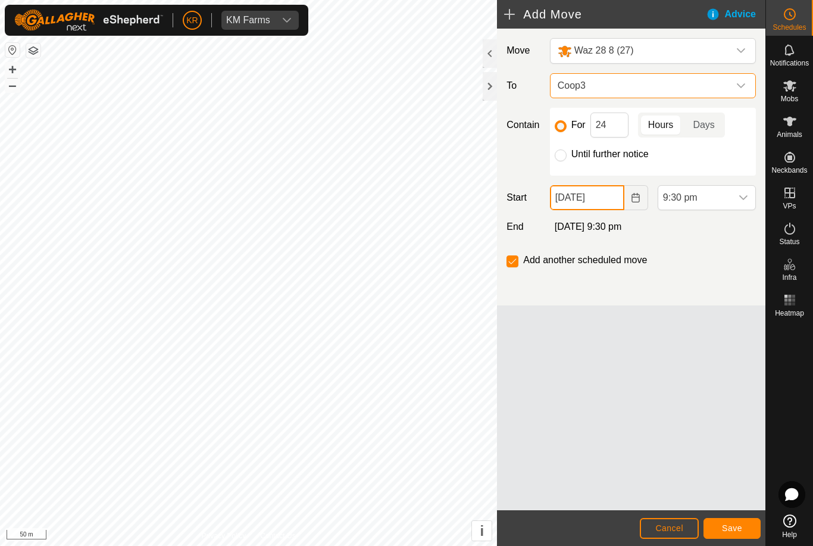
click at [613, 196] on input "[DATE]" at bounding box center [587, 197] width 74 height 25
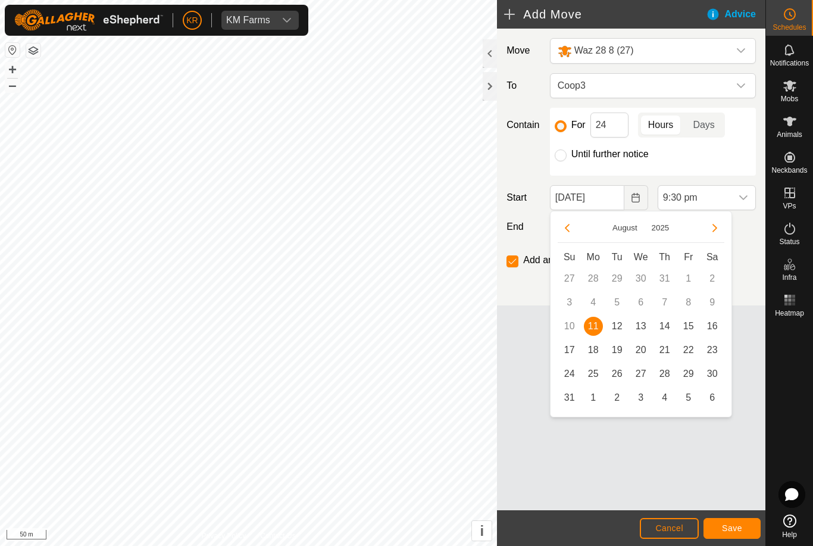
click at [619, 321] on span "12" at bounding box center [617, 326] width 19 height 19
type input "[DATE]"
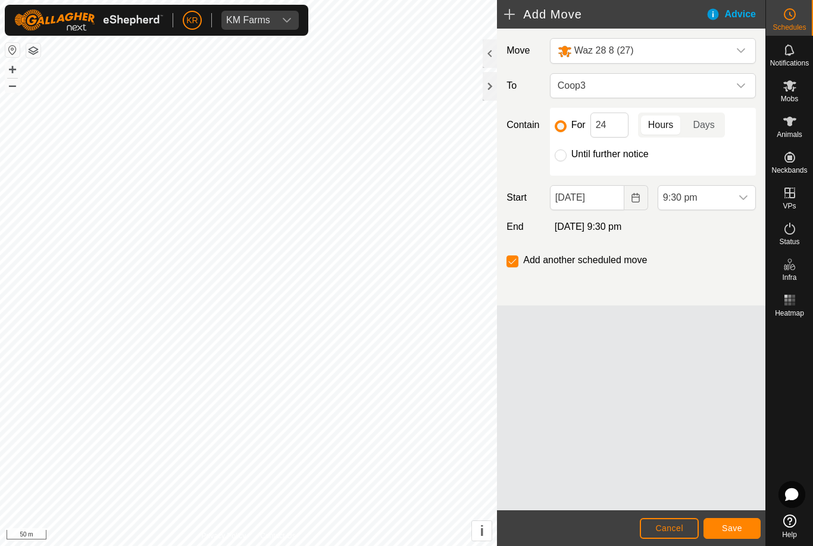
click at [730, 190] on span "9:30 pm" at bounding box center [695, 198] width 73 height 24
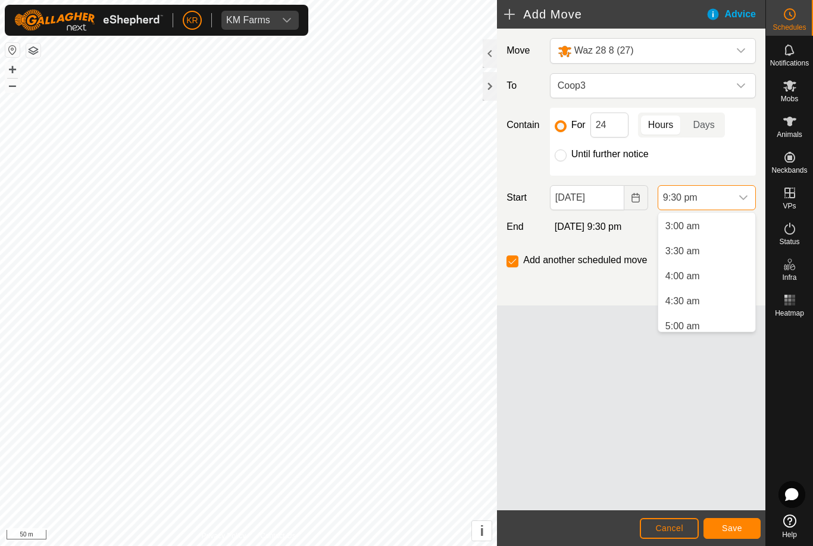
scroll to position [149, 0]
click at [692, 323] on span "5:00 am" at bounding box center [683, 320] width 35 height 14
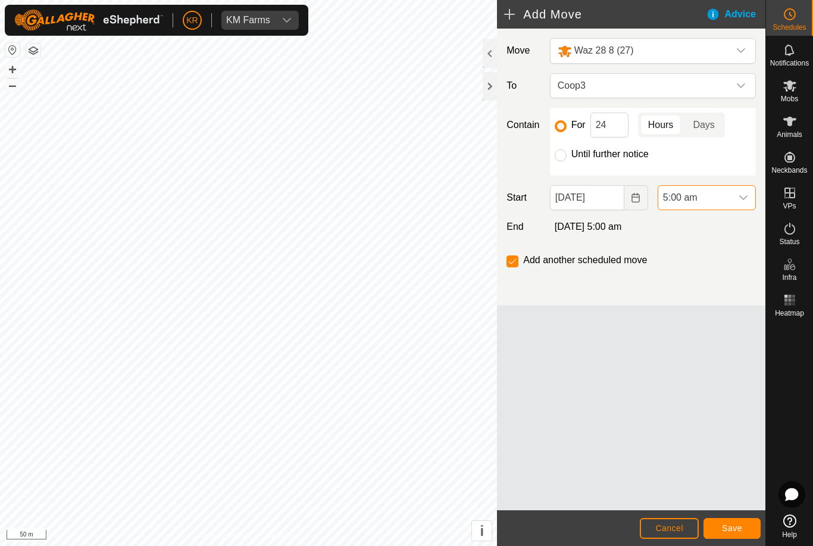
scroll to position [980, 0]
click at [737, 518] on button "Save" at bounding box center [732, 528] width 57 height 21
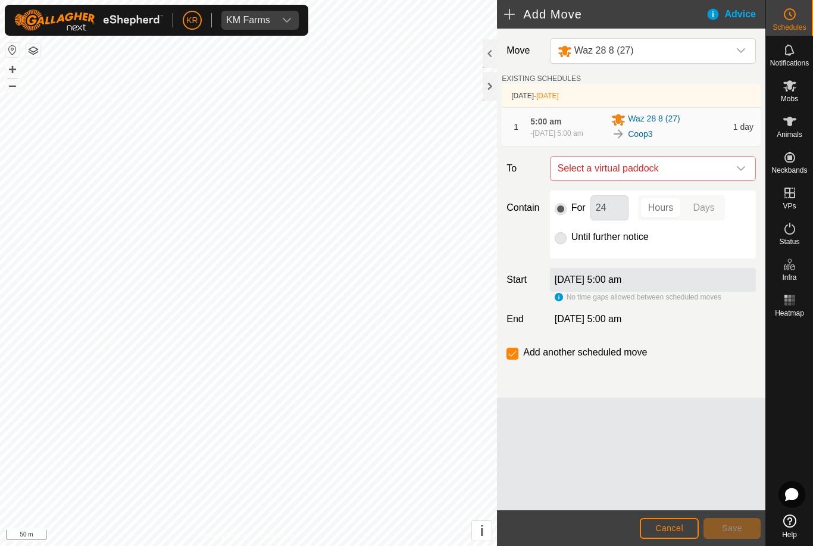
click at [737, 173] on icon "dropdown trigger" at bounding box center [742, 169] width 10 height 10
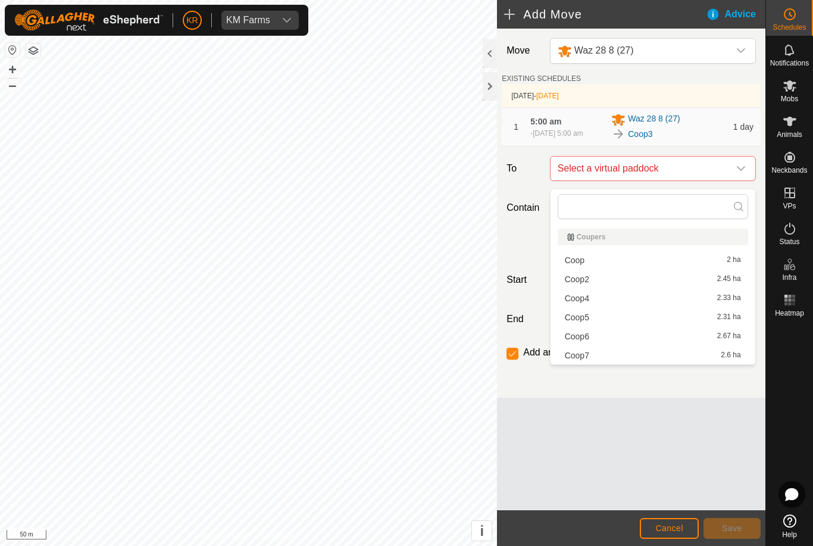
click at [590, 302] on div "Coop4 2.33 ha" at bounding box center [653, 298] width 176 height 8
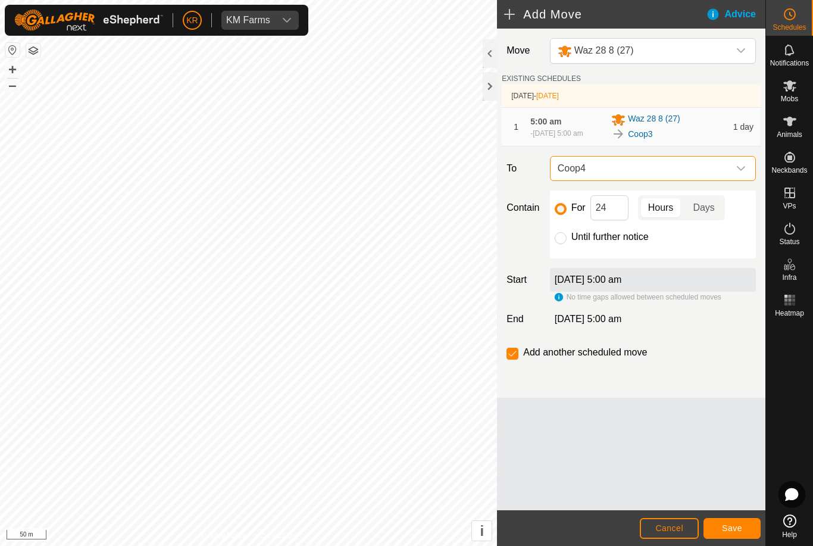
click at [732, 525] on span "Save" at bounding box center [732, 528] width 20 height 10
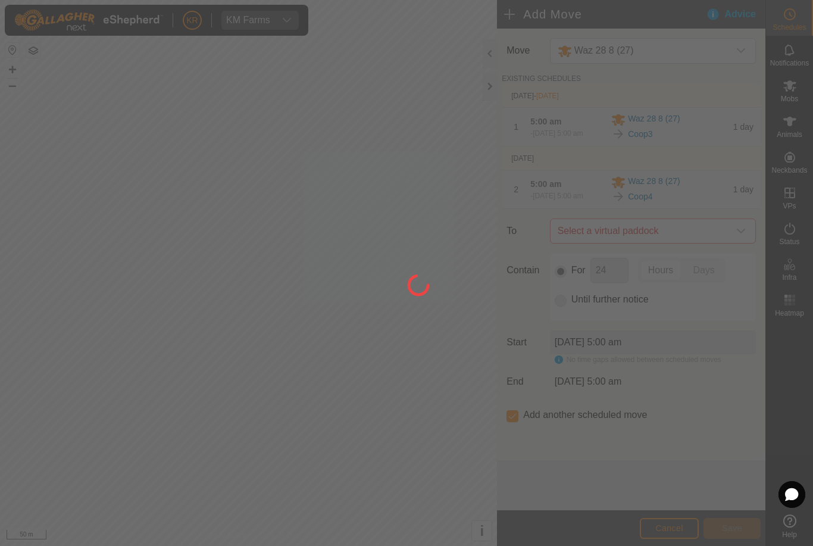
click at [730, 242] on div at bounding box center [406, 273] width 813 height 546
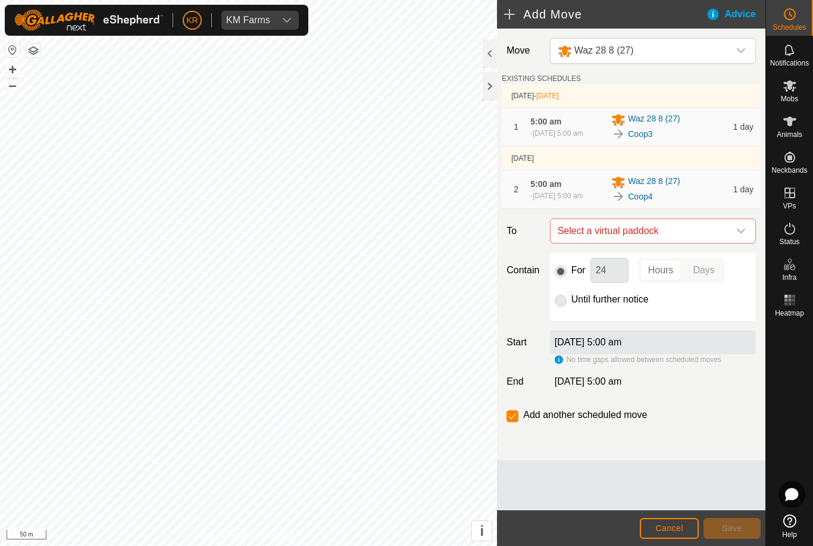
click at [736, 233] on div "dropdown trigger" at bounding box center [741, 231] width 24 height 24
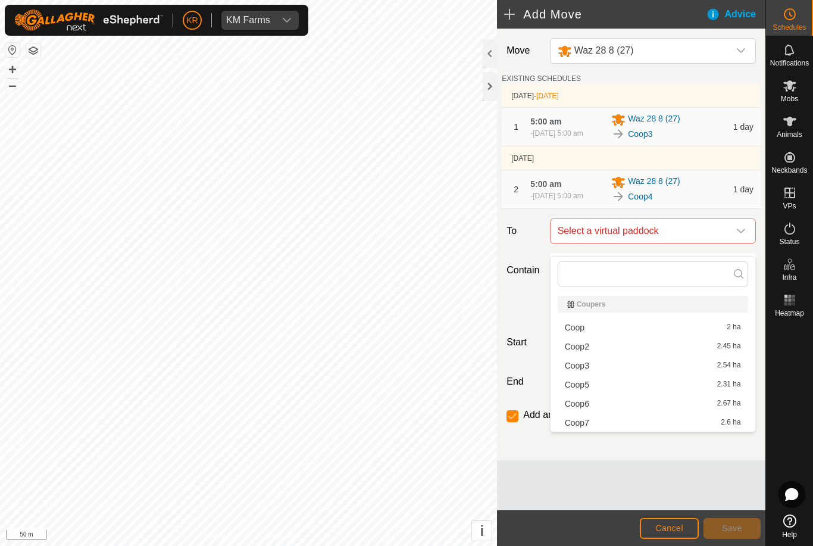
click at [595, 386] on div "Coop5 2.31 ha" at bounding box center [653, 385] width 176 height 8
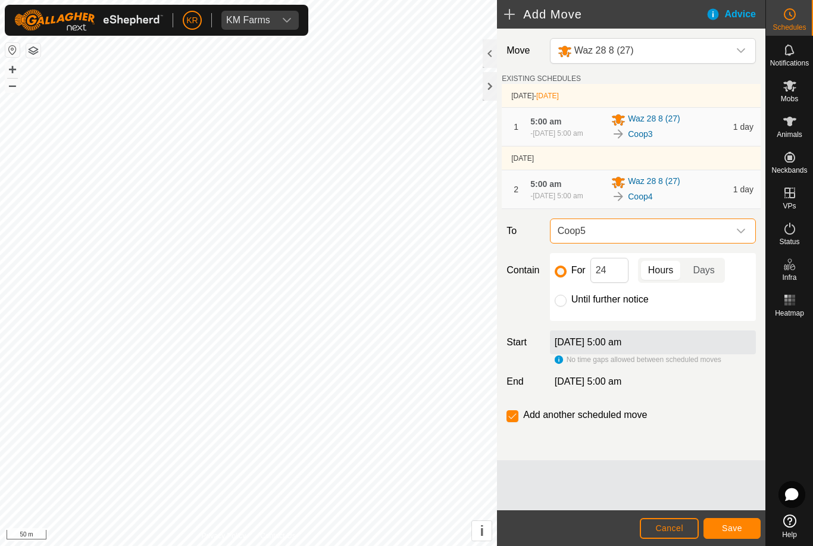
click at [743, 526] on button "Save" at bounding box center [732, 528] width 57 height 21
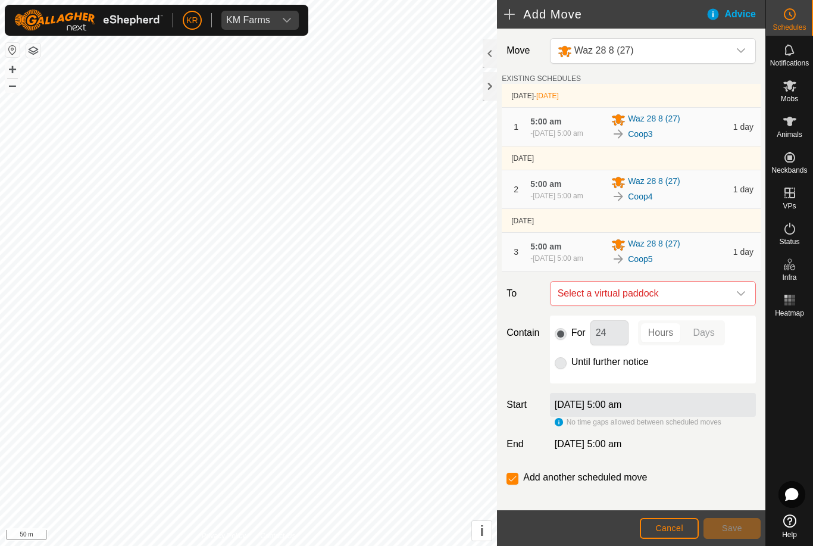
click at [737, 298] on icon "dropdown trigger" at bounding box center [742, 294] width 10 height 10
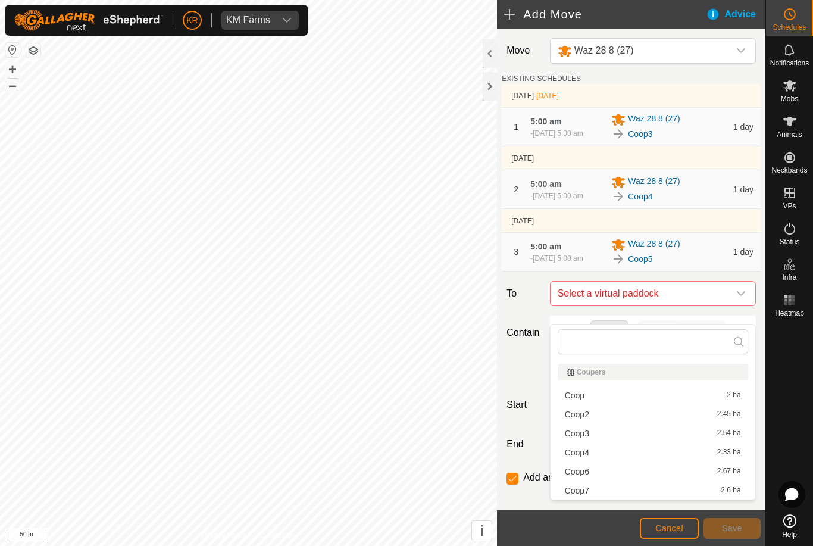
click at [584, 470] on span "Coop6" at bounding box center [577, 471] width 24 height 8
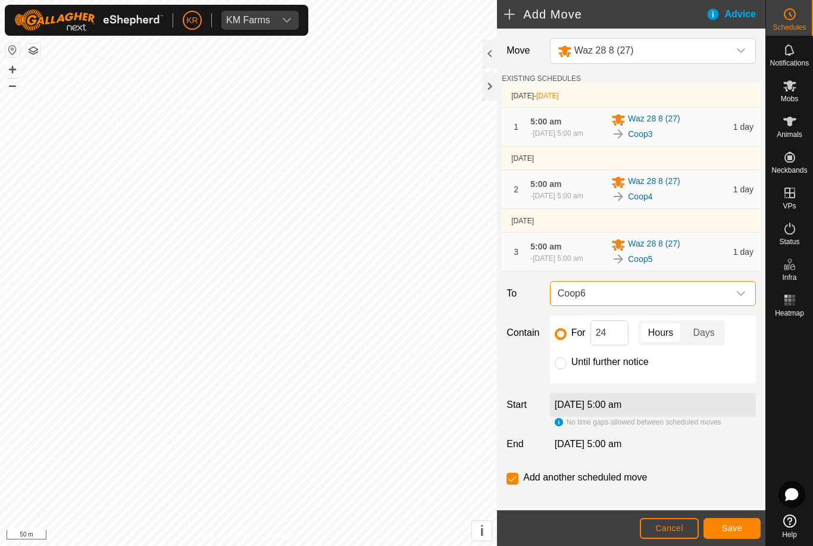
click at [734, 526] on span "Save" at bounding box center [732, 528] width 20 height 10
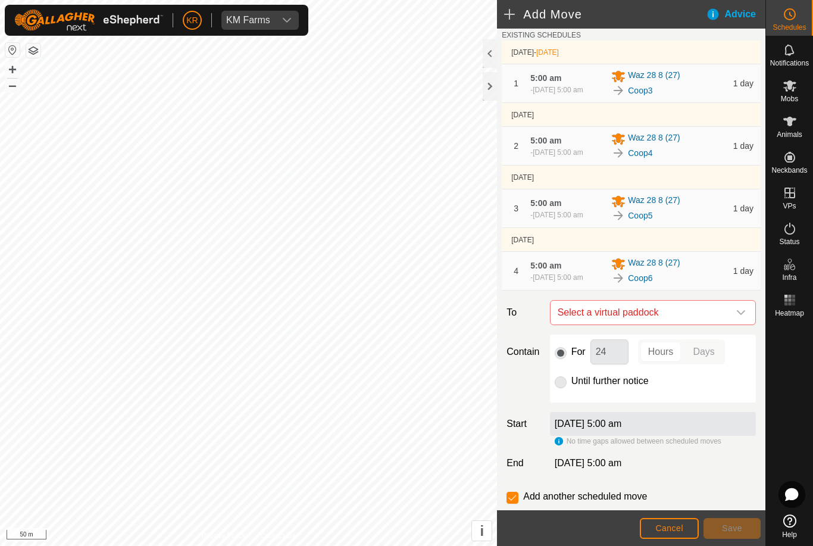
scroll to position [46, 0]
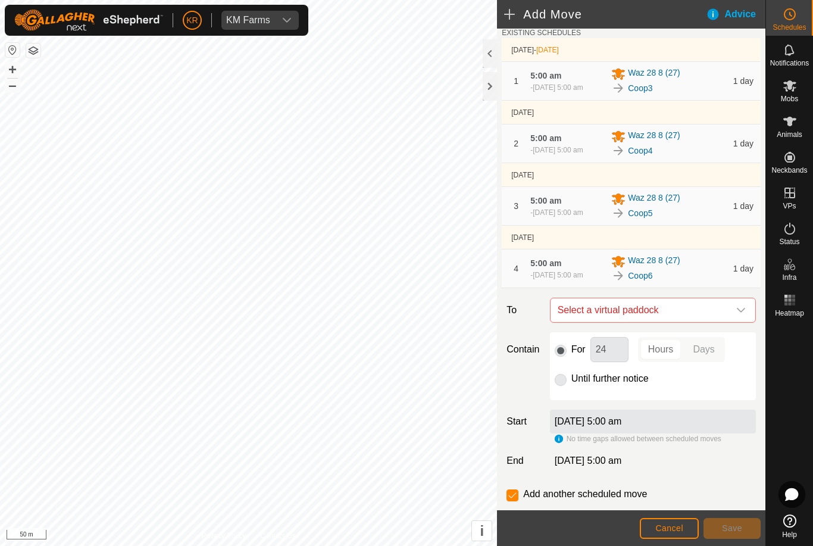
click at [741, 315] on icon "dropdown trigger" at bounding box center [742, 310] width 10 height 10
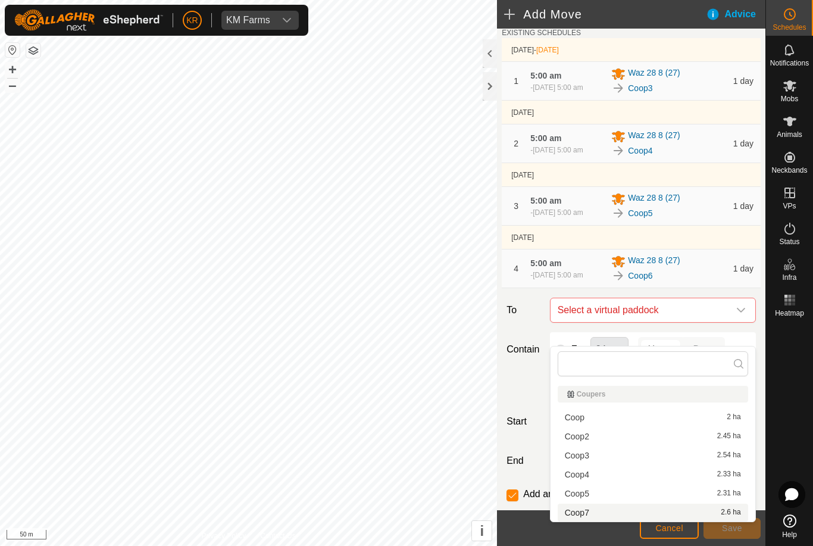
click at [591, 512] on div "Coop7 2.6 ha" at bounding box center [653, 513] width 176 height 8
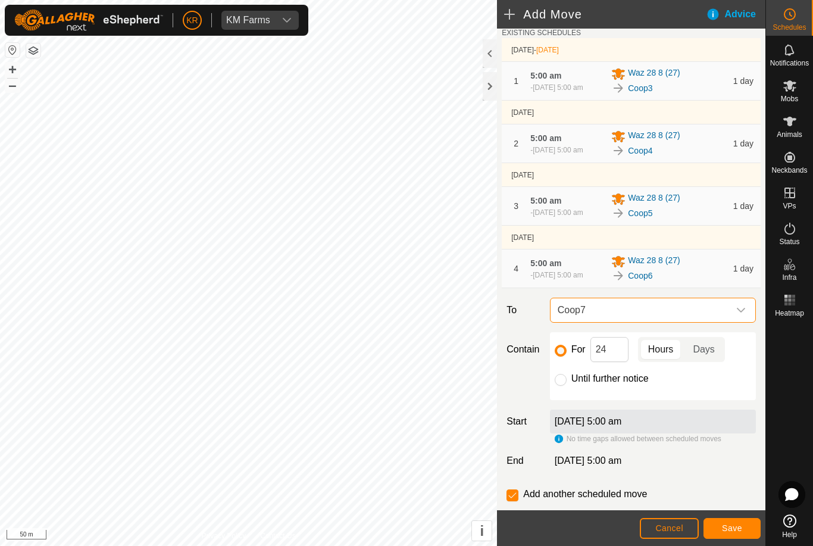
click at [740, 526] on span "Save" at bounding box center [732, 528] width 20 height 10
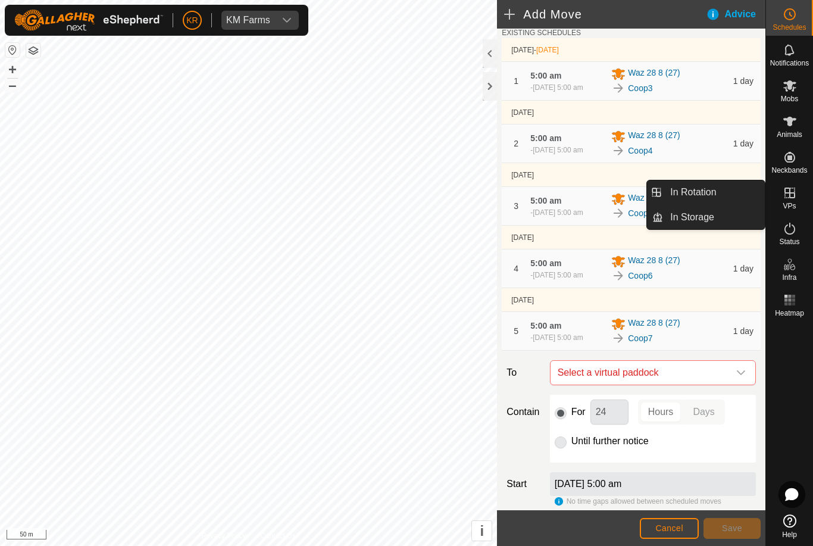
click at [740, 194] on link "In Rotation" at bounding box center [714, 192] width 102 height 24
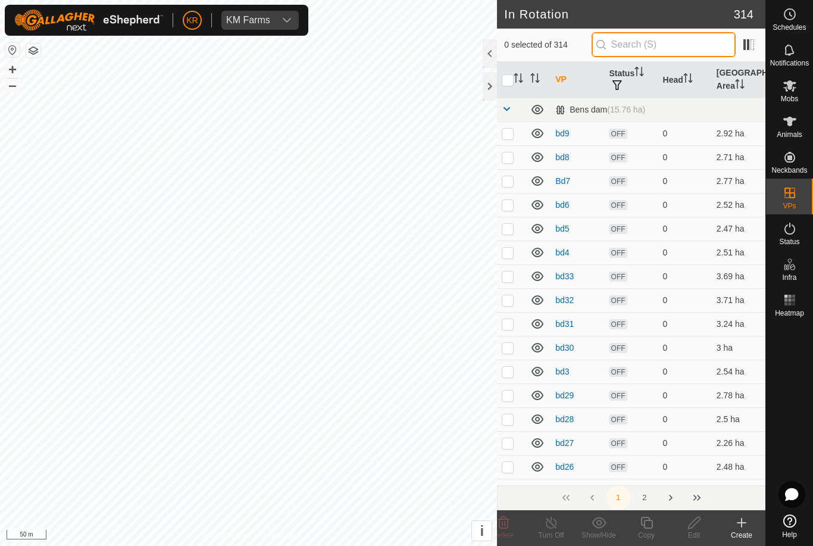
click at [684, 46] on input "text" at bounding box center [664, 44] width 144 height 25
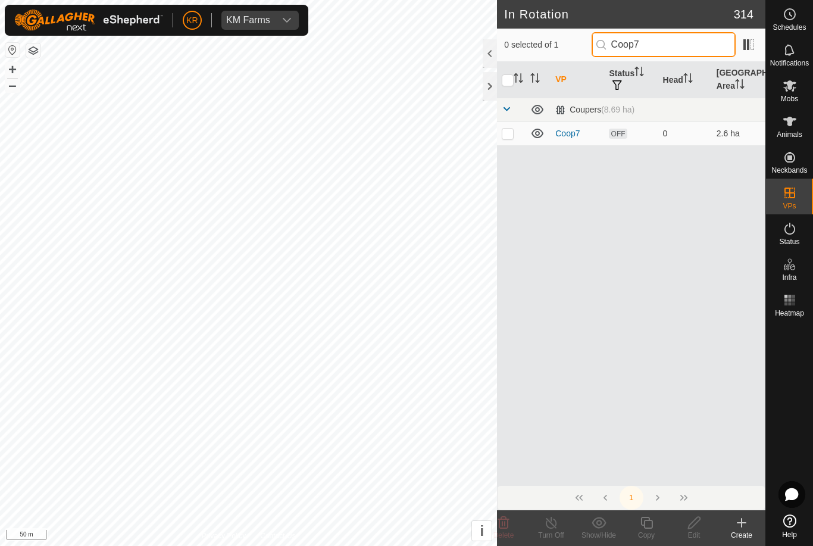
type input "Coop7"
click at [511, 138] on td at bounding box center [511, 133] width 29 height 24
checkbox input "true"
click at [650, 525] on icon at bounding box center [647, 523] width 15 height 14
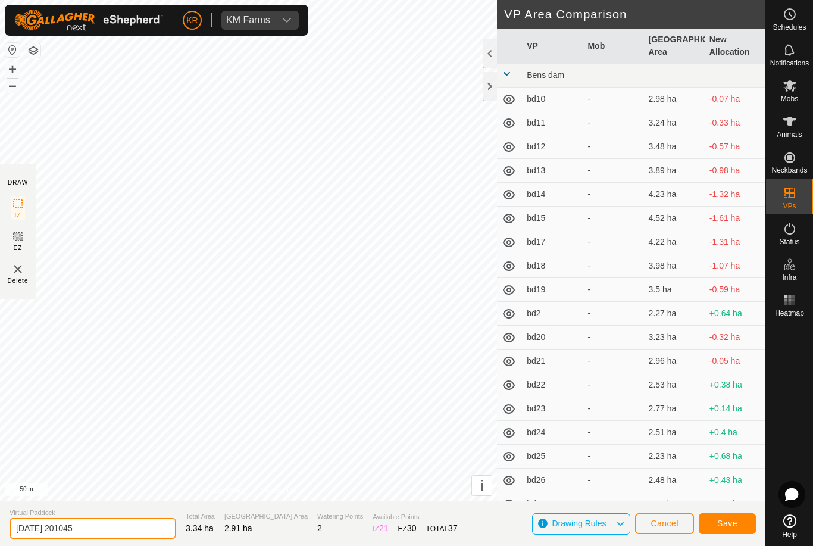
click at [105, 527] on input "2025-08-11 201045" at bounding box center [93, 528] width 167 height 21
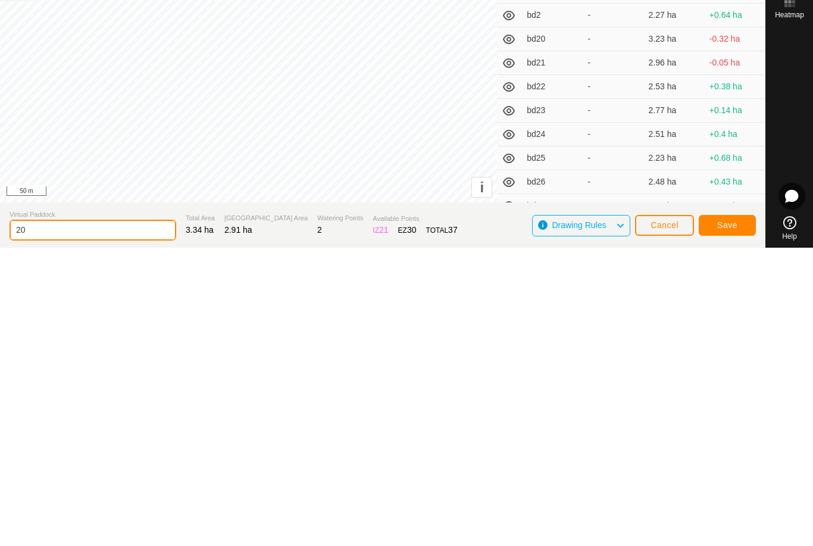
type input "2"
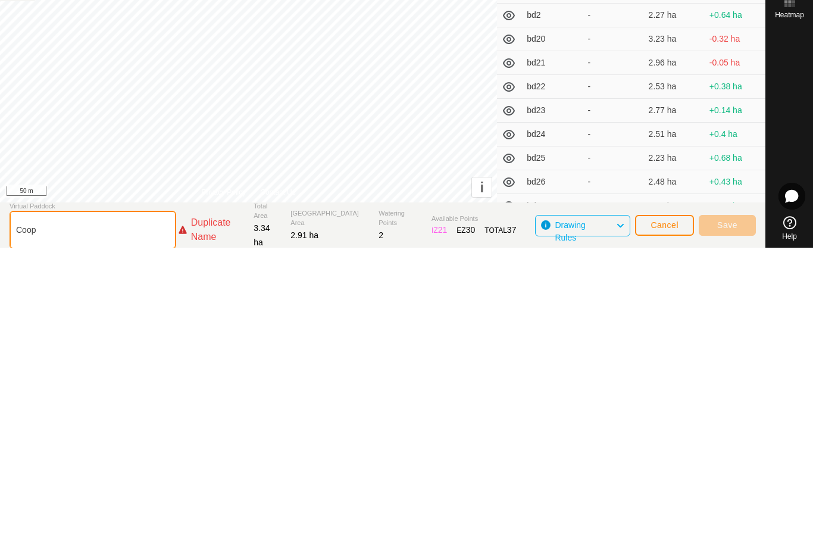
type input "Coop8"
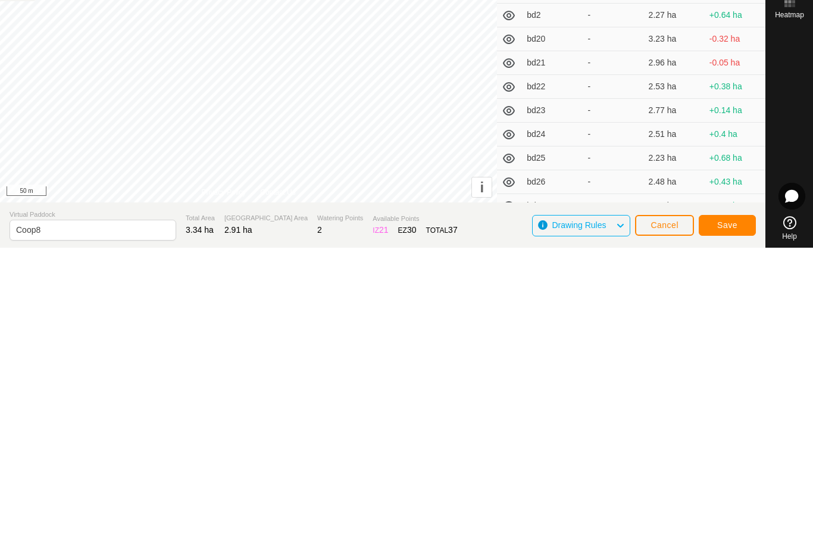
click at [726, 519] on span "Save" at bounding box center [728, 524] width 20 height 10
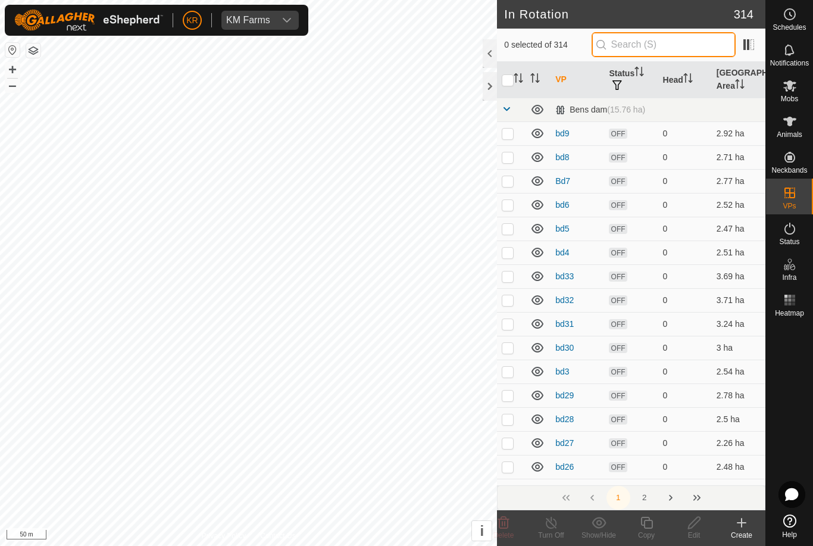
click at [679, 47] on input "text" at bounding box center [664, 44] width 144 height 25
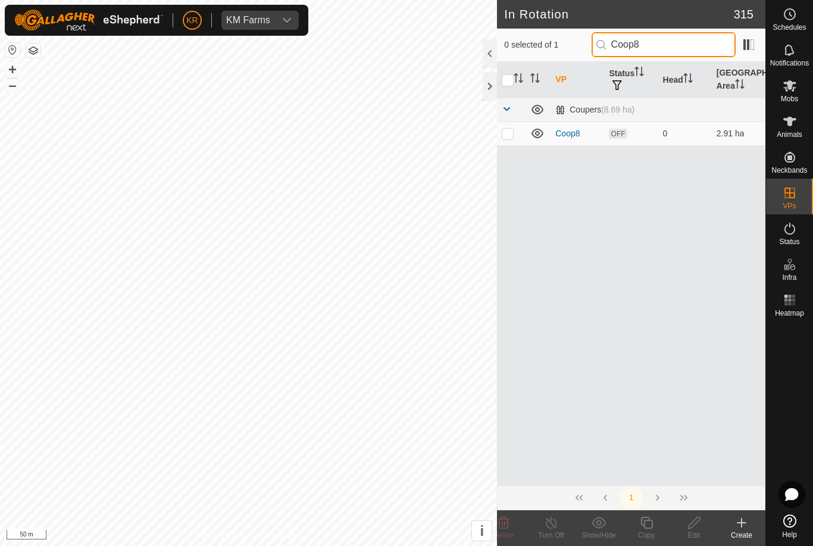
type input "Coop8"
click at [510, 138] on p-checkbox at bounding box center [508, 134] width 12 height 10
checkbox input "true"
click at [647, 524] on icon at bounding box center [647, 523] width 15 height 14
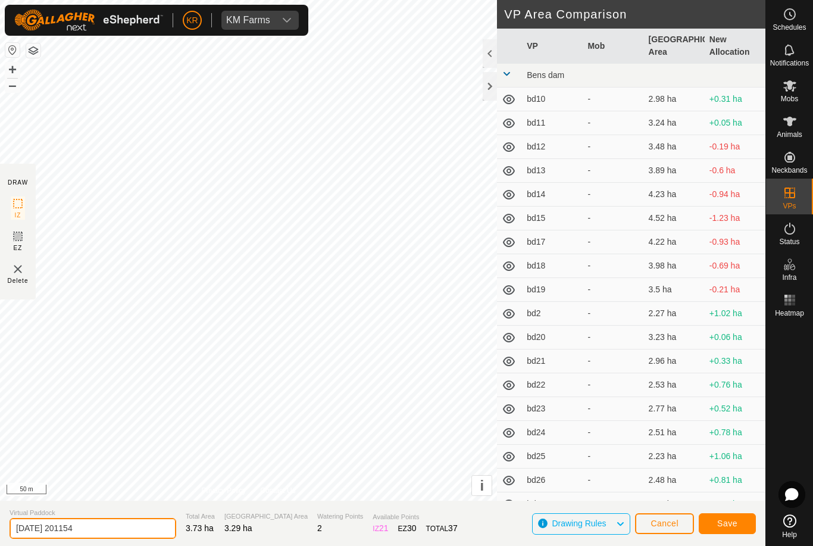
click at [116, 531] on input "2025-08-11 201154" at bounding box center [93, 528] width 167 height 21
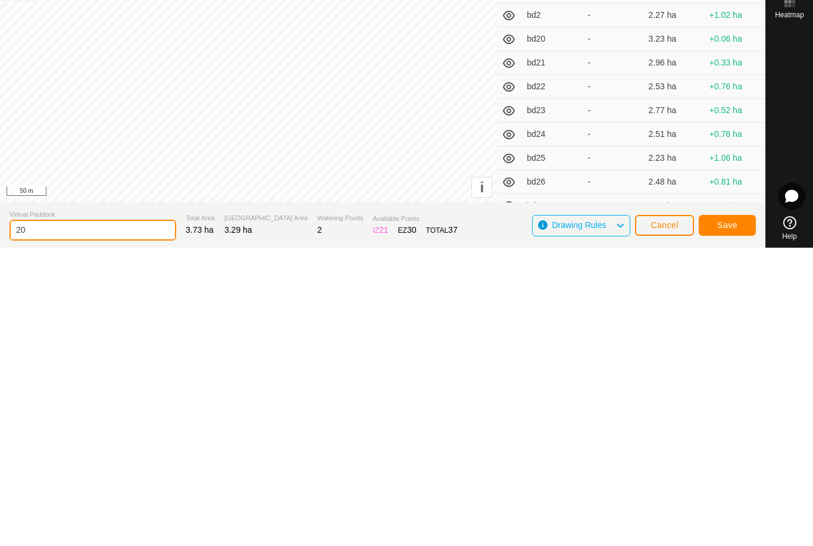
type input "2"
type input "Coop9"
click at [726, 519] on span "Save" at bounding box center [728, 524] width 20 height 10
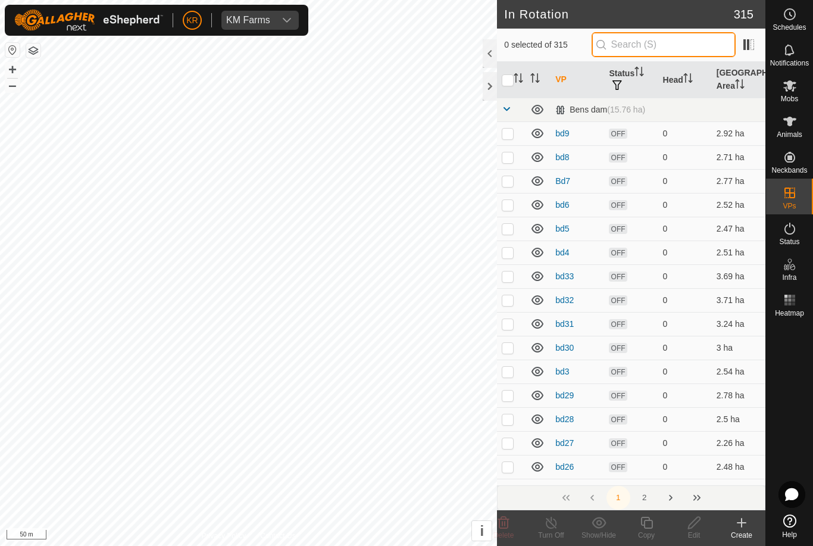
click at [676, 51] on input "text" at bounding box center [664, 44] width 144 height 25
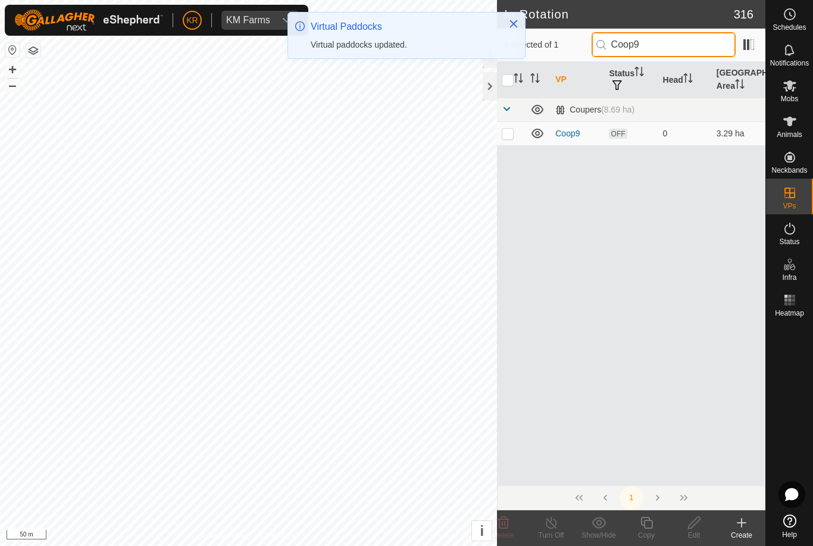
type input "Coop9"
click at [510, 133] on p-checkbox at bounding box center [508, 134] width 12 height 10
checkbox input "true"
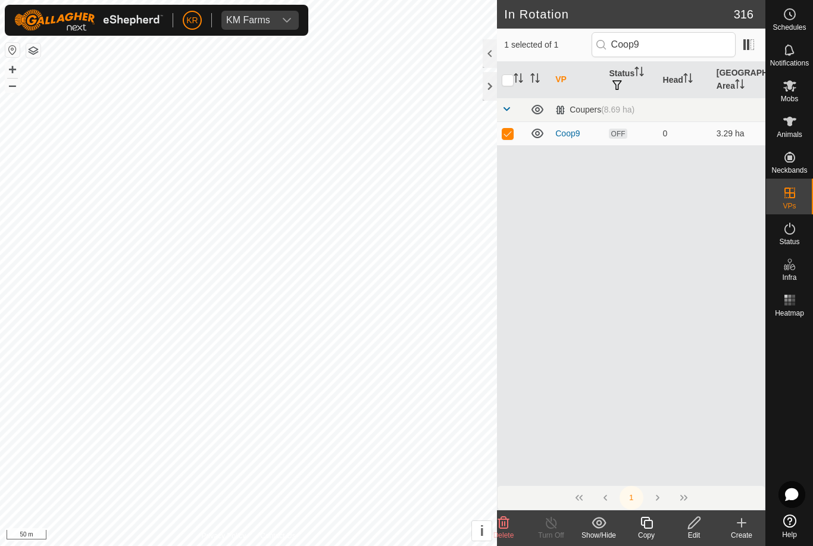
click at [654, 523] on copy-svg-icon at bounding box center [647, 523] width 48 height 14
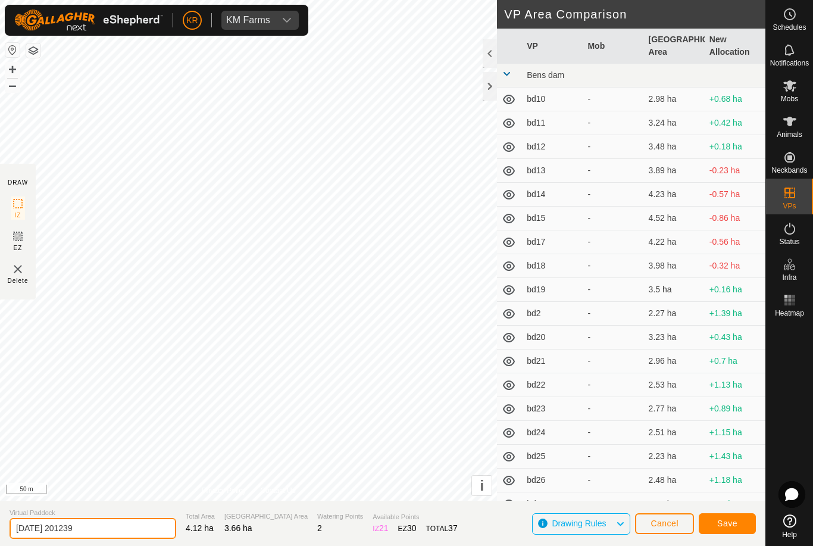
click at [108, 532] on input "2025-08-11 201239" at bounding box center [93, 528] width 167 height 21
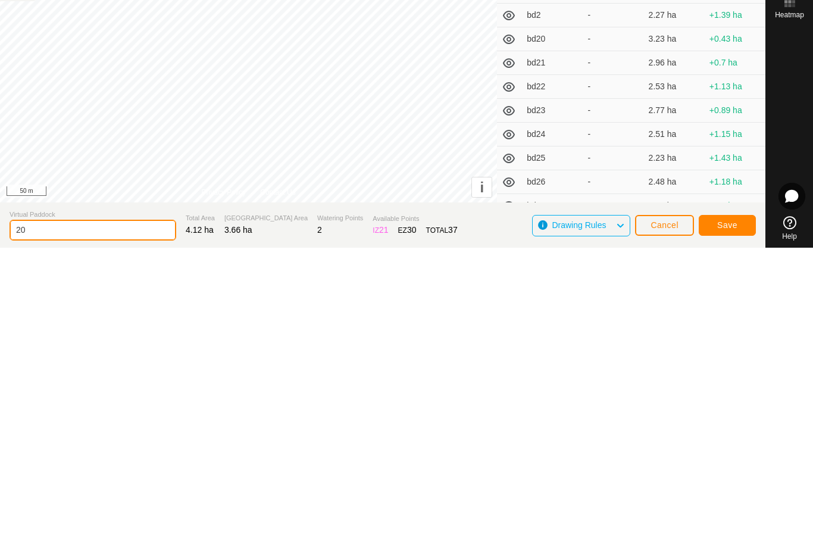
type input "2"
type input "Coop10"
click at [729, 519] on span "Save" at bounding box center [728, 524] width 20 height 10
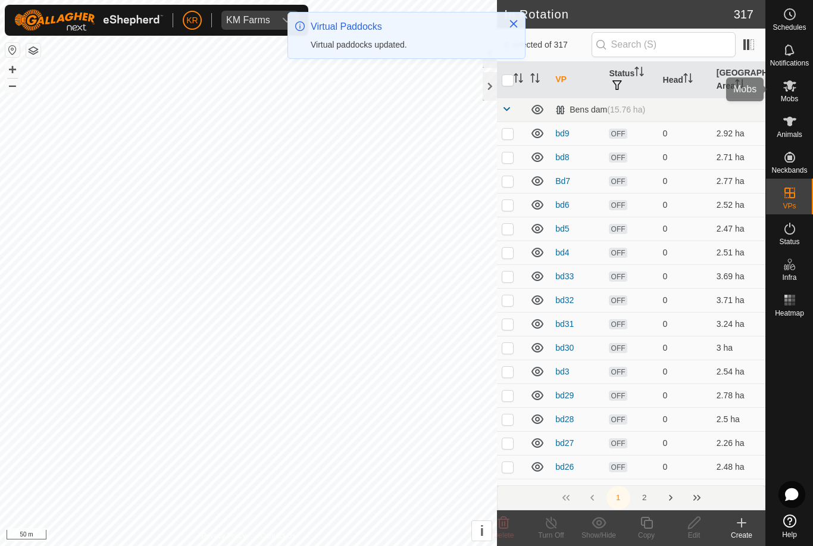
click at [799, 97] on span "Mobs" at bounding box center [789, 98] width 17 height 7
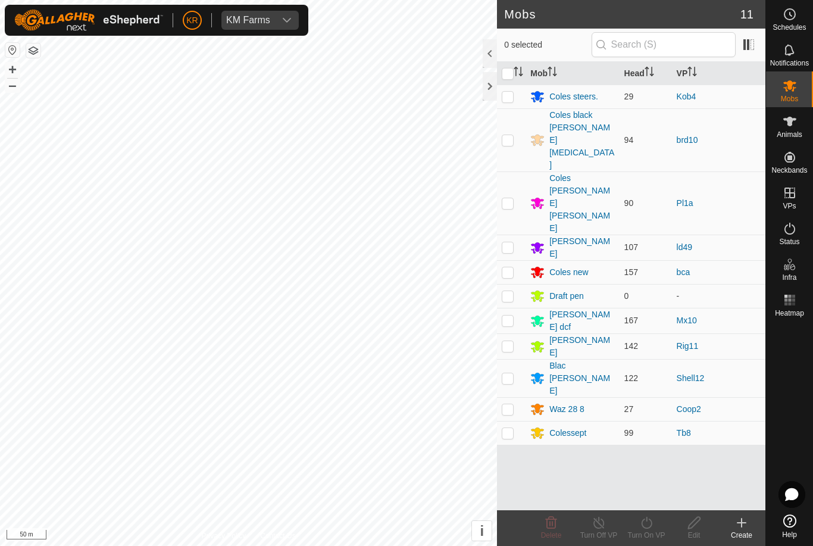
click at [507, 404] on p-checkbox at bounding box center [508, 409] width 12 height 10
checkbox input "true"
click at [649, 525] on icon at bounding box center [647, 523] width 15 height 14
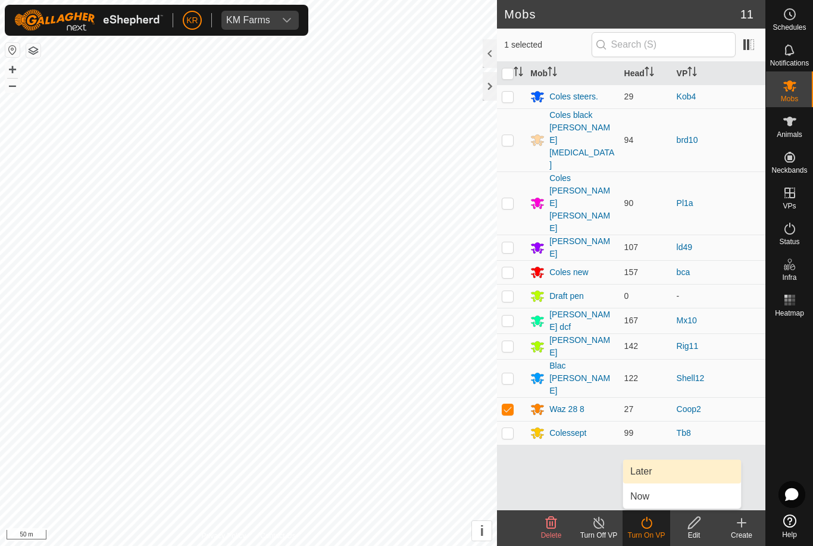
click at [654, 469] on link "Later" at bounding box center [682, 472] width 118 height 24
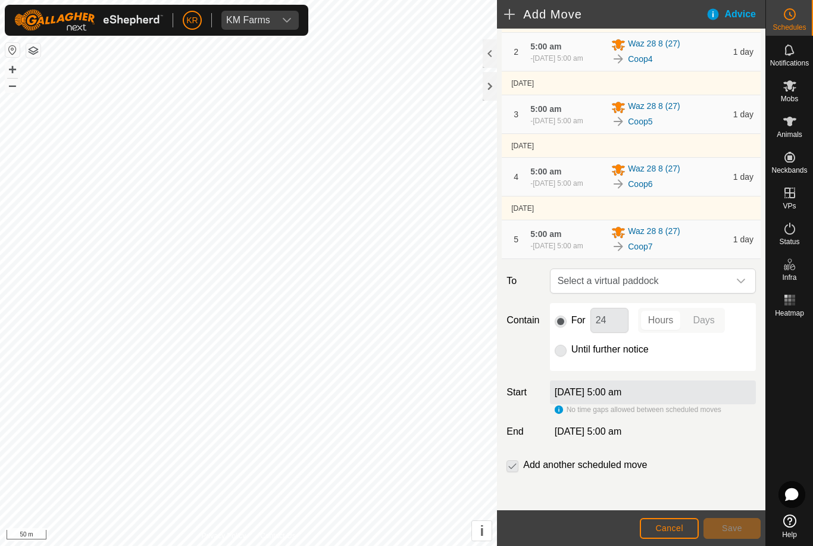
scroll to position [165, 0]
click at [740, 280] on icon "dropdown trigger" at bounding box center [742, 281] width 10 height 10
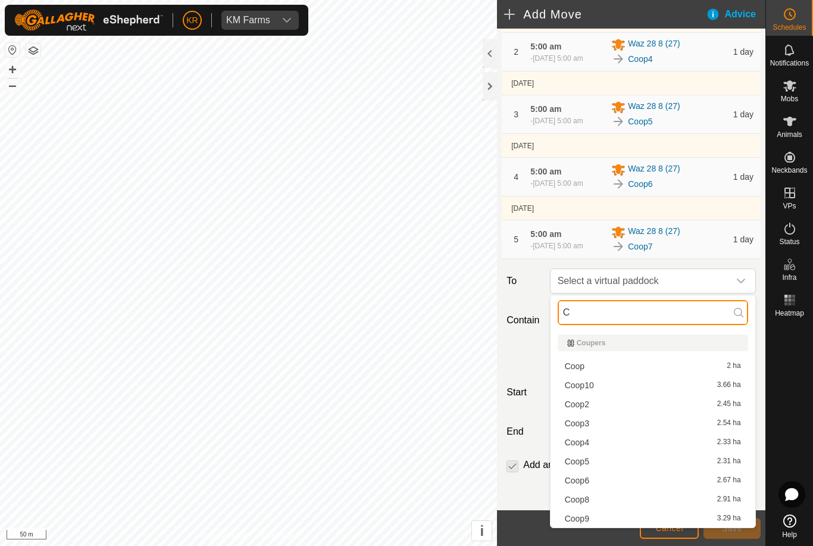
type input "C"
click at [584, 501] on span "Coop8" at bounding box center [577, 499] width 24 height 8
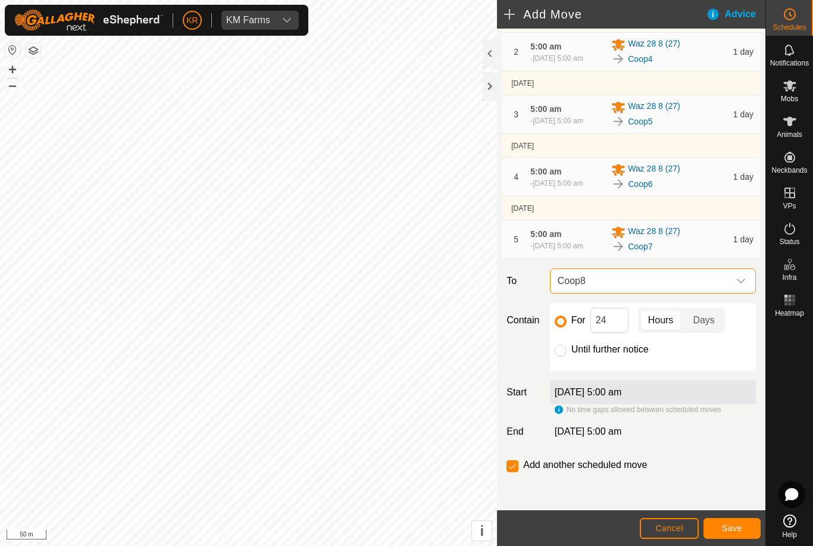
click at [745, 528] on button "Save" at bounding box center [732, 528] width 57 height 21
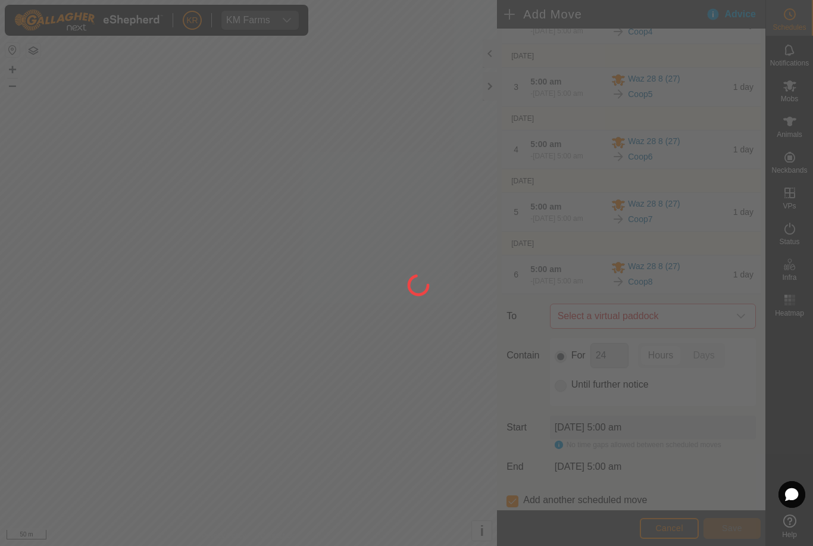
click at [738, 348] on div at bounding box center [406, 273] width 813 height 546
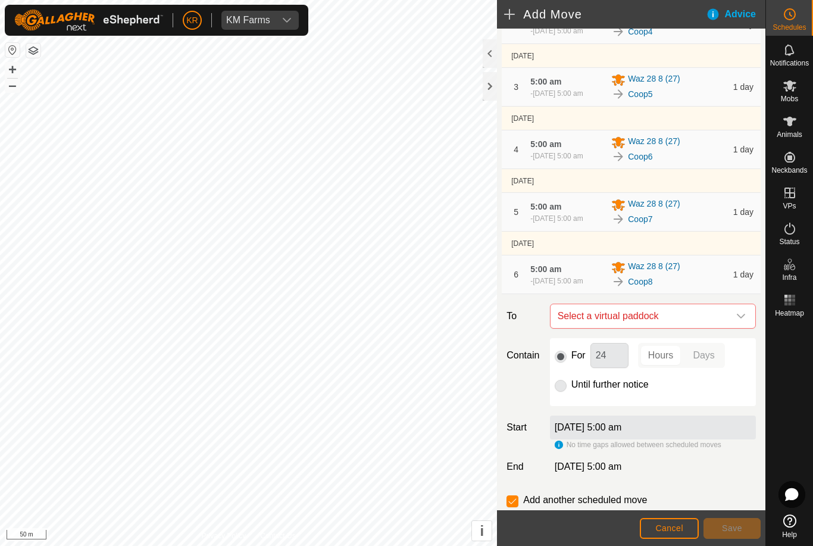
click at [737, 321] on icon "dropdown trigger" at bounding box center [742, 316] width 10 height 10
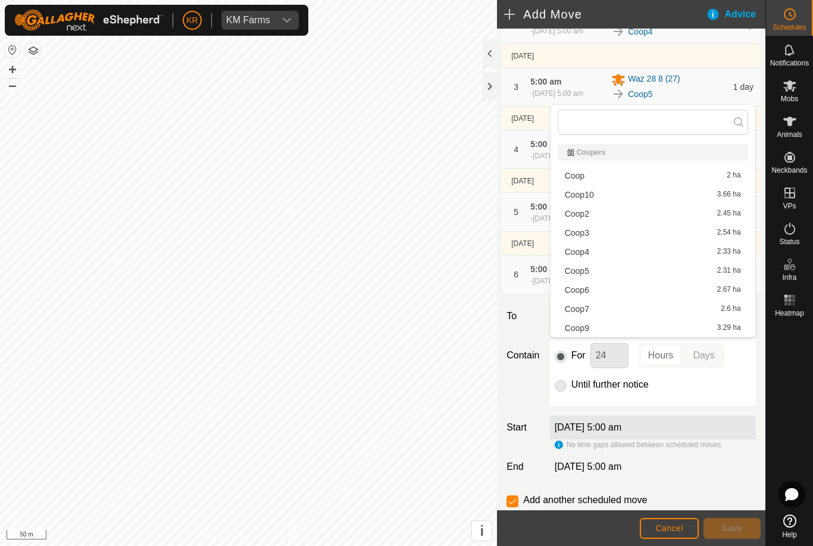
click at [591, 331] on div "Coop9 3.29 ha" at bounding box center [653, 328] width 176 height 8
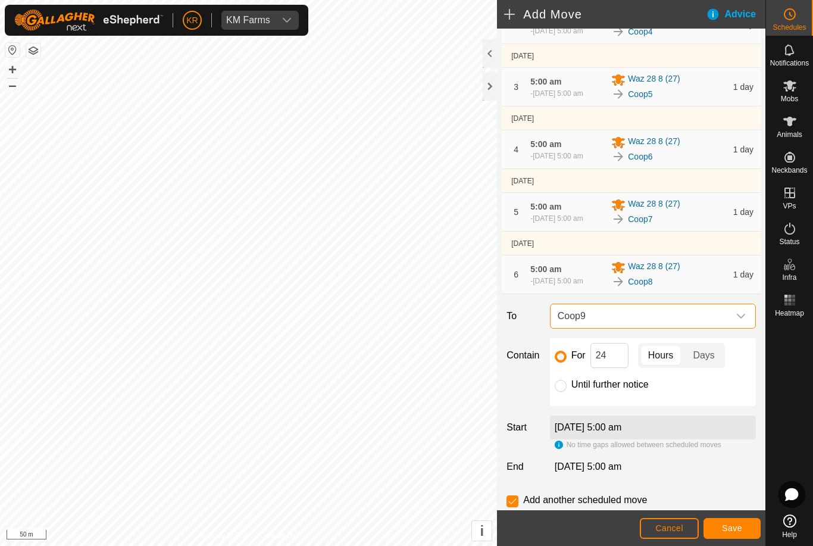
click at [737, 526] on span "Save" at bounding box center [732, 528] width 20 height 10
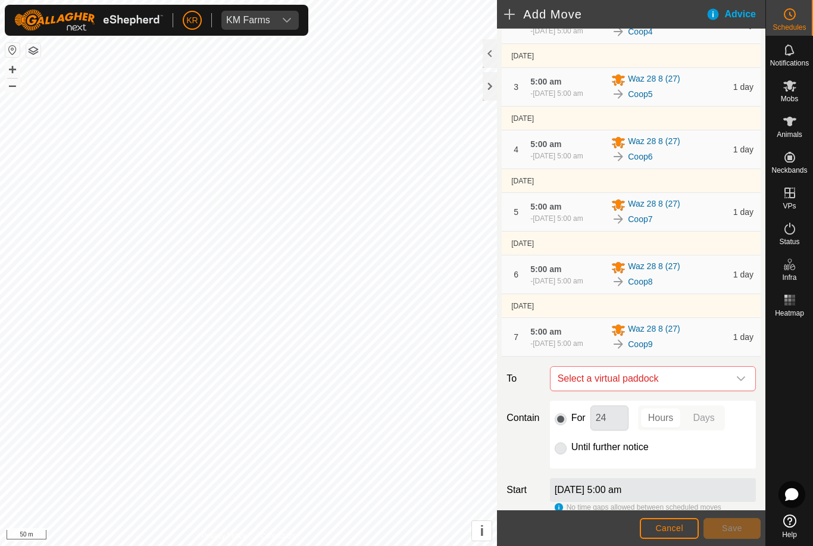
click at [739, 381] on icon "dropdown trigger" at bounding box center [741, 378] width 8 height 5
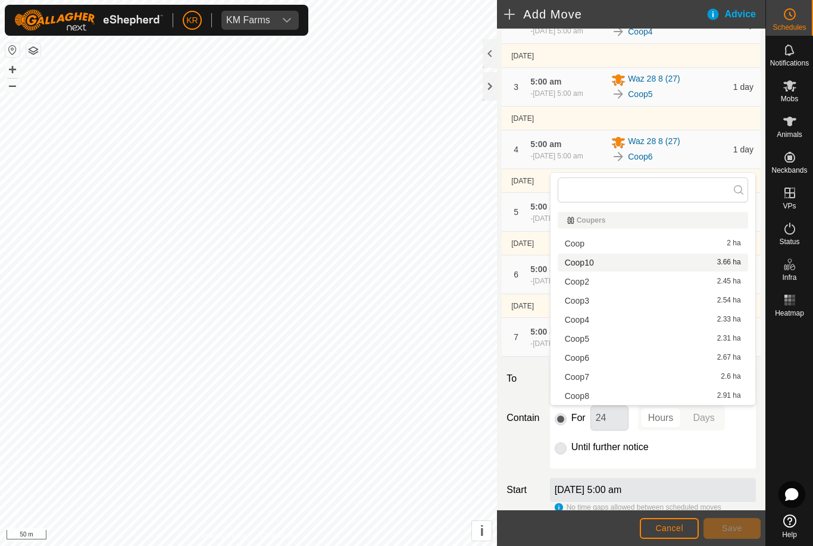
click at [590, 263] on span "Coop10" at bounding box center [579, 262] width 29 height 8
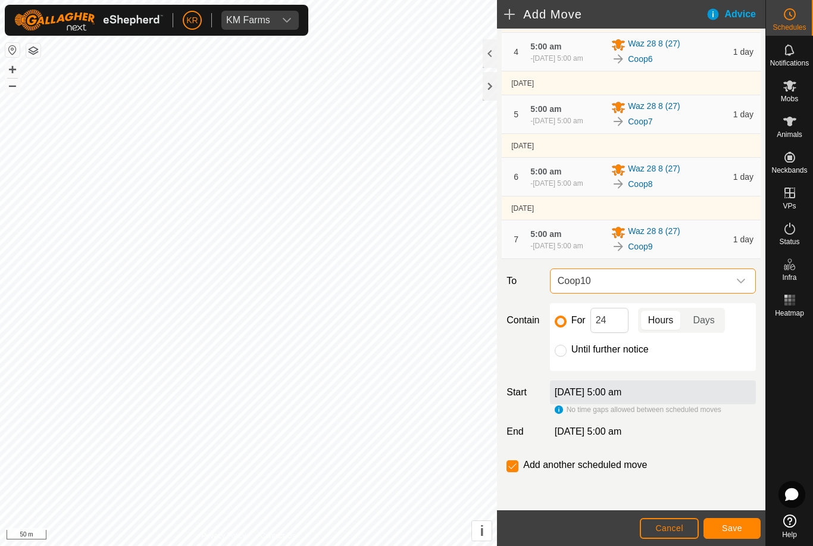
scroll to position [301, 0]
click at [563, 356] on input "Until further notice" at bounding box center [561, 351] width 12 height 12
radio input "true"
checkbox input "false"
click at [730, 519] on button "Save" at bounding box center [732, 528] width 57 height 21
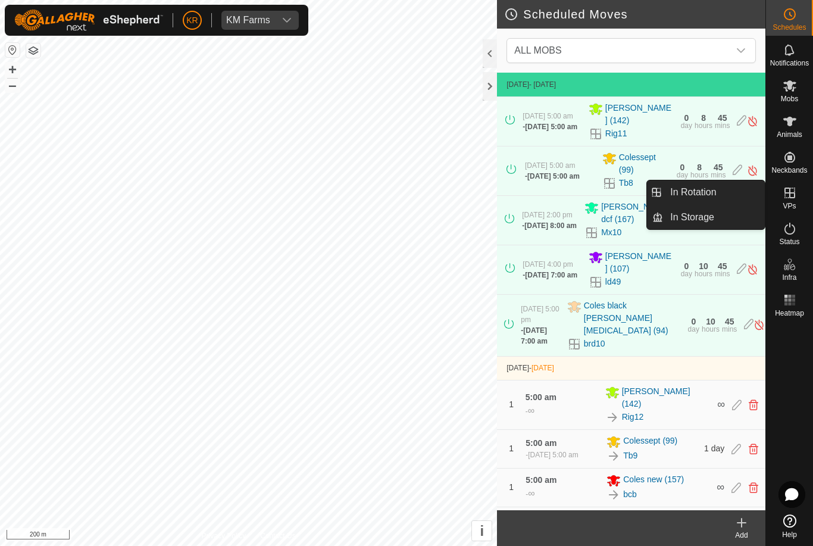
click at [732, 214] on link "In Storage" at bounding box center [714, 217] width 102 height 24
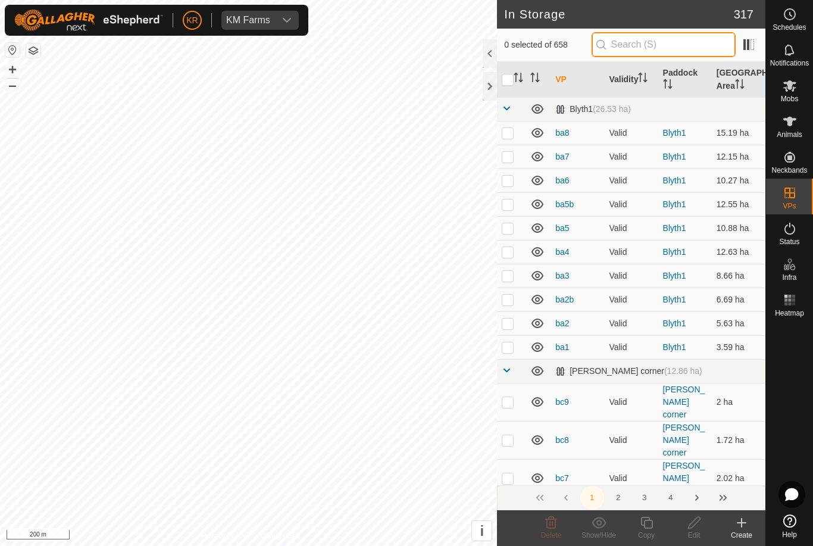
click at [681, 36] on input "text" at bounding box center [664, 44] width 144 height 25
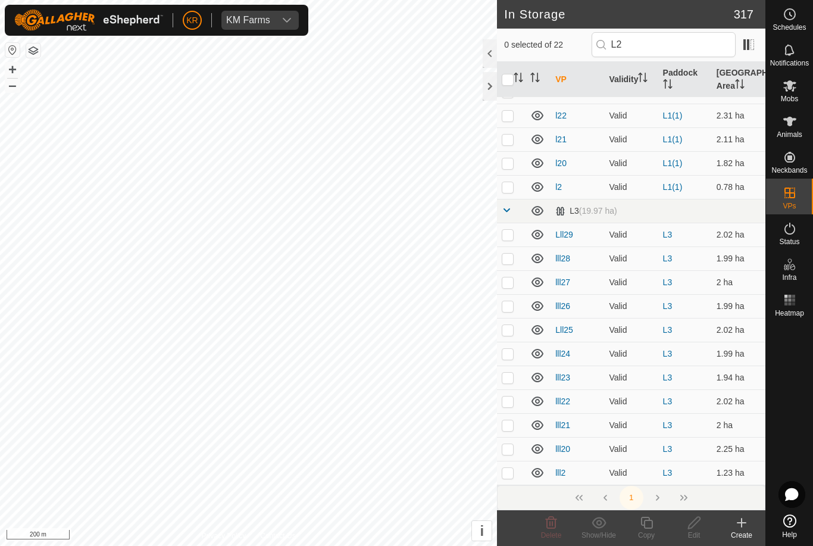
scroll to position [184, 0]
click at [683, 47] on input "L2" at bounding box center [664, 44] width 144 height 25
type input "L"
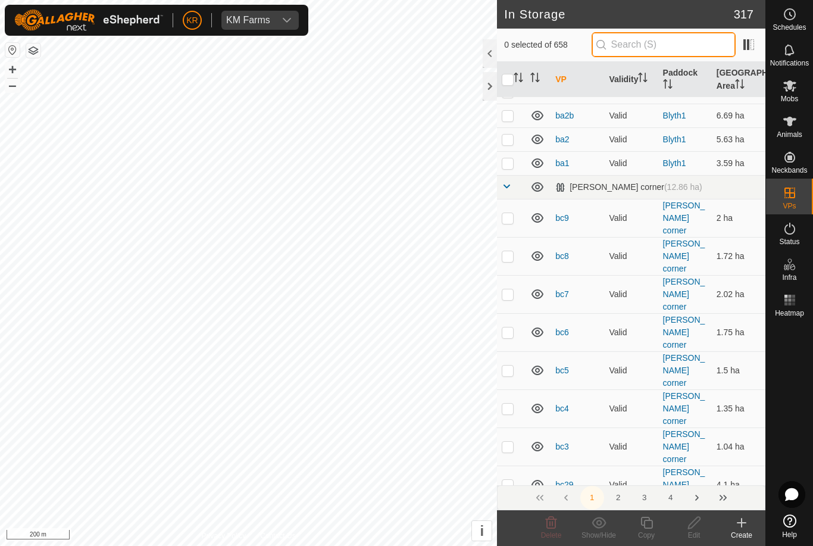
scroll to position [0, 0]
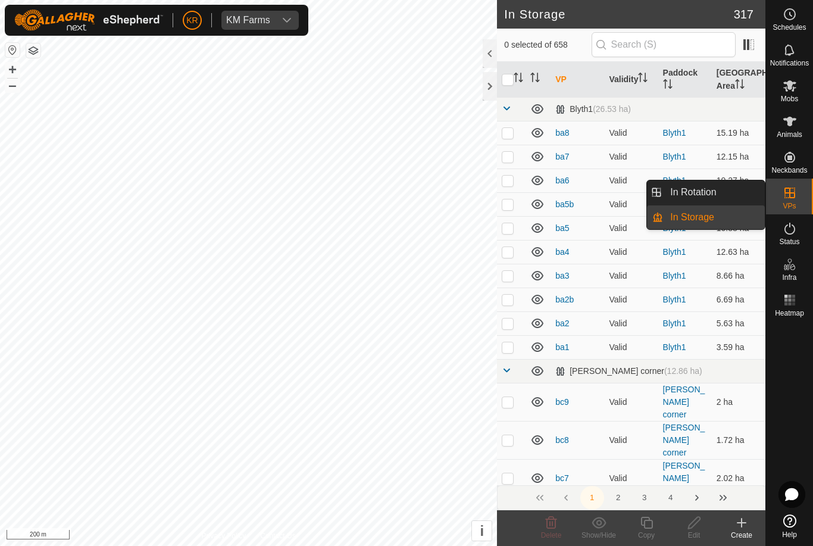
click at [708, 190] on span "In Rotation" at bounding box center [694, 192] width 46 height 14
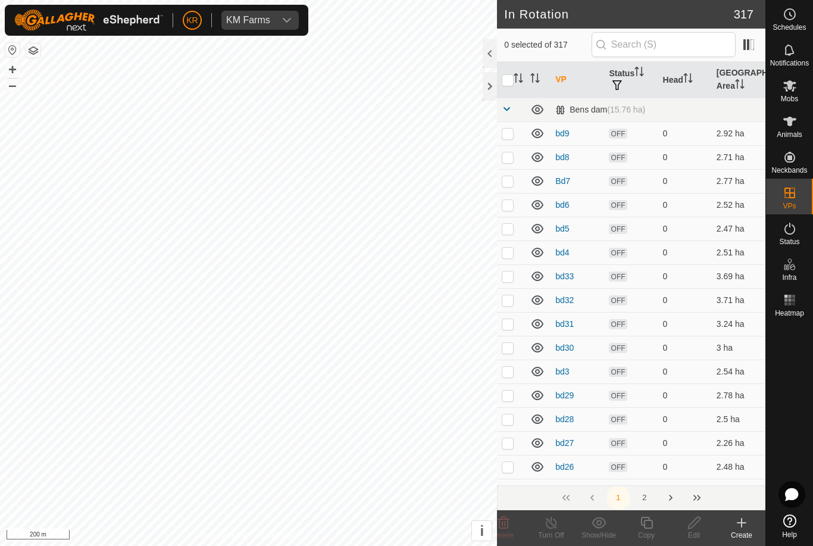
click at [736, 519] on icon at bounding box center [742, 523] width 14 height 14
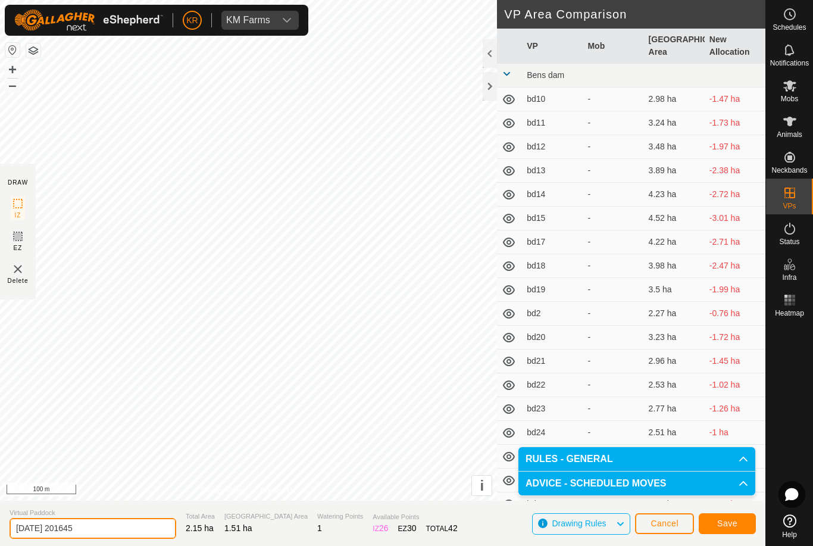
click at [112, 528] on input "2025-08-11 201645" at bounding box center [93, 528] width 167 height 21
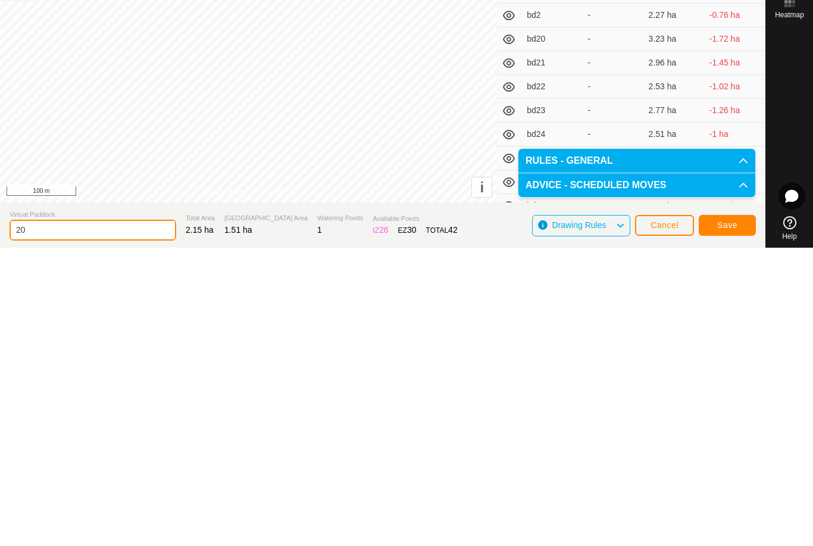
type input "2"
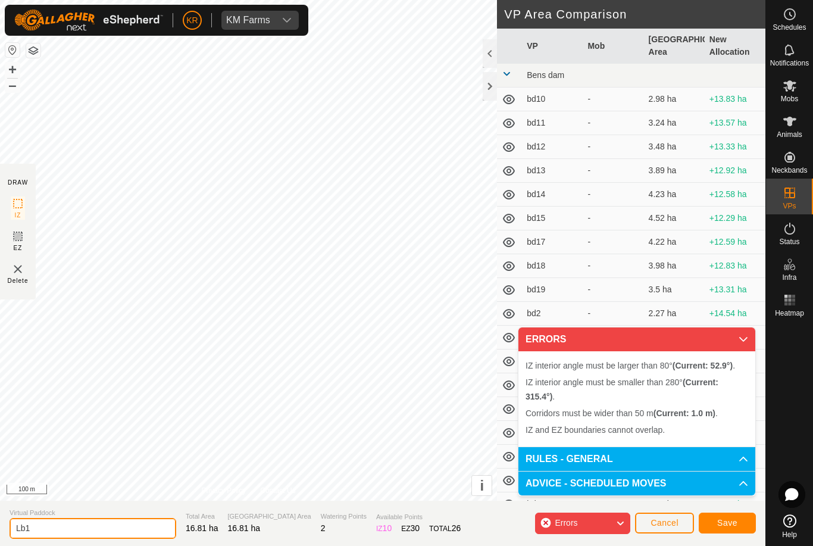
type input "Lb1"
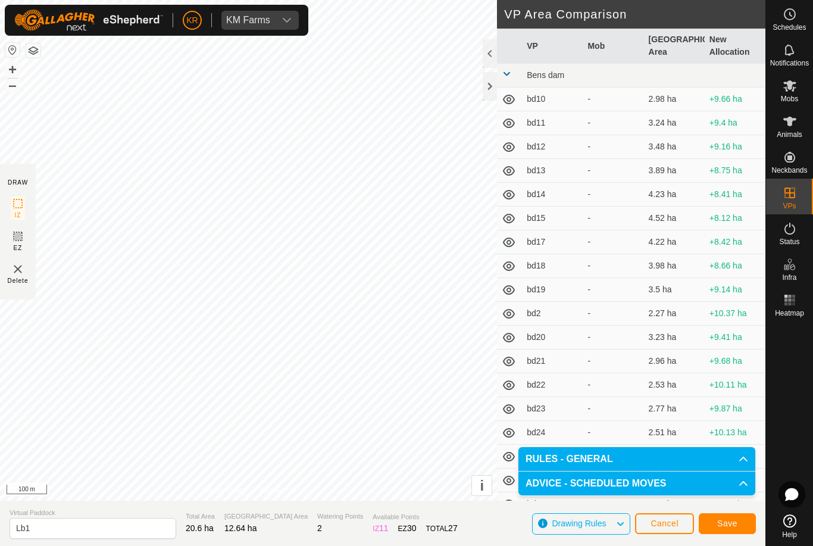
click at [726, 521] on span "Save" at bounding box center [728, 524] width 20 height 10
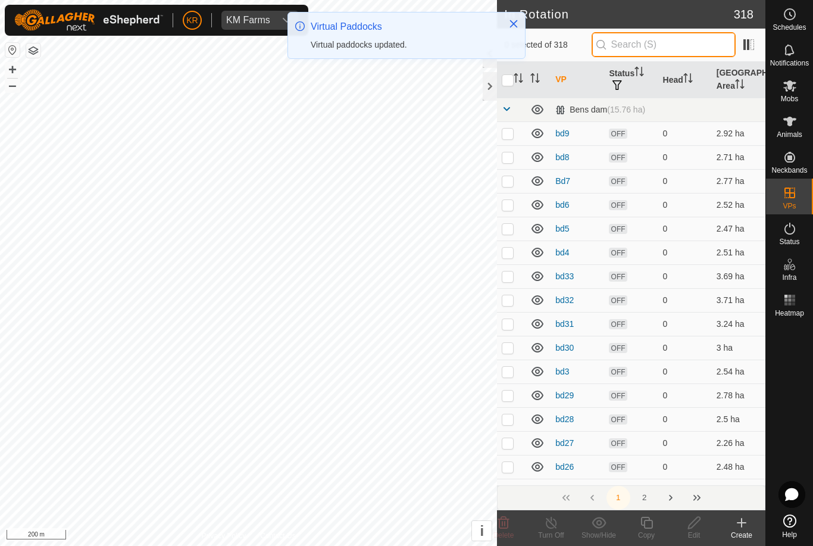
click at [666, 44] on input "text" at bounding box center [664, 44] width 144 height 25
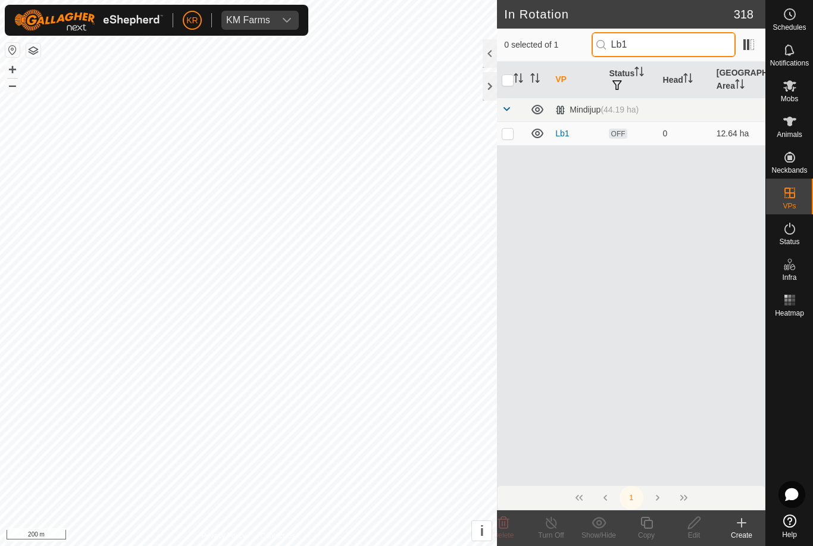
type input "Lb1"
click at [505, 133] on p-checkbox at bounding box center [508, 134] width 12 height 10
checkbox input "true"
click at [651, 525] on icon at bounding box center [647, 523] width 15 height 14
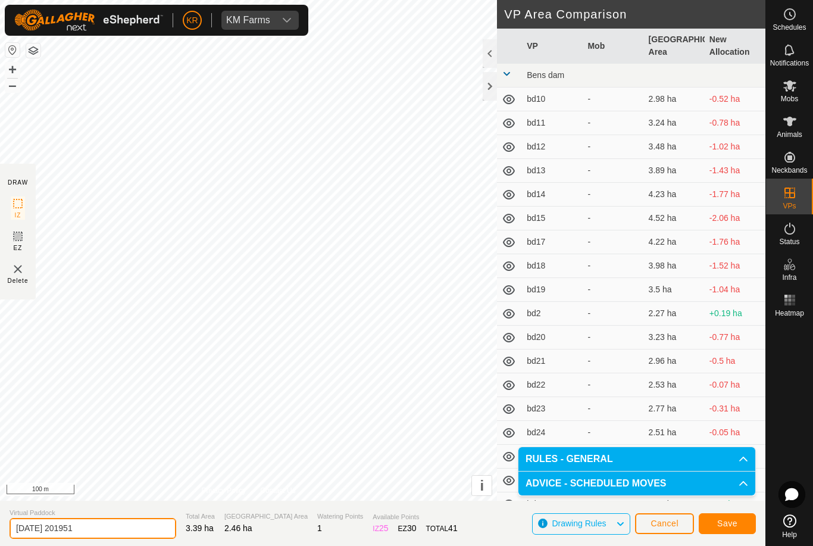
click at [105, 526] on input "2025-08-11 201951" at bounding box center [93, 528] width 167 height 21
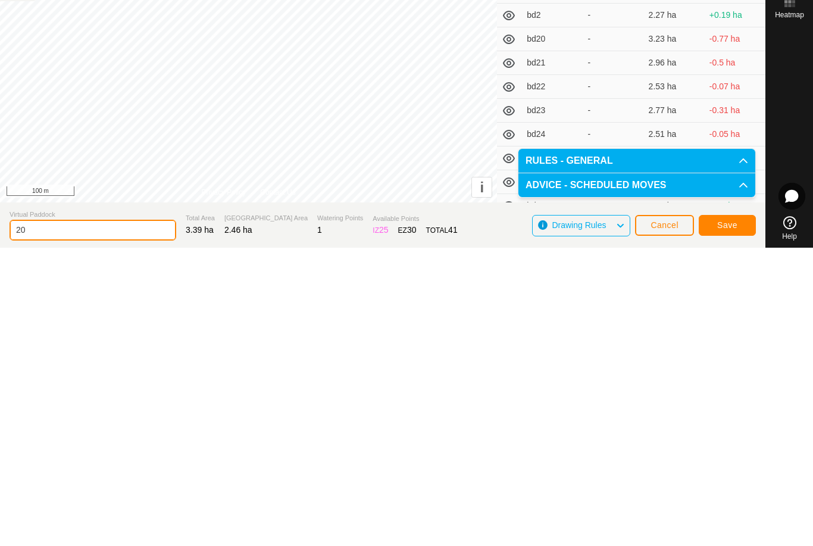
type input "2"
type input "Lb2"
click at [726, 519] on span "Save" at bounding box center [728, 524] width 20 height 10
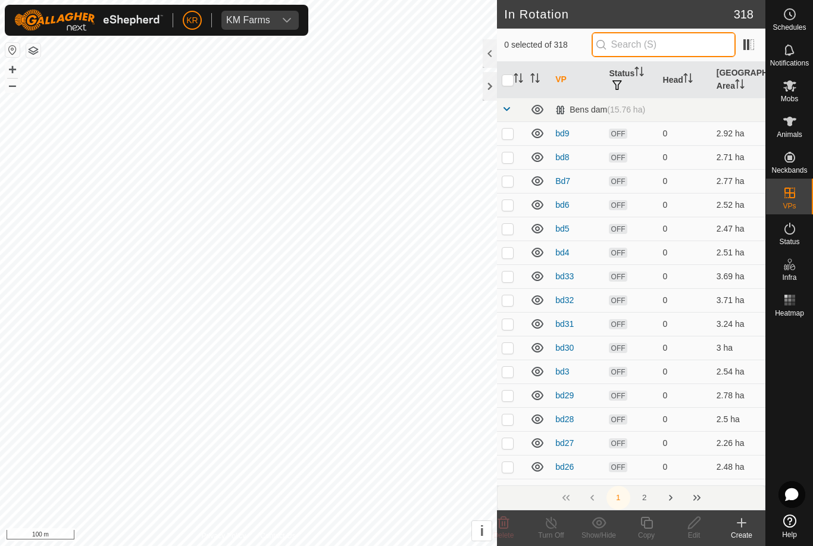
click at [676, 45] on input "text" at bounding box center [664, 44] width 144 height 25
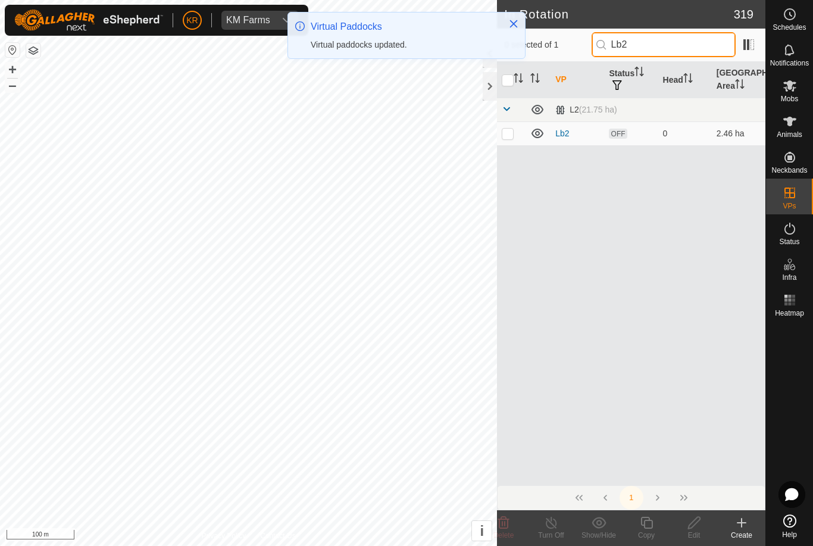
type input "Lb2"
click at [512, 136] on p-checkbox at bounding box center [508, 134] width 12 height 10
checkbox input "true"
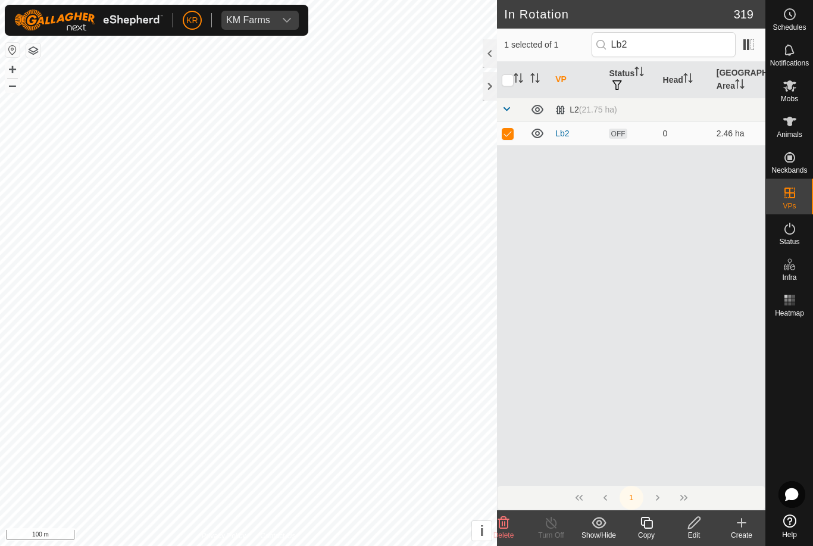
click at [647, 525] on icon at bounding box center [647, 523] width 15 height 14
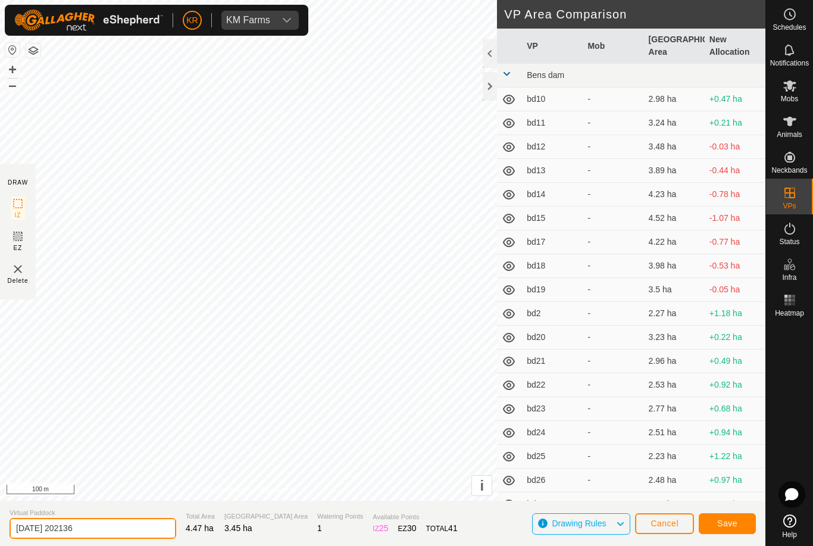
click at [102, 535] on input "2025-08-11 202136" at bounding box center [93, 528] width 167 height 21
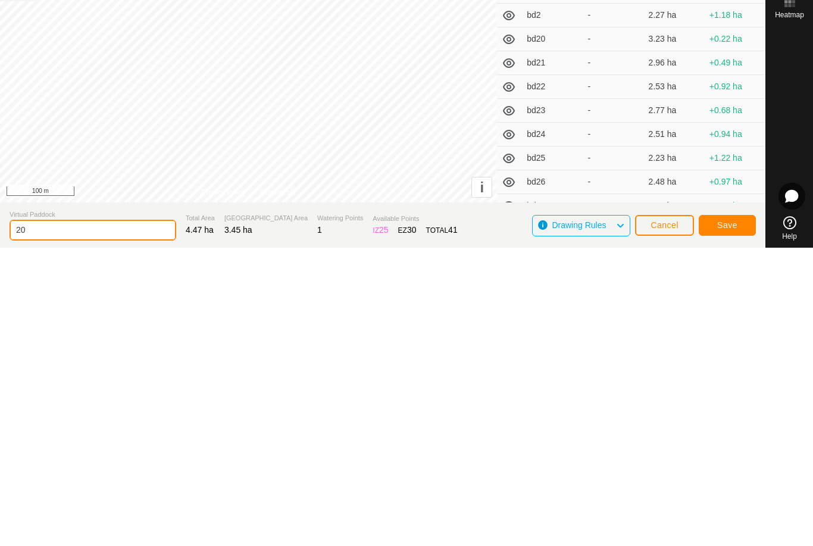
type input "2"
type input "Lb3"
click at [724, 519] on span "Save" at bounding box center [728, 524] width 20 height 10
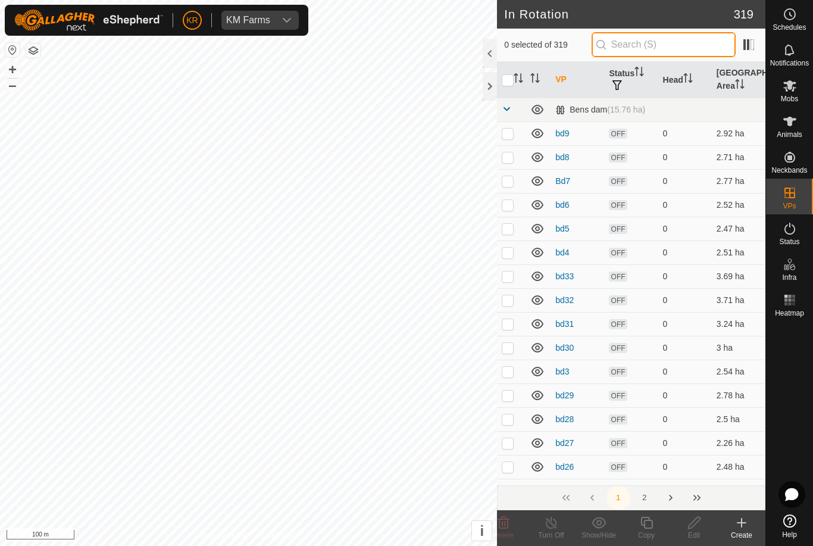
click at [669, 53] on input "text" at bounding box center [664, 44] width 144 height 25
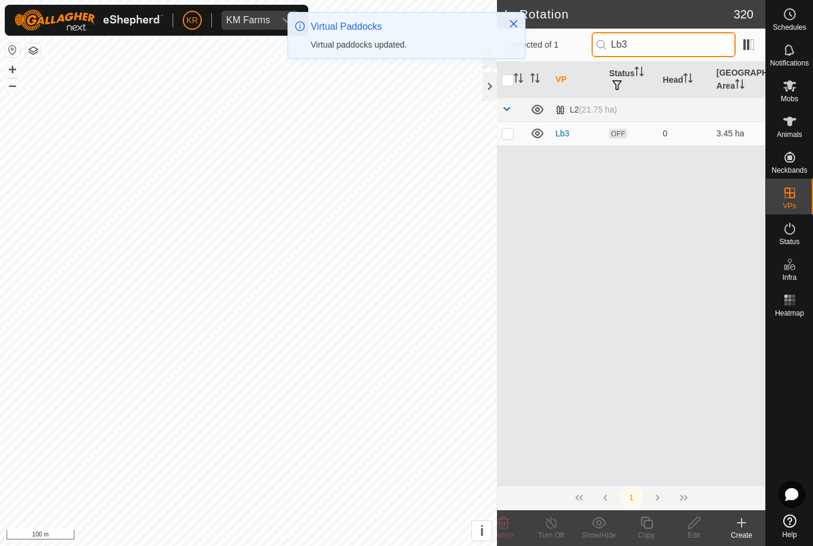
type input "Lb3"
click at [509, 134] on p-checkbox at bounding box center [508, 134] width 12 height 10
checkbox input "true"
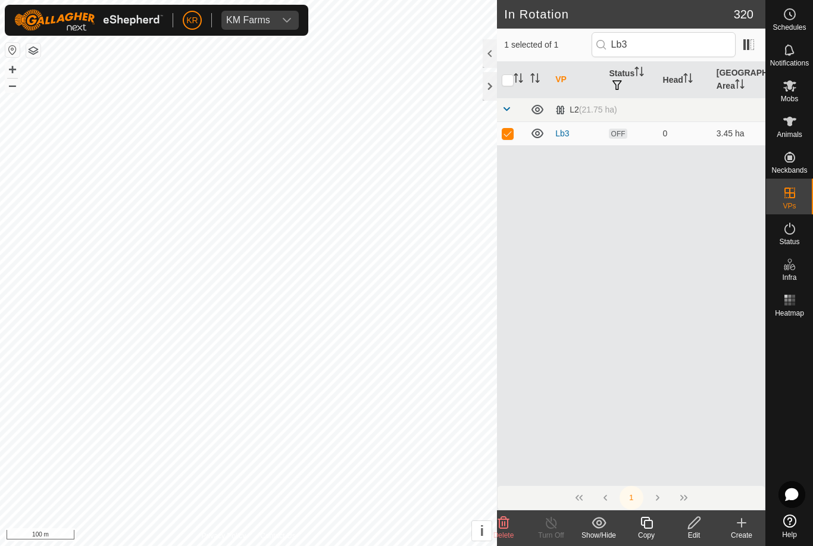
click at [650, 529] on icon at bounding box center [647, 523] width 12 height 12
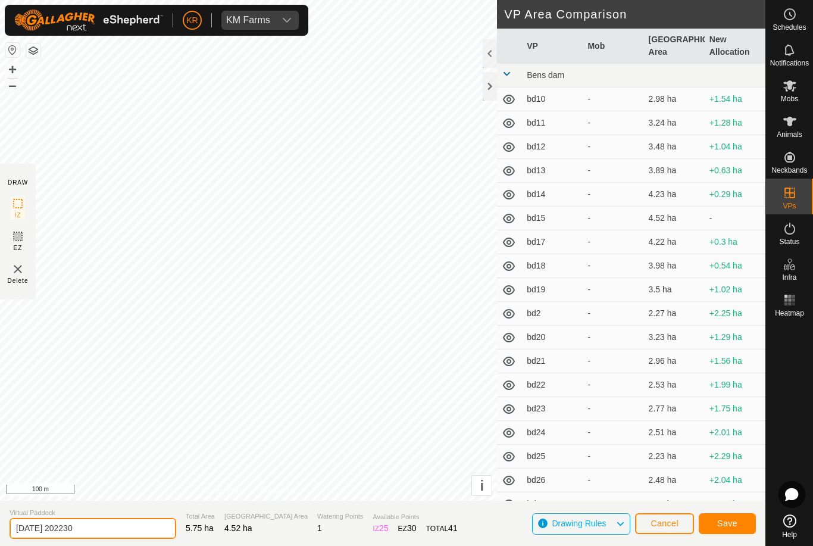
click at [107, 529] on input "2025-08-11 202230" at bounding box center [93, 528] width 167 height 21
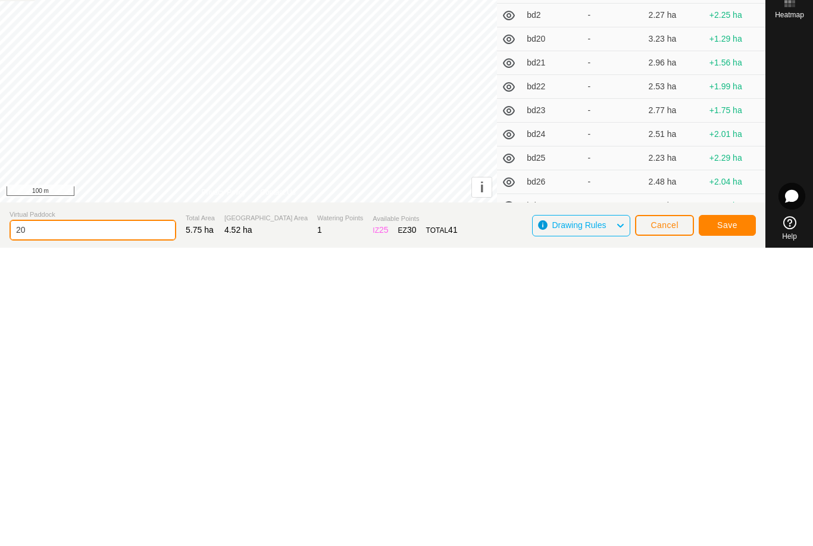
type input "2"
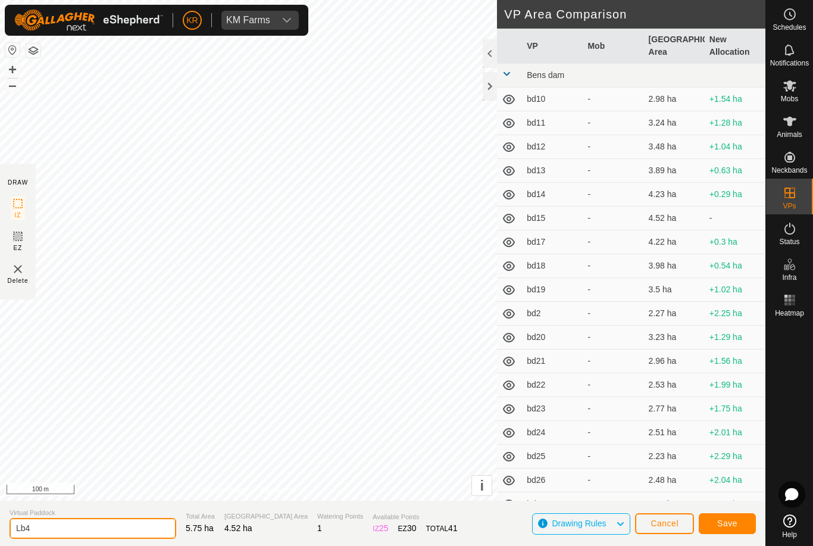
type input "Lb4"
click at [721, 510] on div "Save" at bounding box center [727, 523] width 57 height 29
click at [720, 519] on span "Save" at bounding box center [728, 524] width 20 height 10
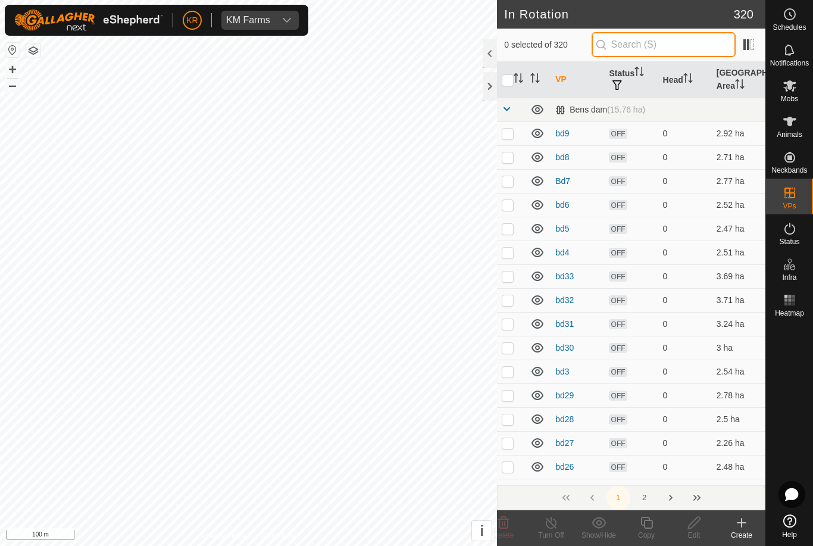
click at [670, 45] on input "text" at bounding box center [664, 44] width 144 height 25
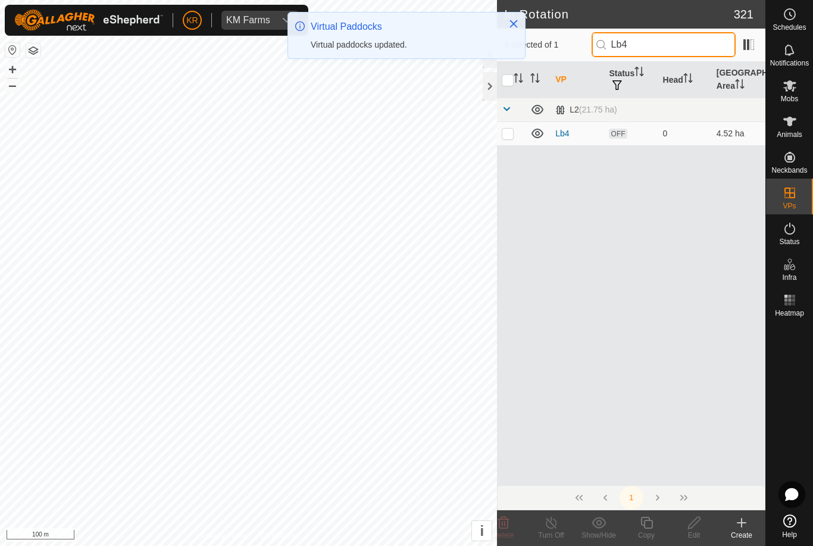
type input "Lb4"
click at [511, 136] on p-checkbox at bounding box center [508, 134] width 12 height 10
checkbox input "true"
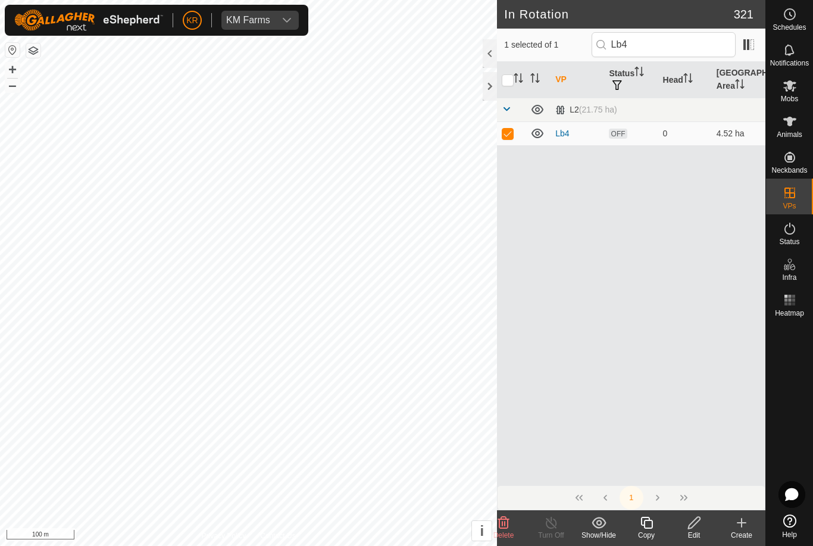
click at [647, 523] on icon at bounding box center [647, 523] width 15 height 14
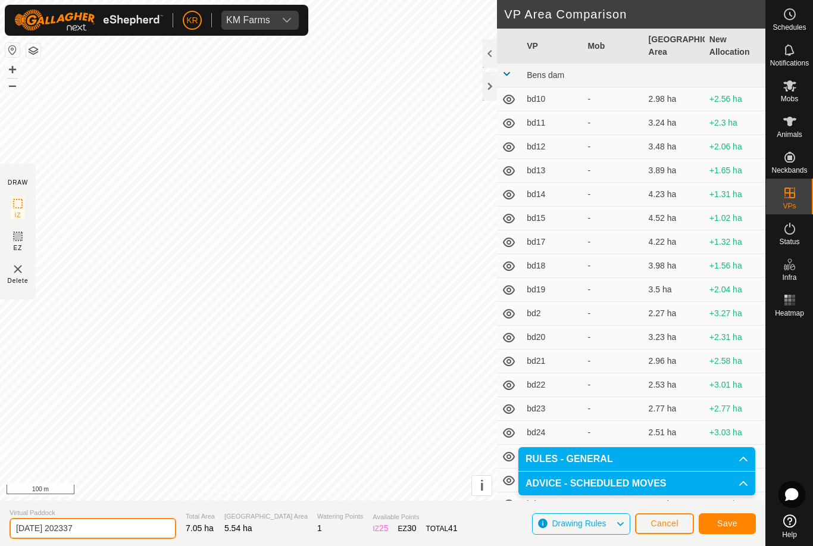
click at [108, 536] on input "2025-08-11 202337" at bounding box center [93, 528] width 167 height 21
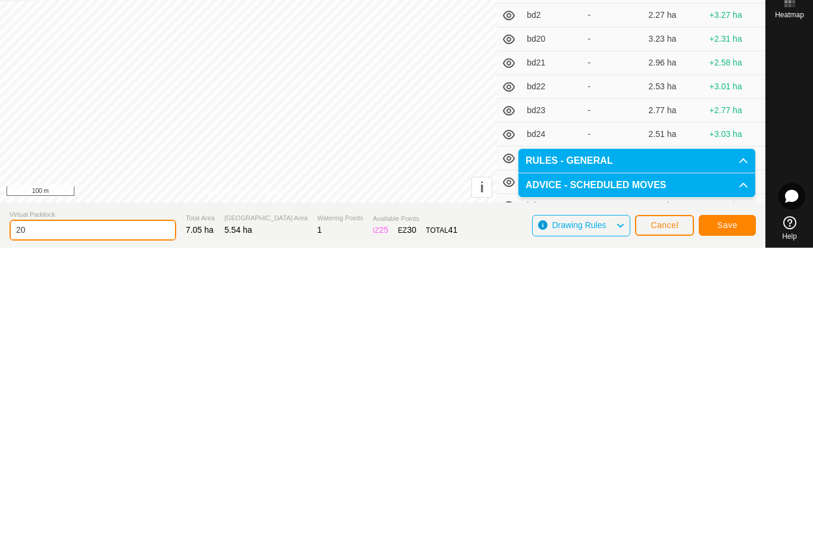
type input "2"
type input "Lb5"
click at [738, 513] on button "Save" at bounding box center [727, 523] width 57 height 21
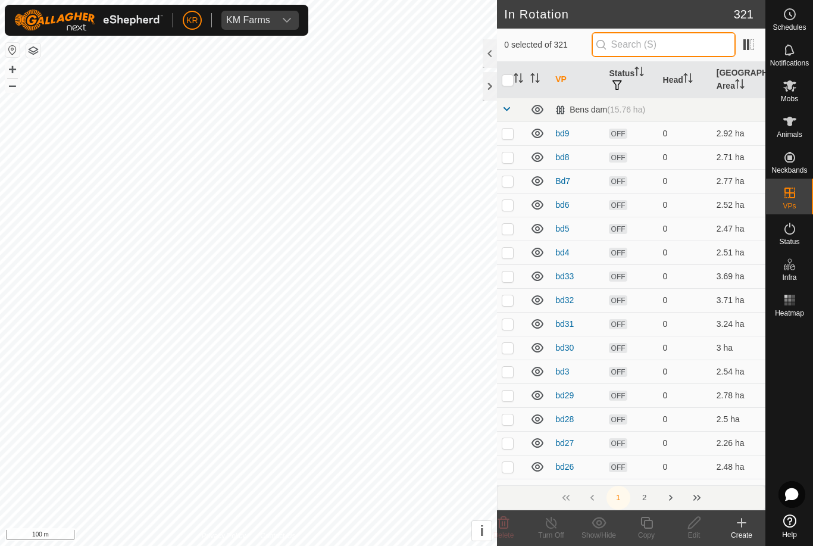
click at [668, 42] on input "text" at bounding box center [664, 44] width 144 height 25
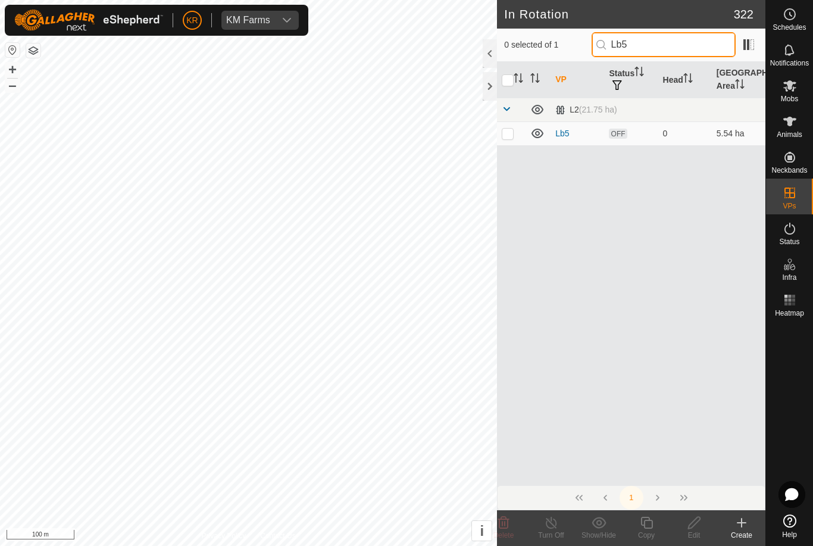
type input "Lb5"
click at [515, 131] on td at bounding box center [511, 133] width 29 height 24
checkbox input "true"
click at [650, 529] on icon at bounding box center [647, 523] width 15 height 14
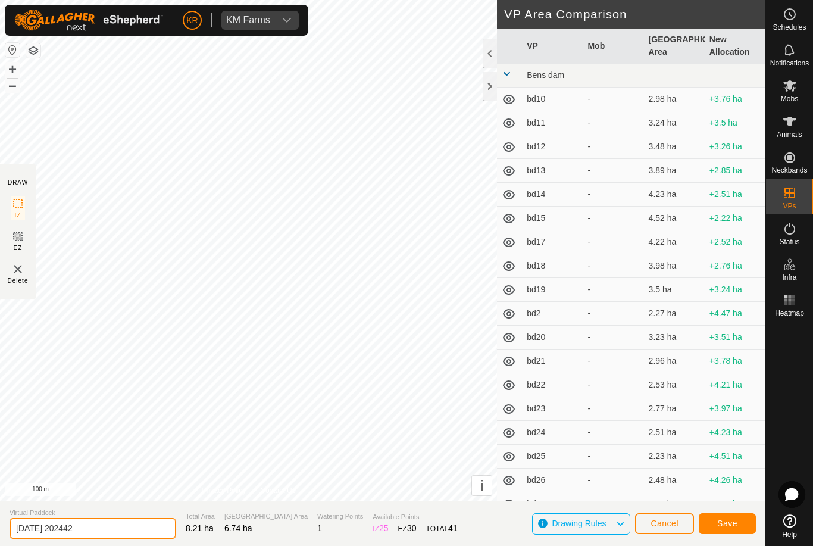
click at [104, 527] on input "2025-08-11 202442" at bounding box center [93, 528] width 167 height 21
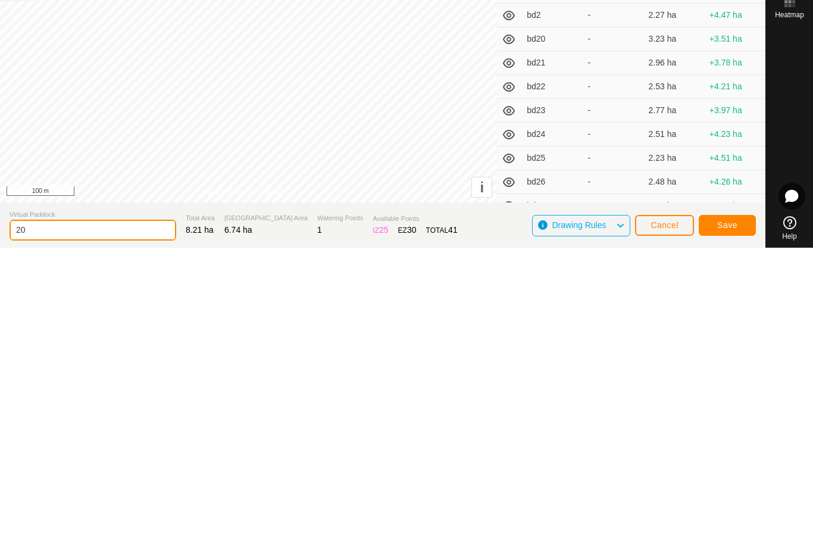
type input "2"
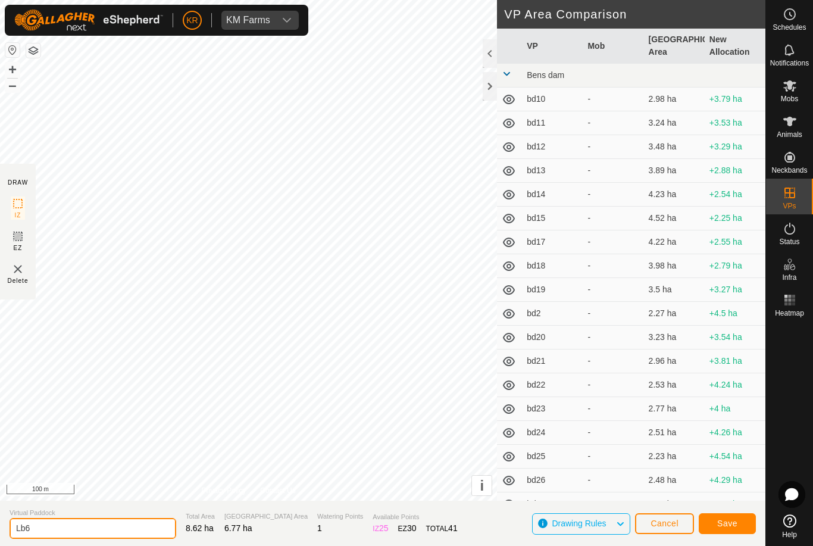
type input "Lb6"
click at [730, 517] on button "Save" at bounding box center [727, 523] width 57 height 21
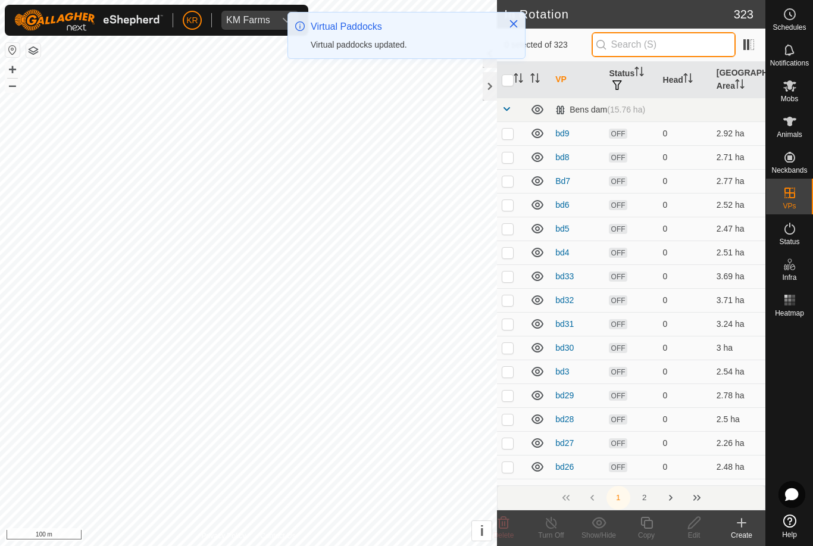
click at [674, 46] on input "text" at bounding box center [664, 44] width 144 height 25
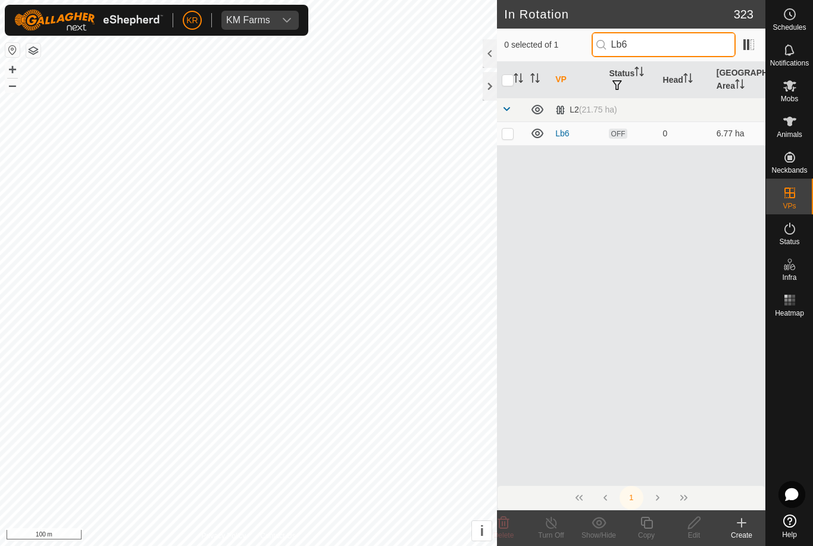
type input "Lb6"
click at [505, 133] on p-checkbox at bounding box center [508, 134] width 12 height 10
checkbox input "true"
click at [650, 526] on icon at bounding box center [647, 523] width 15 height 14
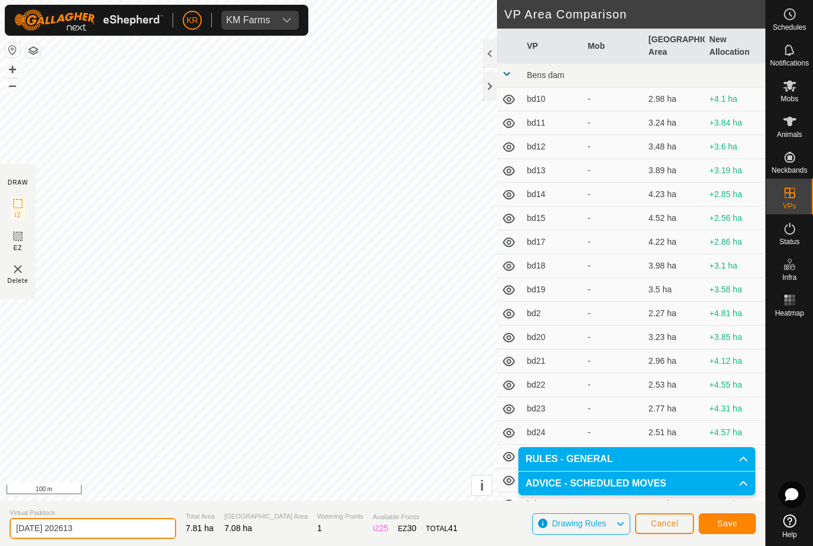
click at [107, 529] on input "2025-08-11 202613" at bounding box center [93, 528] width 167 height 21
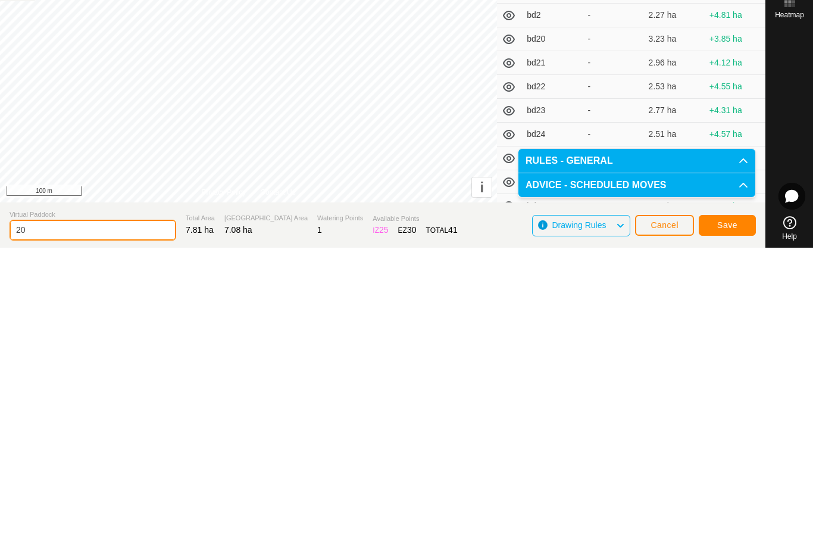
type input "2"
type input "Lb7"
click at [726, 519] on span "Save" at bounding box center [728, 524] width 20 height 10
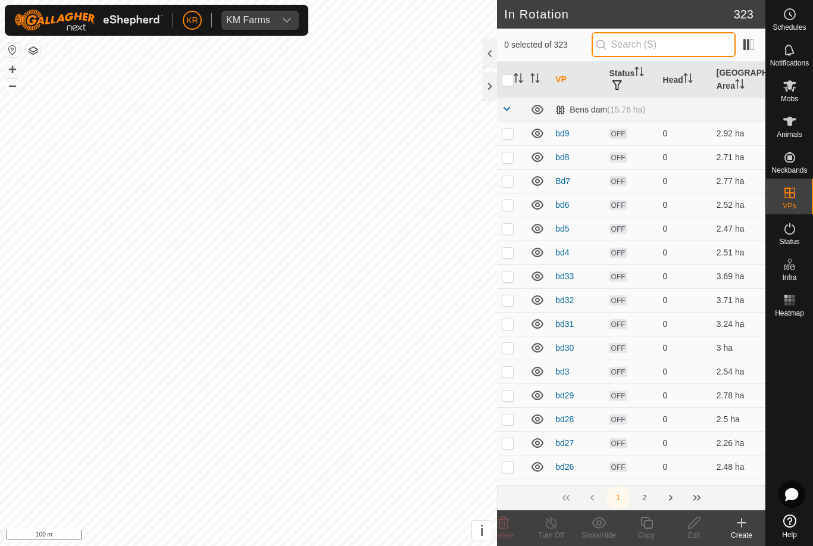
click at [667, 46] on input "text" at bounding box center [664, 44] width 144 height 25
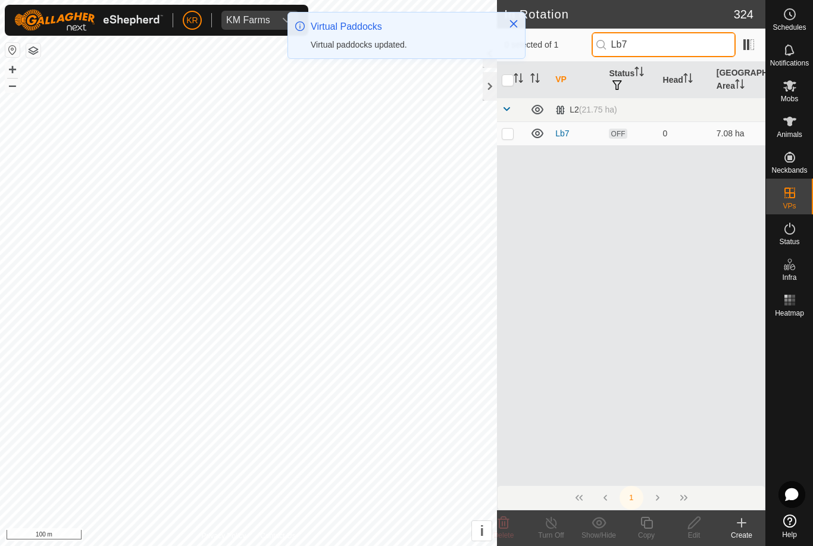
type input "Lb7"
click at [512, 136] on p-checkbox at bounding box center [508, 134] width 12 height 10
checkbox input "true"
click at [642, 522] on icon at bounding box center [647, 523] width 12 height 12
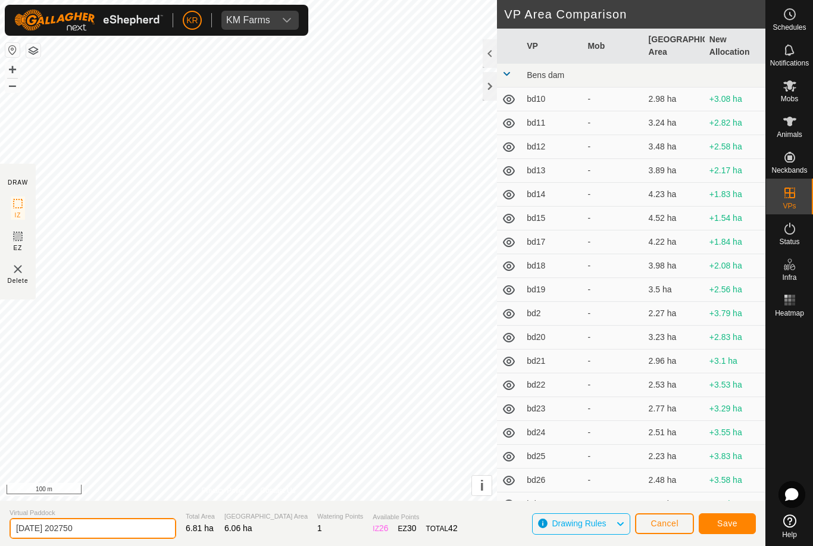
click at [96, 535] on input "2025-08-11 202750" at bounding box center [93, 528] width 167 height 21
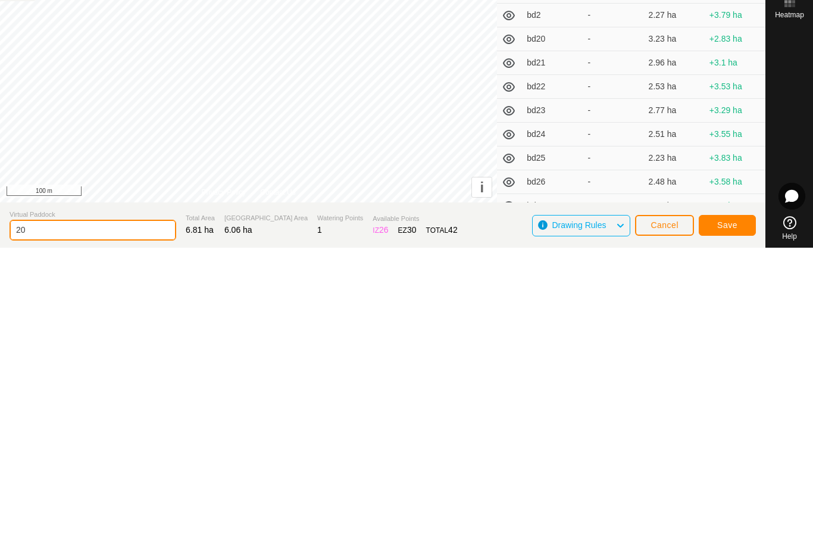
type input "2"
type input "Lb8"
click at [728, 513] on button "Save" at bounding box center [727, 523] width 57 height 21
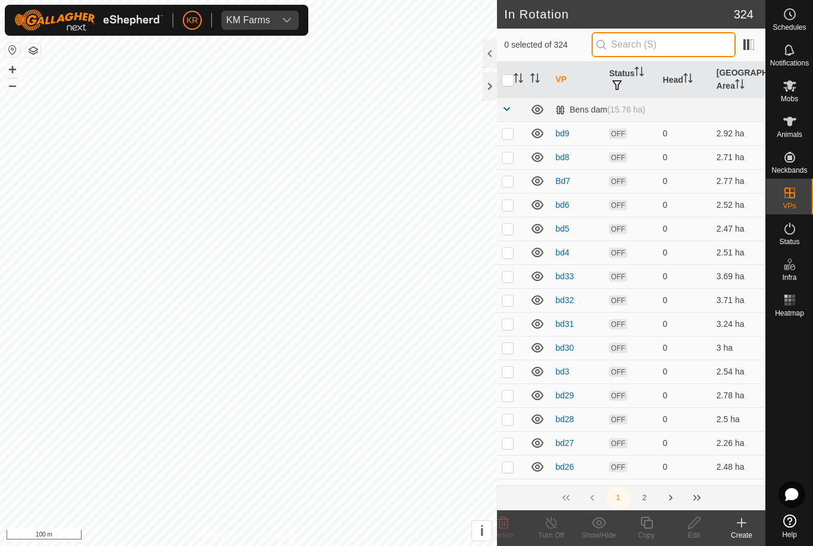
click at [670, 50] on input "text" at bounding box center [664, 44] width 144 height 25
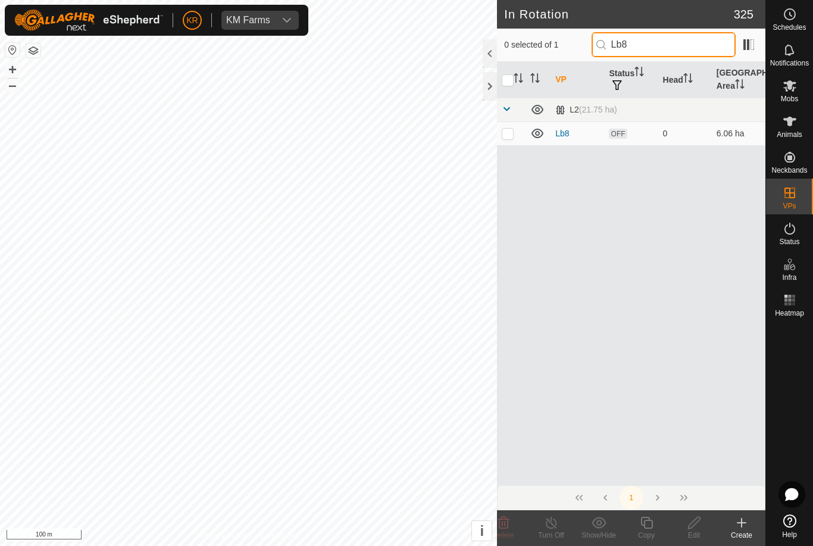
type input "Lb8"
click at [504, 129] on p-checkbox at bounding box center [508, 134] width 12 height 10
checkbox input "true"
click at [651, 520] on icon at bounding box center [647, 523] width 12 height 12
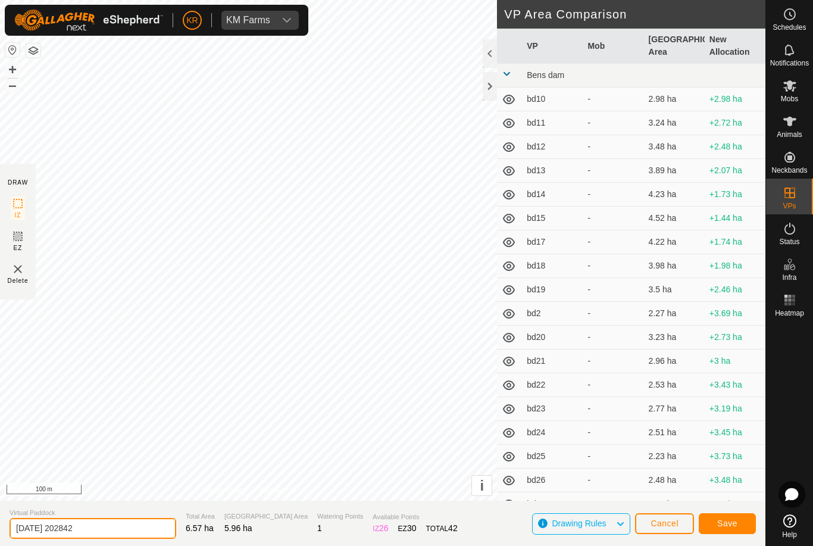
click at [105, 528] on input "2025-08-11 202842" at bounding box center [93, 528] width 167 height 21
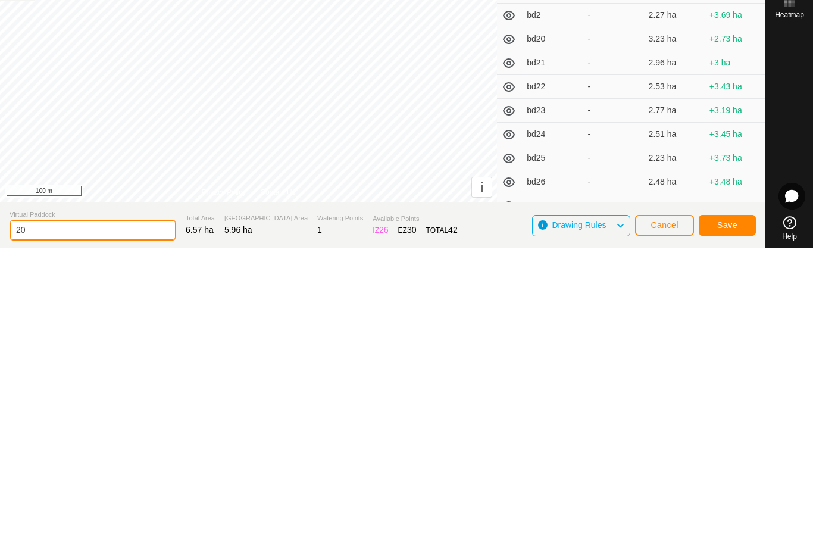
type input "2"
type input "Lb9"
click at [730, 519] on span "Save" at bounding box center [728, 524] width 20 height 10
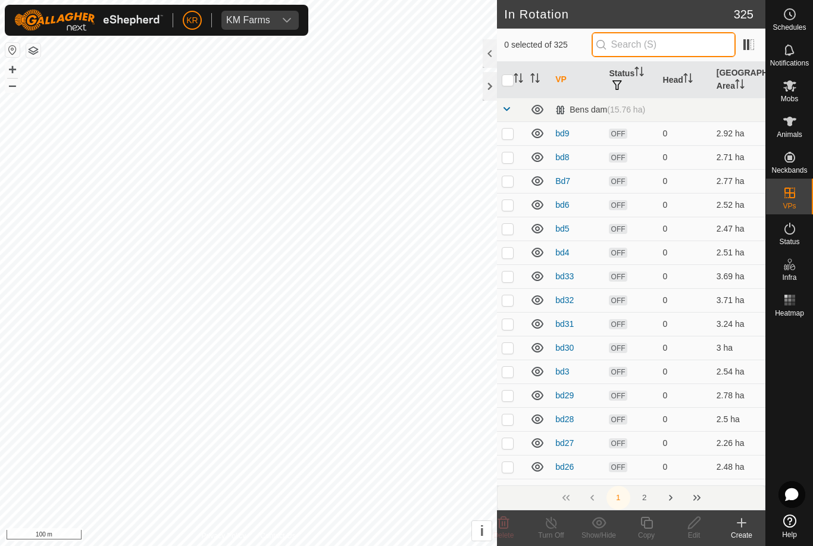
click at [666, 40] on input "text" at bounding box center [664, 44] width 144 height 25
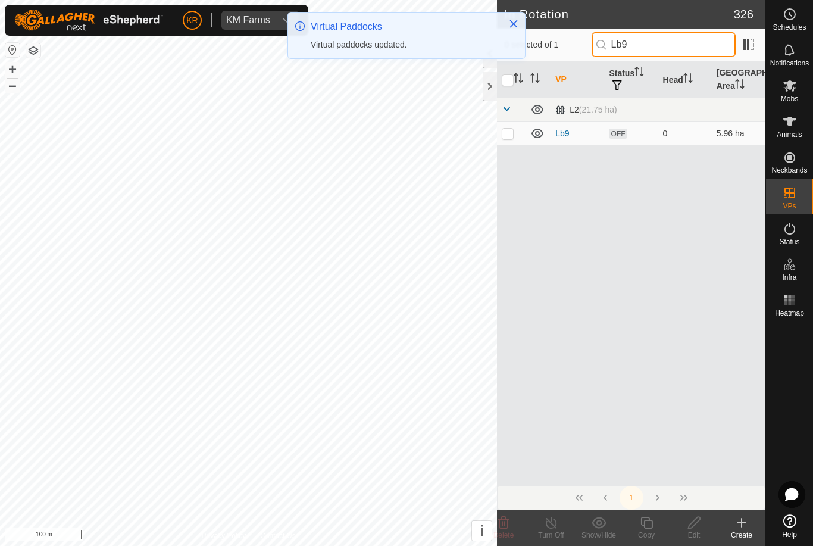
type input "Lb9"
click at [507, 135] on p-checkbox at bounding box center [508, 134] width 12 height 10
checkbox input "true"
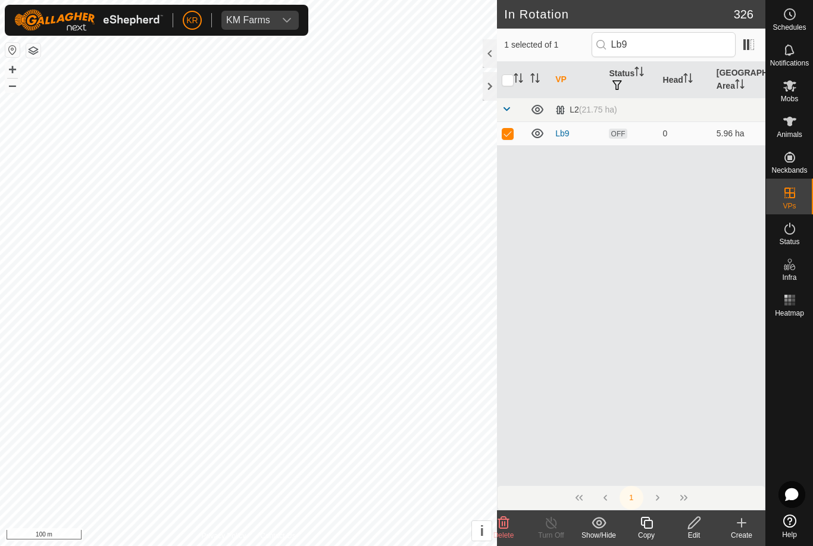
click at [651, 521] on icon at bounding box center [647, 523] width 12 height 12
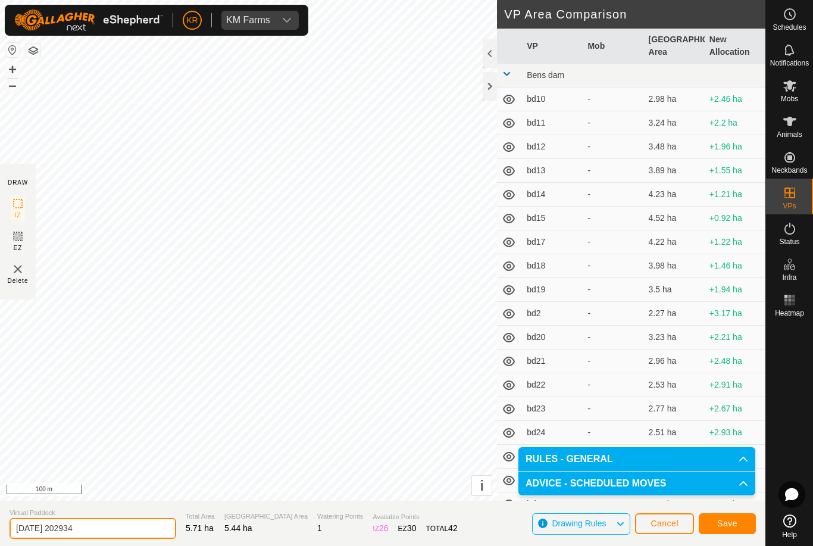
click at [112, 536] on input "2025-08-11 202934" at bounding box center [93, 528] width 167 height 21
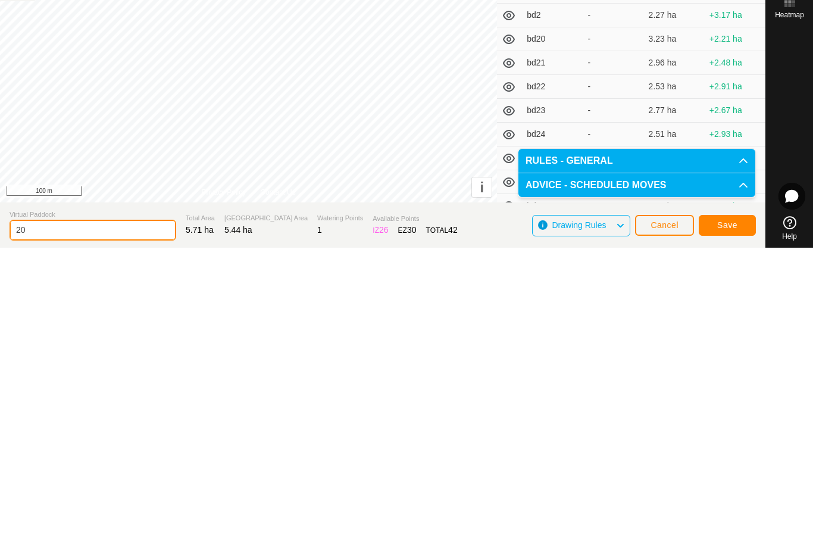
type input "2"
type input "Lb10"
click at [727, 519] on span "Save" at bounding box center [728, 524] width 20 height 10
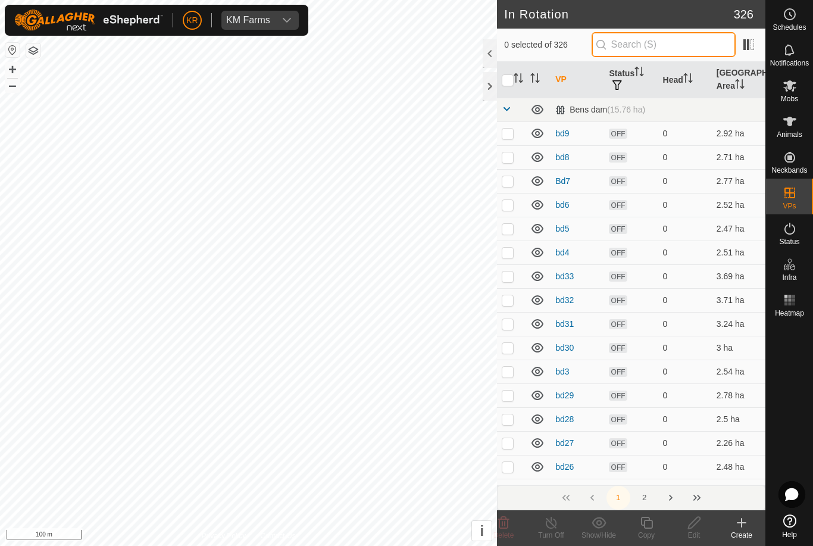
click at [684, 48] on input "text" at bounding box center [664, 44] width 144 height 25
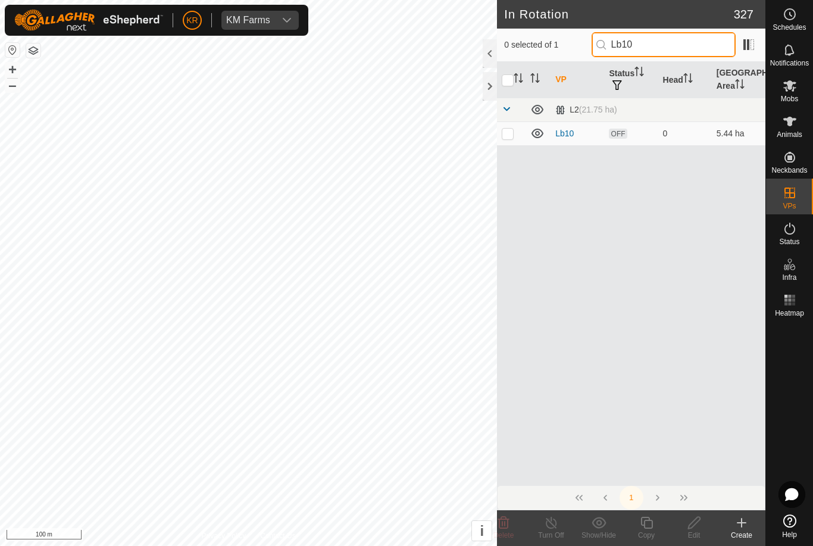
type input "Lb10"
click at [510, 134] on p-checkbox at bounding box center [508, 134] width 12 height 10
checkbox input "true"
click at [651, 523] on icon at bounding box center [647, 523] width 15 height 14
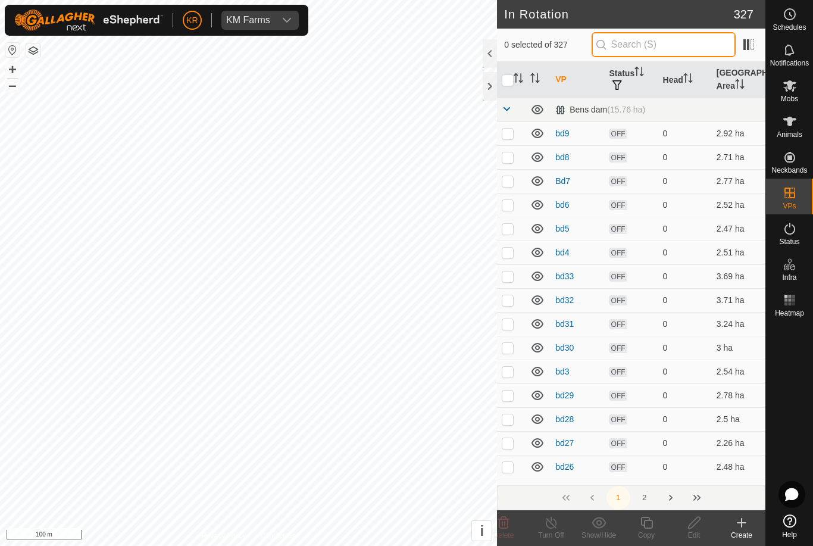
click at [662, 48] on input "text" at bounding box center [664, 44] width 144 height 25
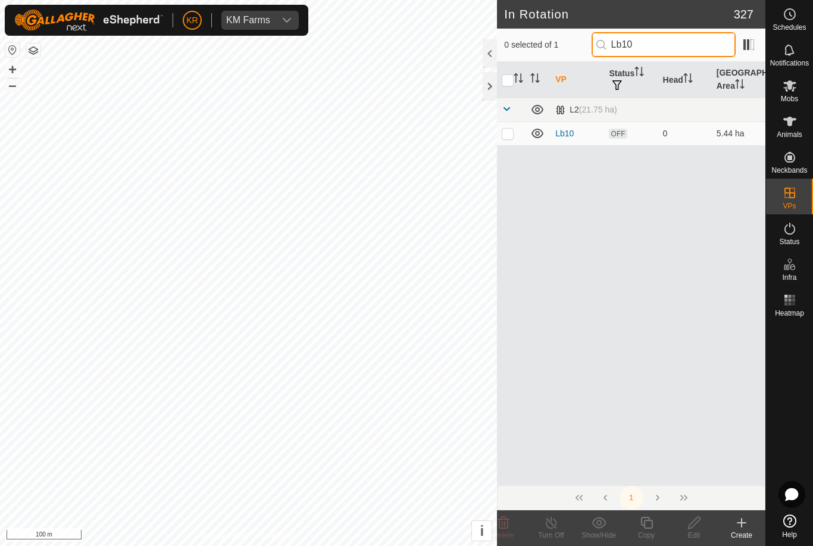
type input "Lb10"
click at [508, 133] on p-checkbox at bounding box center [508, 134] width 12 height 10
checkbox input "true"
click at [653, 529] on icon at bounding box center [647, 523] width 15 height 14
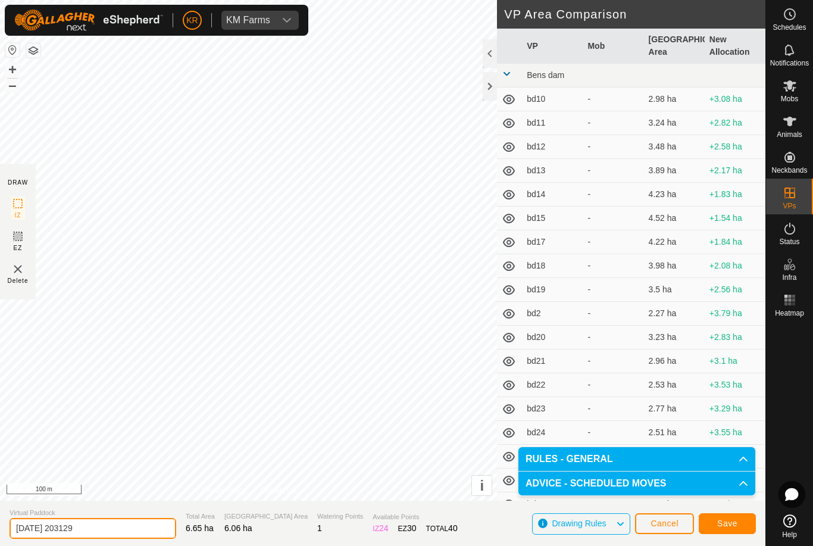
click at [103, 532] on input "2025-08-11 203129" at bounding box center [93, 528] width 167 height 21
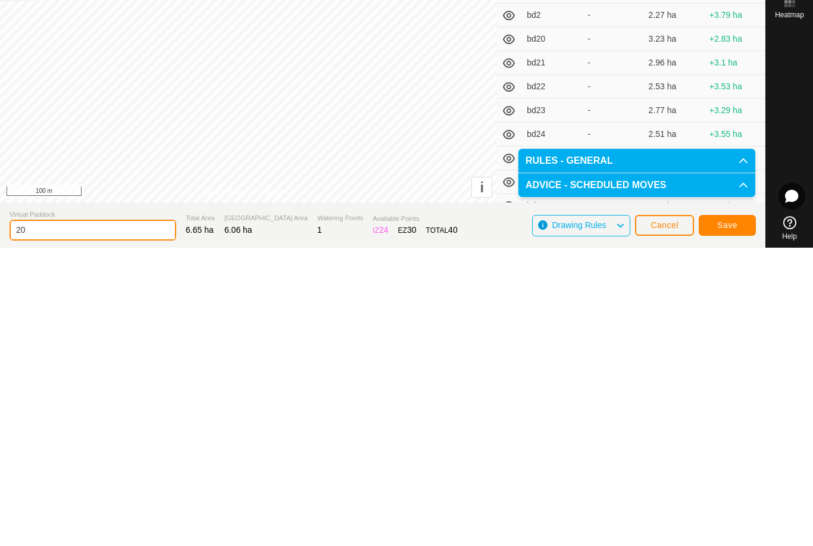
type input "2"
type input "Lb11"
click at [743, 513] on button "Save" at bounding box center [727, 523] width 57 height 21
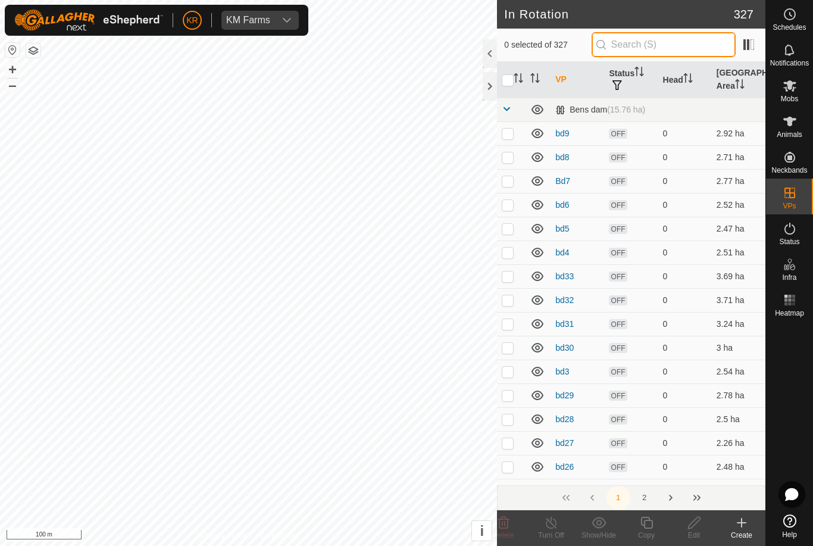
click at [663, 48] on input "text" at bounding box center [664, 44] width 144 height 25
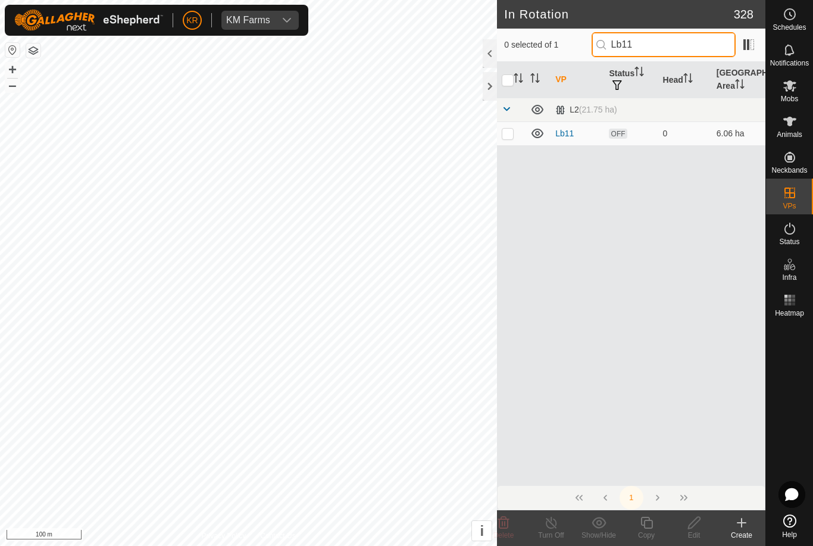
type input "Lb11"
click at [508, 136] on p-checkbox at bounding box center [508, 134] width 12 height 10
checkbox input "true"
click at [650, 529] on icon at bounding box center [647, 523] width 12 height 12
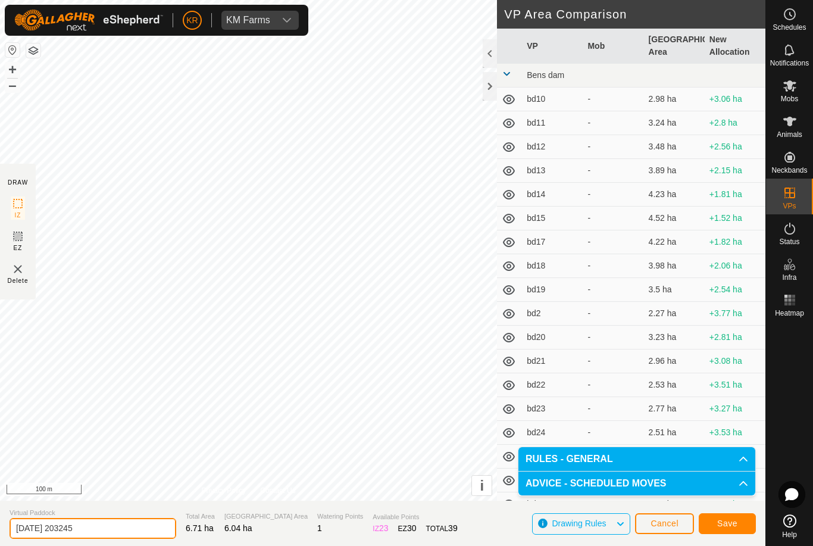
click at [110, 528] on input "2025-08-11 203245" at bounding box center [93, 528] width 167 height 21
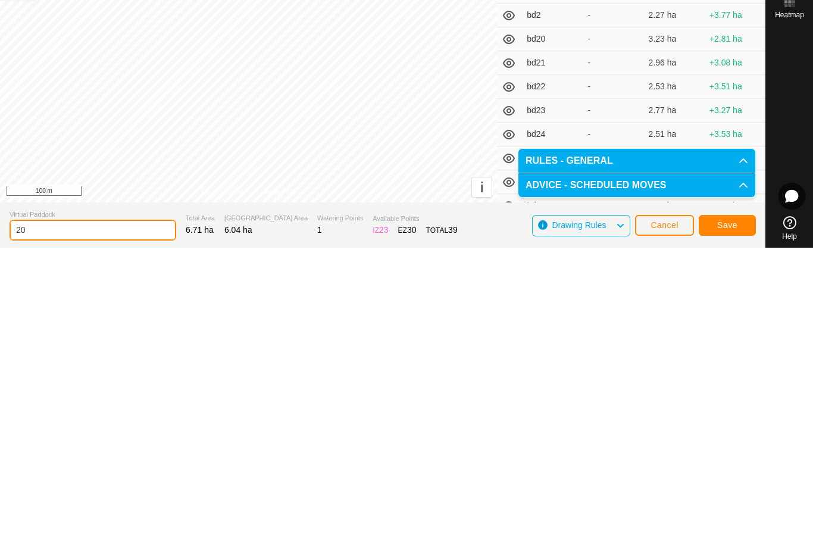
type input "2"
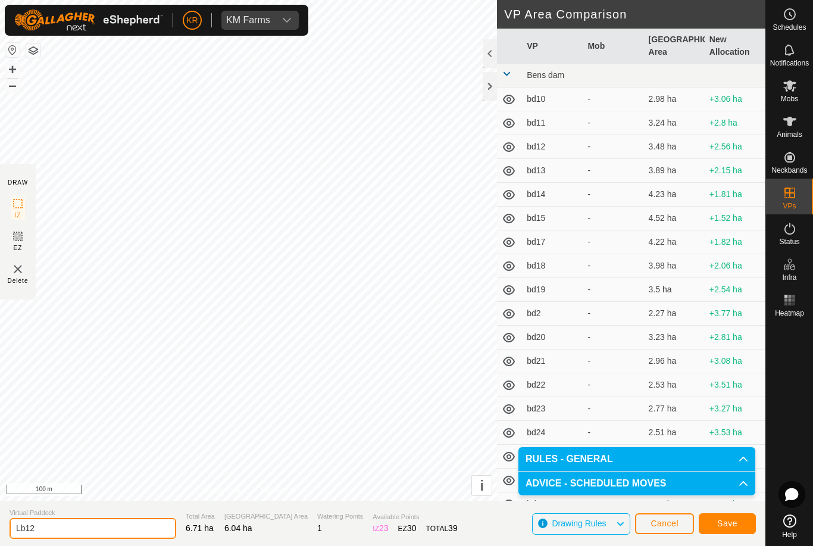
type input "Lb12"
click at [733, 520] on span "Save" at bounding box center [728, 524] width 20 height 10
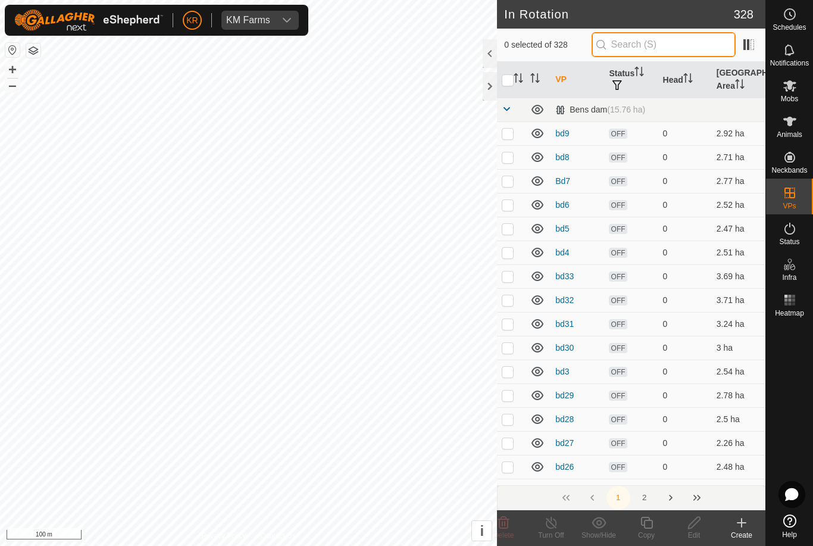
click at [680, 41] on input "text" at bounding box center [664, 44] width 144 height 25
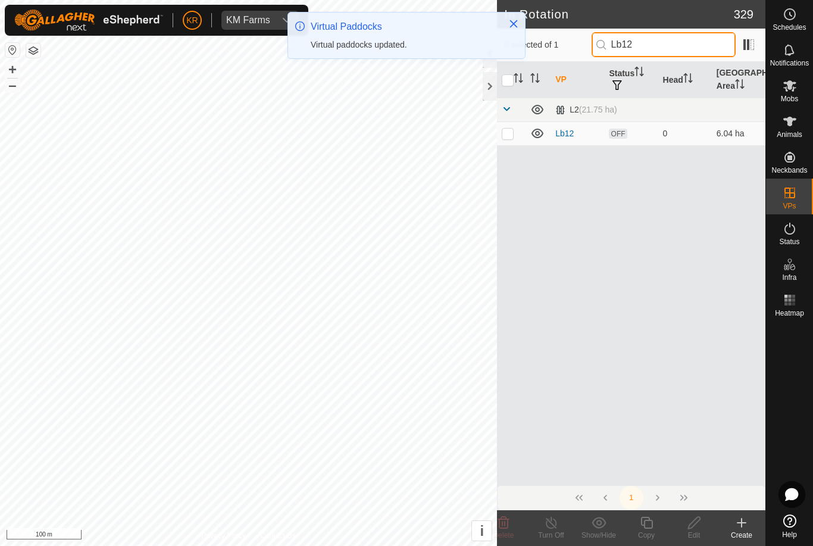
type input "Lb12"
click at [510, 136] on p-checkbox at bounding box center [508, 134] width 12 height 10
checkbox input "true"
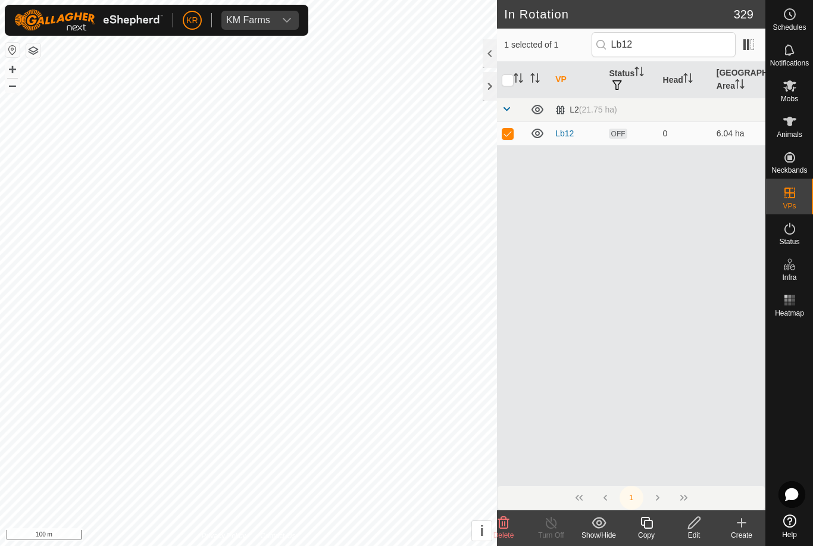
click at [650, 526] on icon at bounding box center [647, 523] width 15 height 14
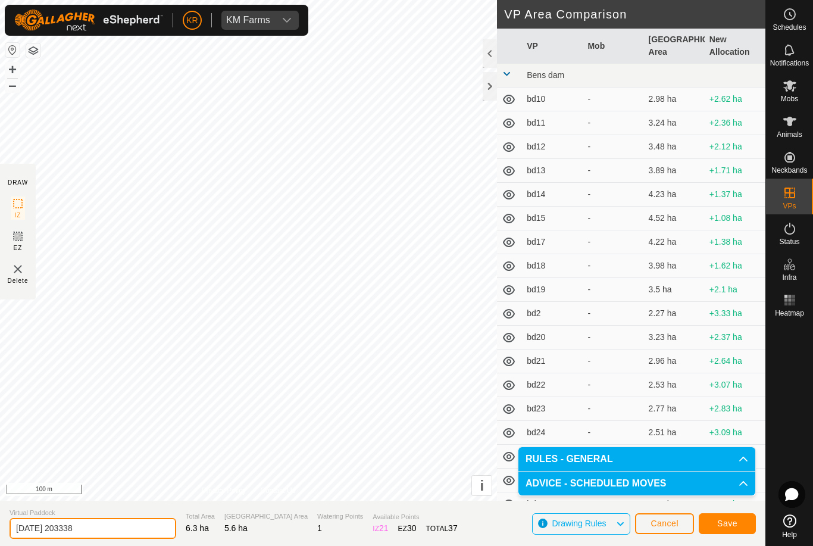
click at [109, 534] on input "2025-08-11 203338" at bounding box center [93, 528] width 167 height 21
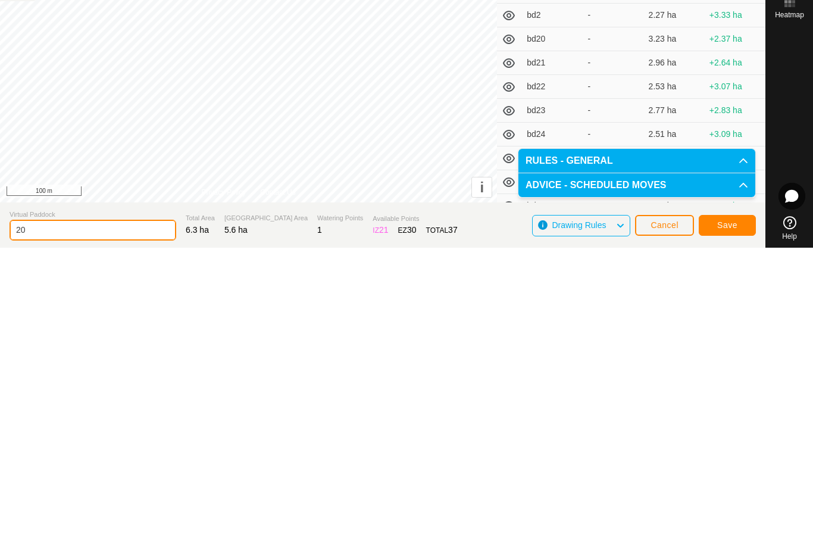
type input "2"
type input "Lb13"
click at [725, 519] on span "Save" at bounding box center [728, 524] width 20 height 10
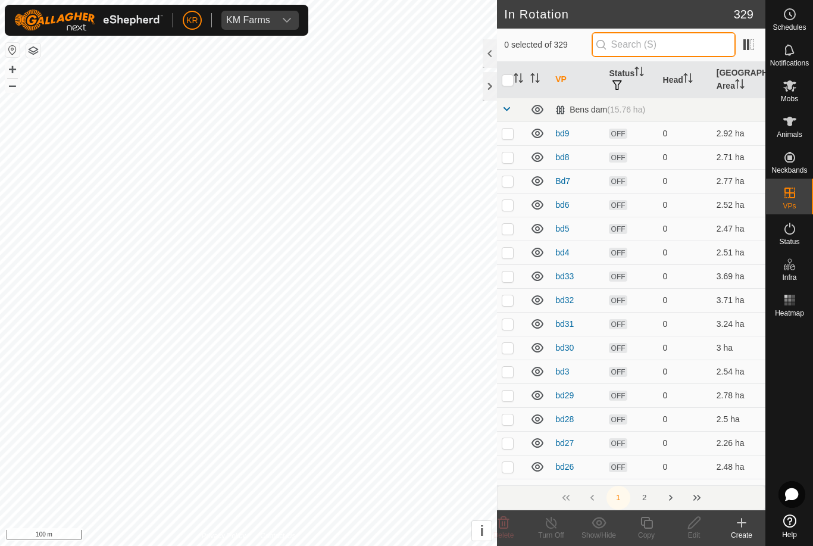
click at [672, 47] on input "text" at bounding box center [664, 44] width 144 height 25
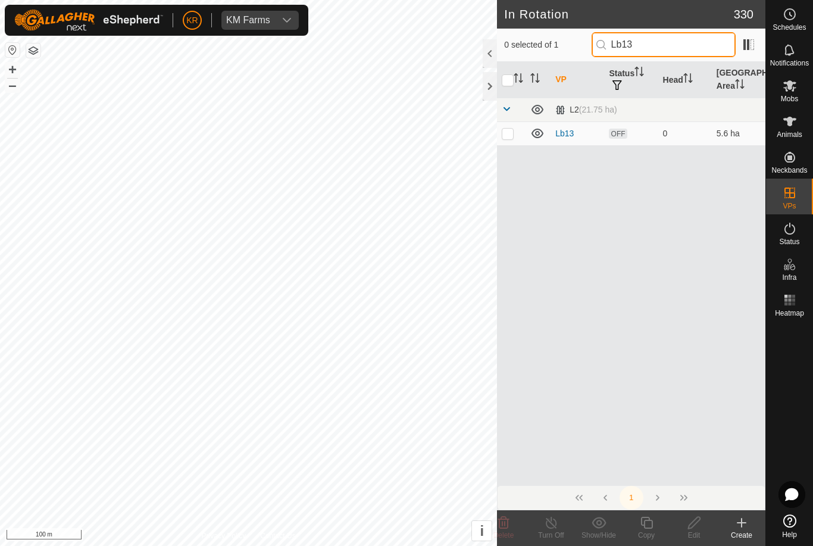
type input "Lb13"
click at [509, 130] on p-checkbox at bounding box center [508, 134] width 12 height 10
checkbox input "true"
click at [644, 523] on icon at bounding box center [647, 523] width 12 height 12
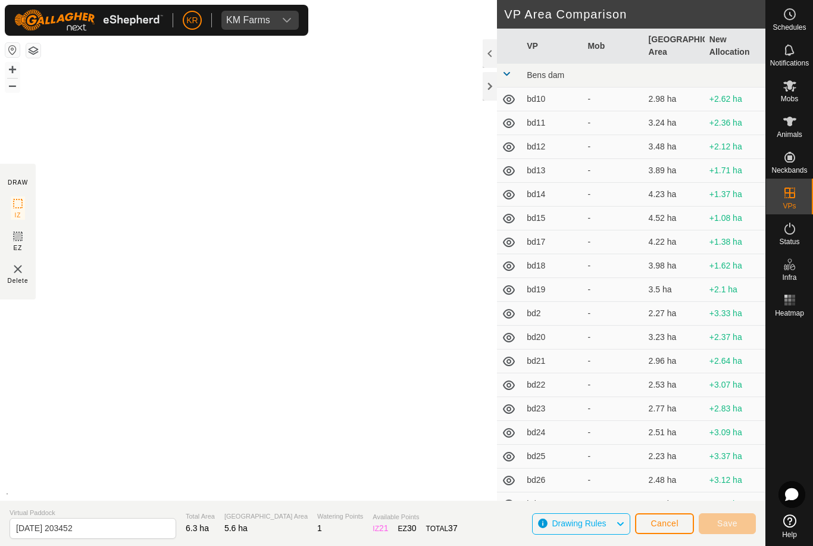
click at [649, 525] on button "Cancel" at bounding box center [664, 523] width 59 height 21
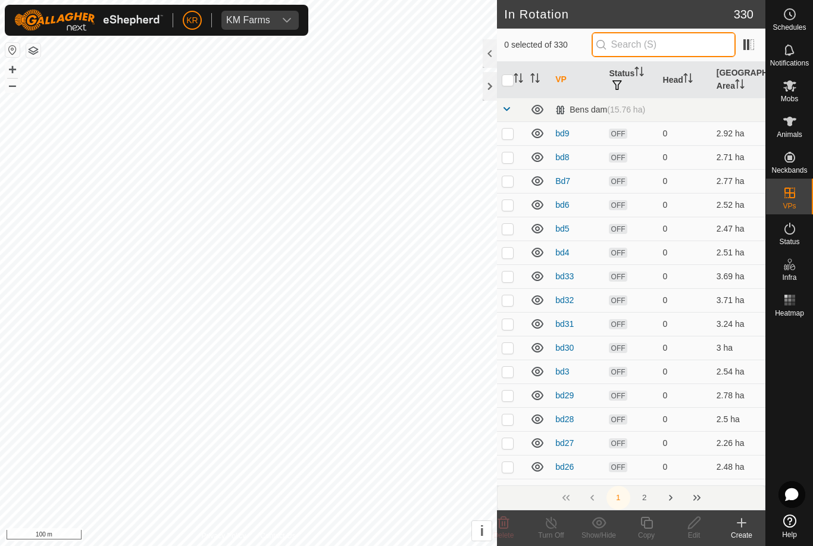
click at [689, 43] on input "text" at bounding box center [664, 44] width 144 height 25
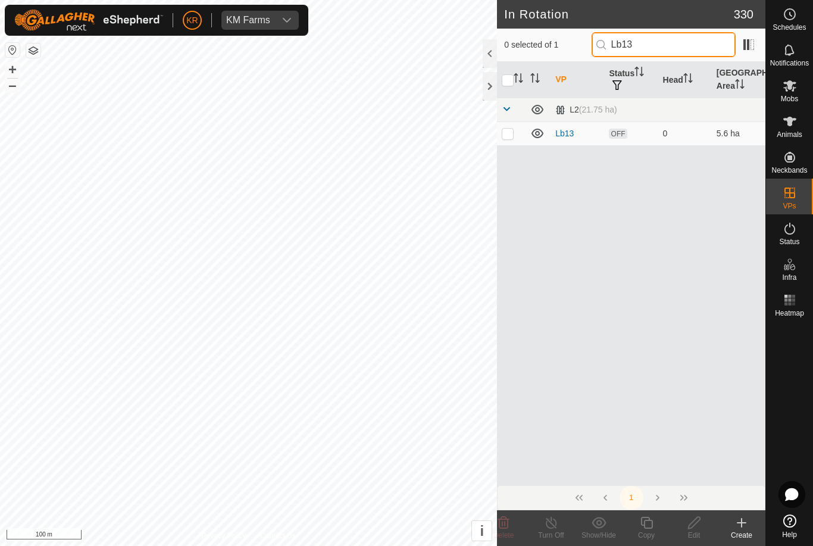
type input "Lb13"
click at [507, 132] on p-checkbox at bounding box center [508, 134] width 12 height 10
checkbox input "true"
click at [652, 522] on icon at bounding box center [647, 523] width 12 height 12
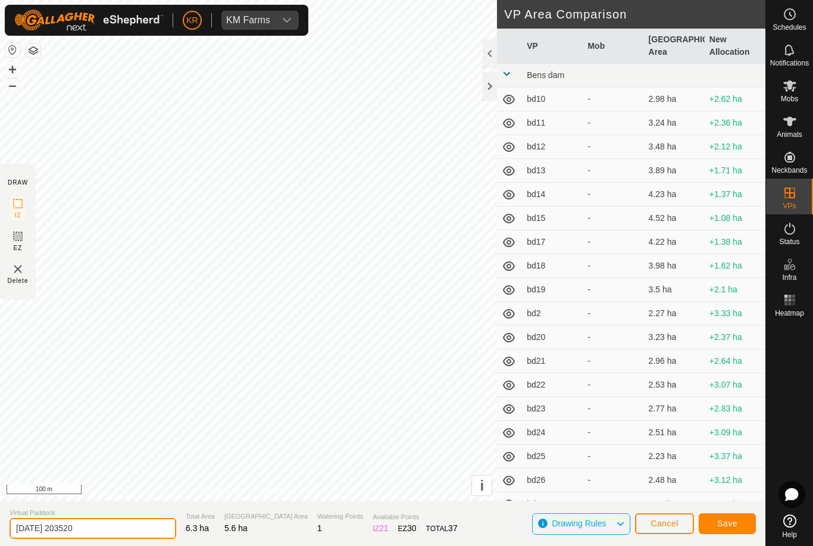
click at [105, 529] on input "2025-08-11 203520" at bounding box center [93, 528] width 167 height 21
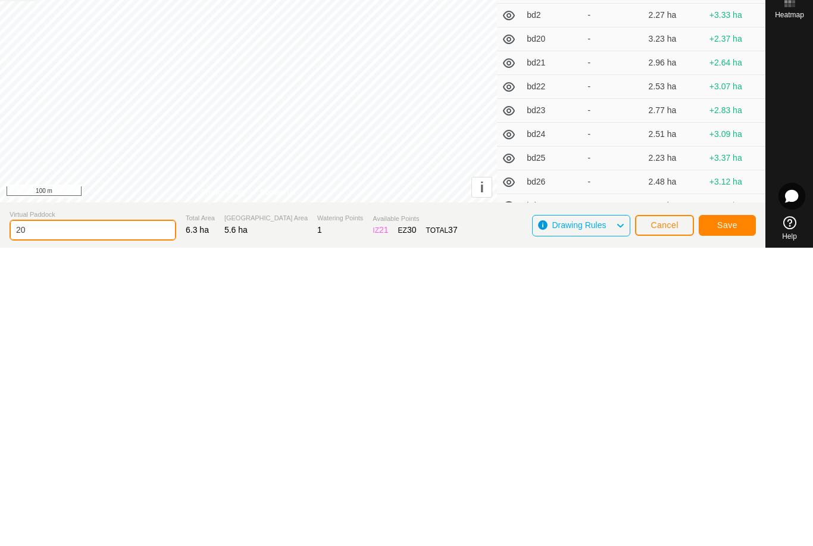
type input "2"
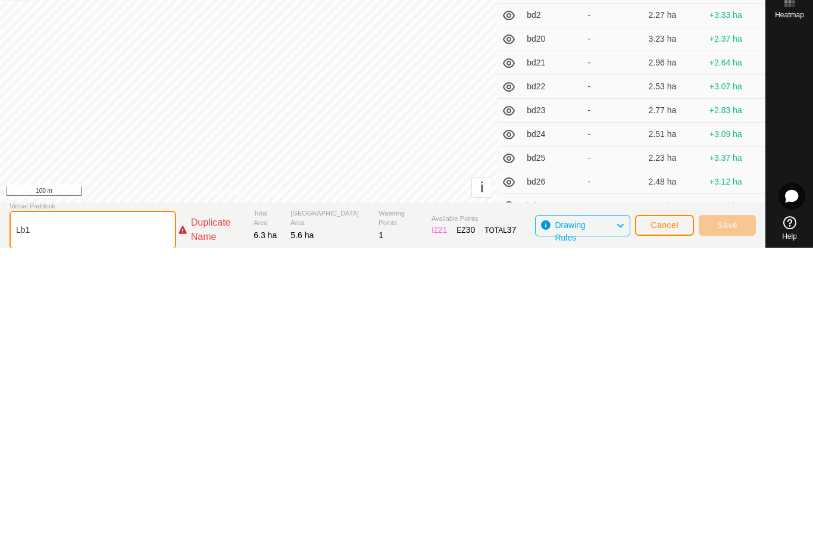
type input "Lb14"
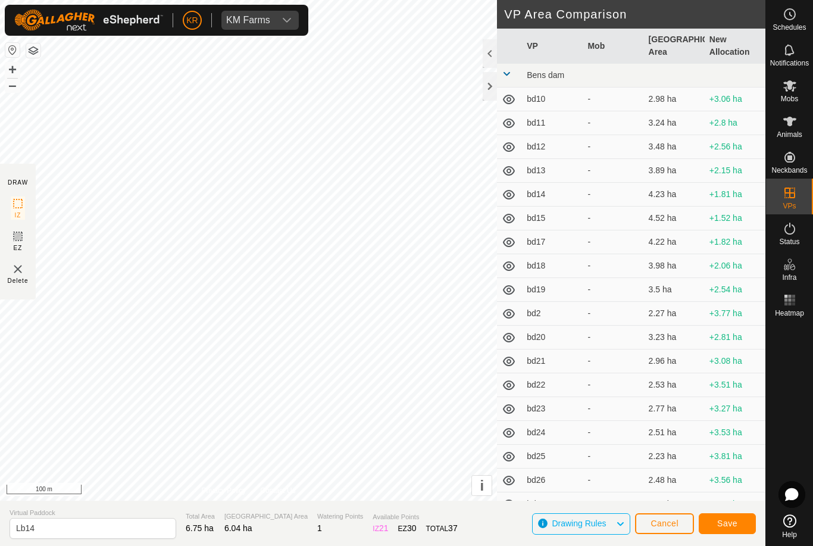
click at [737, 520] on span "Save" at bounding box center [728, 524] width 20 height 10
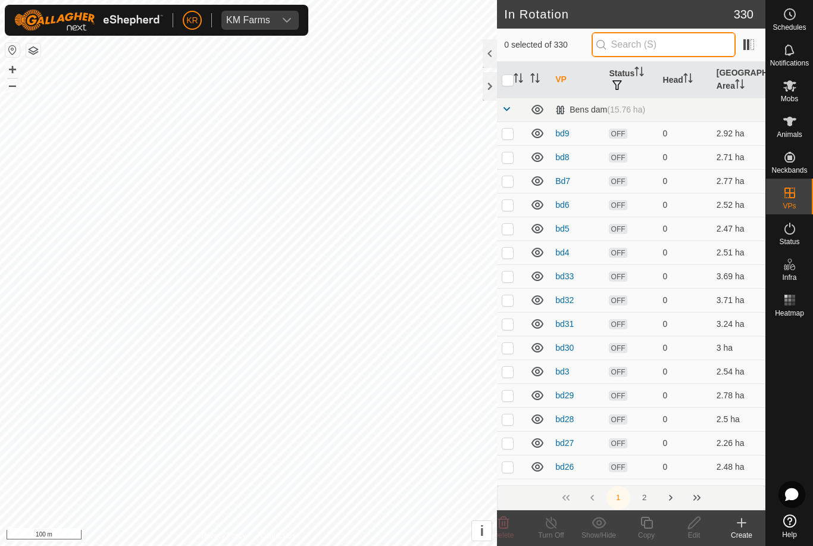
click at [674, 48] on input "text" at bounding box center [664, 44] width 144 height 25
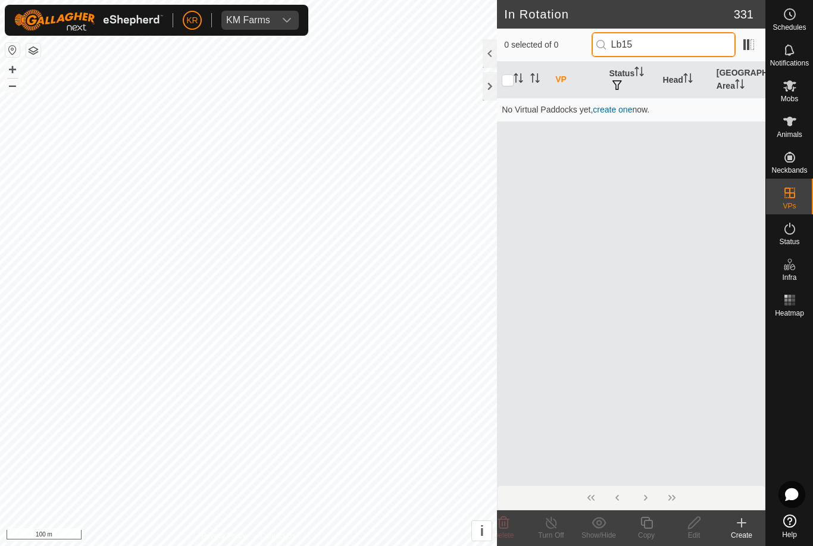
click at [681, 48] on input "Lb15" at bounding box center [664, 44] width 144 height 25
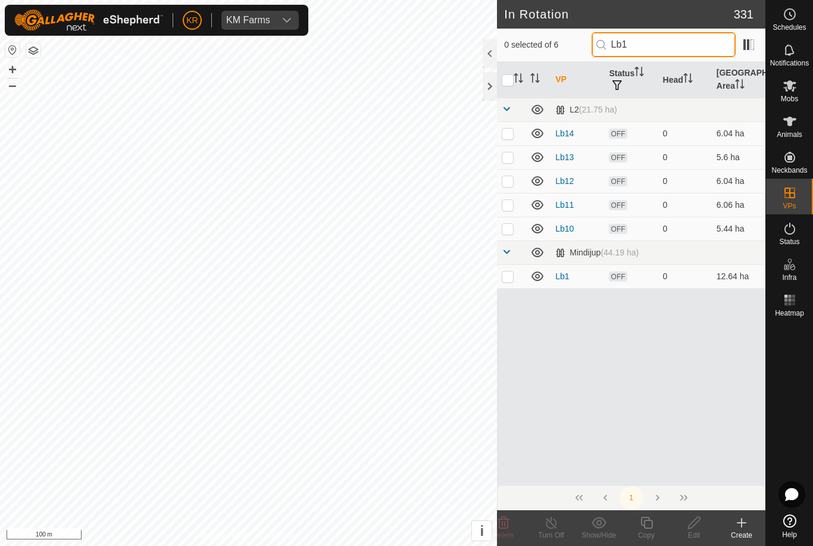
type input "Lb1"
click at [512, 133] on p-checkbox at bounding box center [508, 134] width 12 height 10
checkbox input "true"
click at [647, 526] on icon at bounding box center [647, 523] width 15 height 14
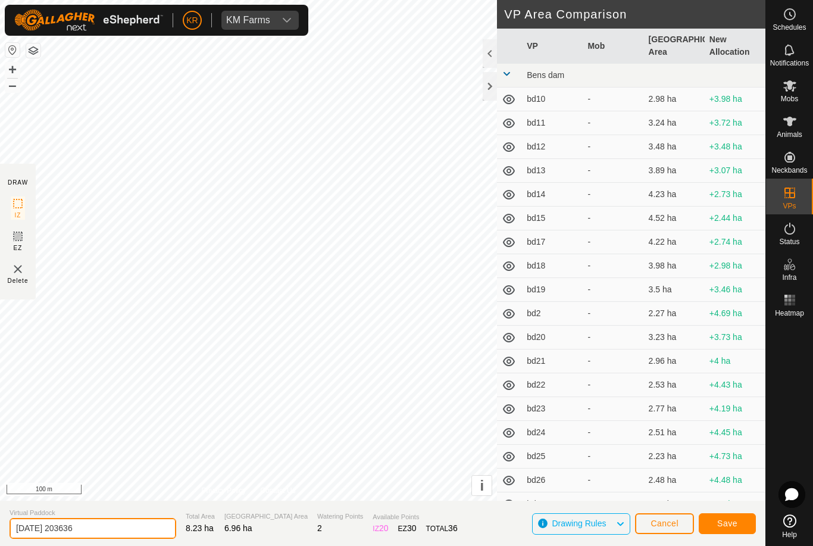
click at [104, 531] on input "2025-08-11 203636" at bounding box center [93, 528] width 167 height 21
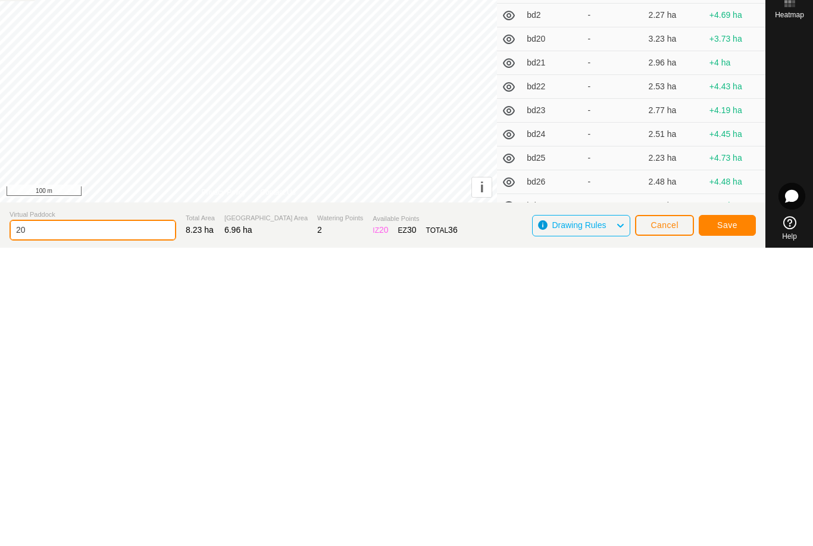
type input "2"
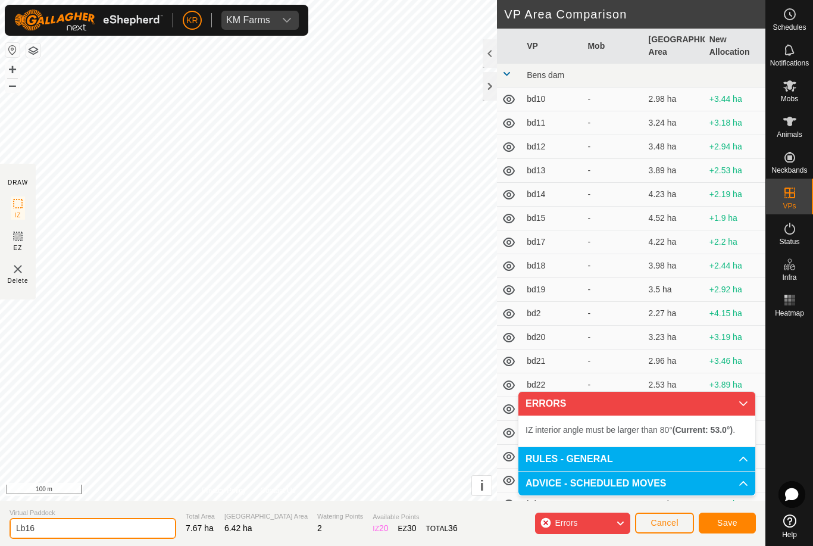
type input "Lb16"
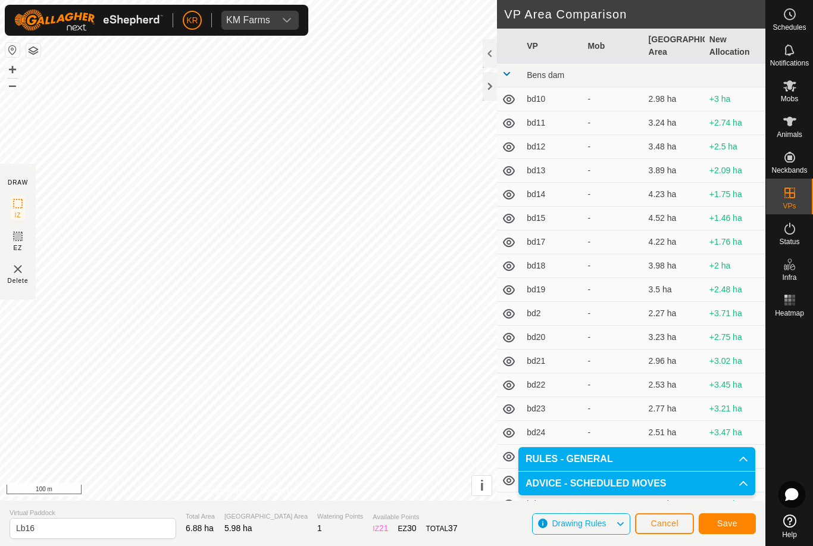
click at [731, 517] on button "Save" at bounding box center [727, 523] width 57 height 21
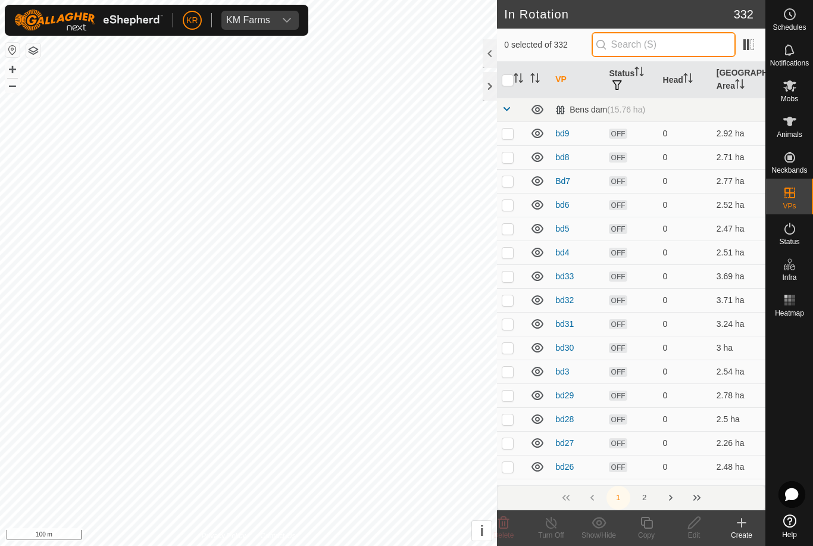
click at [666, 45] on input "text" at bounding box center [664, 44] width 144 height 25
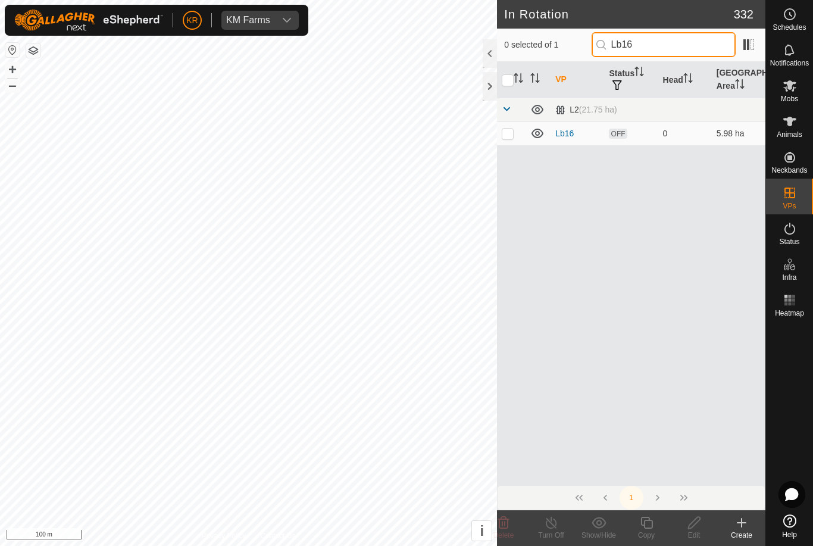
type input "Lb16"
click at [509, 134] on p-checkbox at bounding box center [508, 134] width 12 height 10
checkbox input "true"
click at [654, 525] on copy-svg-icon at bounding box center [647, 523] width 48 height 14
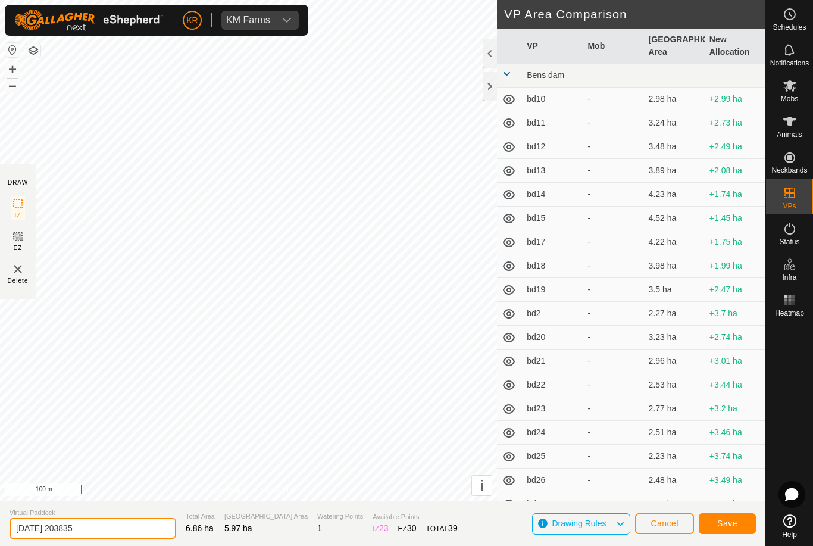
click at [108, 525] on input "2025-08-11 203835" at bounding box center [93, 528] width 167 height 21
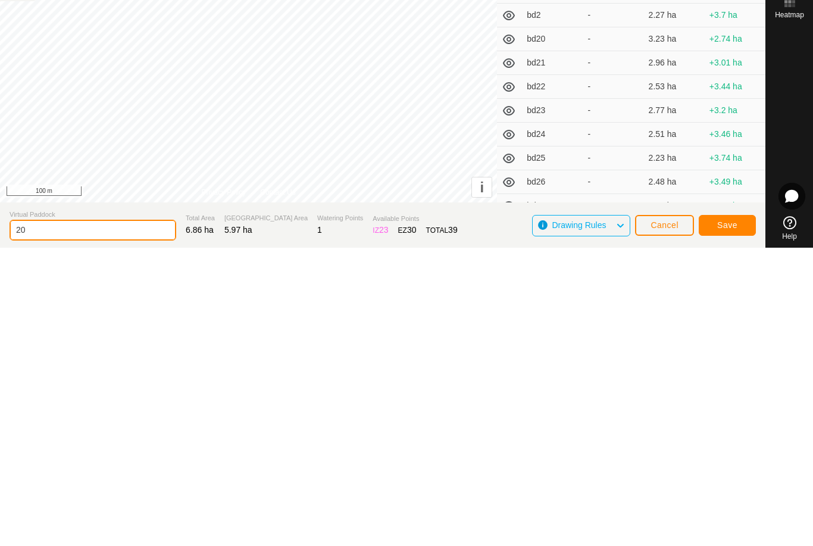
type input "2"
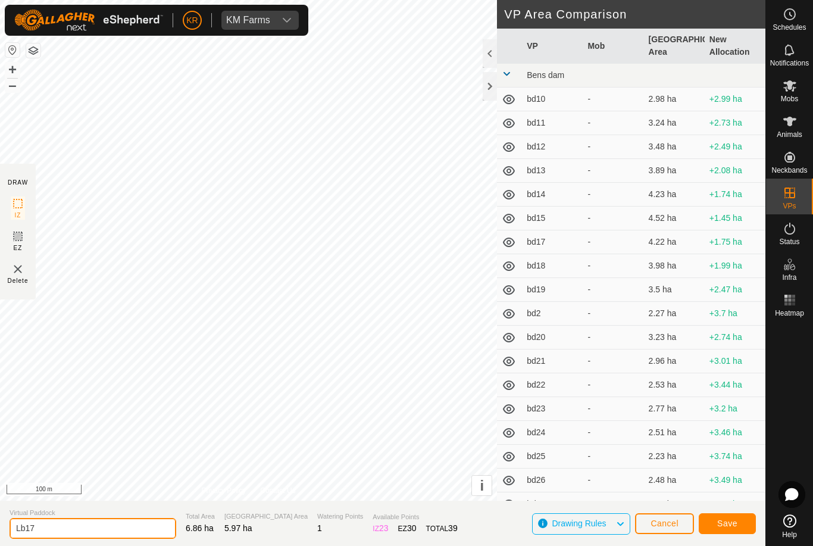
type input "Lb17"
click at [726, 520] on span "Save" at bounding box center [728, 524] width 20 height 10
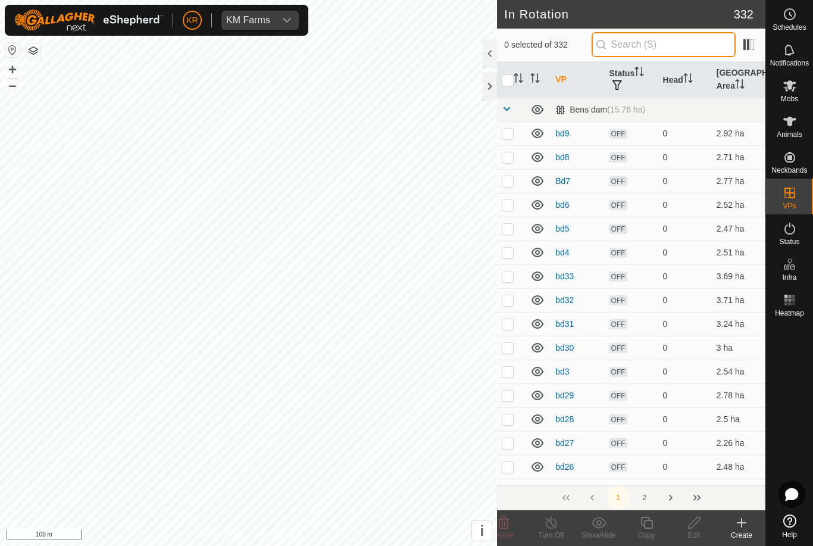
click at [674, 55] on input "text" at bounding box center [664, 44] width 144 height 25
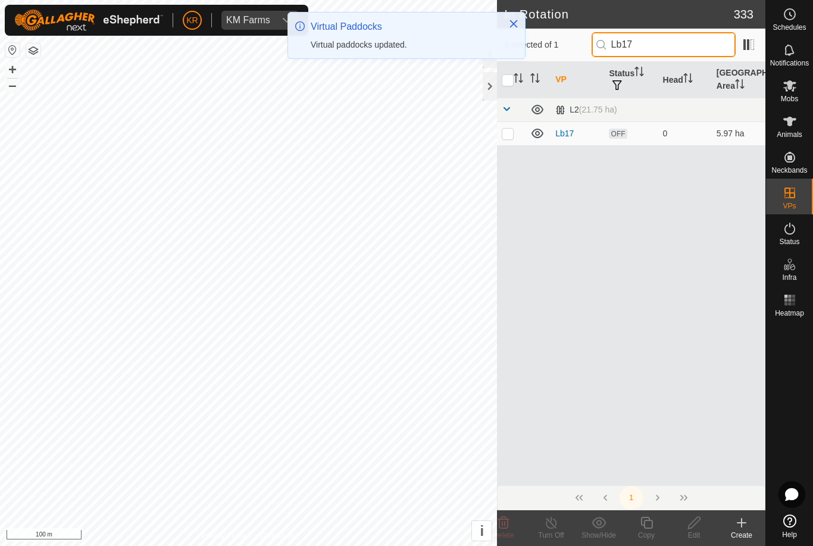
type input "Lb17"
click at [509, 129] on p-checkbox at bounding box center [508, 134] width 12 height 10
checkbox input "true"
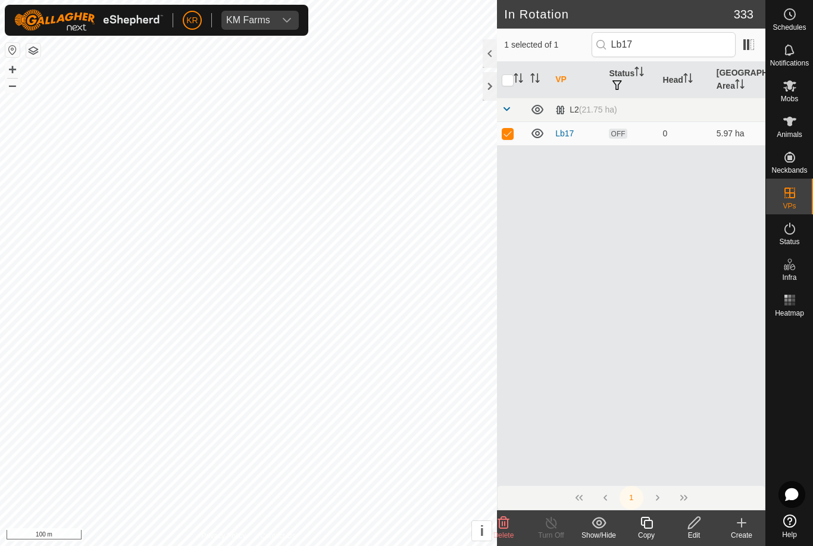
click at [653, 525] on icon at bounding box center [647, 523] width 15 height 14
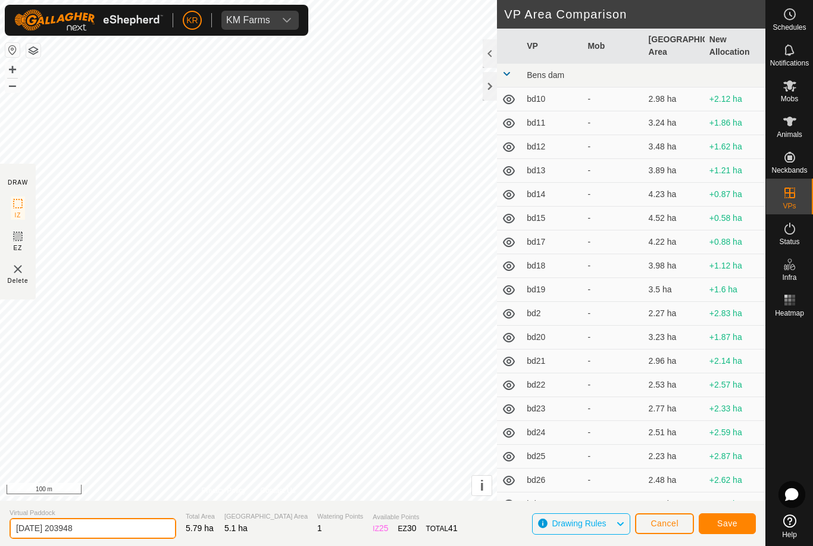
click at [104, 526] on input "2025-08-11 203948" at bounding box center [93, 528] width 167 height 21
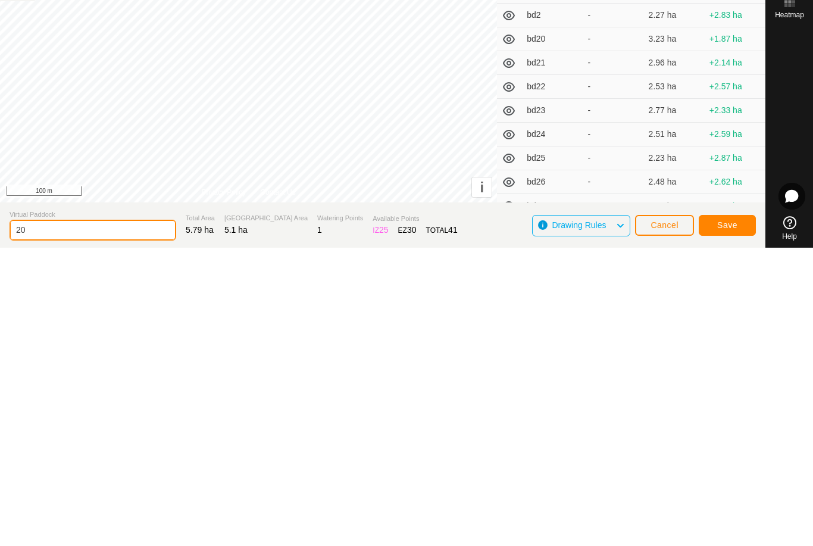
type input "2"
type input "Lb18"
click at [726, 513] on button "Save" at bounding box center [727, 523] width 57 height 21
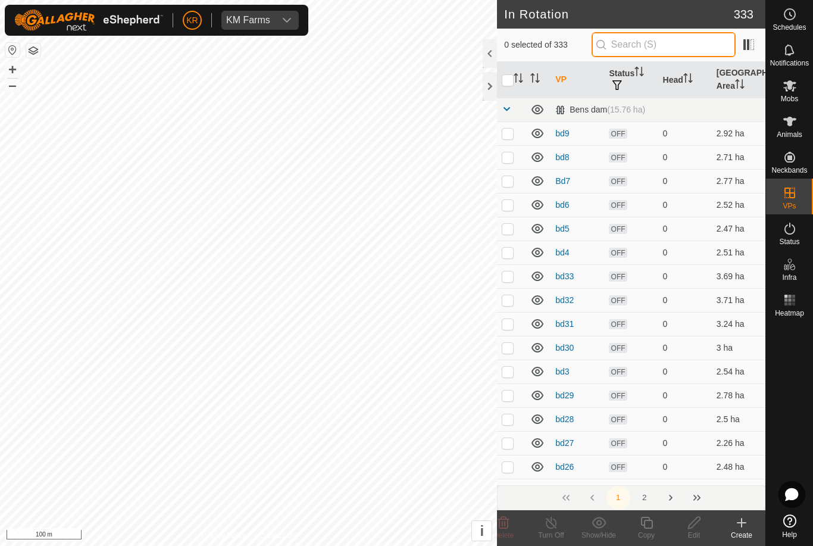
click at [691, 51] on input "text" at bounding box center [664, 44] width 144 height 25
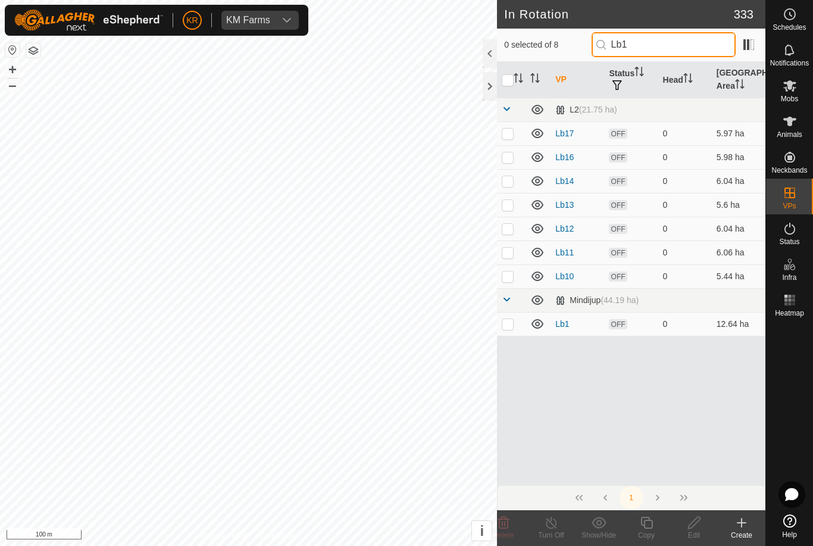
type input "Lb18"
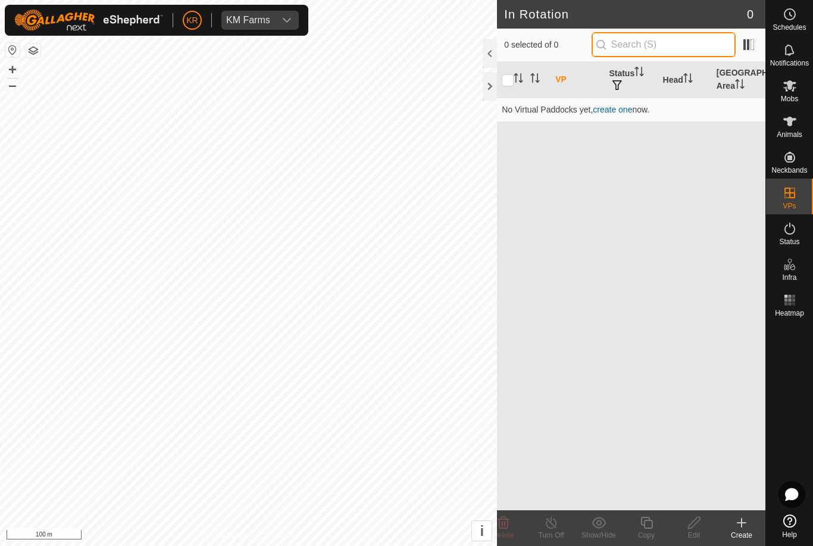
click at [666, 51] on input "text" at bounding box center [664, 44] width 144 height 25
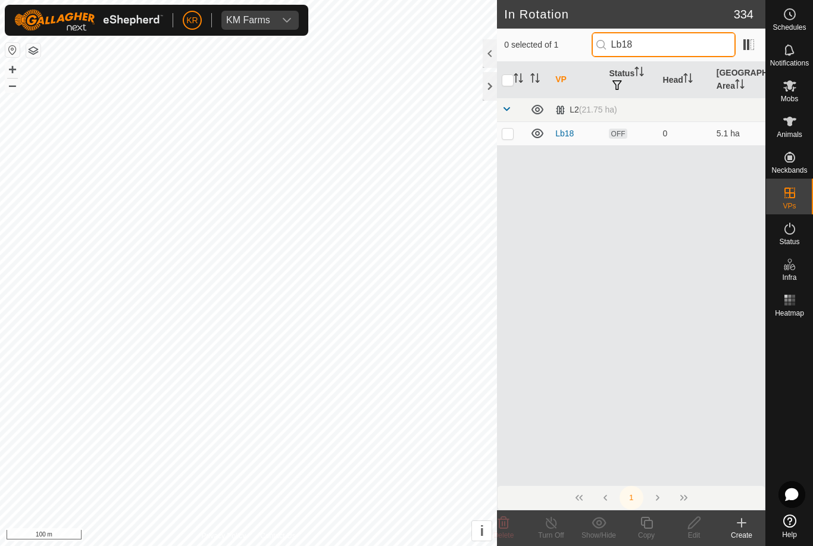
type input "Lb18"
click at [512, 135] on p-checkbox at bounding box center [508, 134] width 12 height 10
checkbox input "true"
click at [646, 525] on icon at bounding box center [647, 523] width 15 height 14
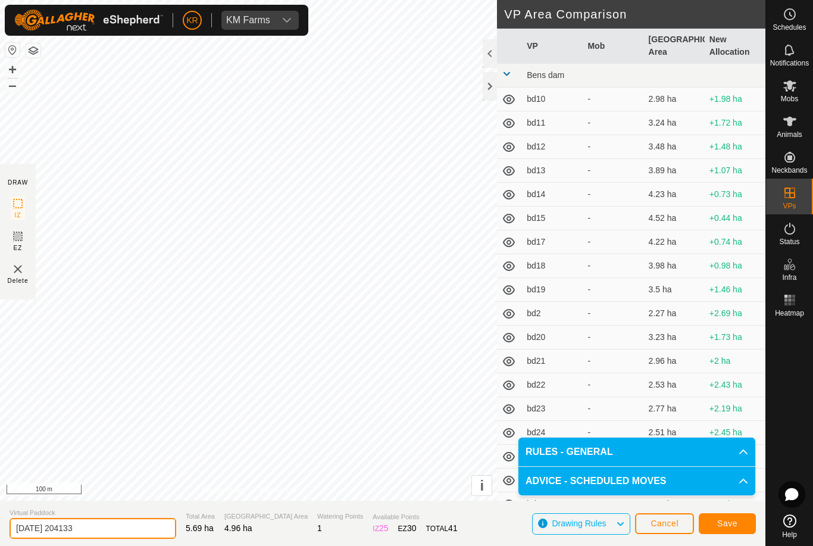
click at [105, 523] on input "2025-08-11 204133" at bounding box center [93, 528] width 167 height 21
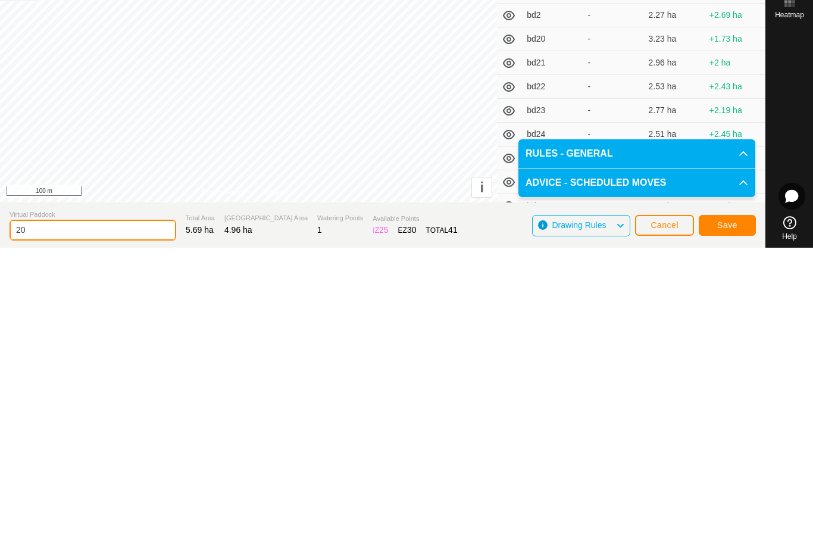
type input "2"
type input "Lb19"
click at [740, 513] on button "Save" at bounding box center [727, 523] width 57 height 21
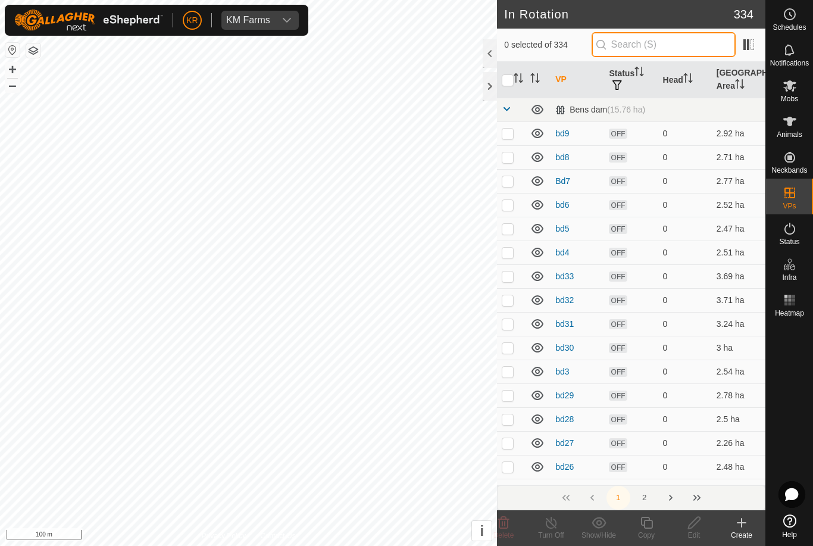
click at [675, 47] on input "text" at bounding box center [664, 44] width 144 height 25
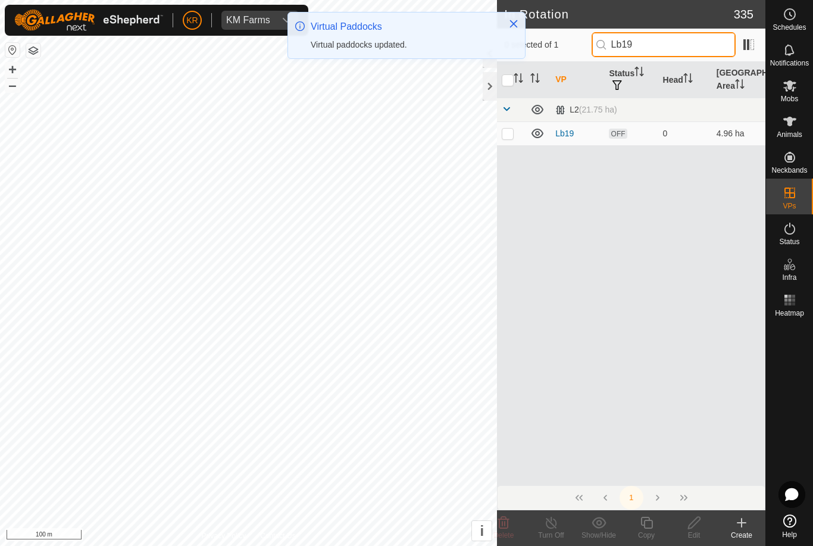
type input "Lb19"
click at [517, 136] on td at bounding box center [511, 133] width 29 height 24
checkbox input "true"
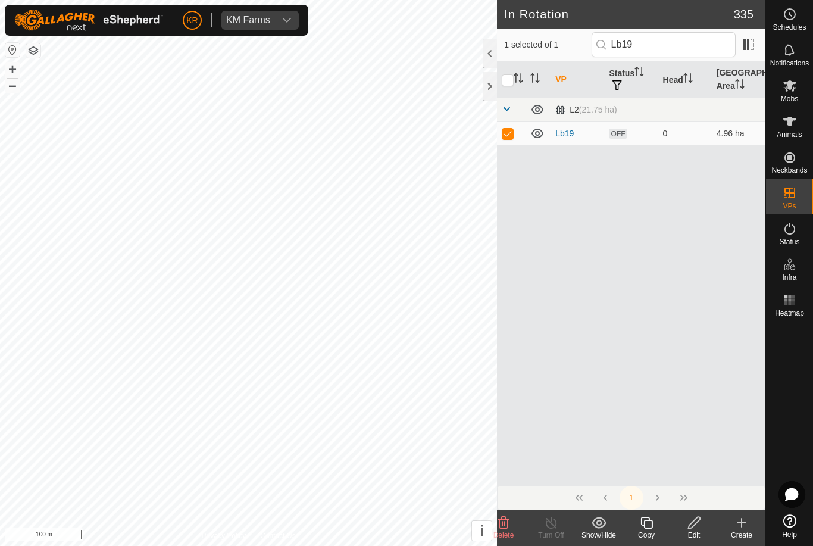
click at [645, 521] on icon at bounding box center [647, 523] width 12 height 12
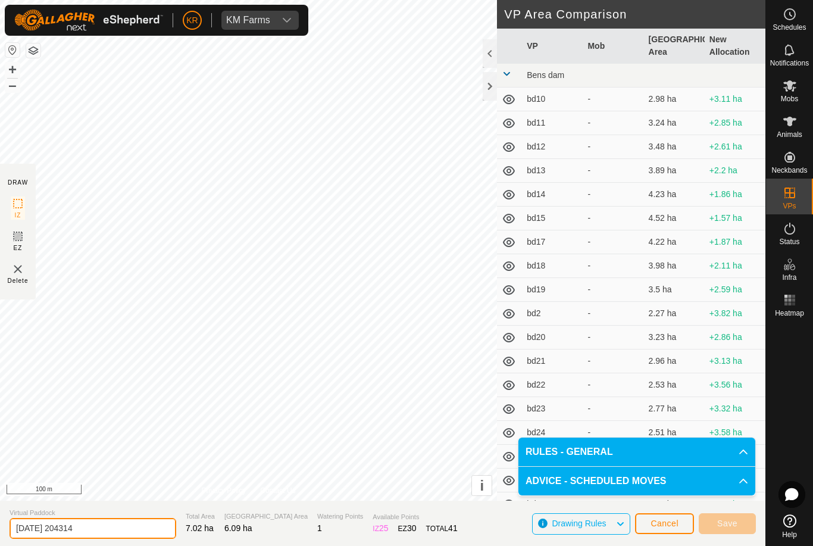
click at [101, 529] on input "2025-08-11 204314" at bounding box center [93, 528] width 167 height 21
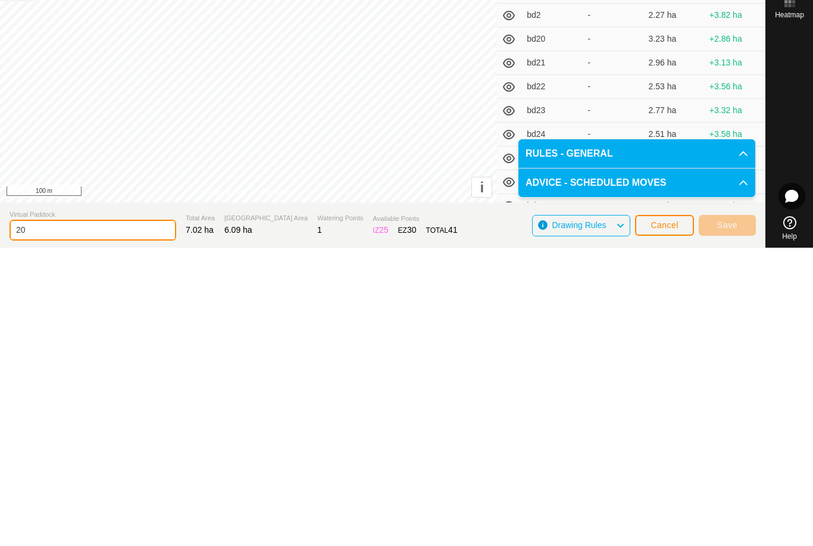
type input "2"
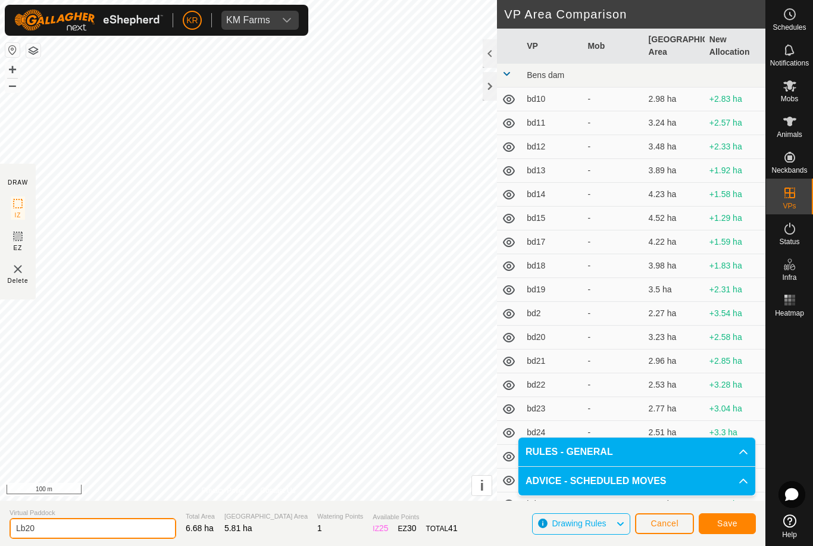
type input "Lb20"
click at [728, 519] on span "Save" at bounding box center [728, 524] width 20 height 10
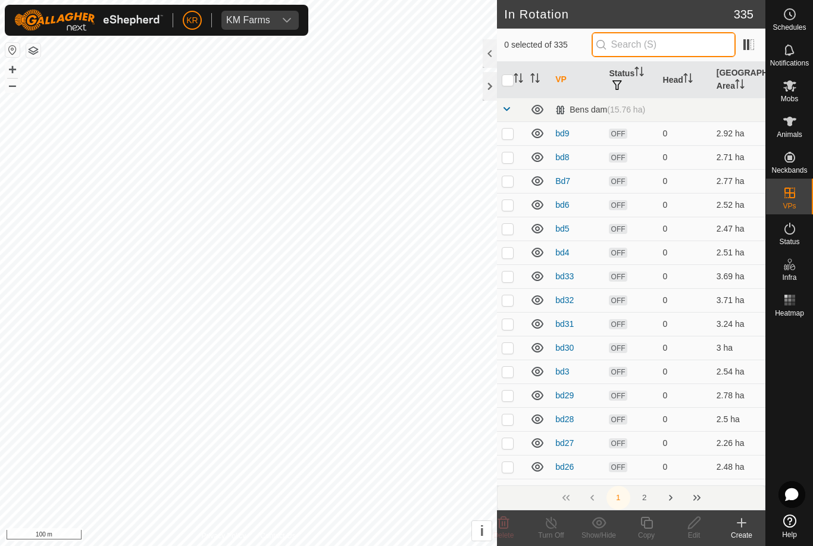
click at [675, 48] on input "text" at bounding box center [664, 44] width 144 height 25
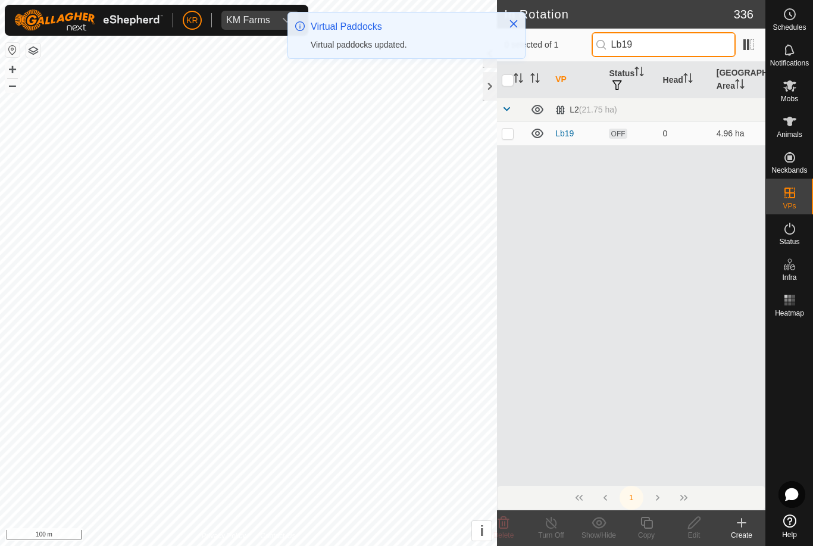
type input "Lb19"
click at [505, 132] on p-checkbox at bounding box center [508, 134] width 12 height 10
checkbox input "true"
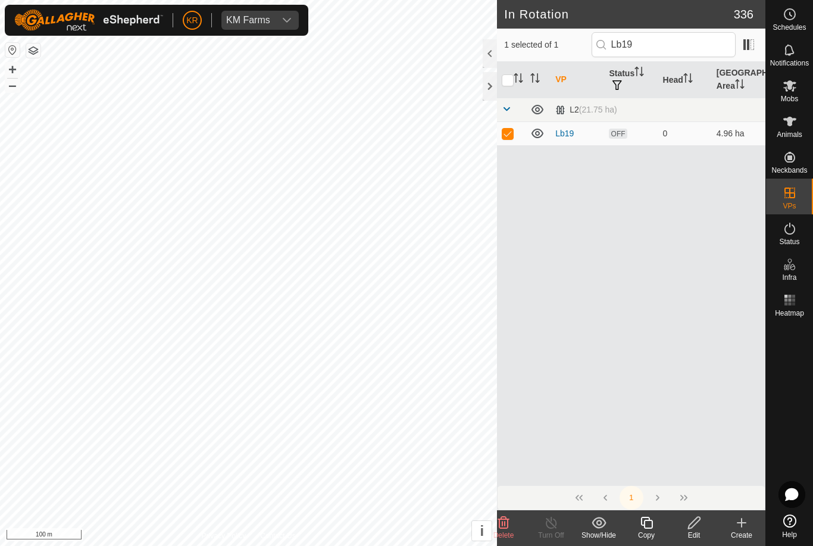
click at [651, 522] on icon at bounding box center [647, 523] width 15 height 14
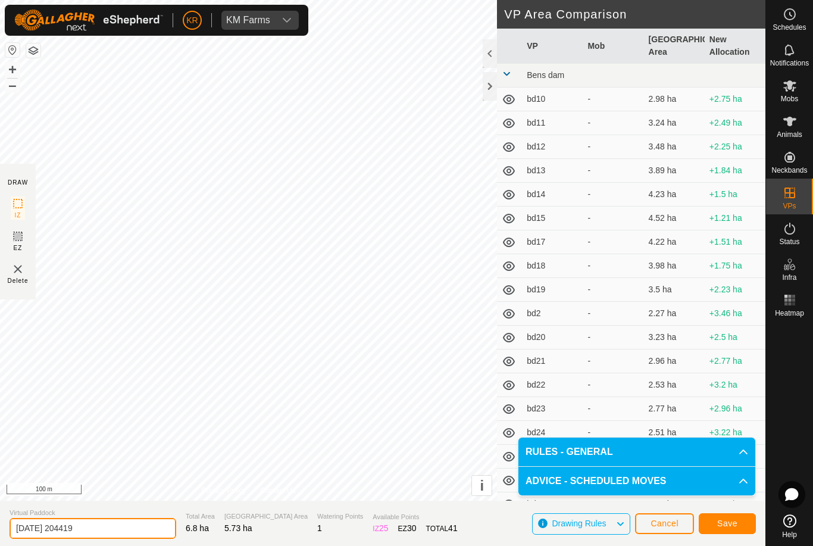
click at [111, 526] on input "2025-08-11 204419" at bounding box center [93, 528] width 167 height 21
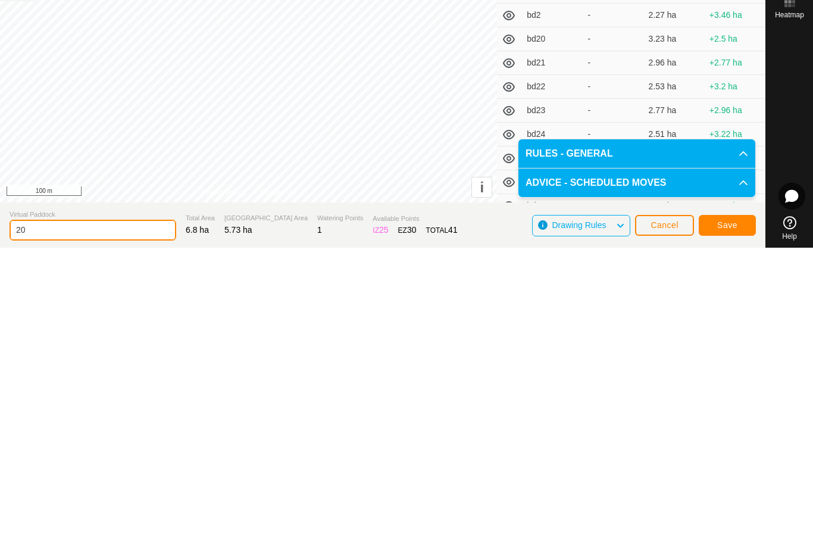
type input "2"
type input "Lb21"
click at [728, 519] on span "Save" at bounding box center [728, 524] width 20 height 10
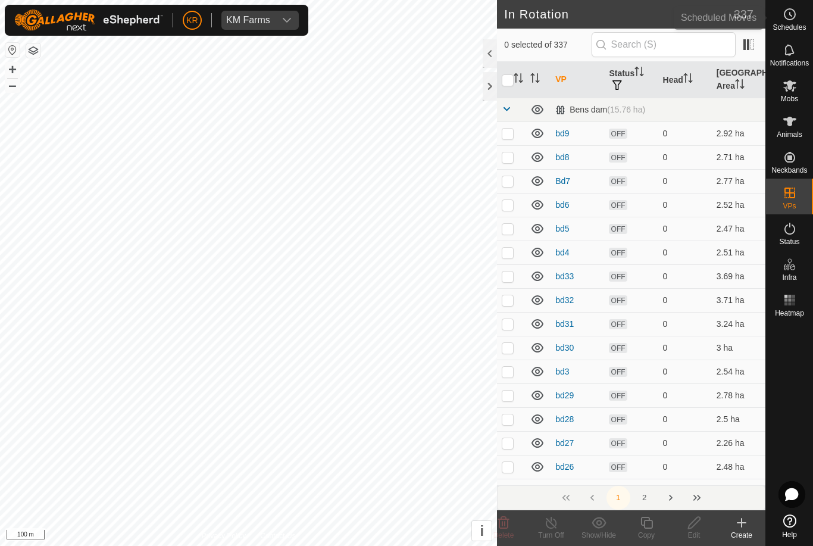
click at [791, 22] on es-schedule-vp-svg-icon at bounding box center [790, 14] width 21 height 19
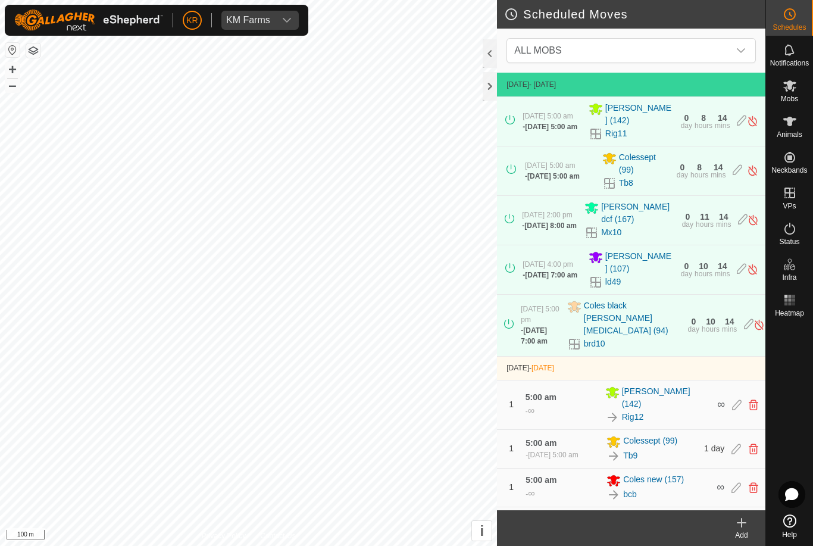
click at [727, 42] on span "ALL MOBS" at bounding box center [620, 51] width 220 height 24
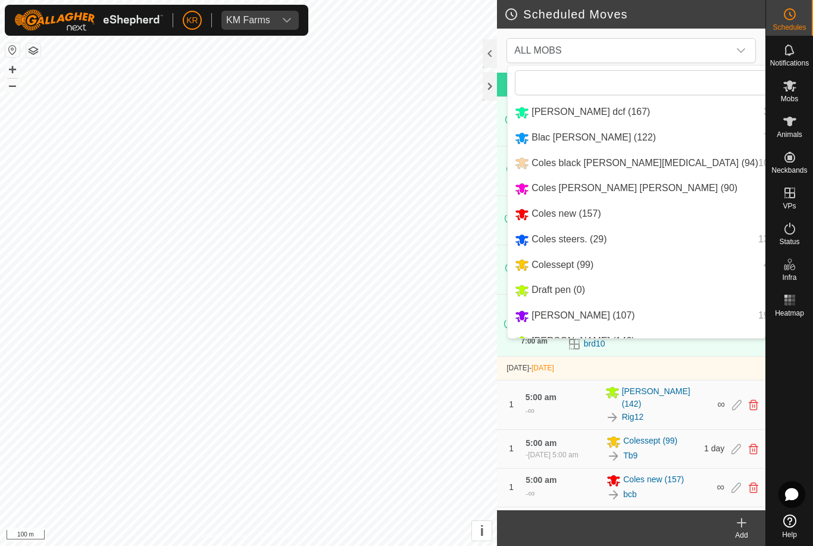
click at [675, 110] on div "Bevan dcf (167) 3 moves" at bounding box center [667, 112] width 304 height 15
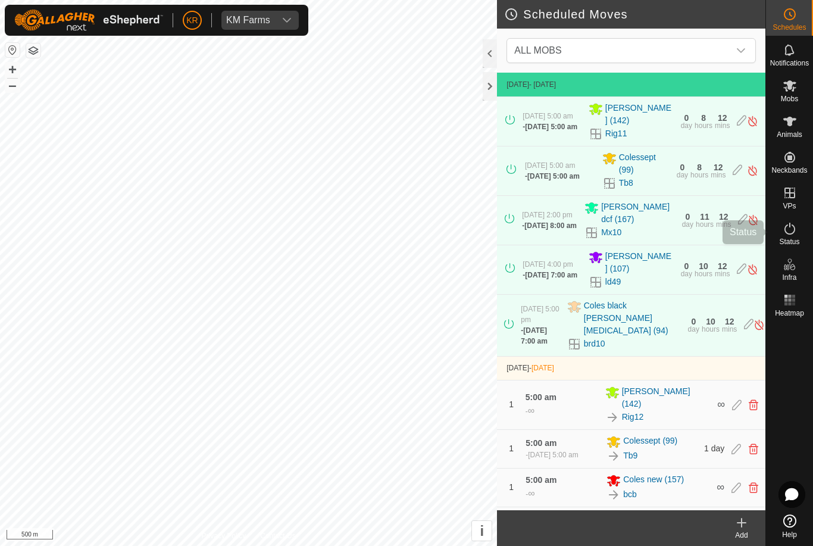
click at [793, 236] on es-activation-svg-icon at bounding box center [790, 228] width 21 height 19
